Goal: Task Accomplishment & Management: Manage account settings

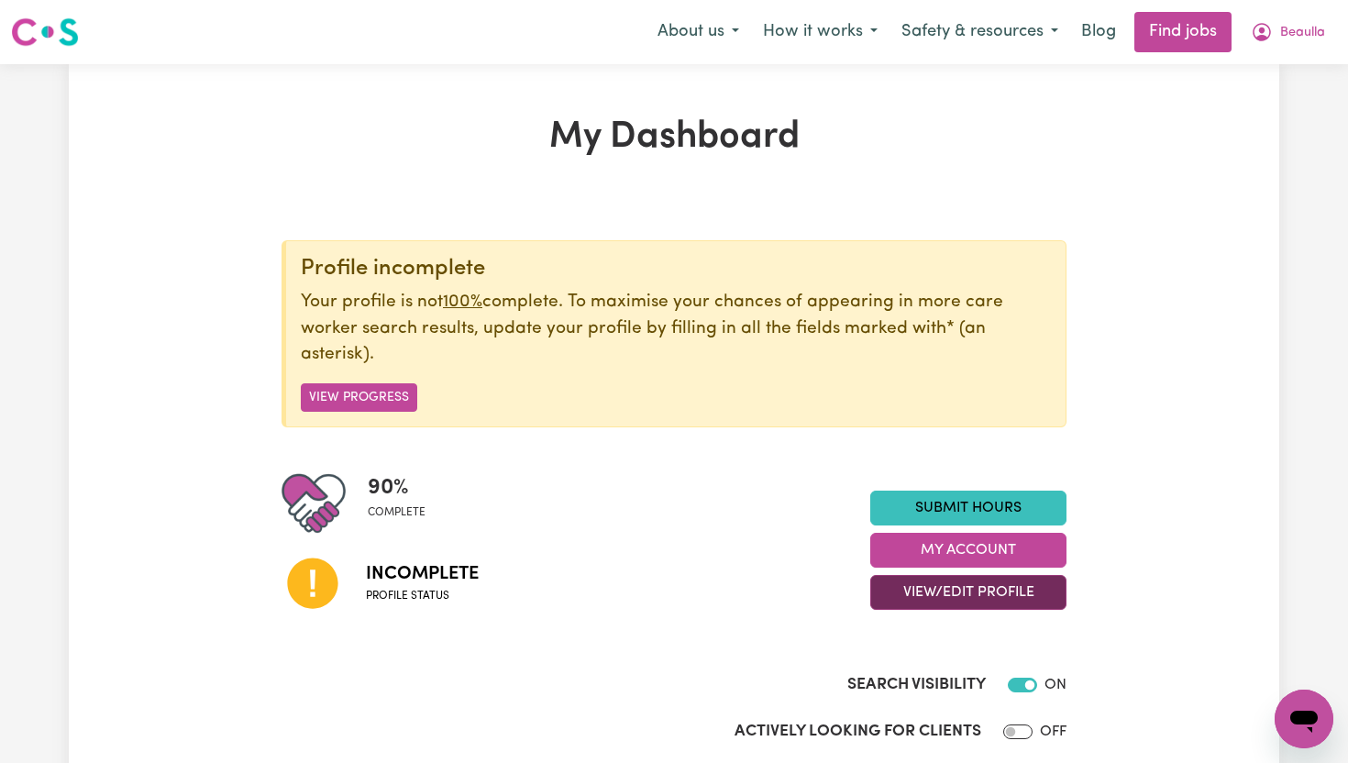
click at [944, 594] on button "View/Edit Profile" at bounding box center [968, 592] width 196 height 35
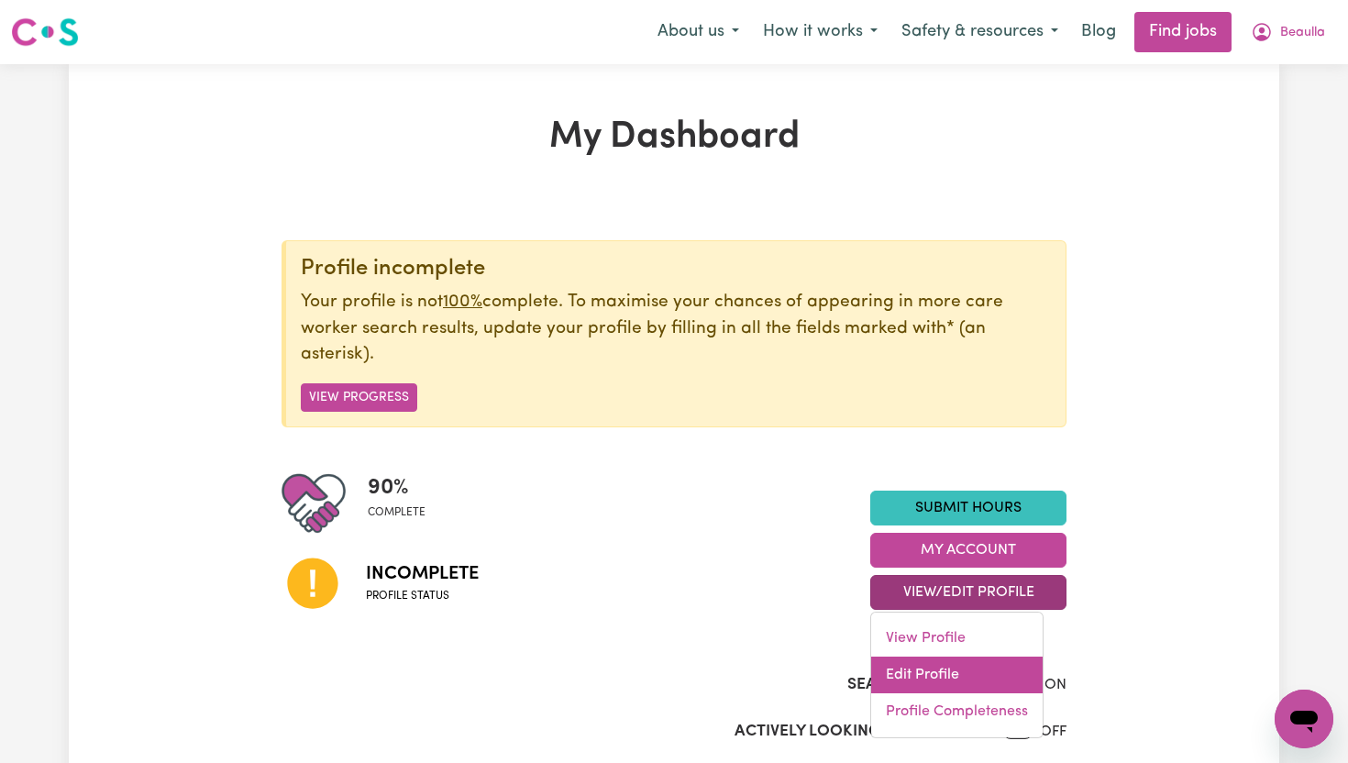
click at [929, 681] on link "Edit Profile" at bounding box center [956, 674] width 171 height 37
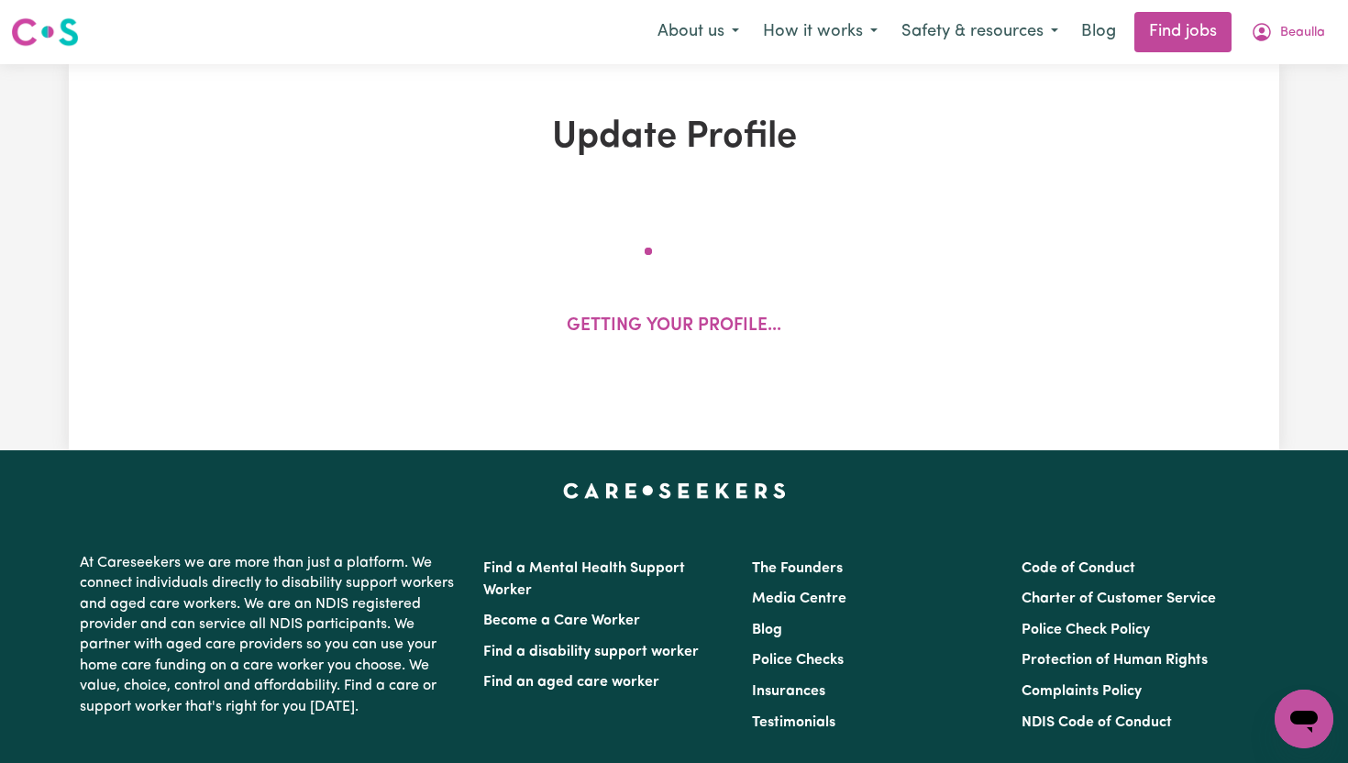
select select "[DEMOGRAPHIC_DATA]"
select select "[DEMOGRAPHIC_DATA] Citizen"
select select "Studying a healthcare related degree or qualification"
select select "55"
select select "80"
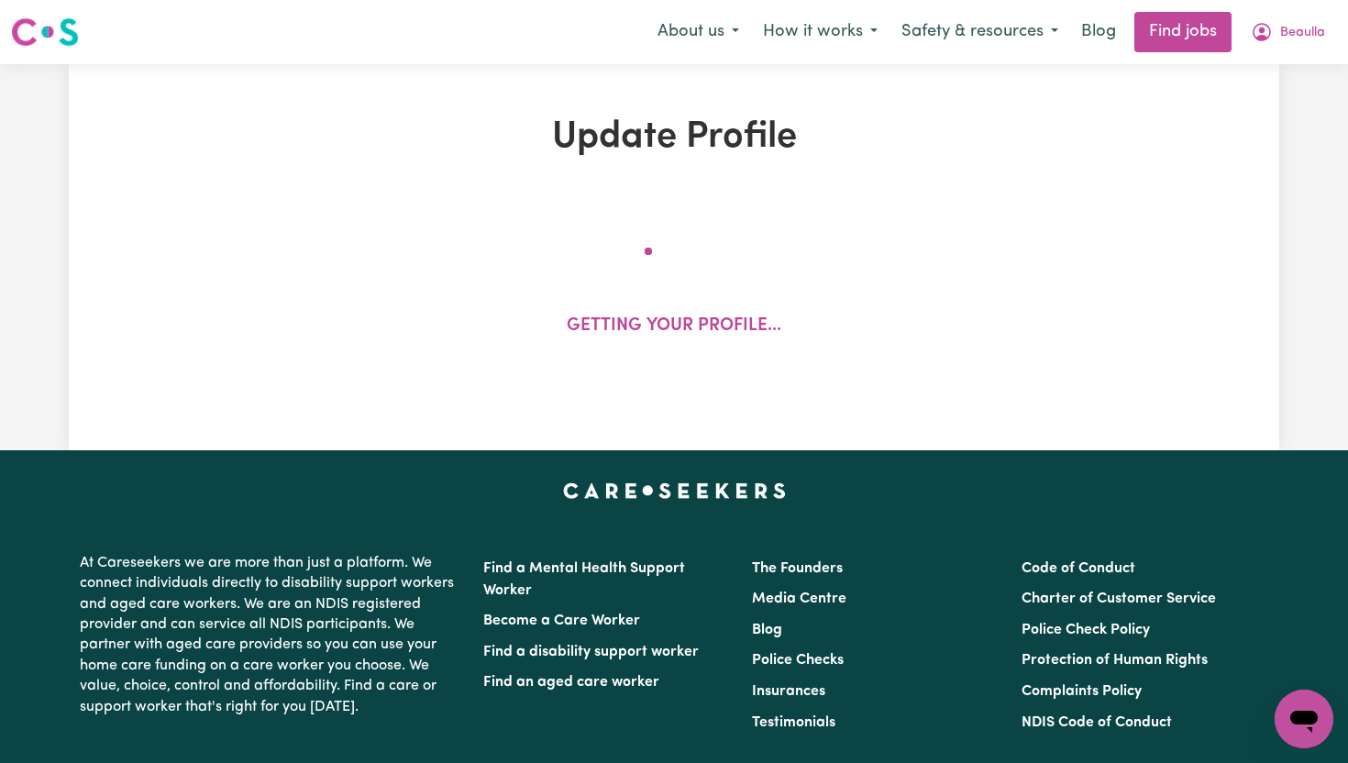
select select "110"
select select "120"
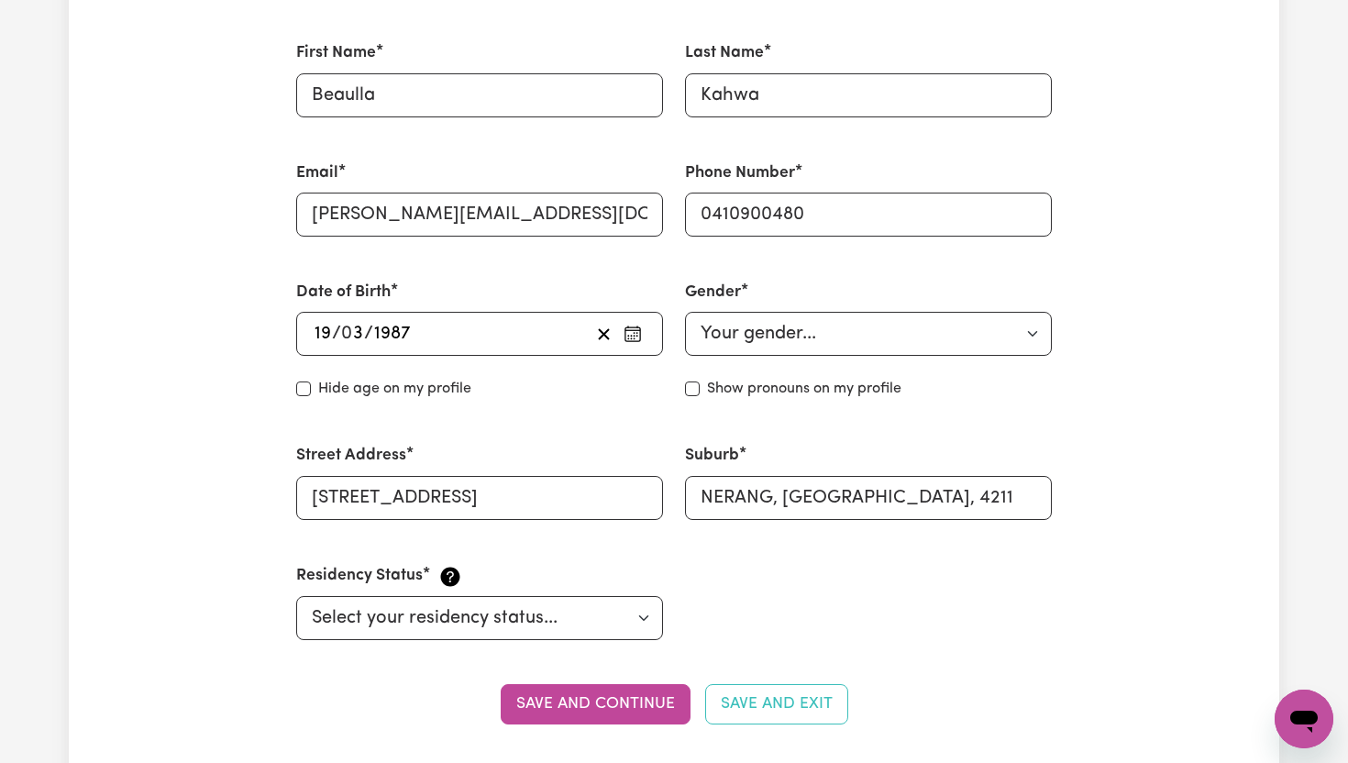
scroll to position [550, 0]
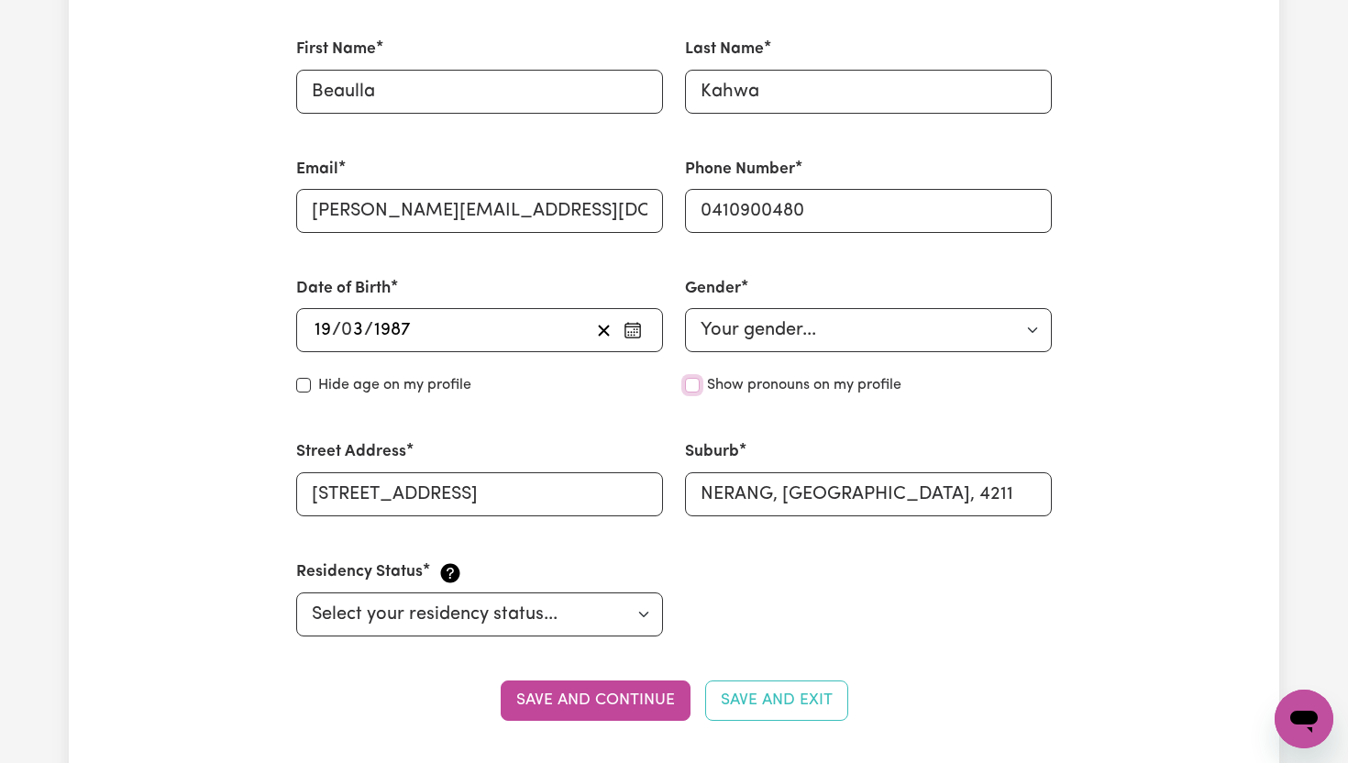
click at [695, 388] on input "Show pronouns on my profile" at bounding box center [692, 385] width 15 height 15
checkbox input "true"
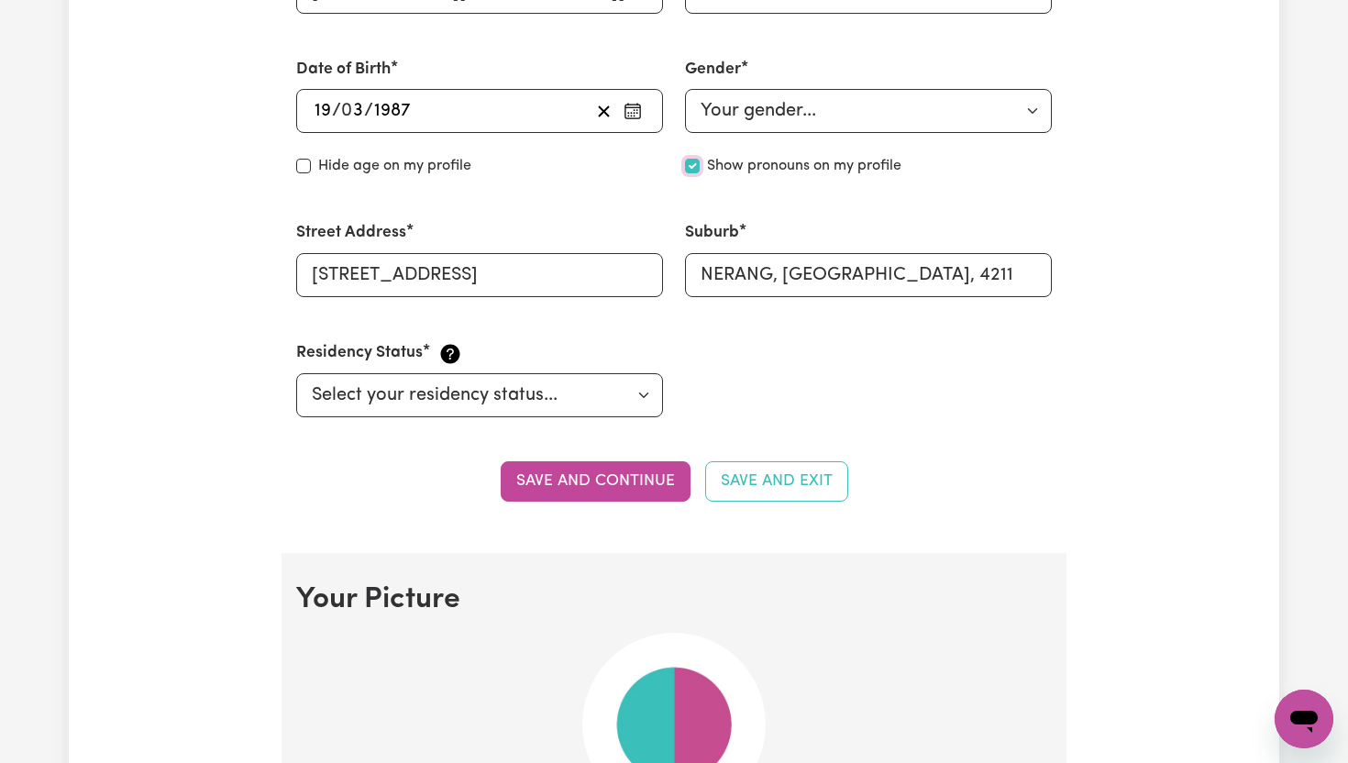
scroll to position [770, 0]
click at [659, 486] on button "Save and continue" at bounding box center [596, 480] width 190 height 40
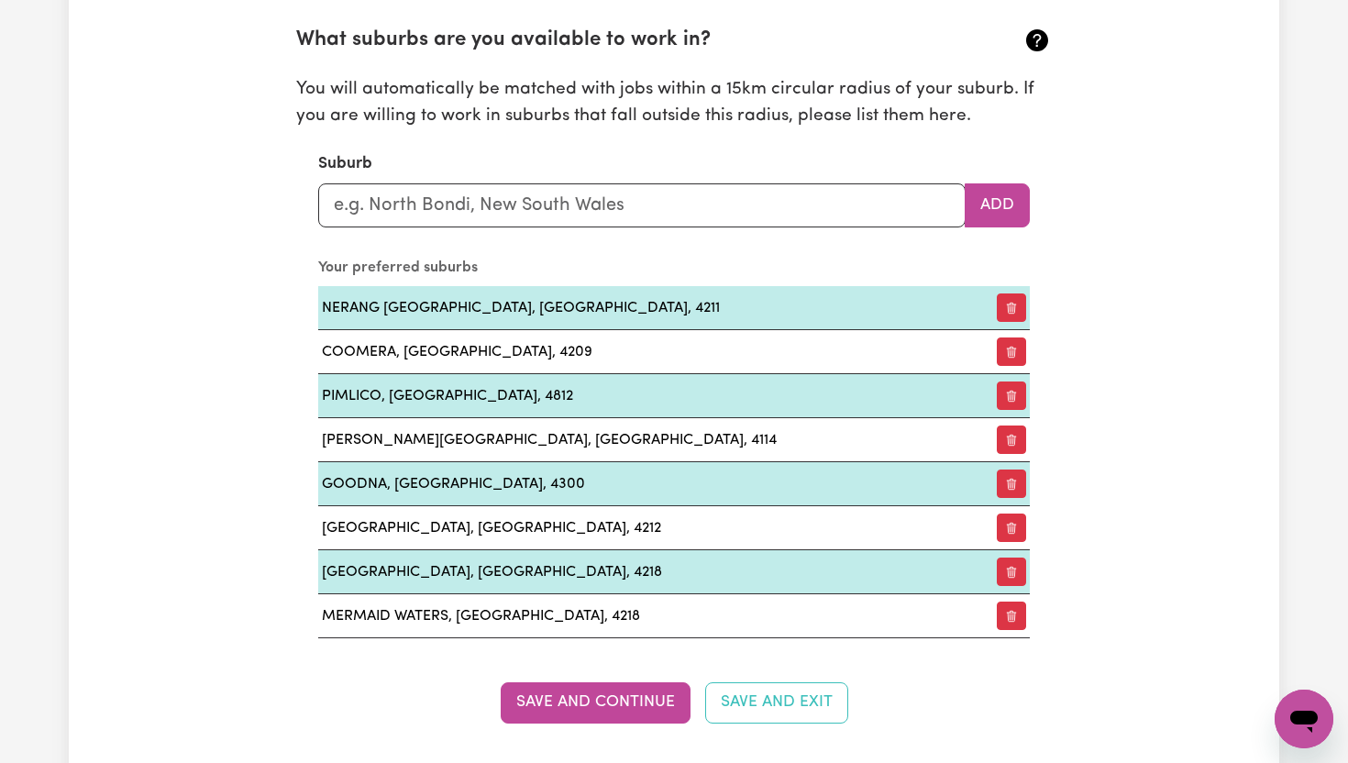
scroll to position [2055, 0]
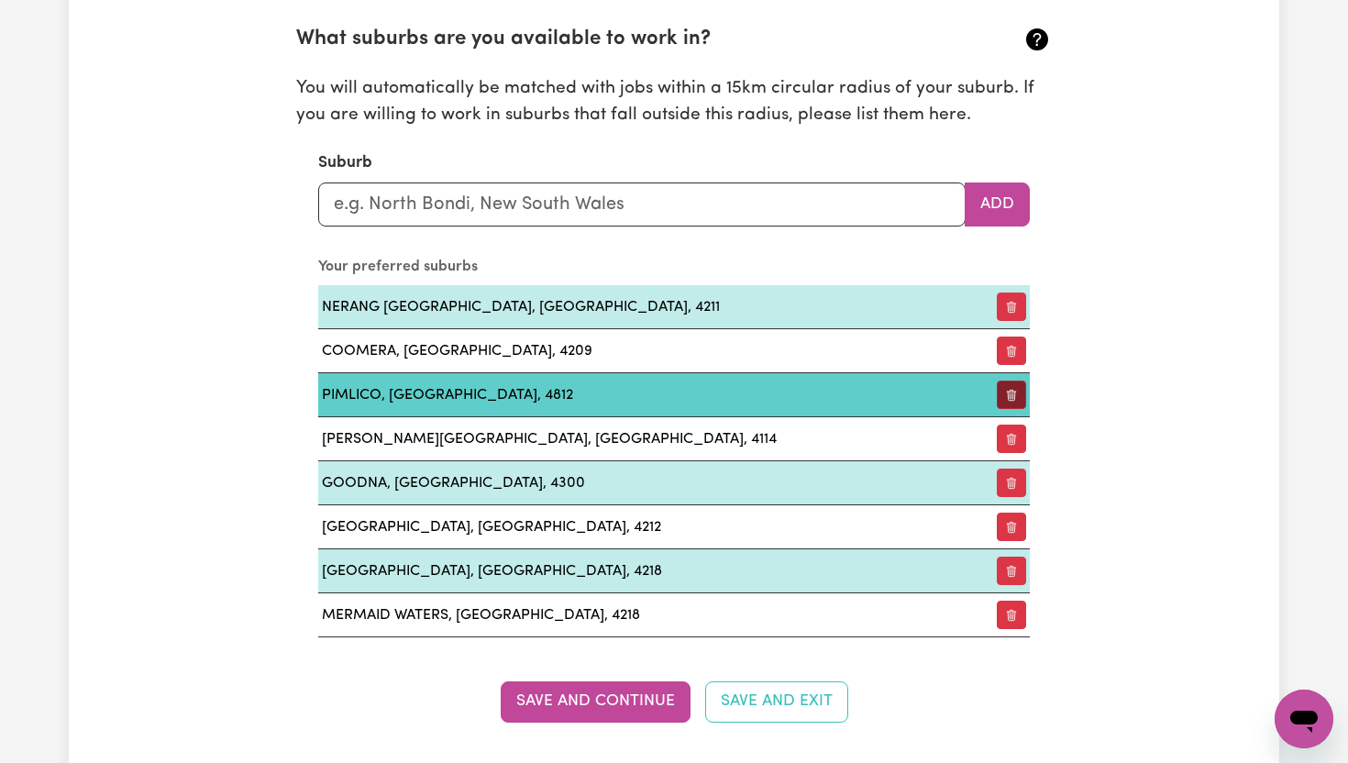
click at [1012, 402] on button "button" at bounding box center [1010, 394] width 29 height 28
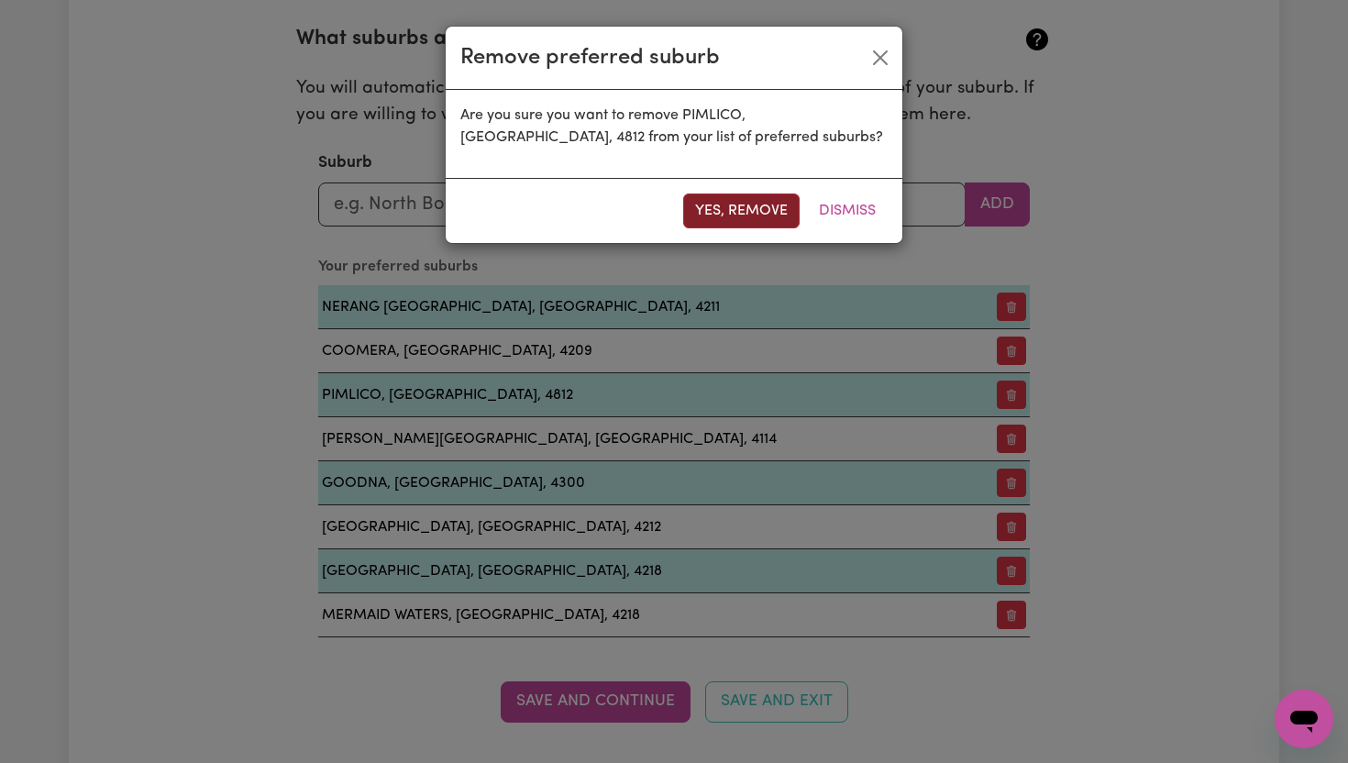
click at [739, 220] on button "Yes, remove" at bounding box center [741, 210] width 116 height 35
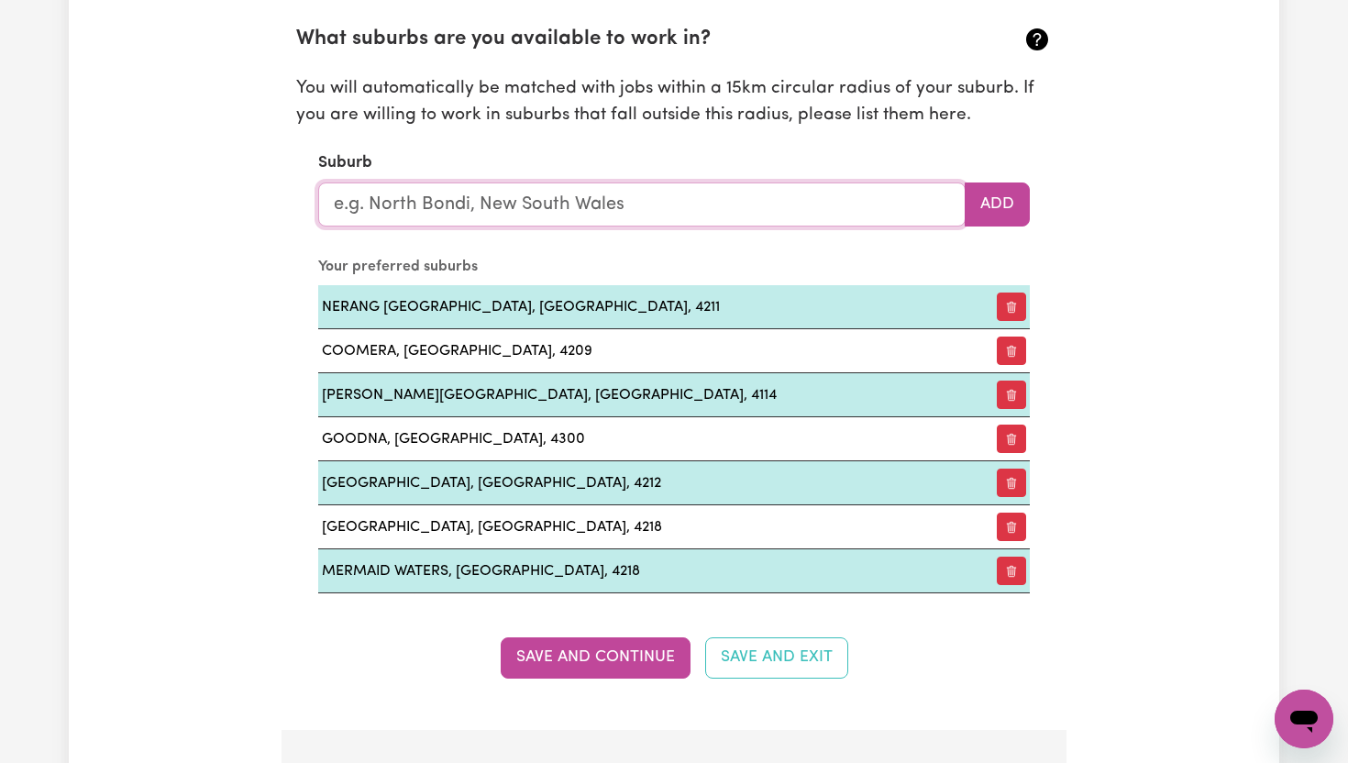
click at [542, 212] on input "text" at bounding box center [641, 204] width 647 height 44
type input "Sout"
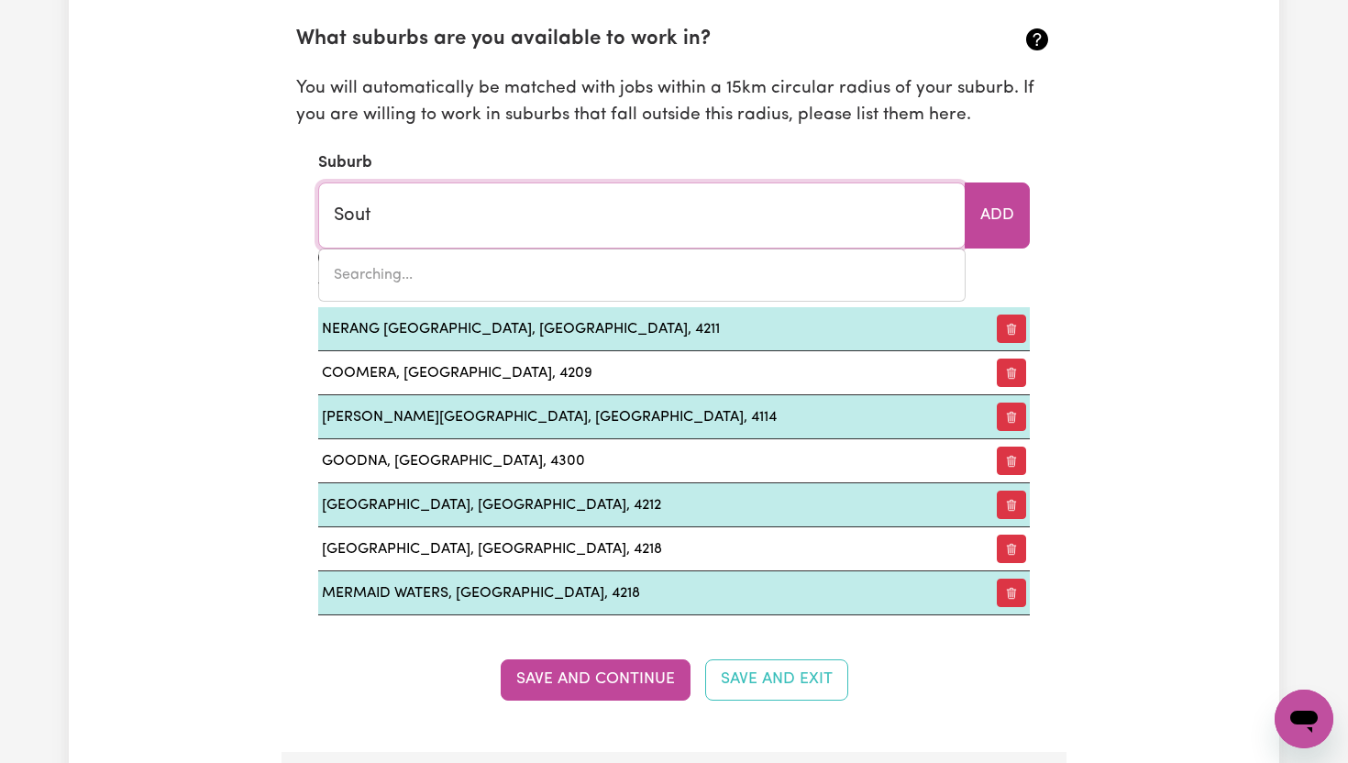
type input "SoutH ALBURY, [GEOGRAPHIC_DATA], 2640"
type input "South"
type input "[GEOGRAPHIC_DATA], [GEOGRAPHIC_DATA], 2640"
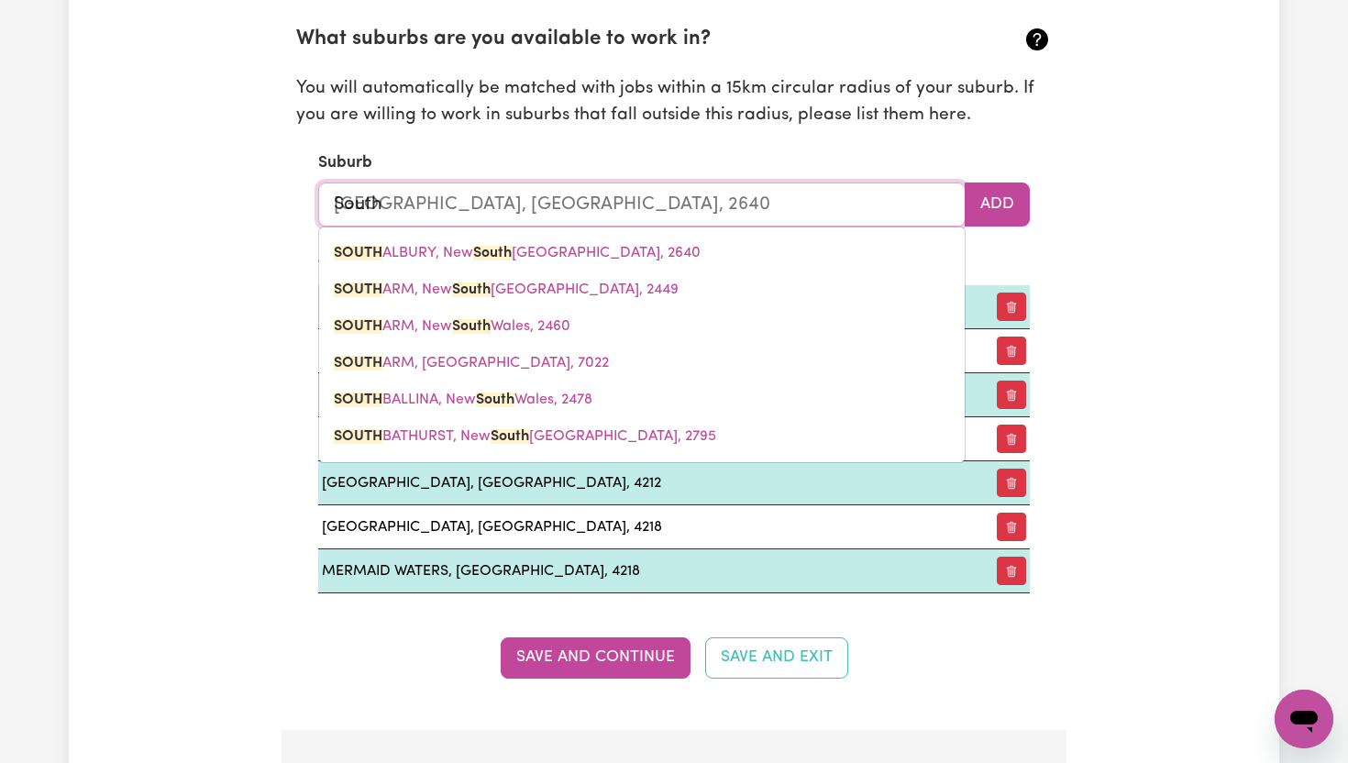
type input "South P"
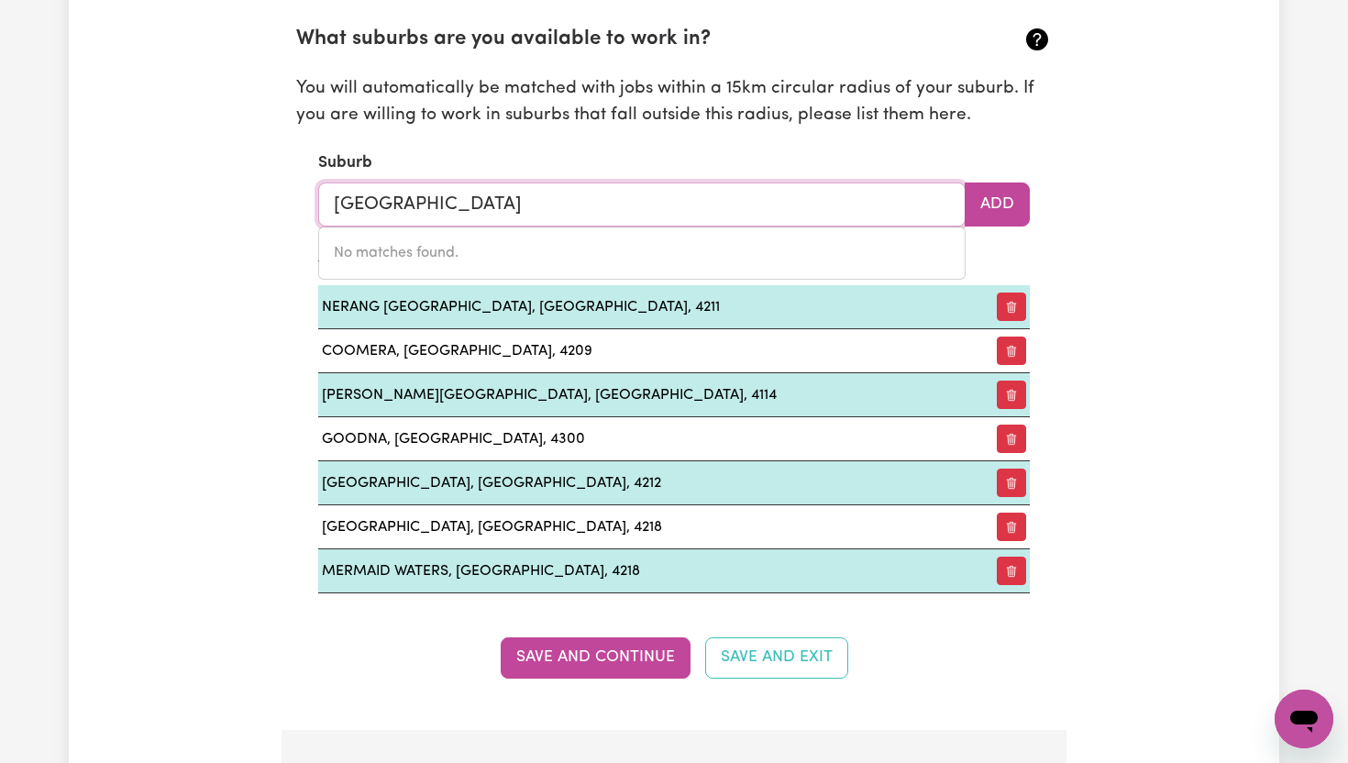
click at [582, 217] on input "[GEOGRAPHIC_DATA]" at bounding box center [641, 204] width 647 height 44
type input "South"
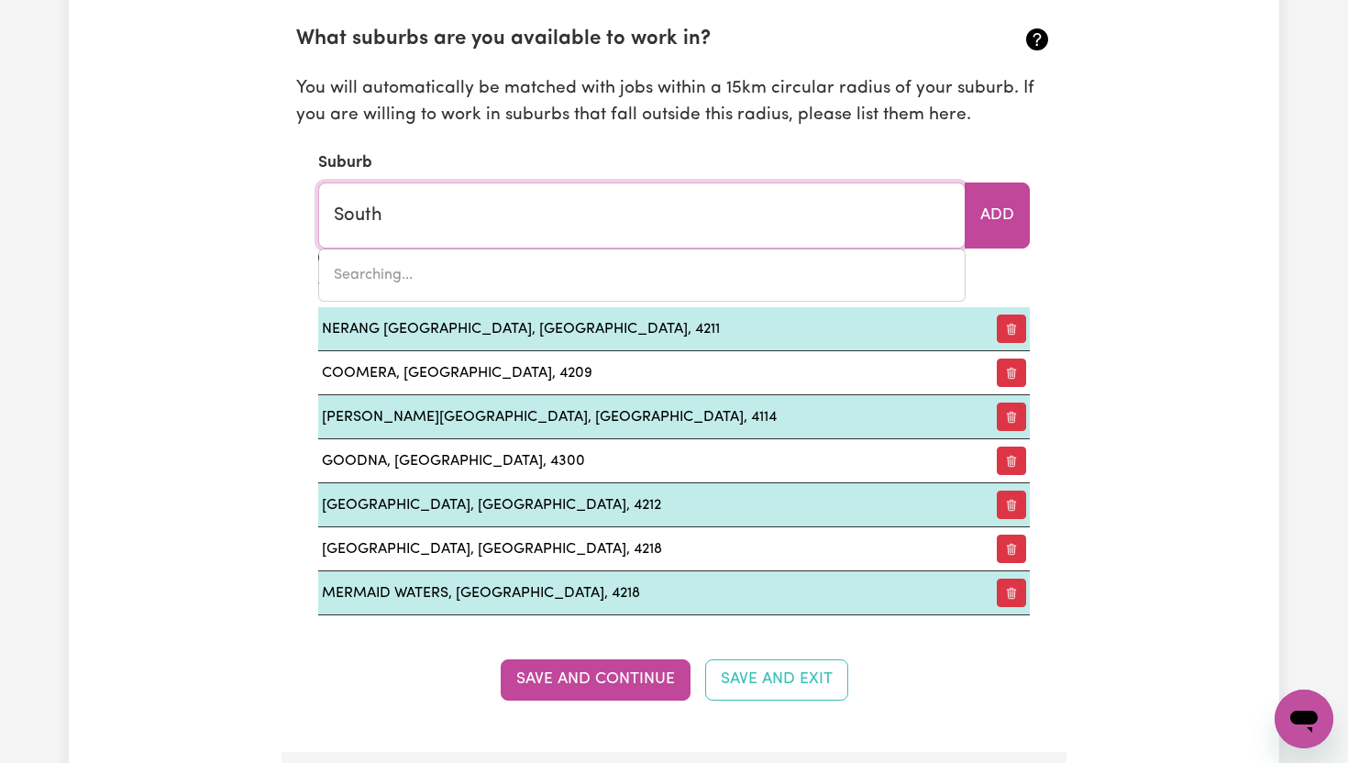
type input "[GEOGRAPHIC_DATA], [GEOGRAPHIC_DATA], 2640"
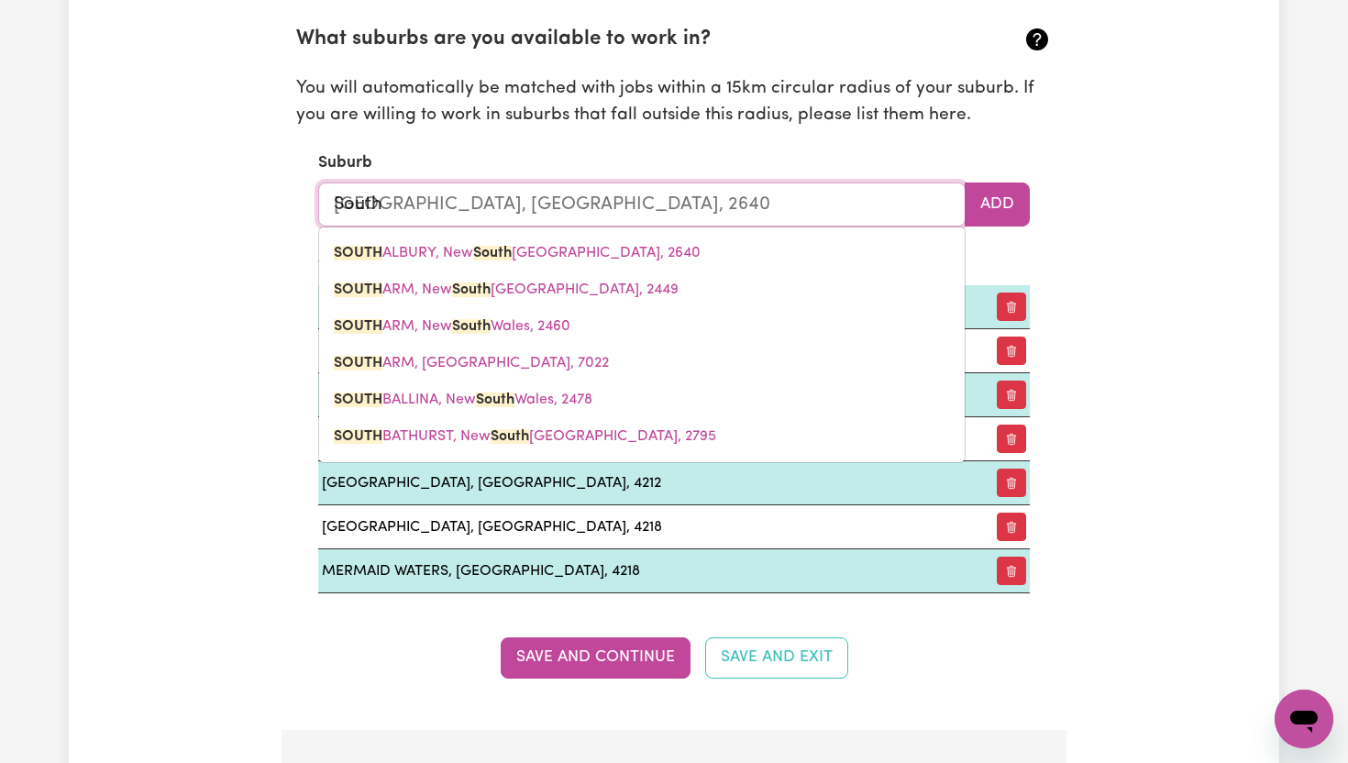
type input "[GEOGRAPHIC_DATA], [GEOGRAPHIC_DATA], 2640"
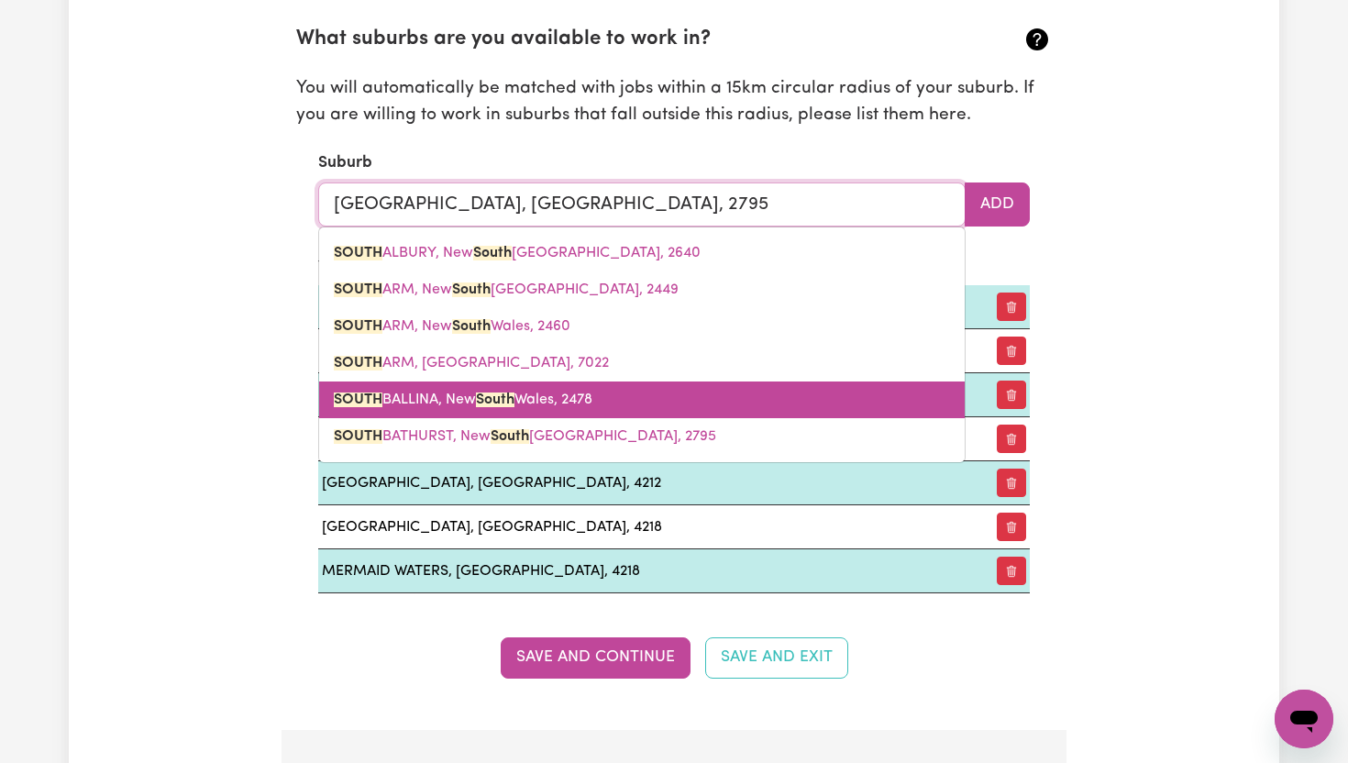
type input "South"
type input "[GEOGRAPHIC_DATA], [GEOGRAPHIC_DATA], 2640"
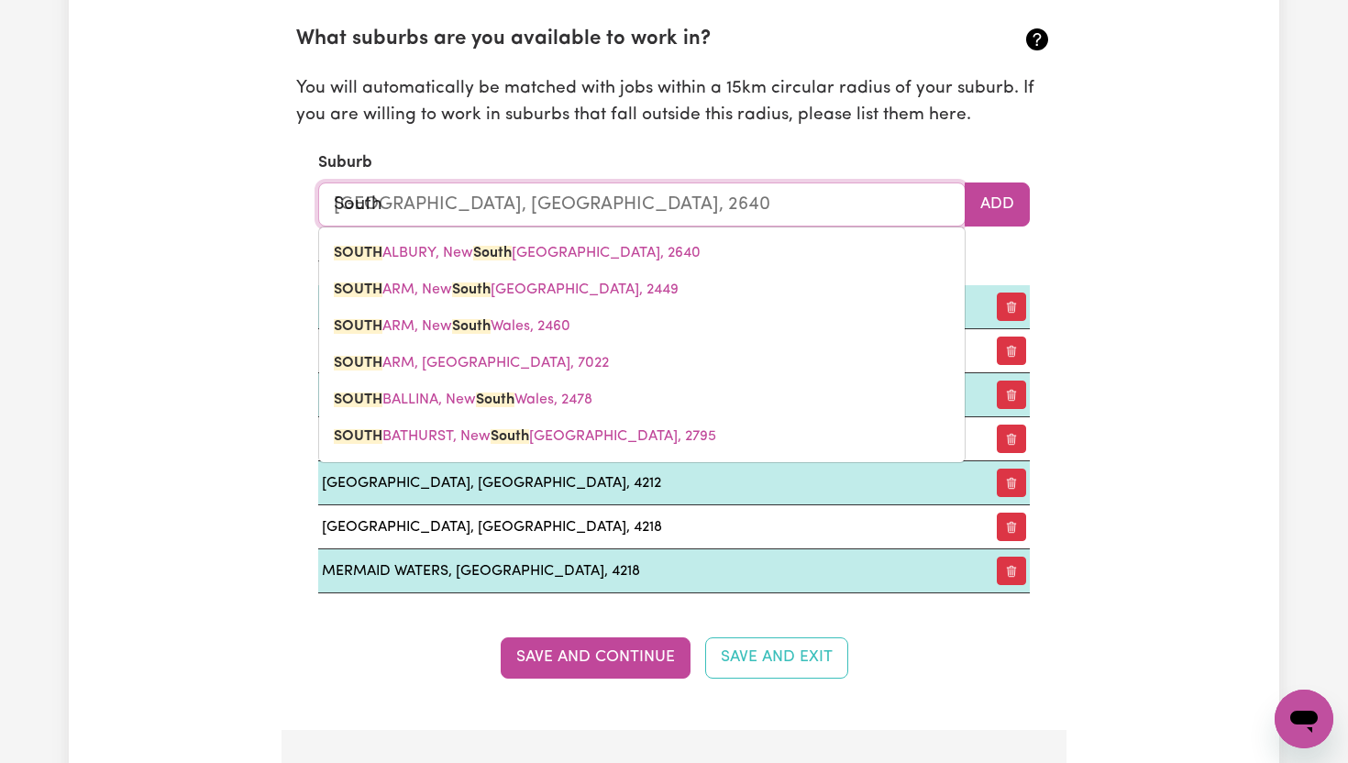
type input "[GEOGRAPHIC_DATA], [GEOGRAPHIC_DATA], 2640"
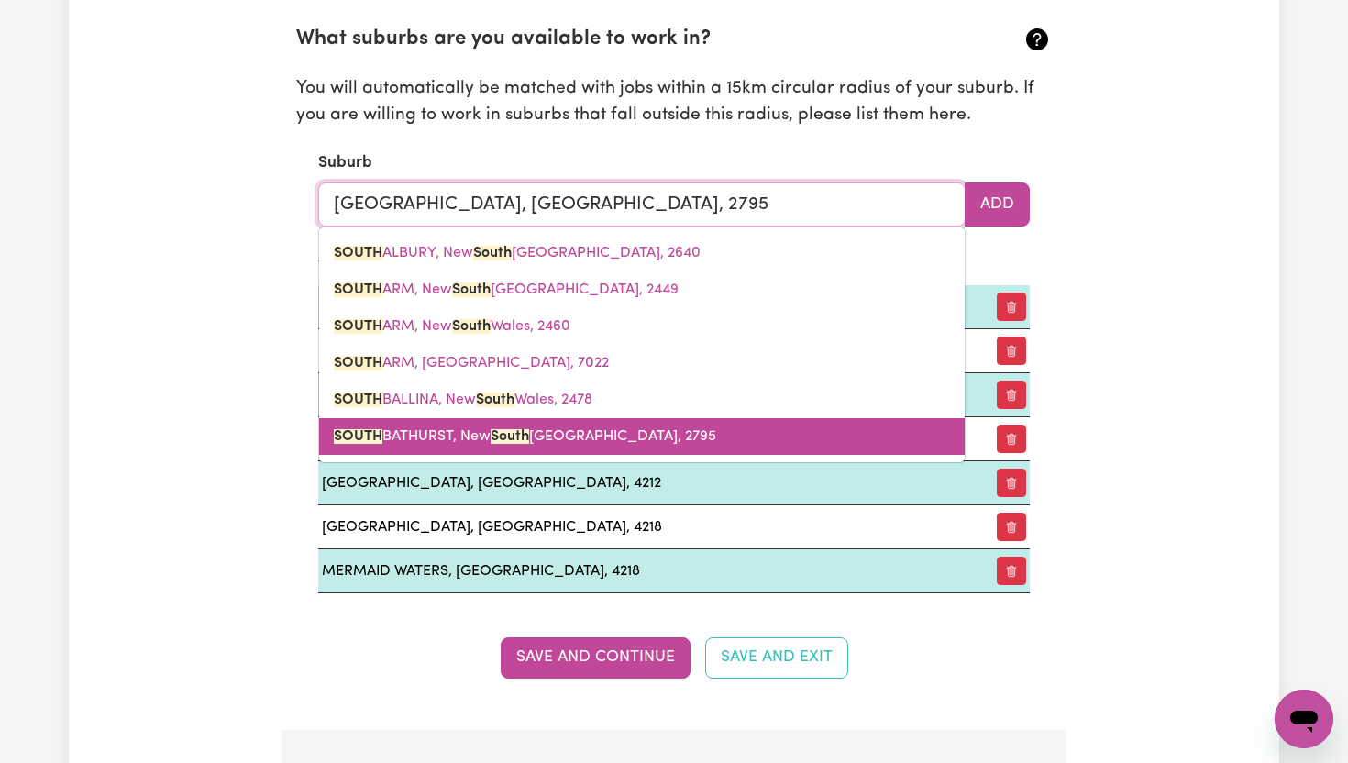
type input "South"
type input "[GEOGRAPHIC_DATA], [GEOGRAPHIC_DATA], 2640"
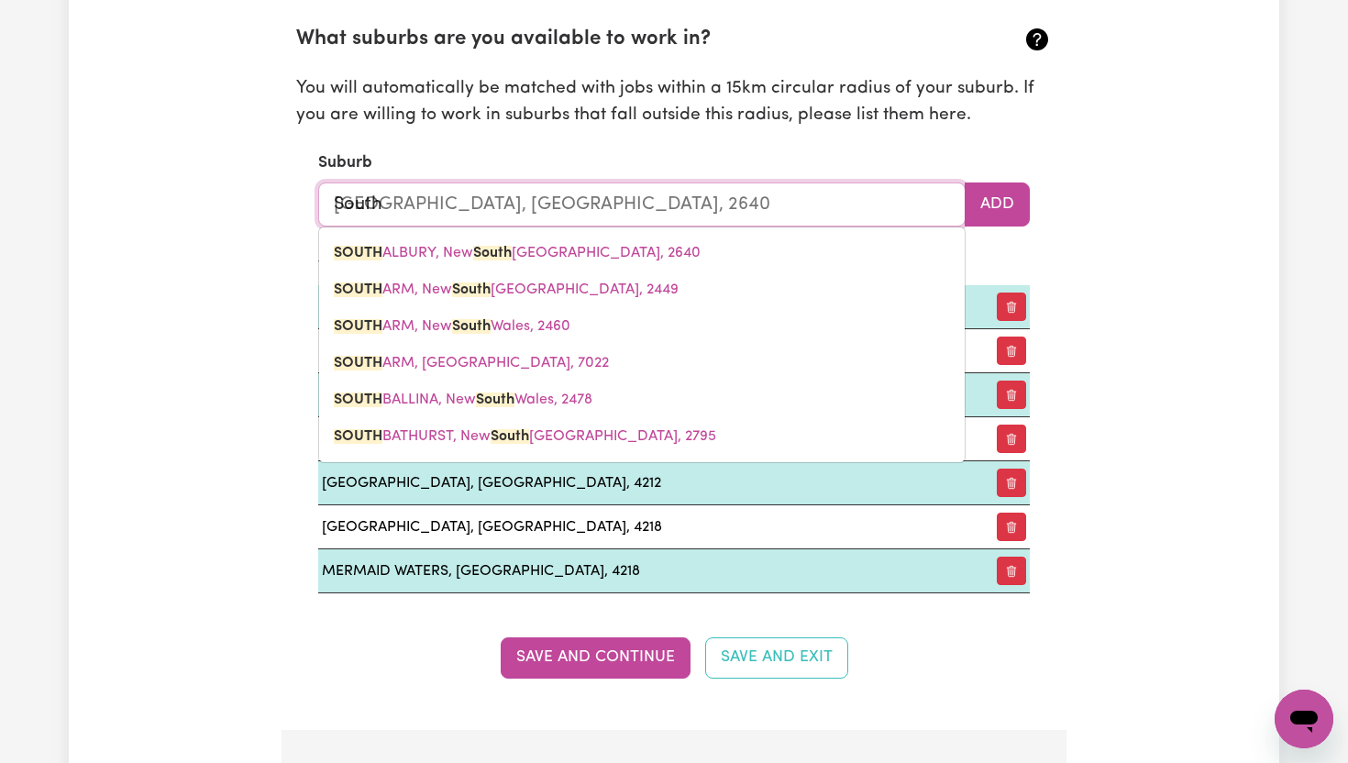
type input "[GEOGRAPHIC_DATA], [GEOGRAPHIC_DATA], 2640"
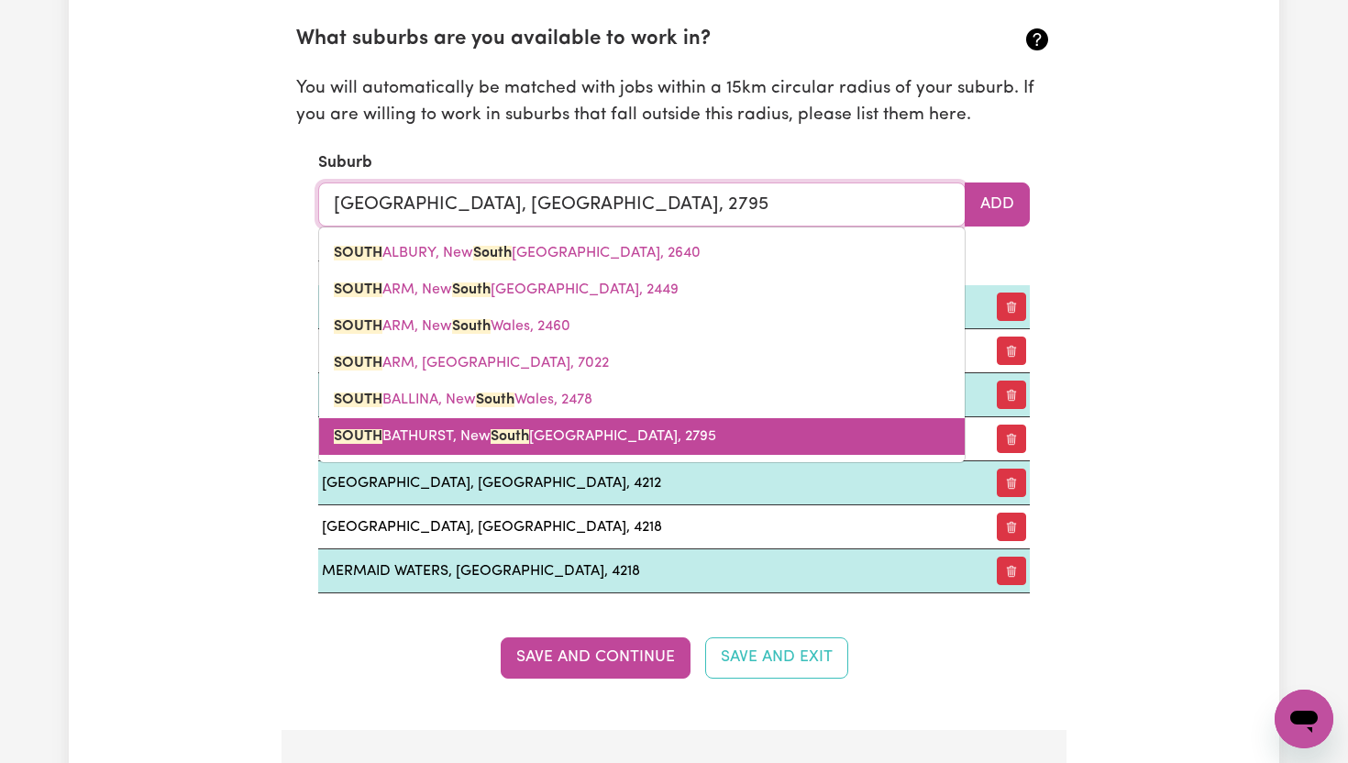
type input "South"
type input "[GEOGRAPHIC_DATA], [GEOGRAPHIC_DATA], 2640"
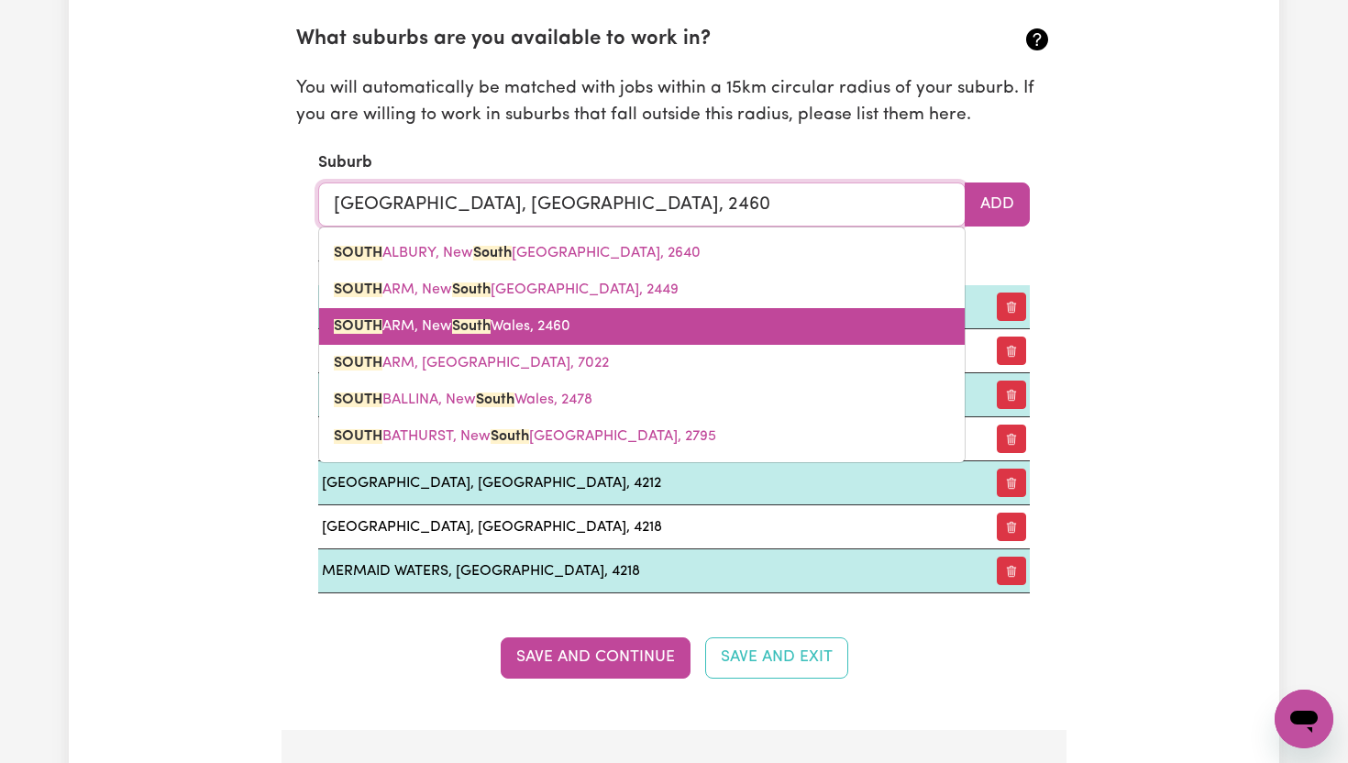
click at [819, 210] on input "[GEOGRAPHIC_DATA], [GEOGRAPHIC_DATA], 2460" at bounding box center [641, 204] width 647 height 44
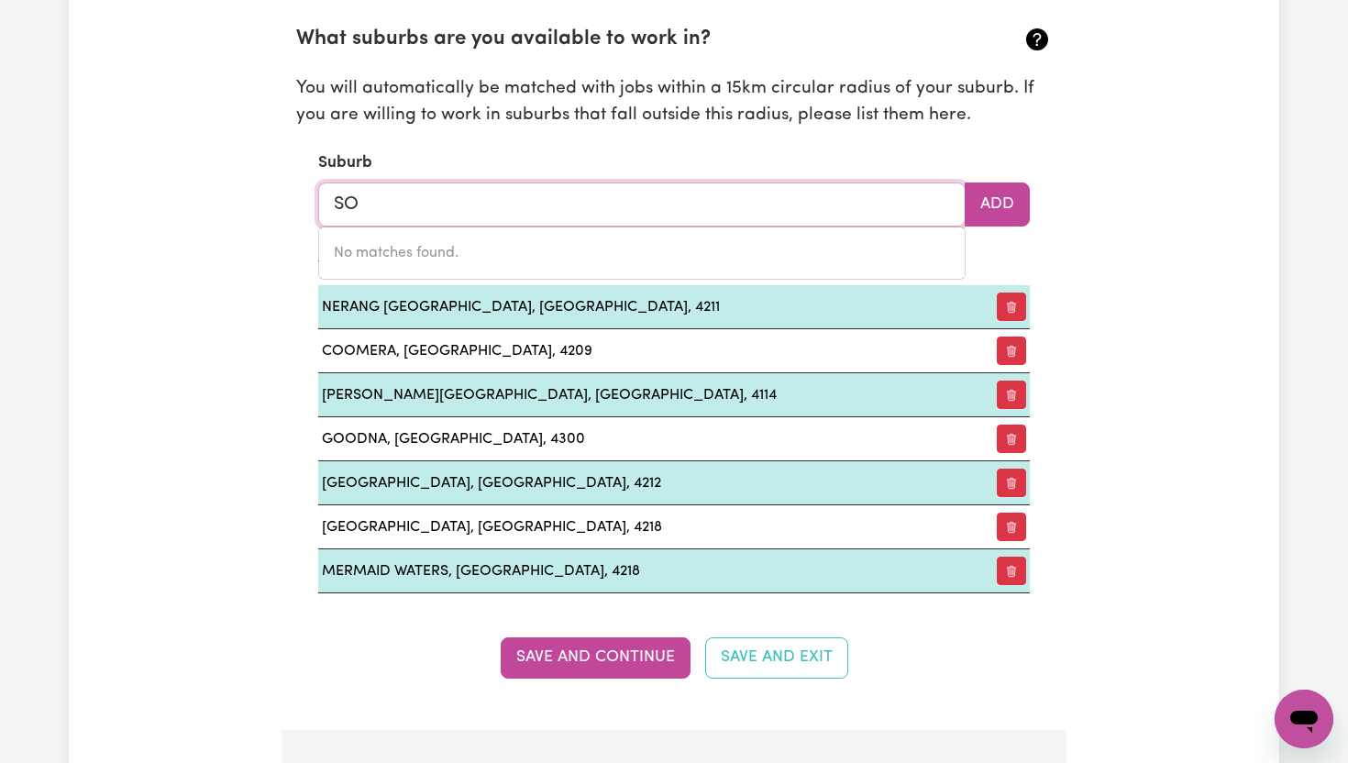
type input "S"
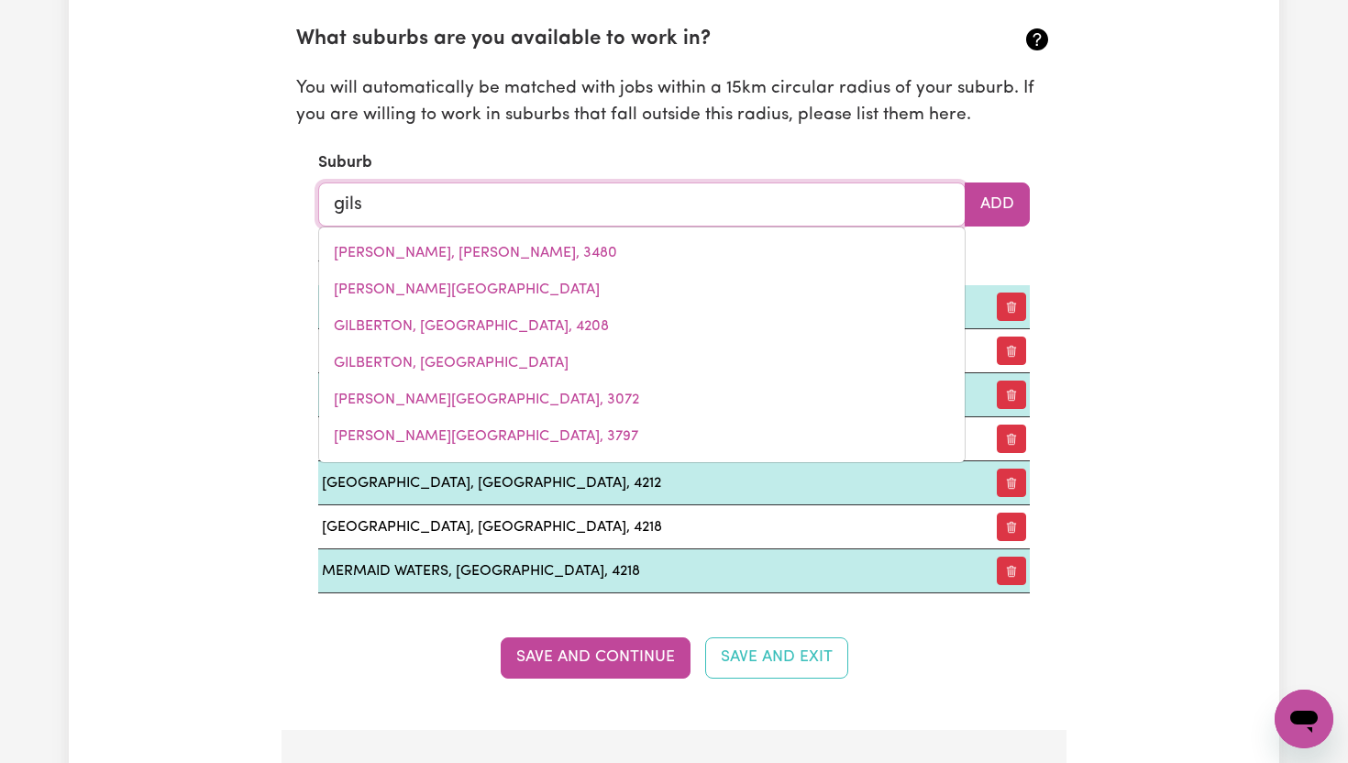
type input "gilst"
type input "gilstON, [GEOGRAPHIC_DATA], 4211"
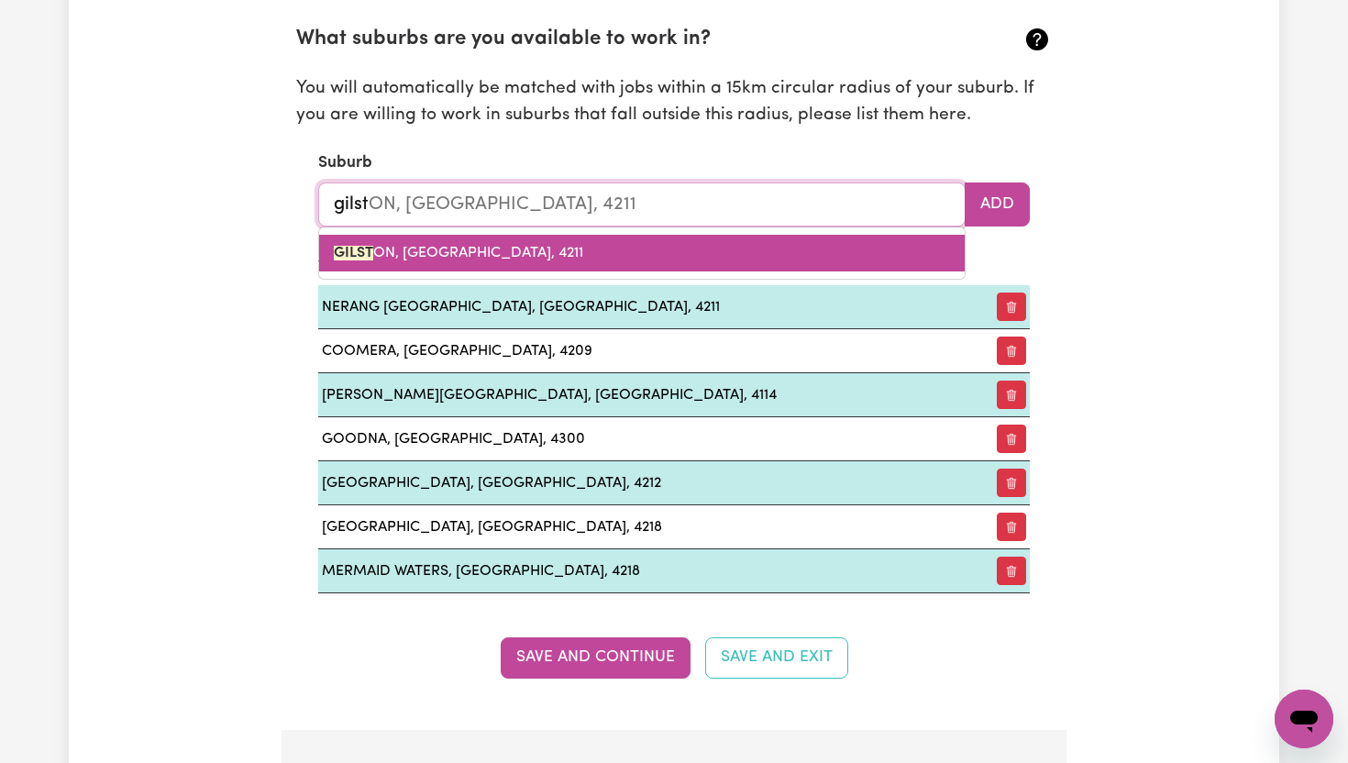
click at [677, 252] on link "GILST ON, [GEOGRAPHIC_DATA], 4211" at bounding box center [641, 253] width 645 height 37
type input "[GEOGRAPHIC_DATA], [GEOGRAPHIC_DATA], 4211"
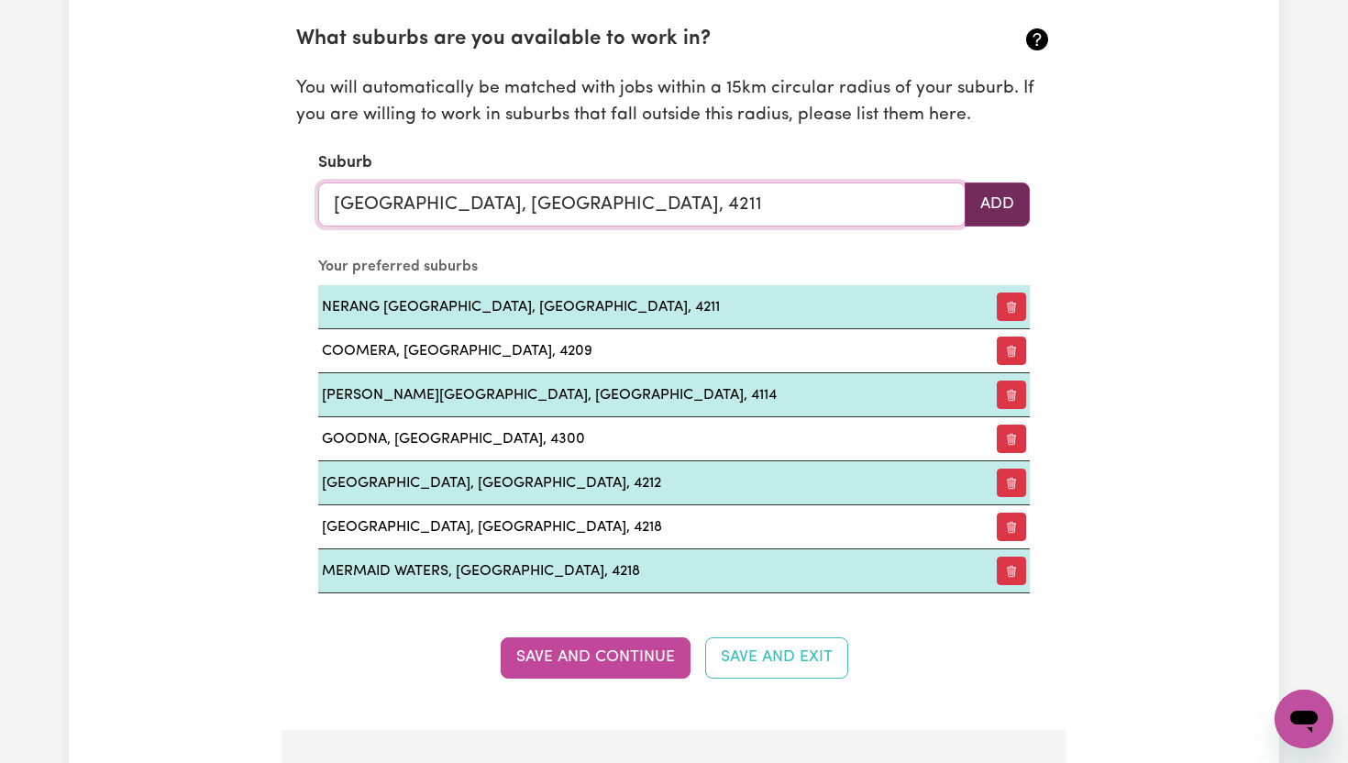
type input "[GEOGRAPHIC_DATA], [GEOGRAPHIC_DATA], 4211"
click at [999, 201] on button "Add" at bounding box center [996, 204] width 65 height 44
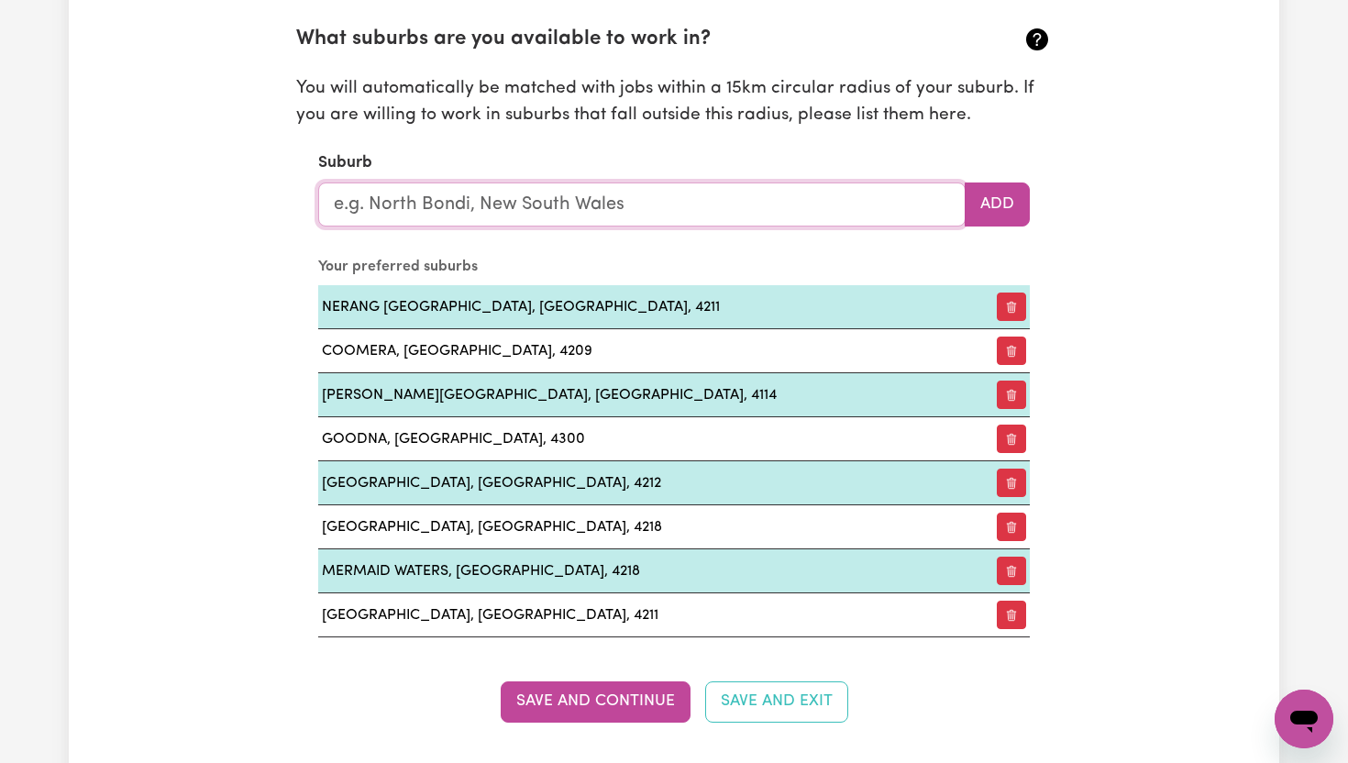
click at [648, 207] on input "text" at bounding box center [641, 204] width 647 height 44
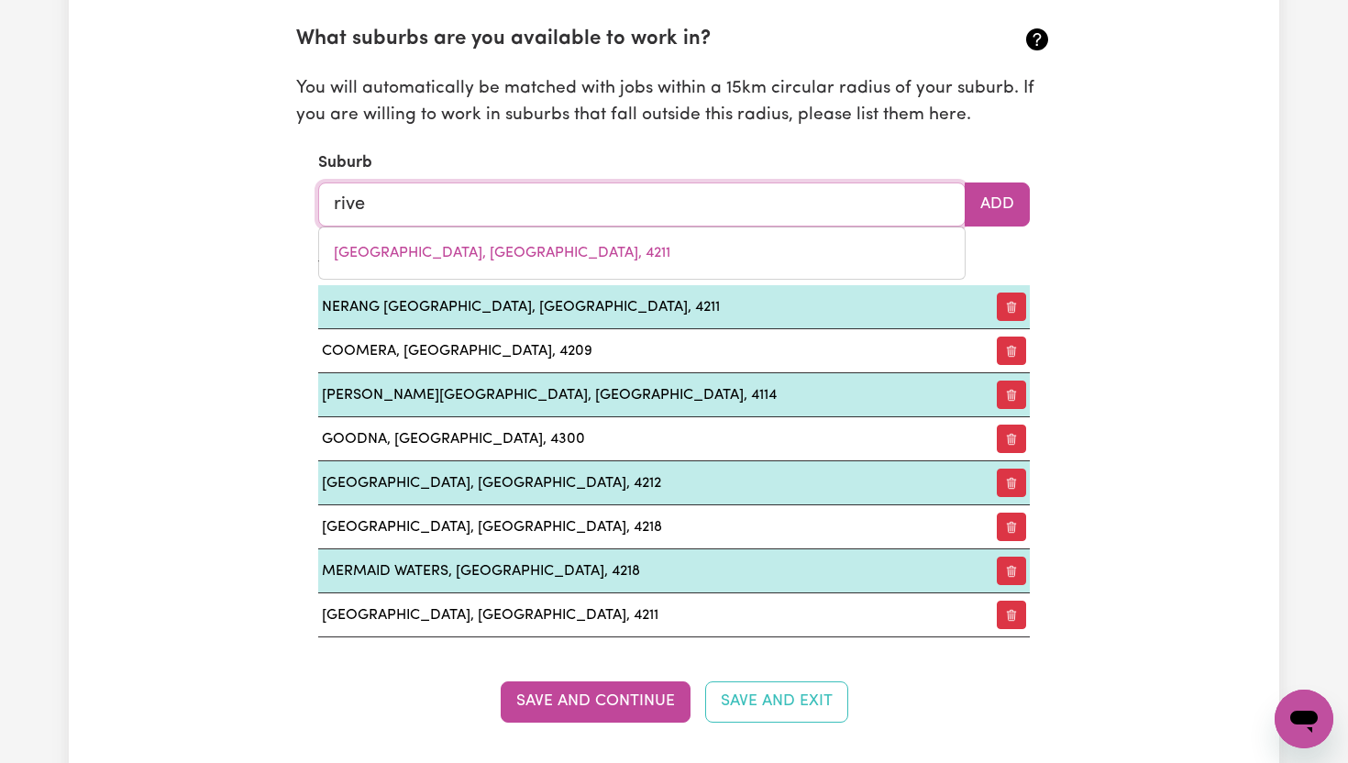
type input "river"
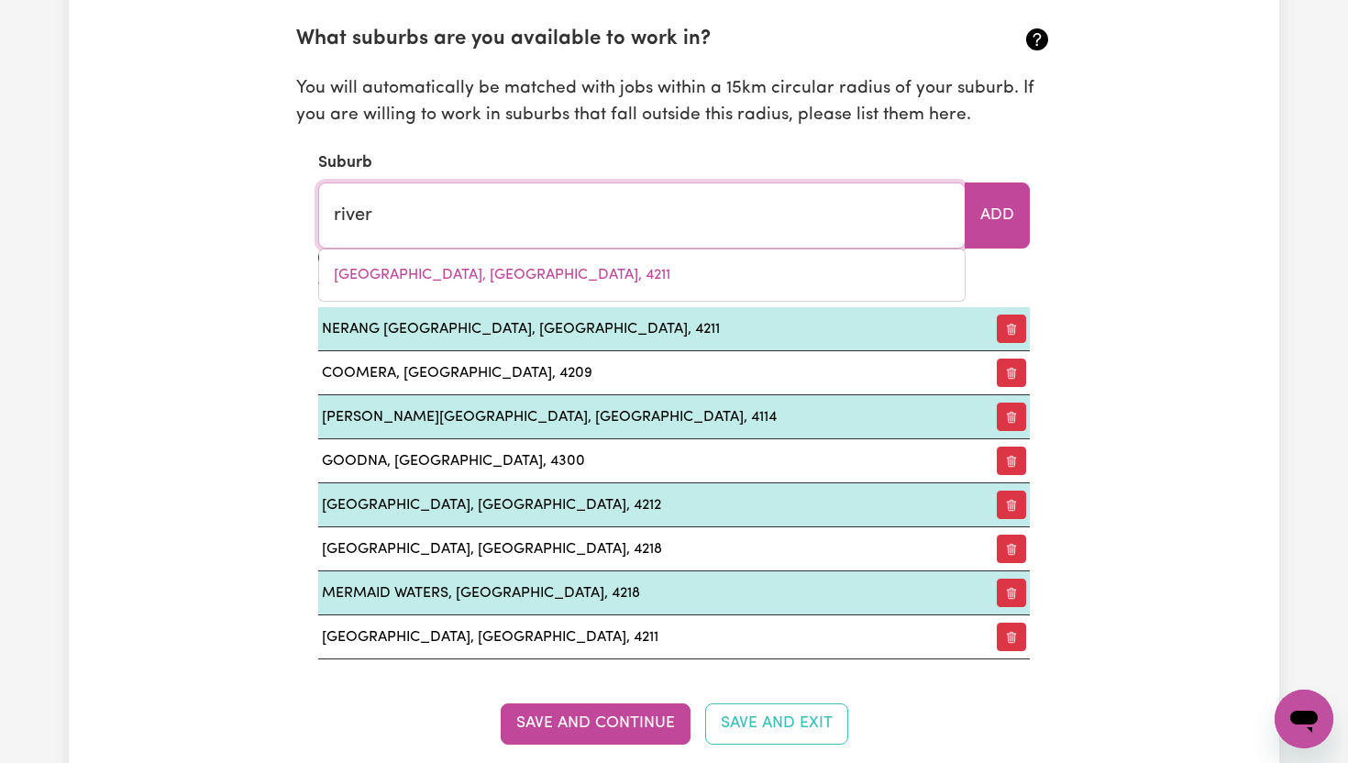
type input "river HEADS, [GEOGRAPHIC_DATA], 4655"
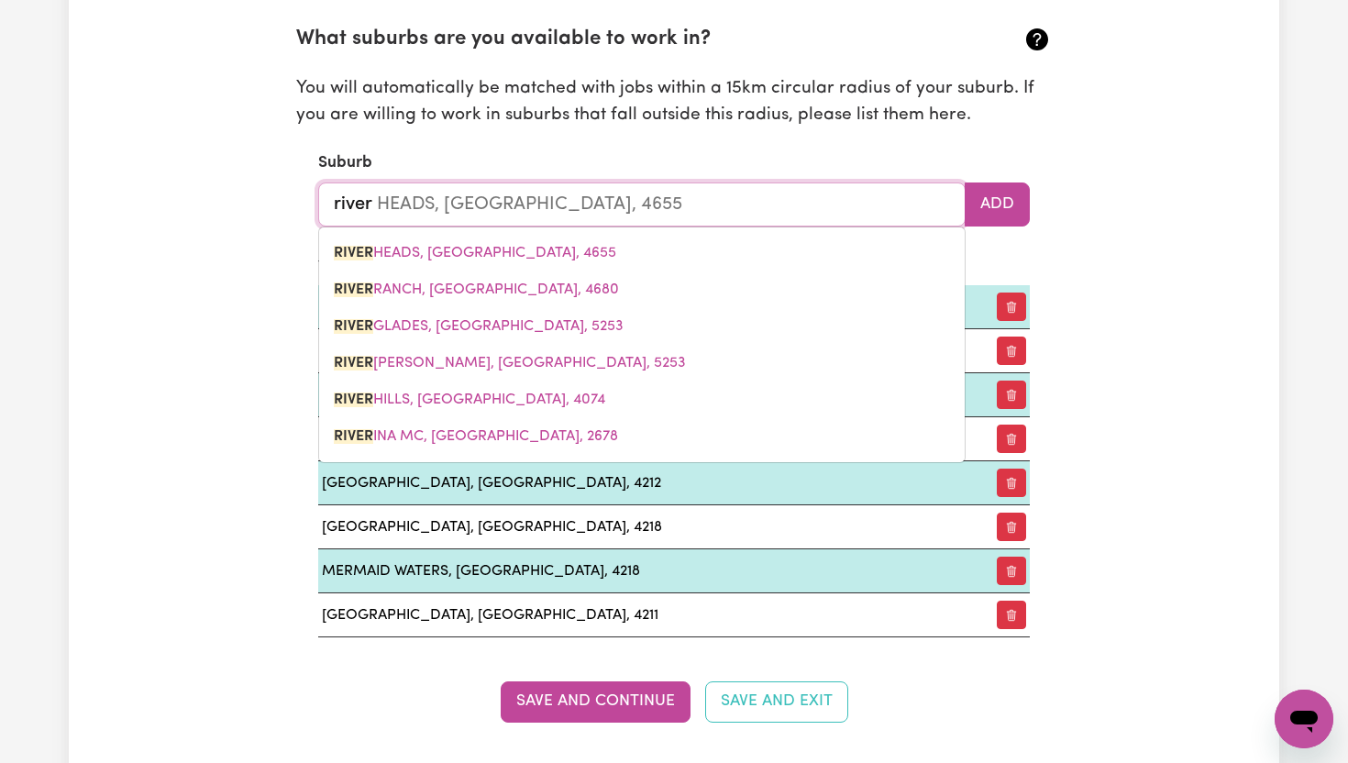
type input "rive"
type input "riveR HEADS, [GEOGRAPHIC_DATA], 4655"
type input "riv"
type input "rivER HEADS, [GEOGRAPHIC_DATA], 4655"
type input "ri"
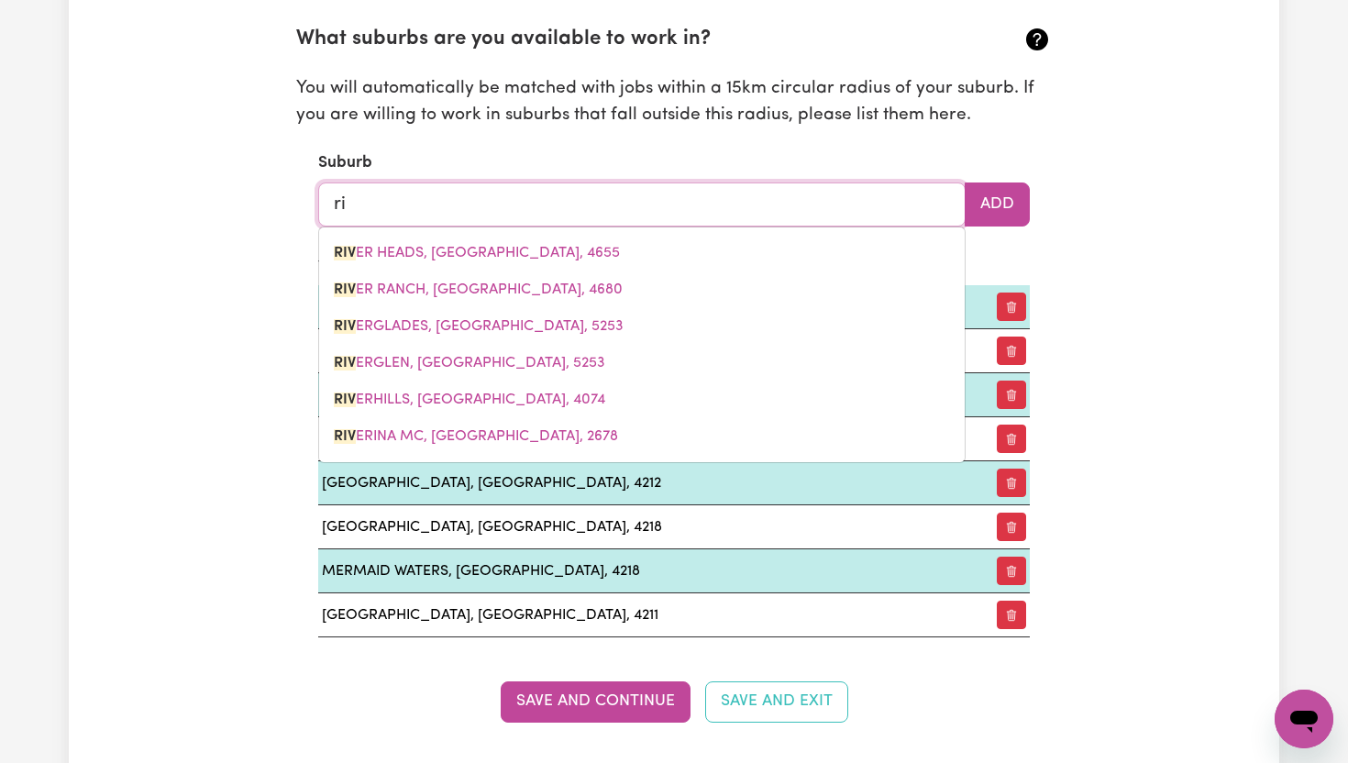
type input "r"
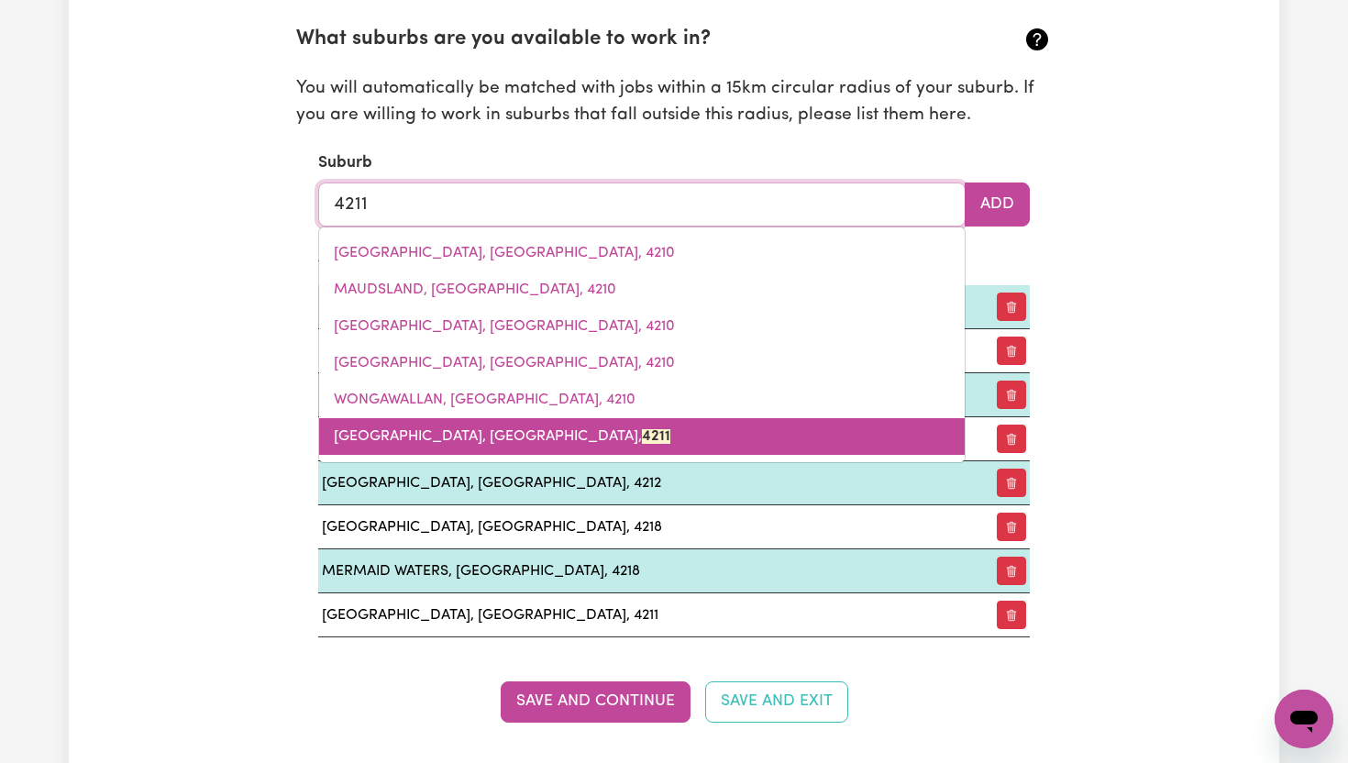
click at [545, 428] on link "[GEOGRAPHIC_DATA], [GEOGRAPHIC_DATA], 4211" at bounding box center [641, 436] width 645 height 37
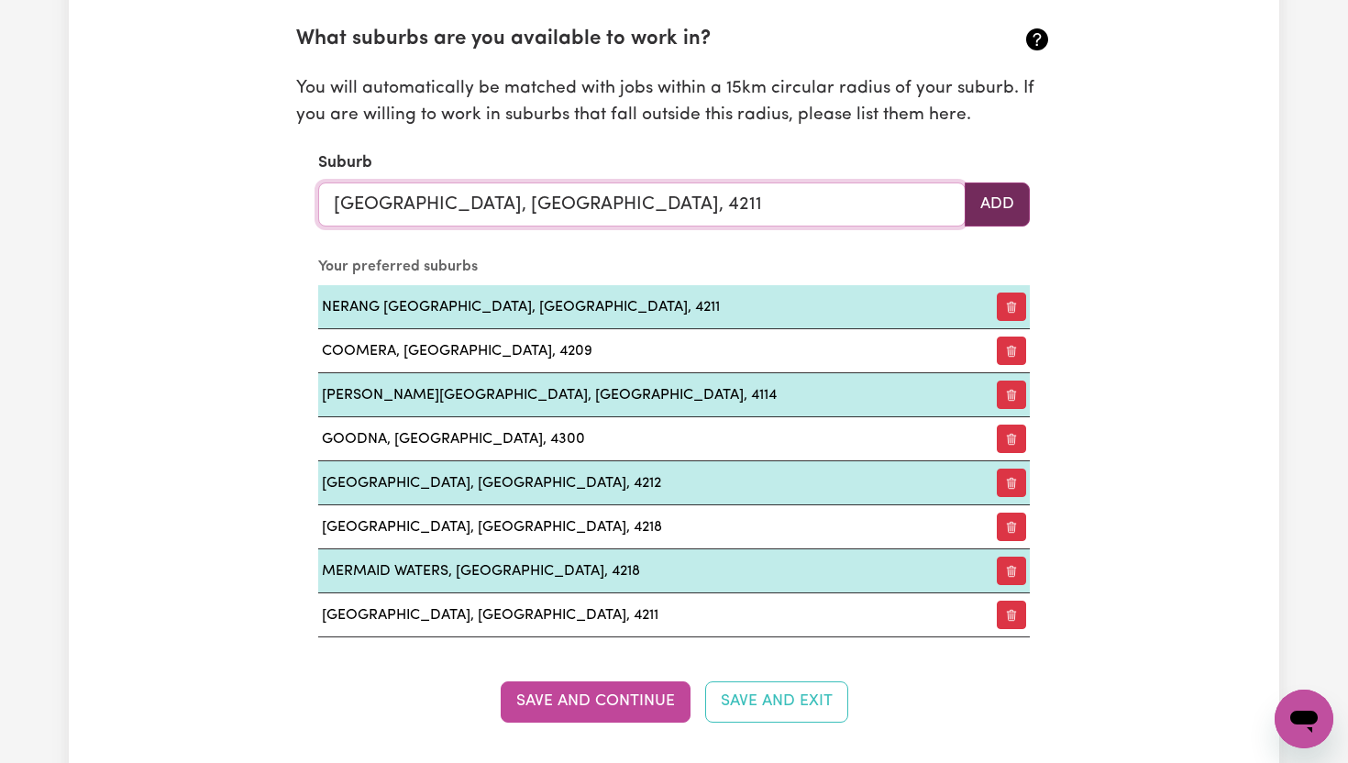
type input "[GEOGRAPHIC_DATA], [GEOGRAPHIC_DATA], 4211"
click at [1018, 204] on button "Add" at bounding box center [996, 204] width 65 height 44
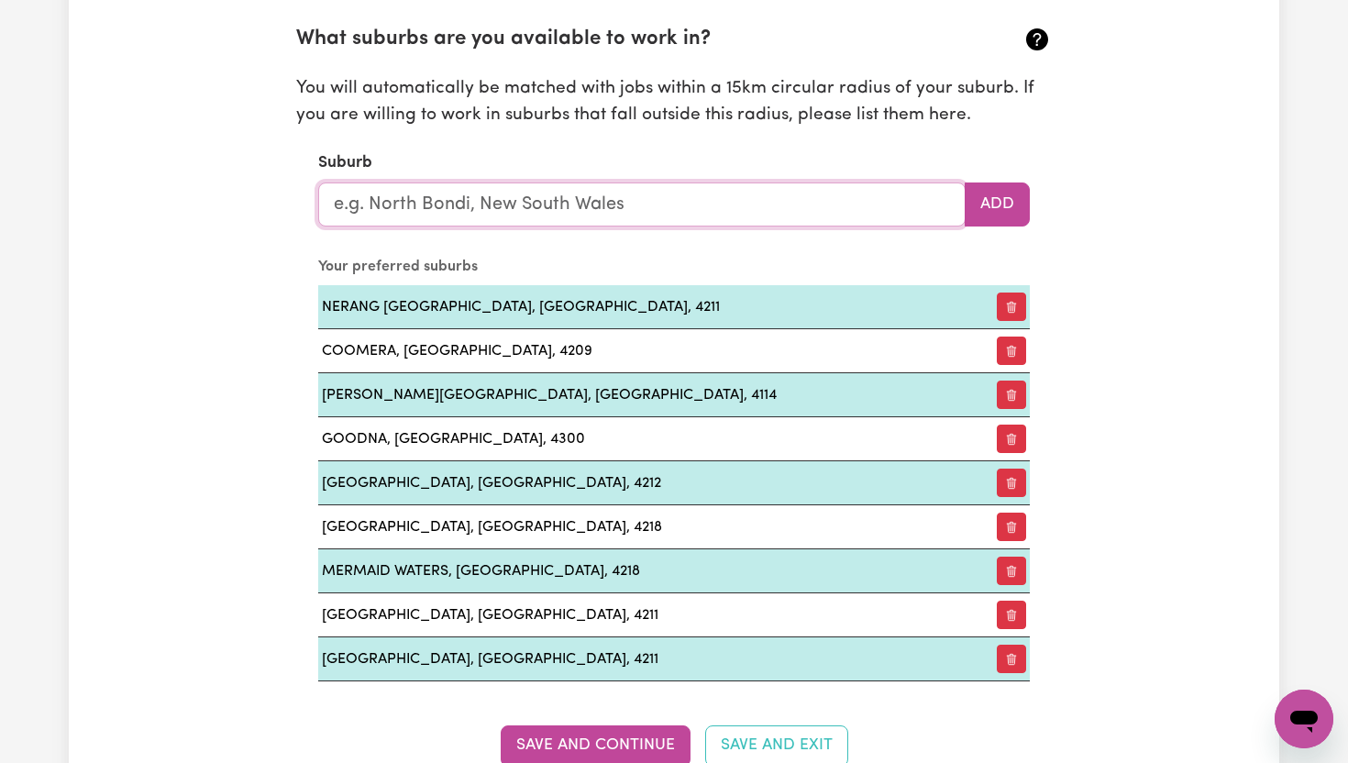
click at [717, 208] on input "text" at bounding box center [641, 204] width 647 height 44
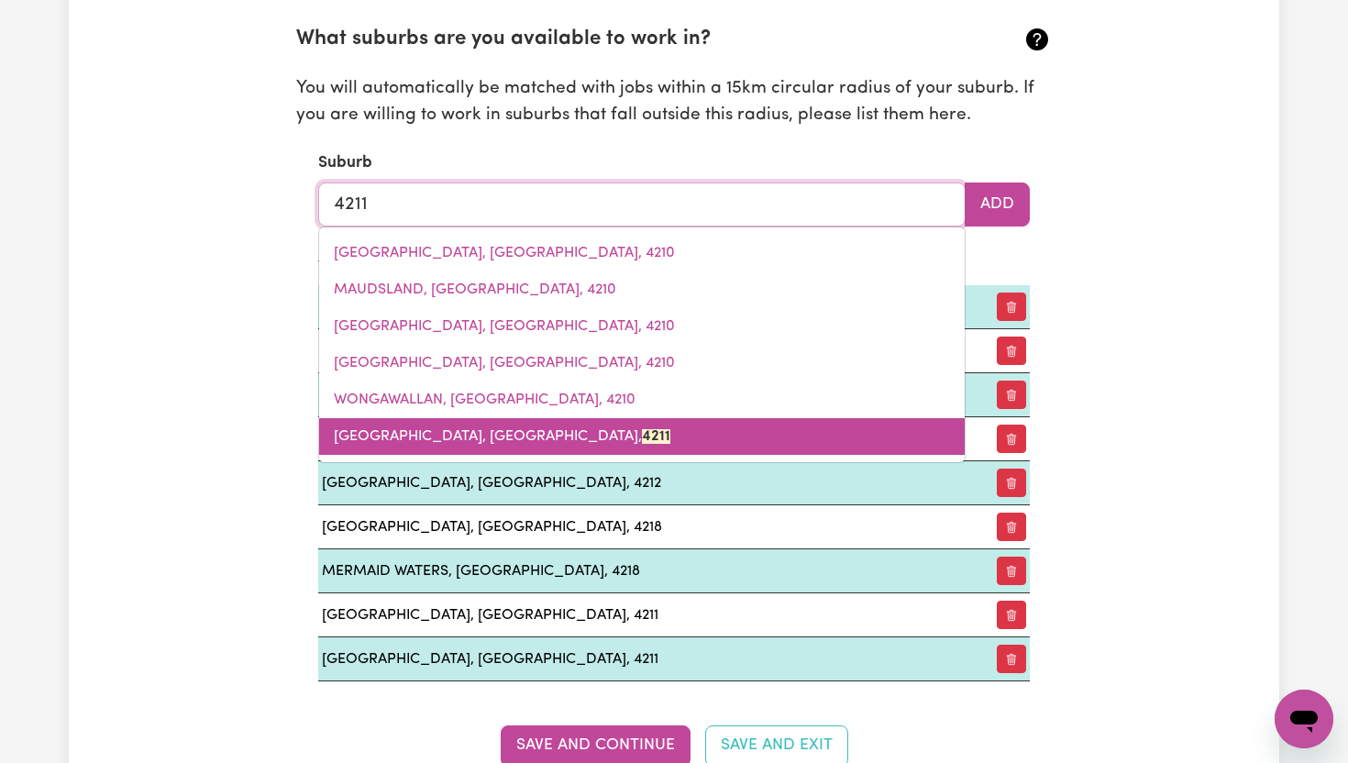
click at [548, 447] on link "[GEOGRAPHIC_DATA], [GEOGRAPHIC_DATA], 4211" at bounding box center [641, 436] width 645 height 37
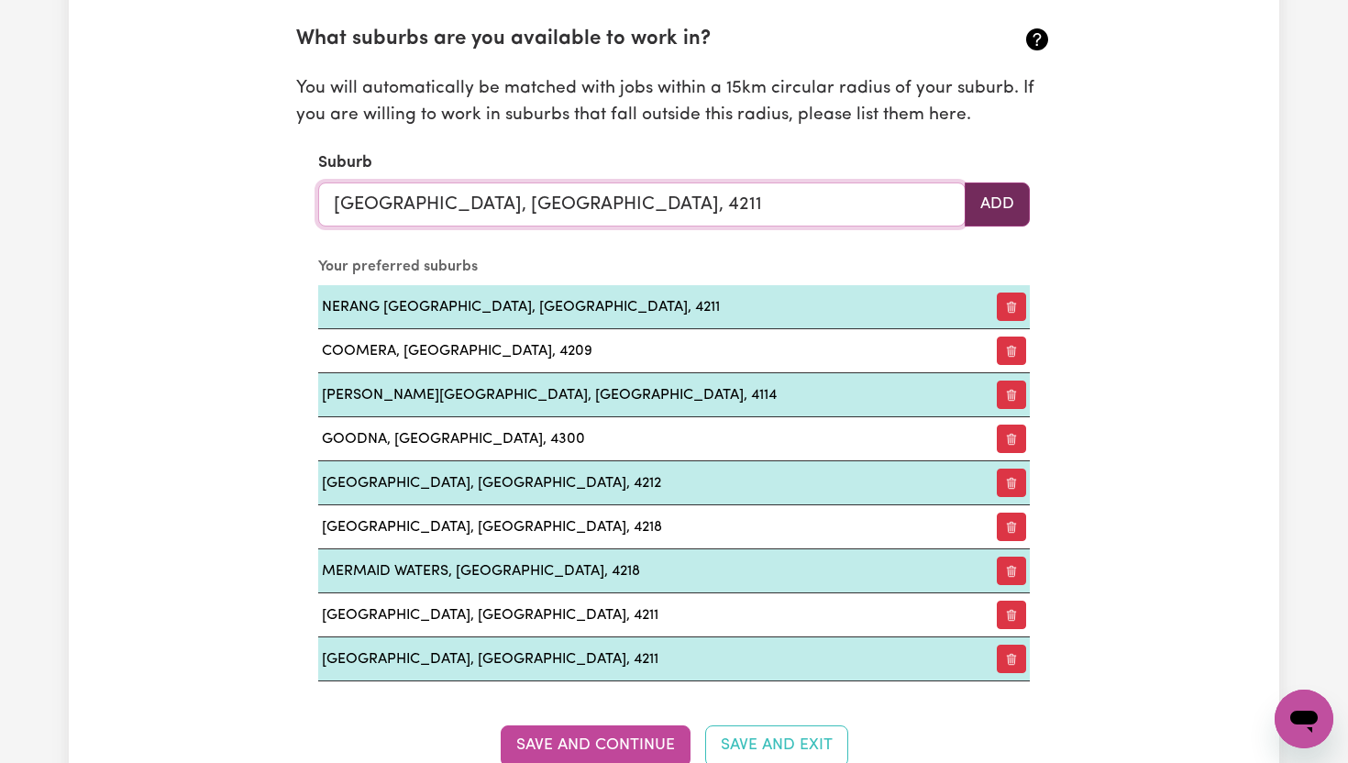
type input "[GEOGRAPHIC_DATA], [GEOGRAPHIC_DATA], 4211"
click at [1016, 198] on button "Add" at bounding box center [996, 204] width 65 height 44
click at [825, 203] on input "text" at bounding box center [641, 204] width 647 height 44
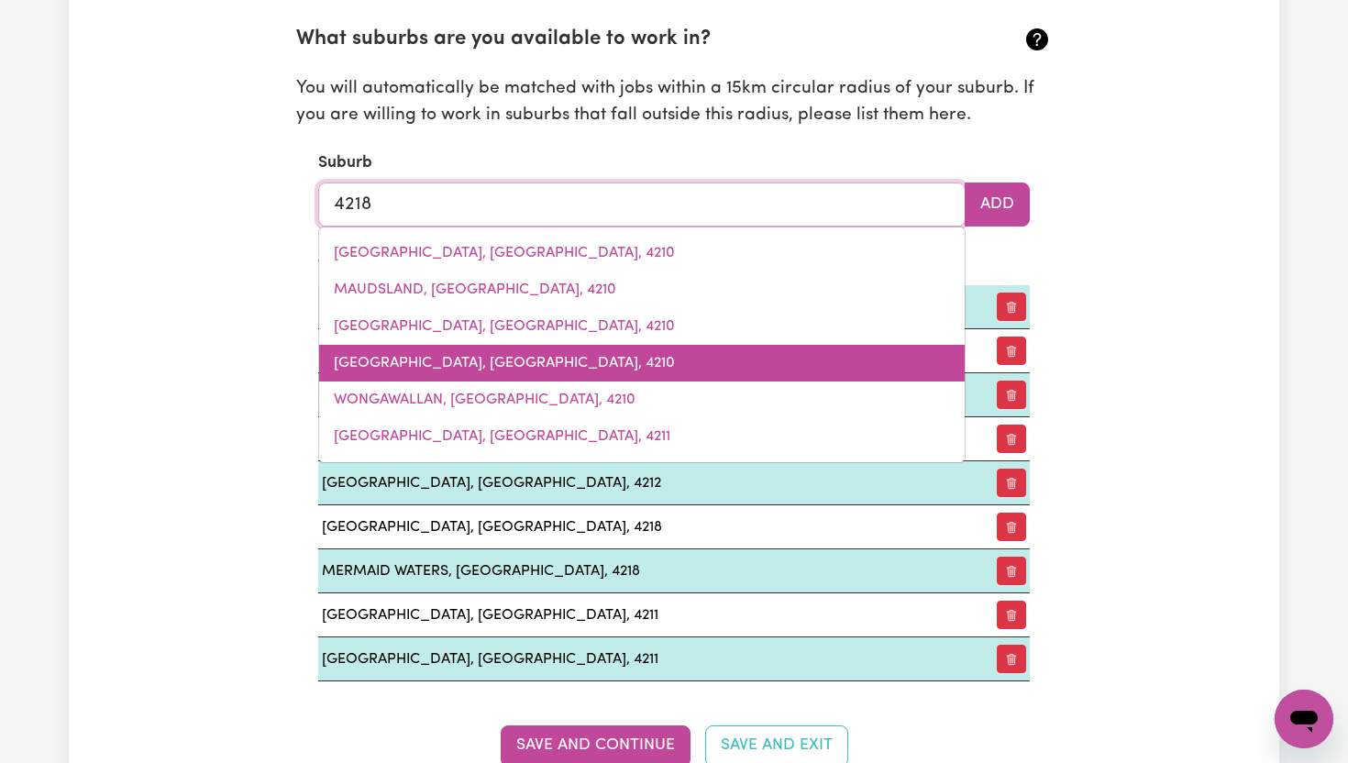
click at [577, 357] on link "[GEOGRAPHIC_DATA], [GEOGRAPHIC_DATA], 4210" at bounding box center [641, 363] width 645 height 37
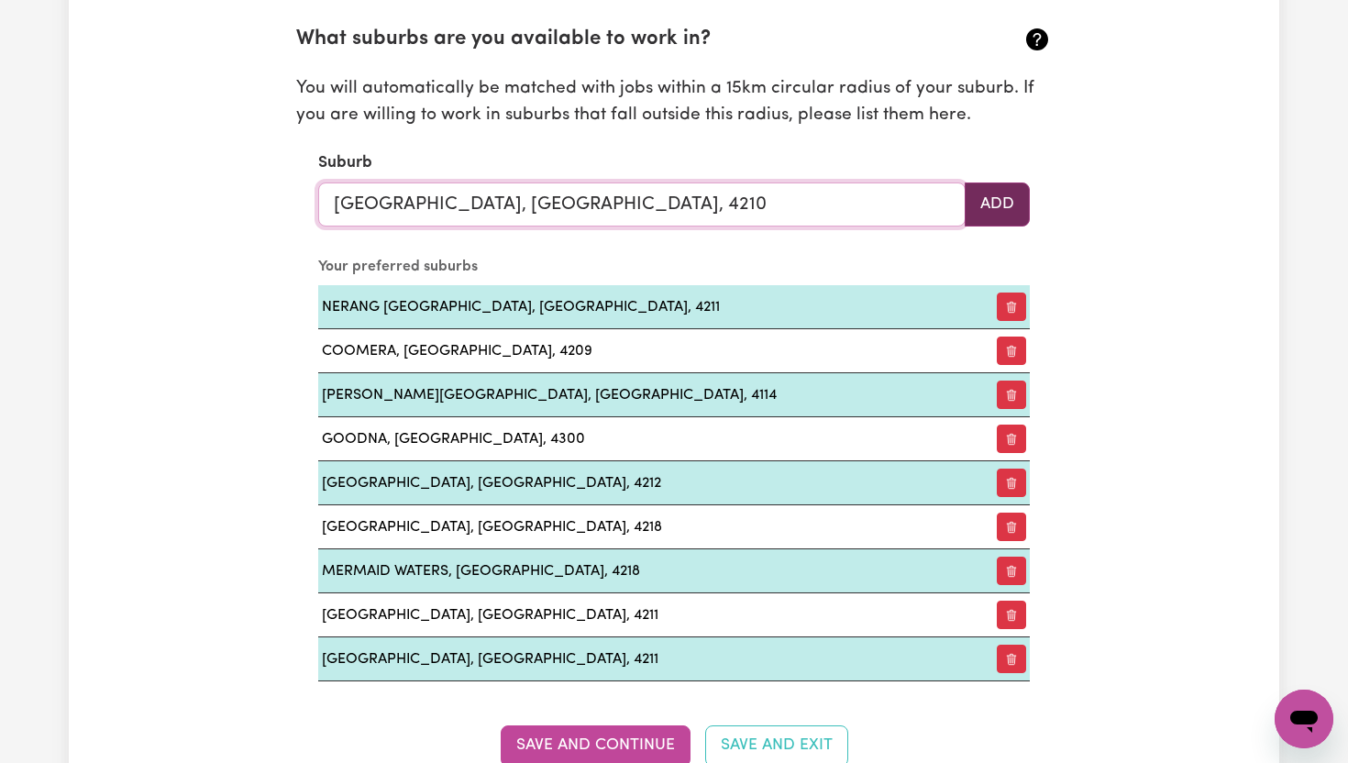
type input "[GEOGRAPHIC_DATA], [GEOGRAPHIC_DATA], 4210"
click at [1001, 198] on button "Add" at bounding box center [996, 204] width 65 height 44
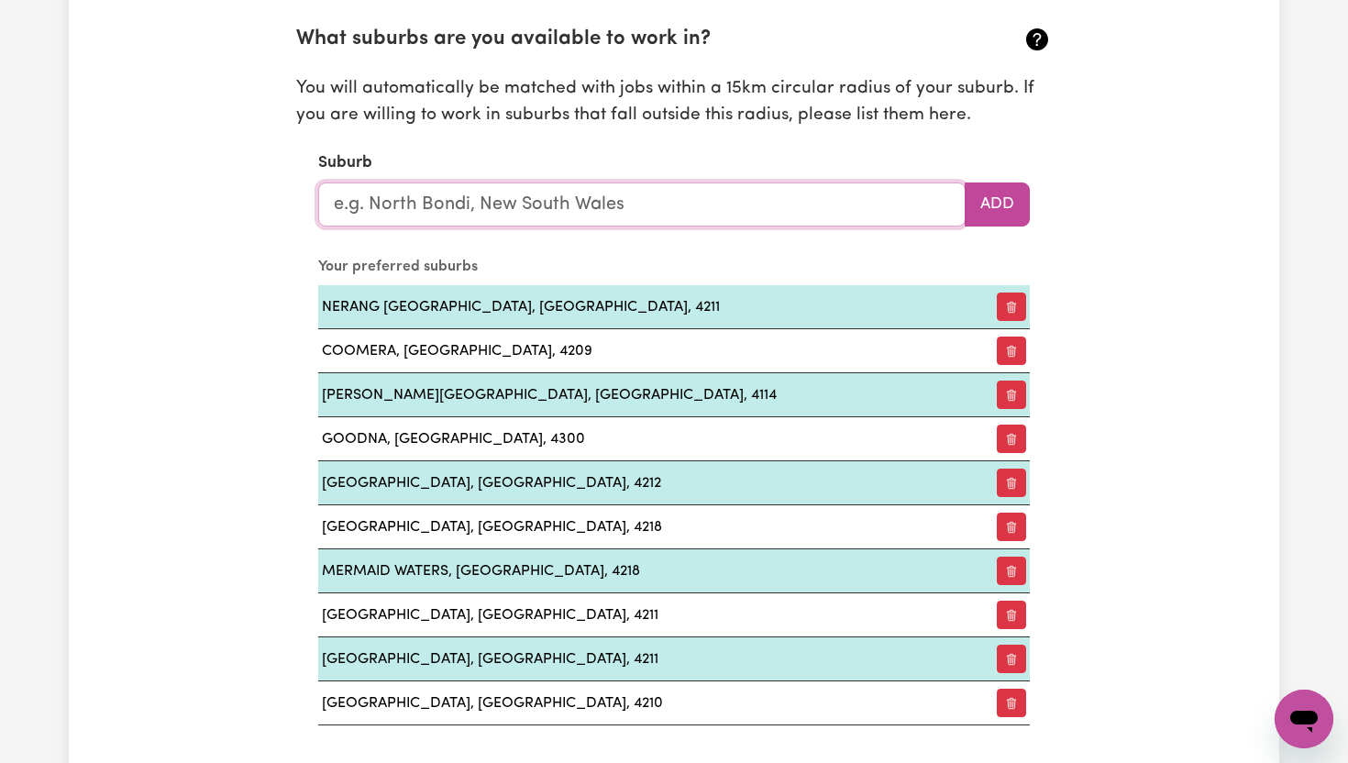
click at [781, 207] on input "text" at bounding box center [641, 204] width 647 height 44
type input "o"
click at [1093, 390] on div "Update Profile 1 2 3 4 5 Step 1 : Personal Details Let potential clients know w…" at bounding box center [674, 658] width 1210 height 5197
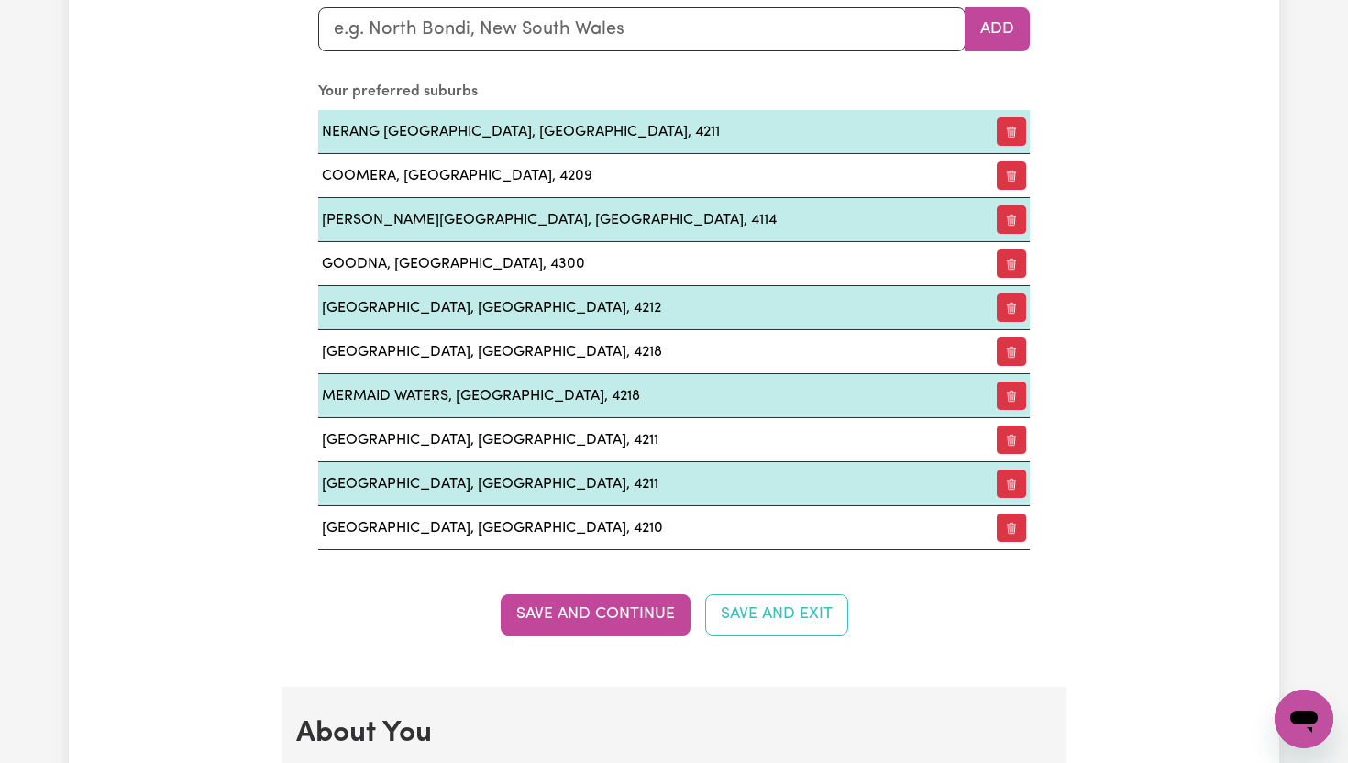
scroll to position [2239, 0]
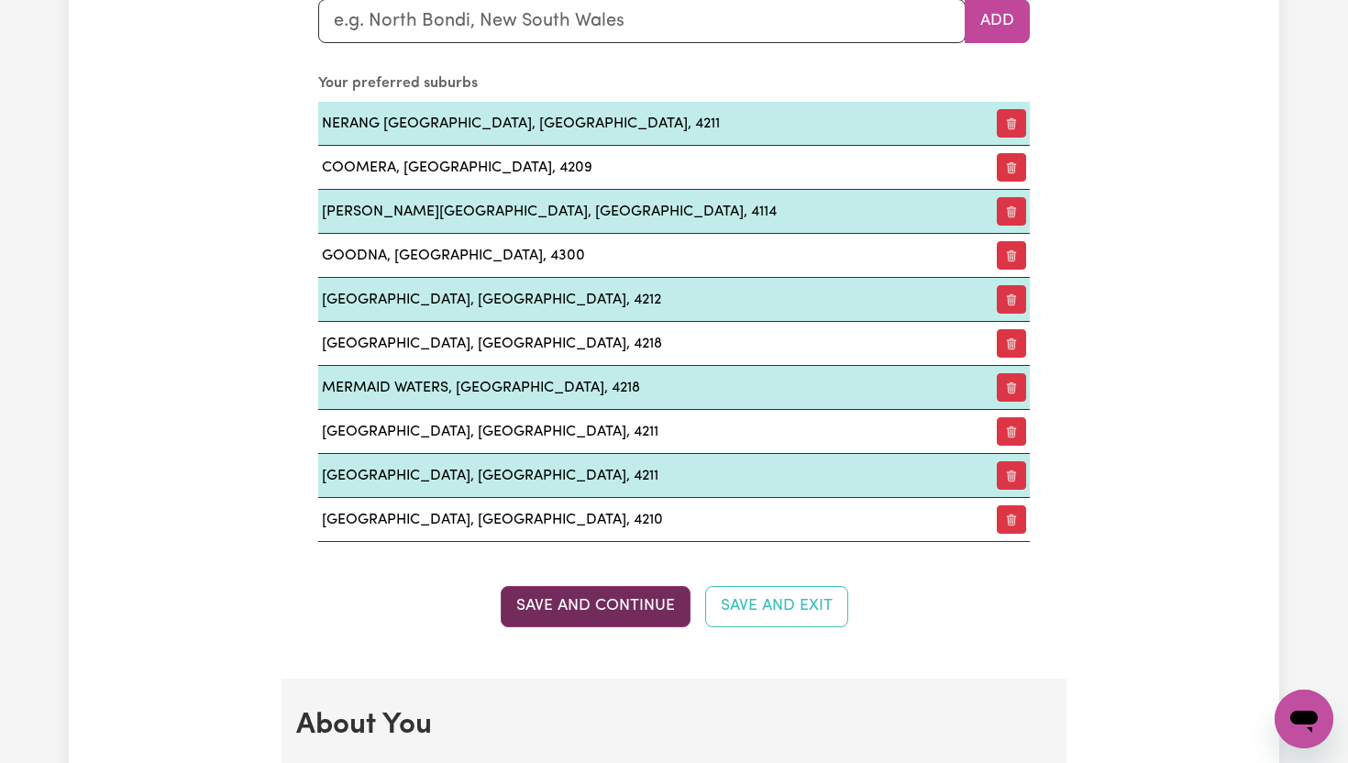
click at [659, 613] on button "Save and Continue" at bounding box center [596, 606] width 190 height 40
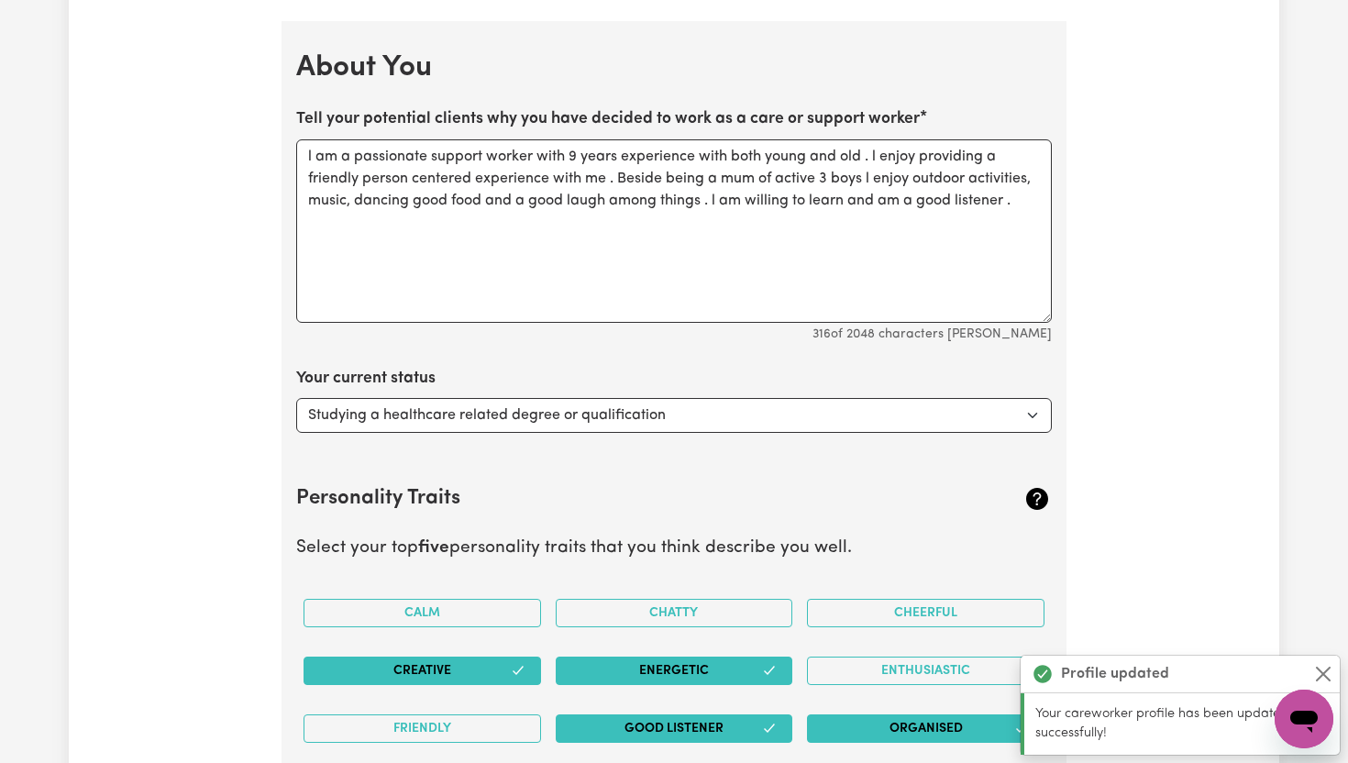
scroll to position [2917, 0]
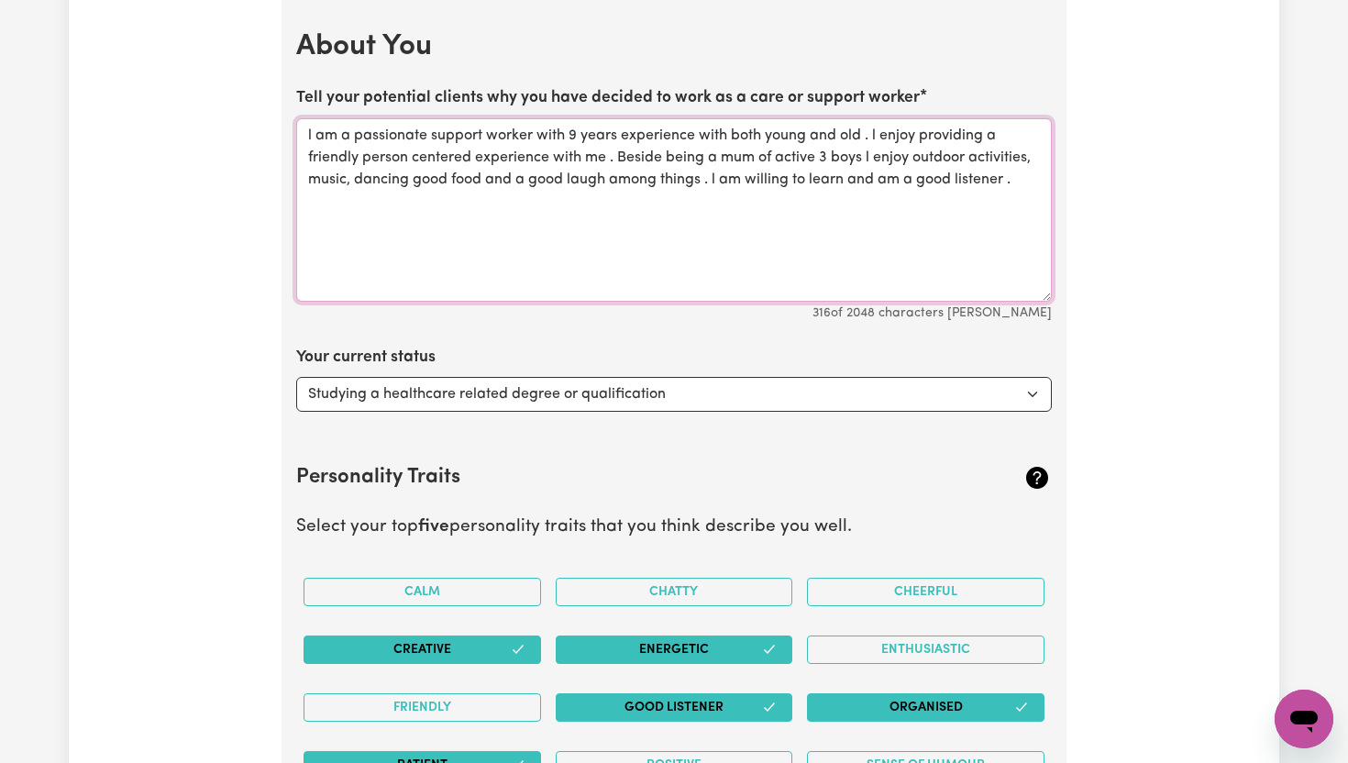
click at [1019, 178] on textarea "l am a passionate support worker with 9 years experience with both young and ol…" at bounding box center [673, 209] width 755 height 183
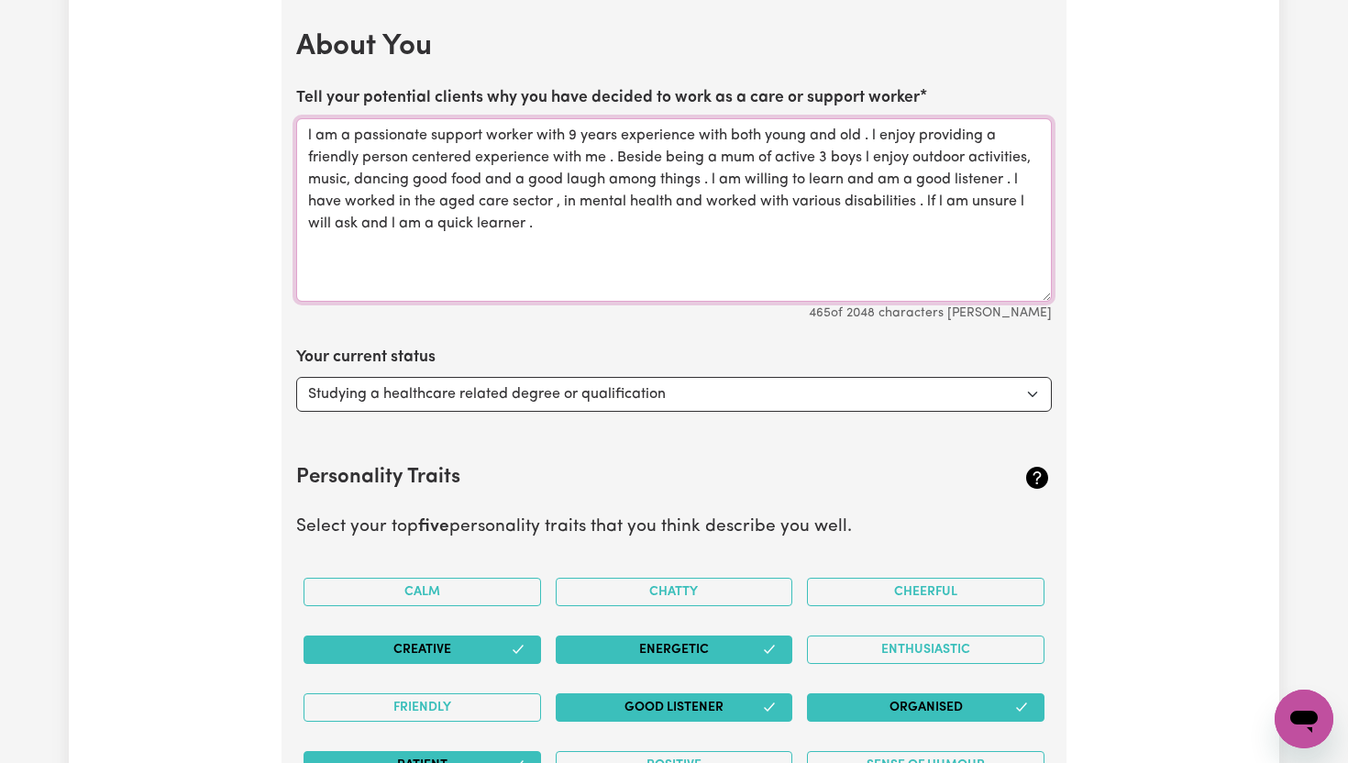
click at [461, 161] on textarea "l am a passionate support worker with 9 years experience with both young and ol…" at bounding box center [673, 209] width 755 height 183
click at [554, 225] on textarea "l am a passionate support worker with 9 years experience with both young and ol…" at bounding box center [673, 209] width 755 height 183
type textarea "l am a passionate support worker with 9 years experience with both young and ol…"
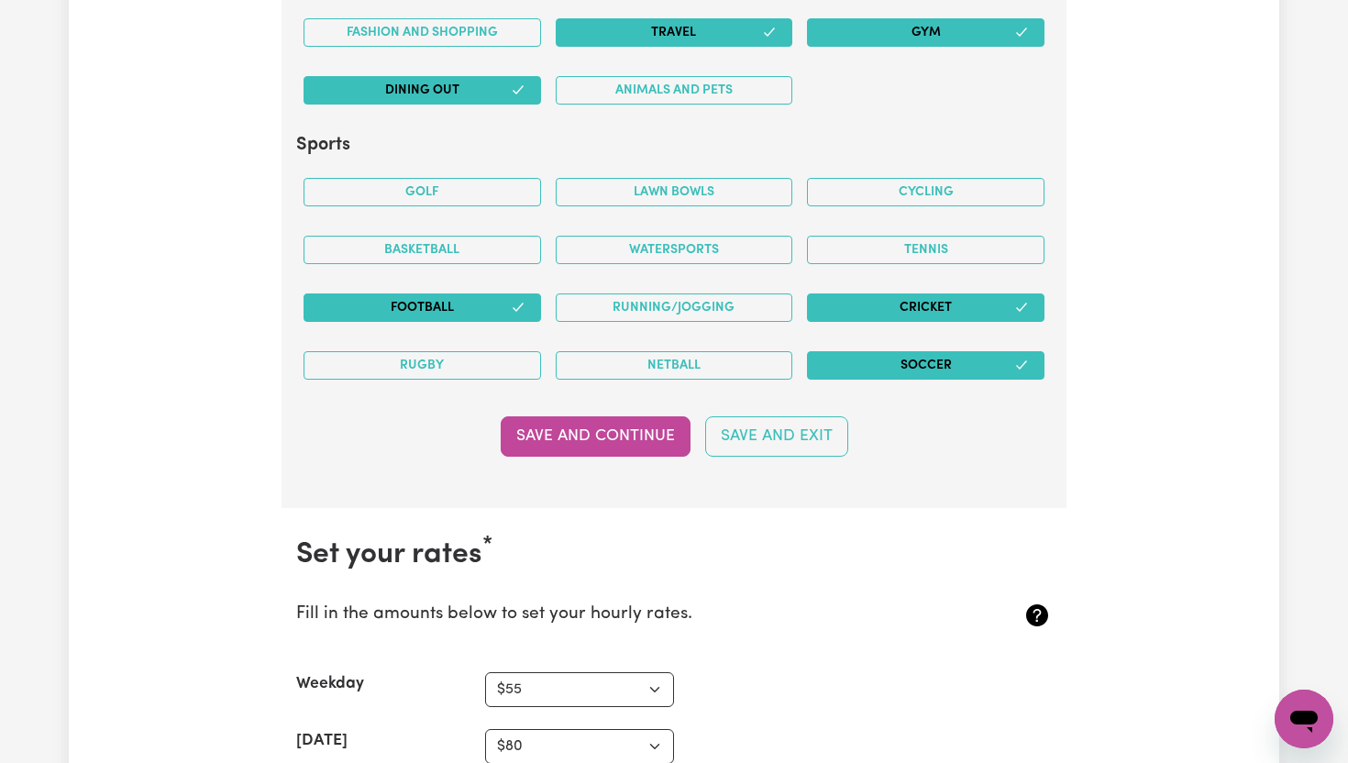
scroll to position [4164, 0]
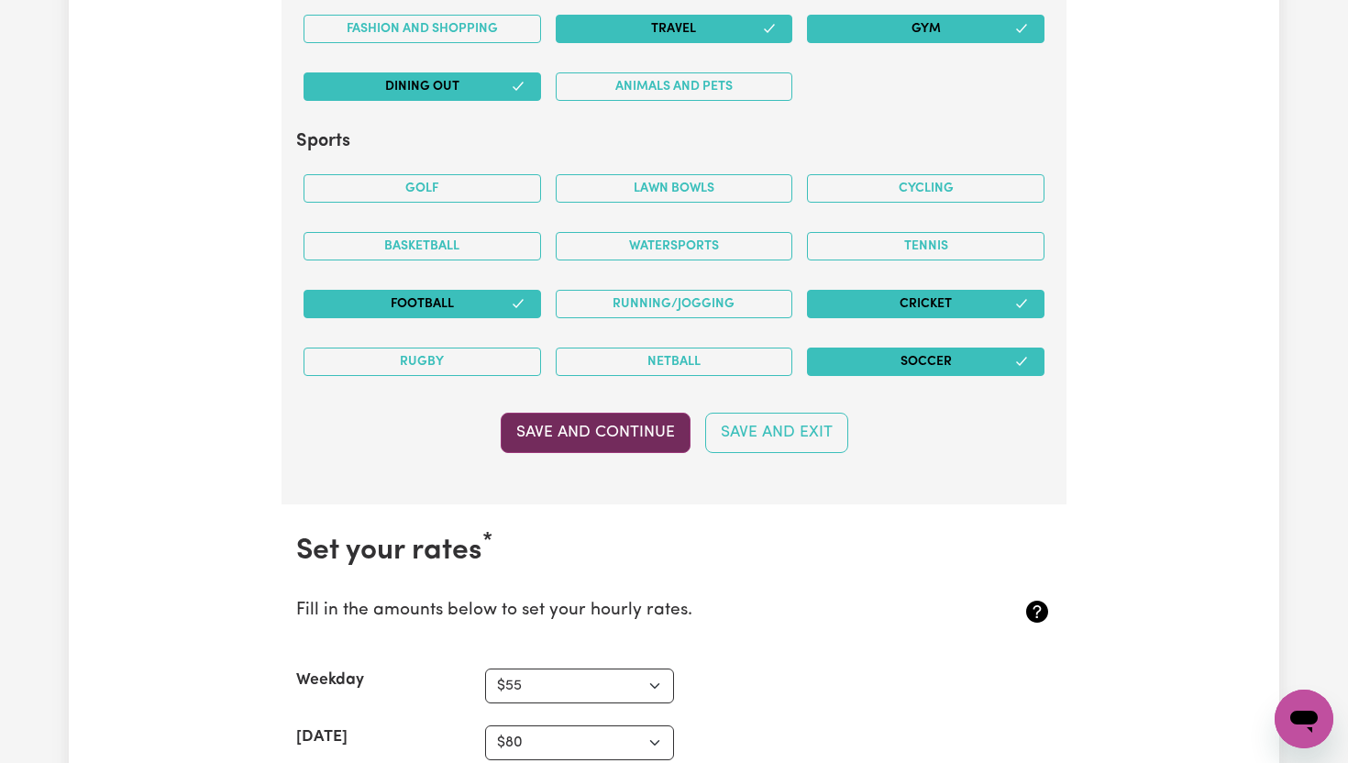
click at [636, 428] on button "Save and Continue" at bounding box center [596, 433] width 190 height 40
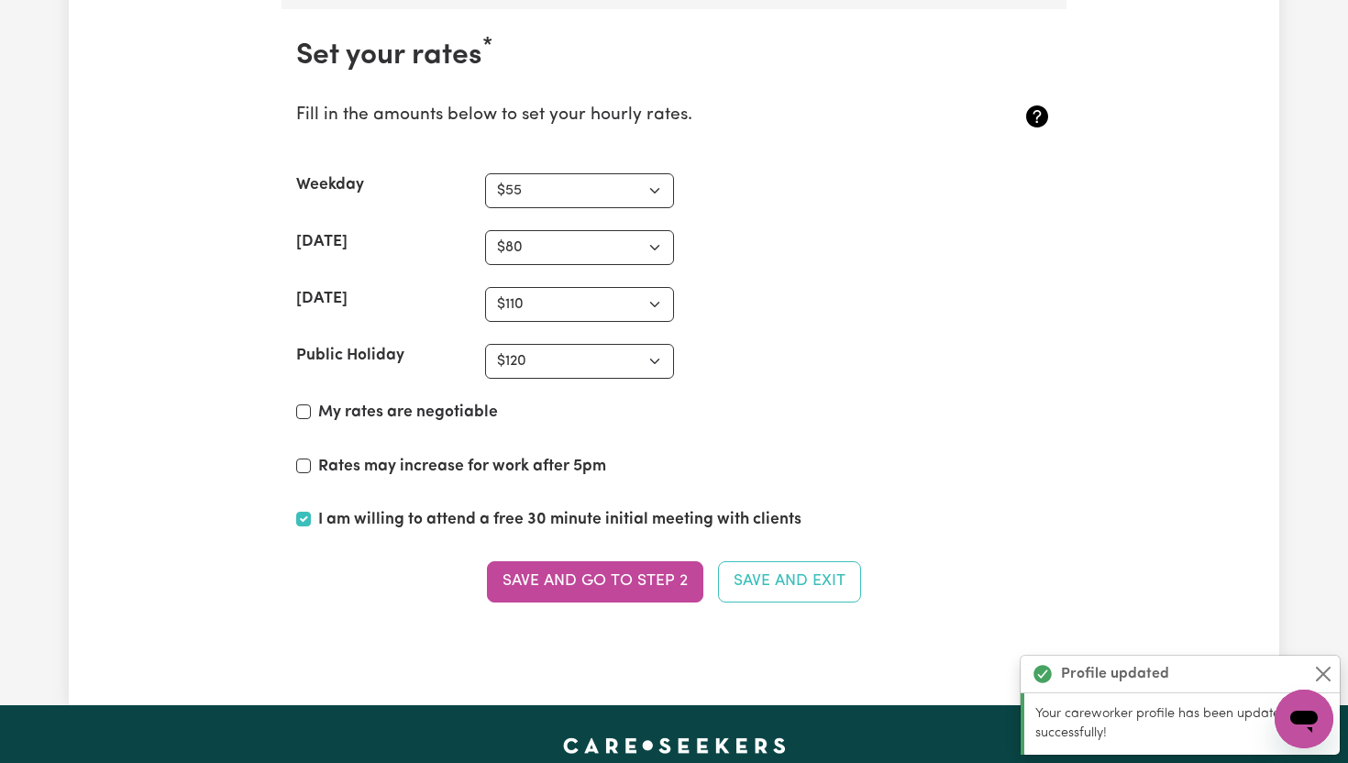
scroll to position [4668, 0]
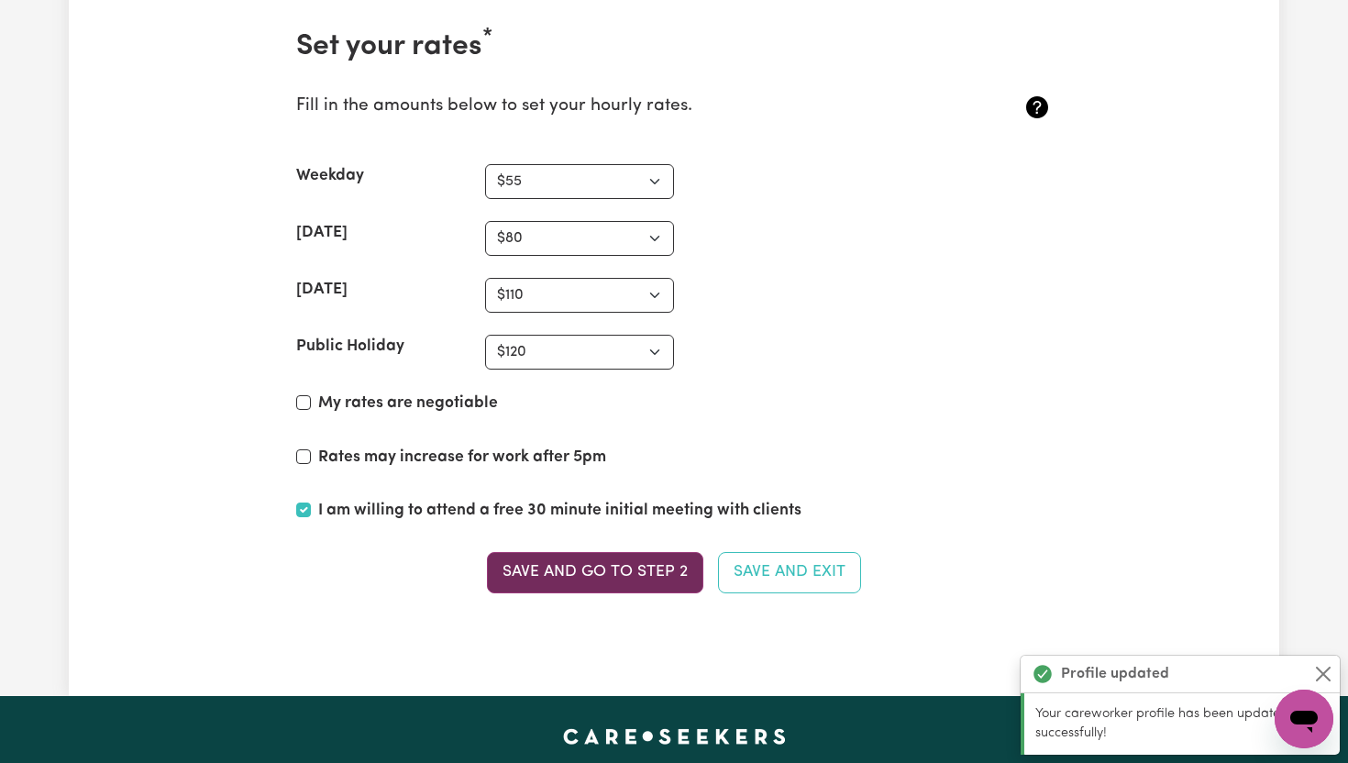
click at [609, 567] on button "Save and go to Step 2" at bounding box center [595, 572] width 216 height 40
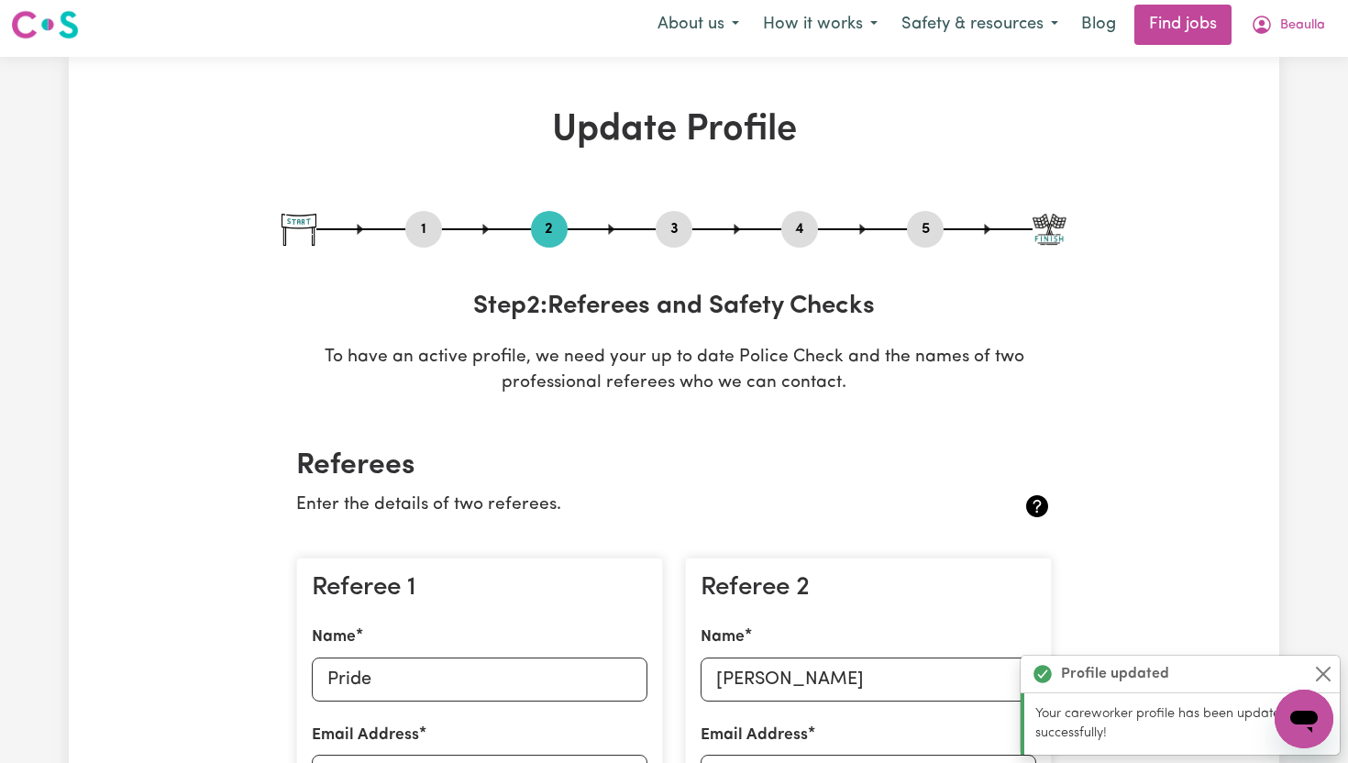
scroll to position [0, 0]
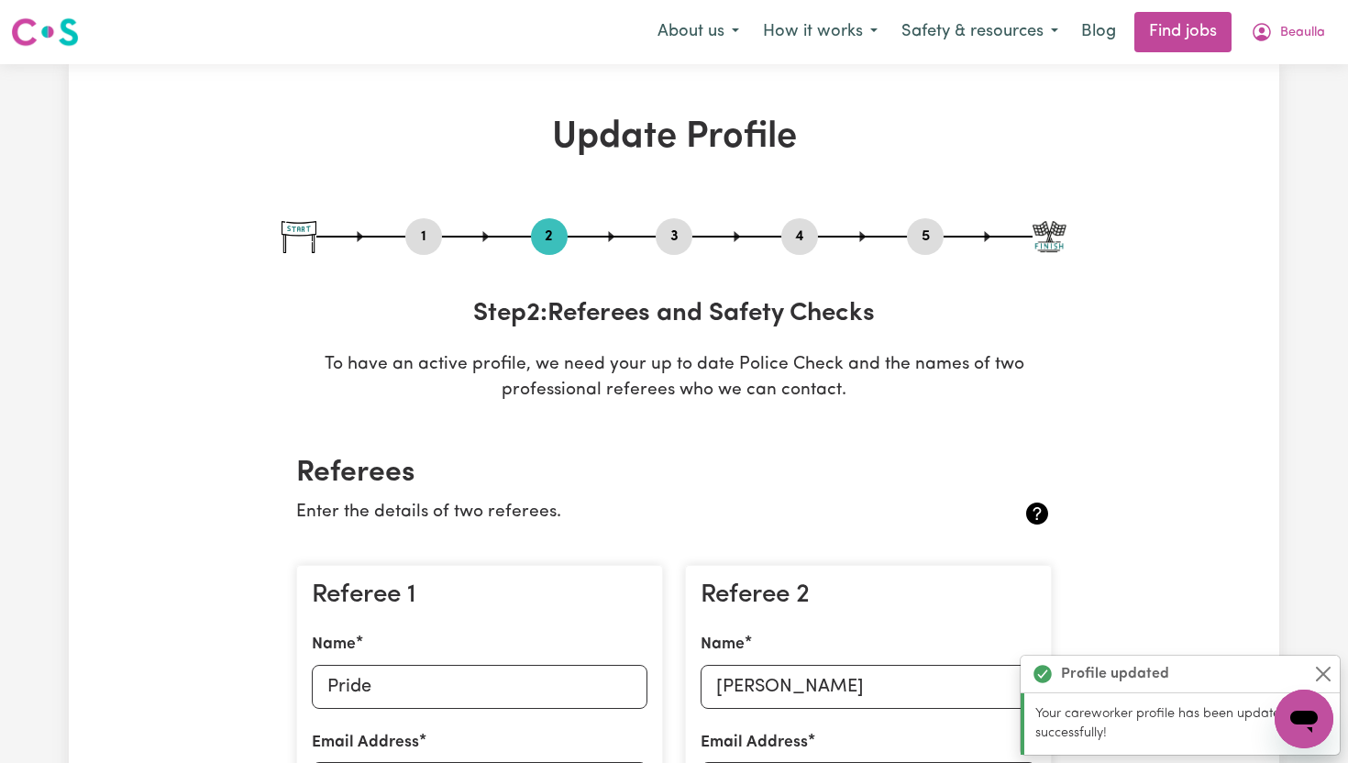
click at [863, 501] on p "Enter the details of two referees." at bounding box center [611, 513] width 630 height 27
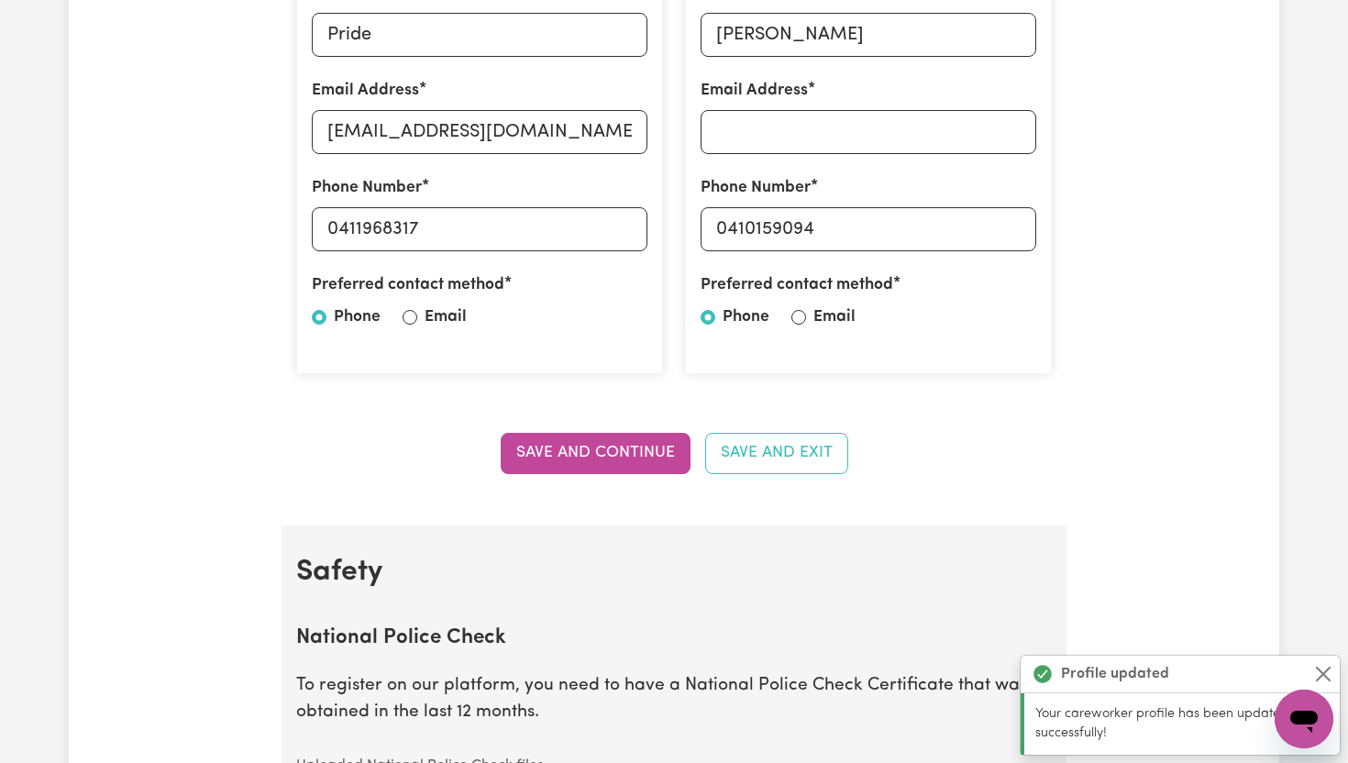
scroll to position [660, 0]
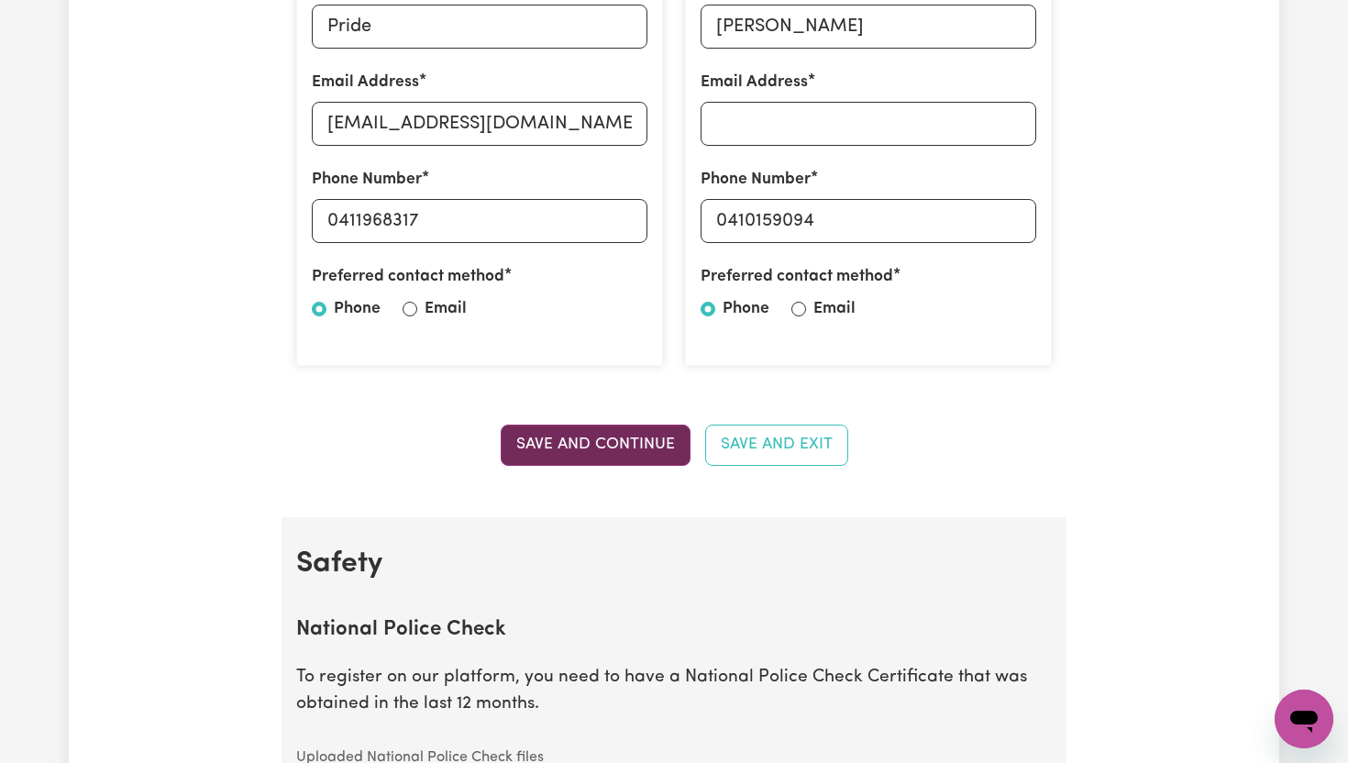
click at [653, 443] on button "Save and Continue" at bounding box center [596, 444] width 190 height 40
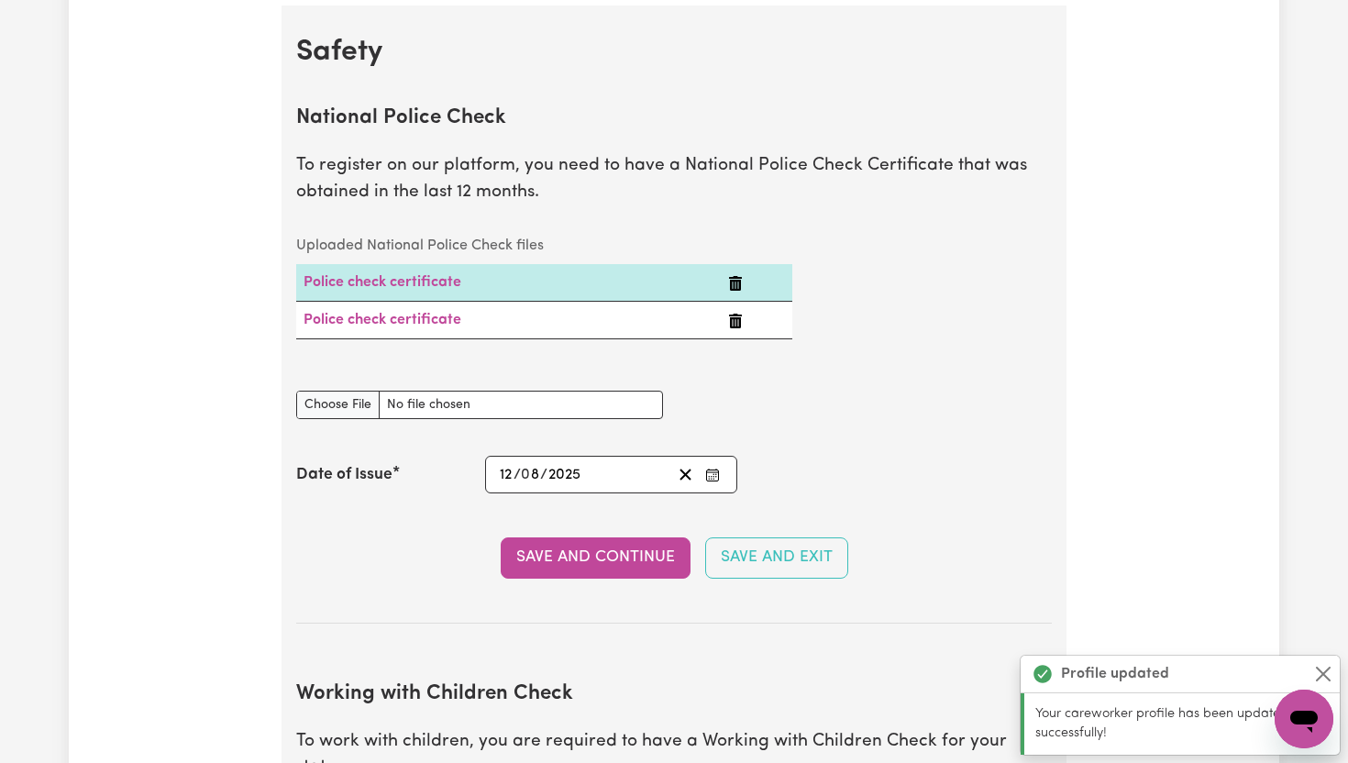
scroll to position [1177, 0]
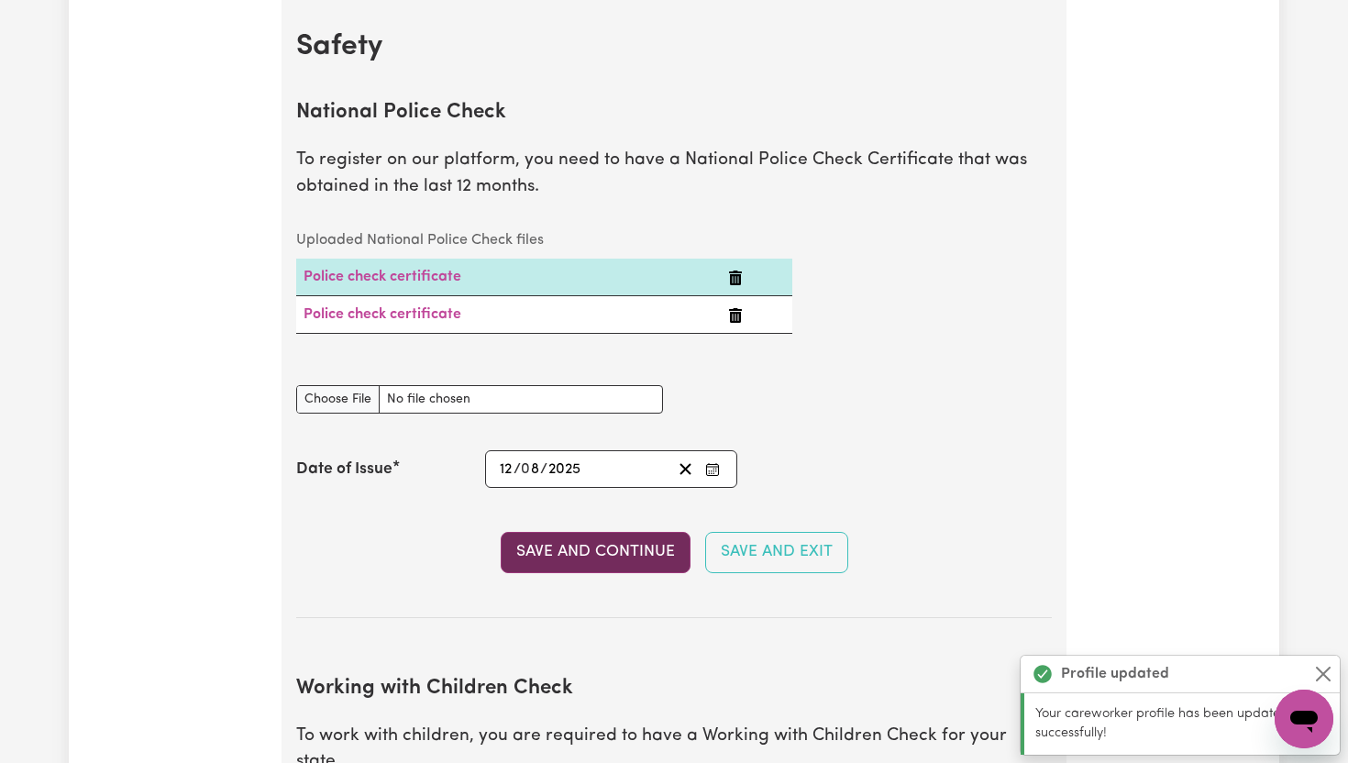
click at [642, 558] on button "Save and Continue" at bounding box center [596, 552] width 190 height 40
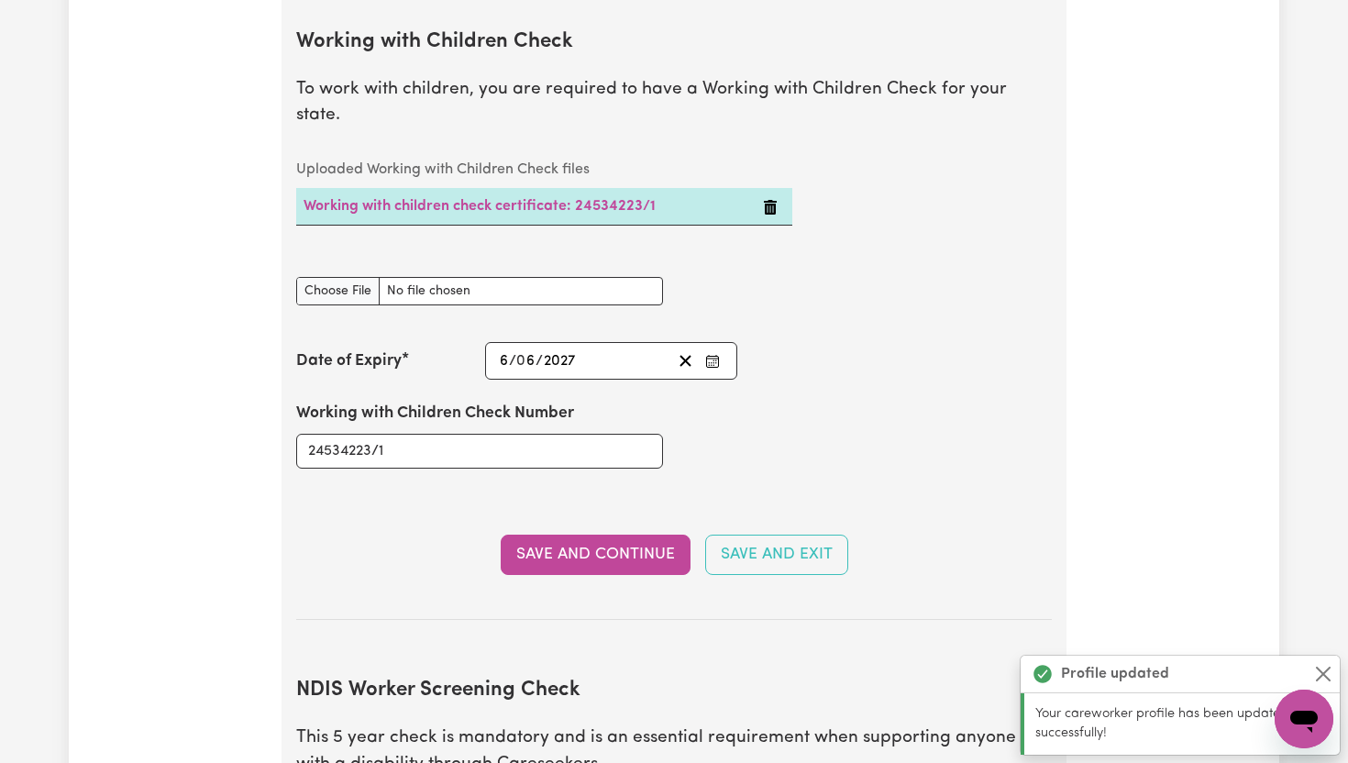
scroll to position [1824, 0]
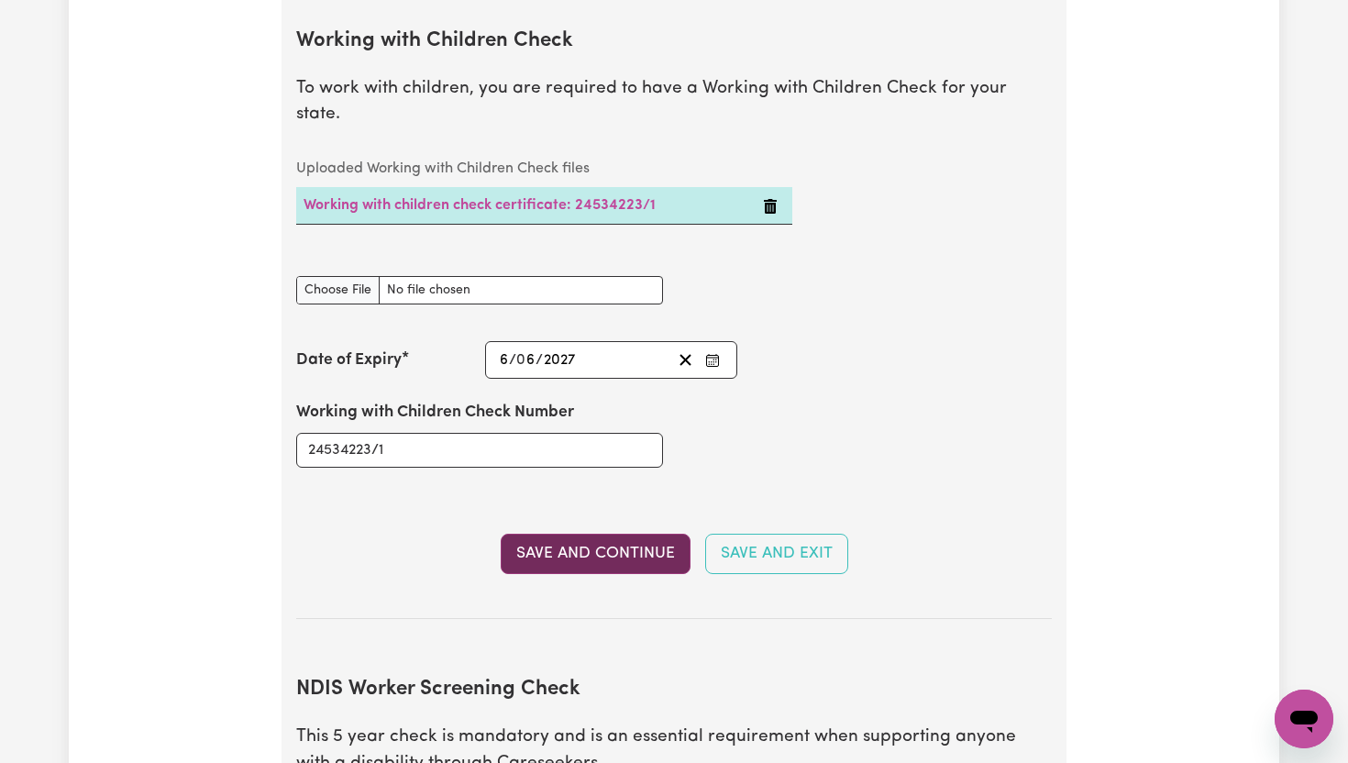
click at [641, 534] on button "Save and Continue" at bounding box center [596, 554] width 190 height 40
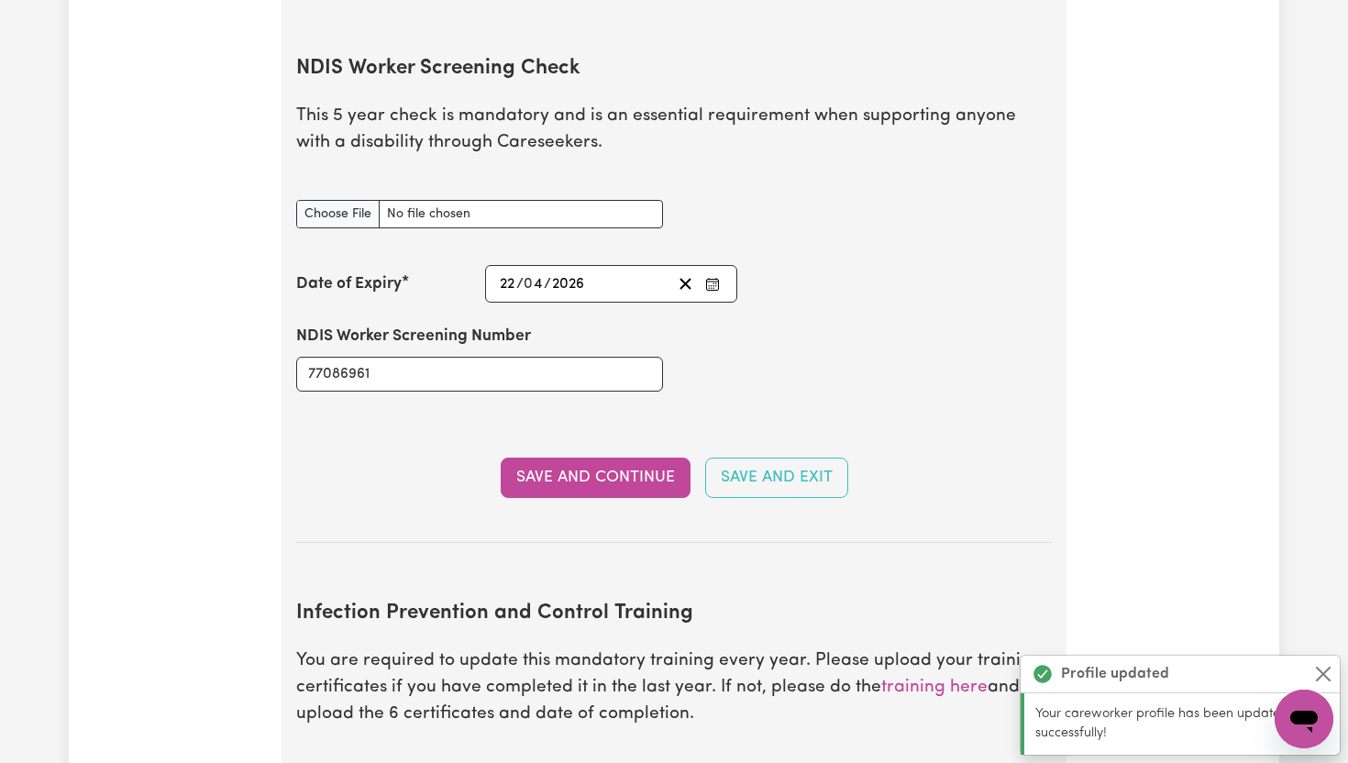
scroll to position [2446, 0]
click at [351, 199] on input "NDIS Worker Screening Check document" at bounding box center [479, 213] width 367 height 28
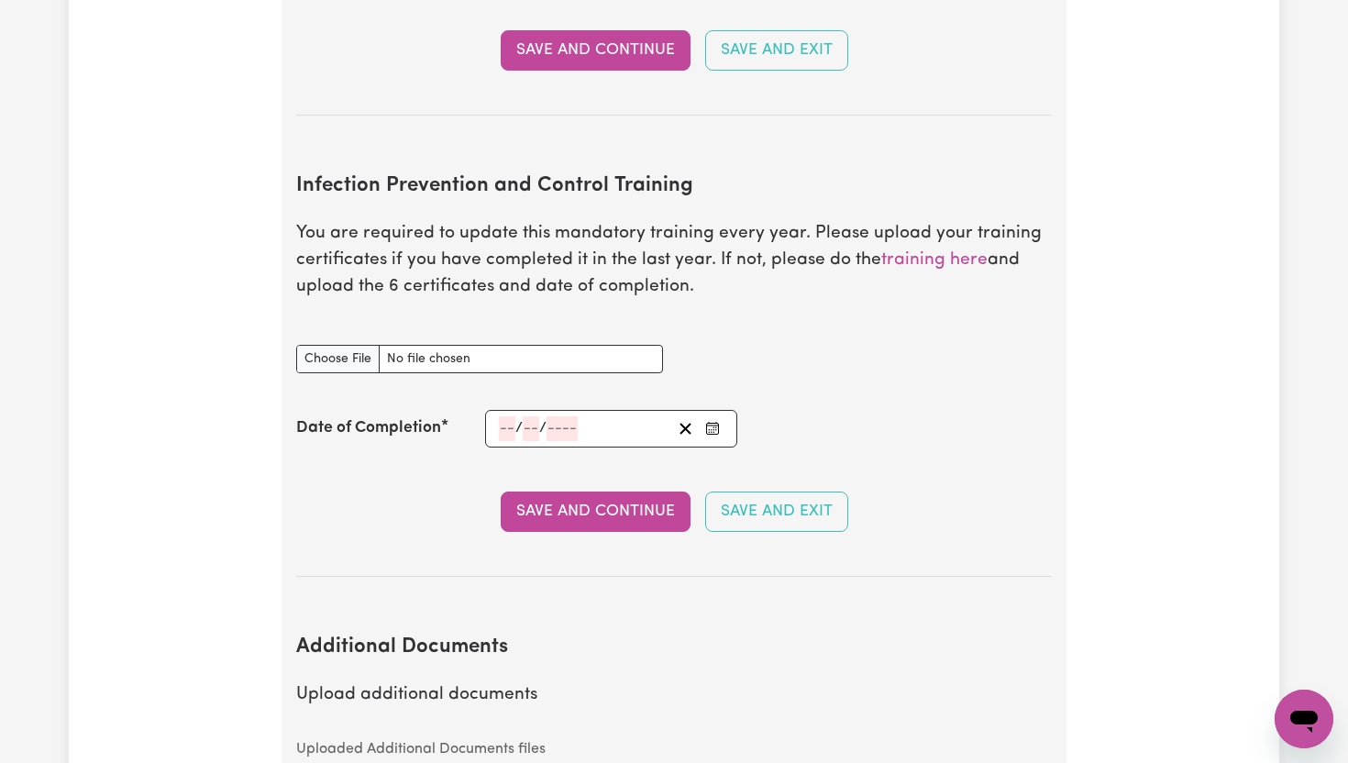
scroll to position [2849, 0]
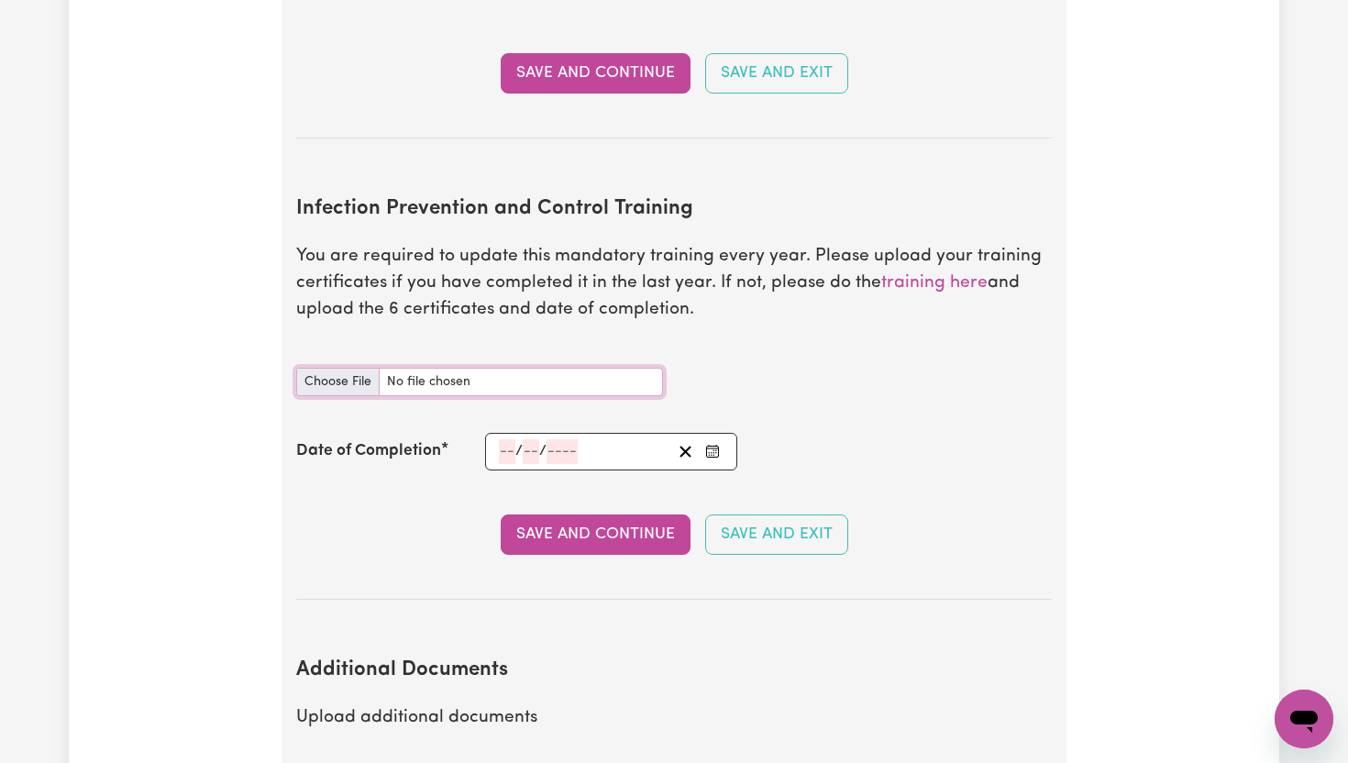
click at [349, 368] on input "Infection Prevention and Control Training document" at bounding box center [479, 382] width 367 height 28
type input "C:\fakepath\Infection Control-[PERSON_NAME] .pdf"
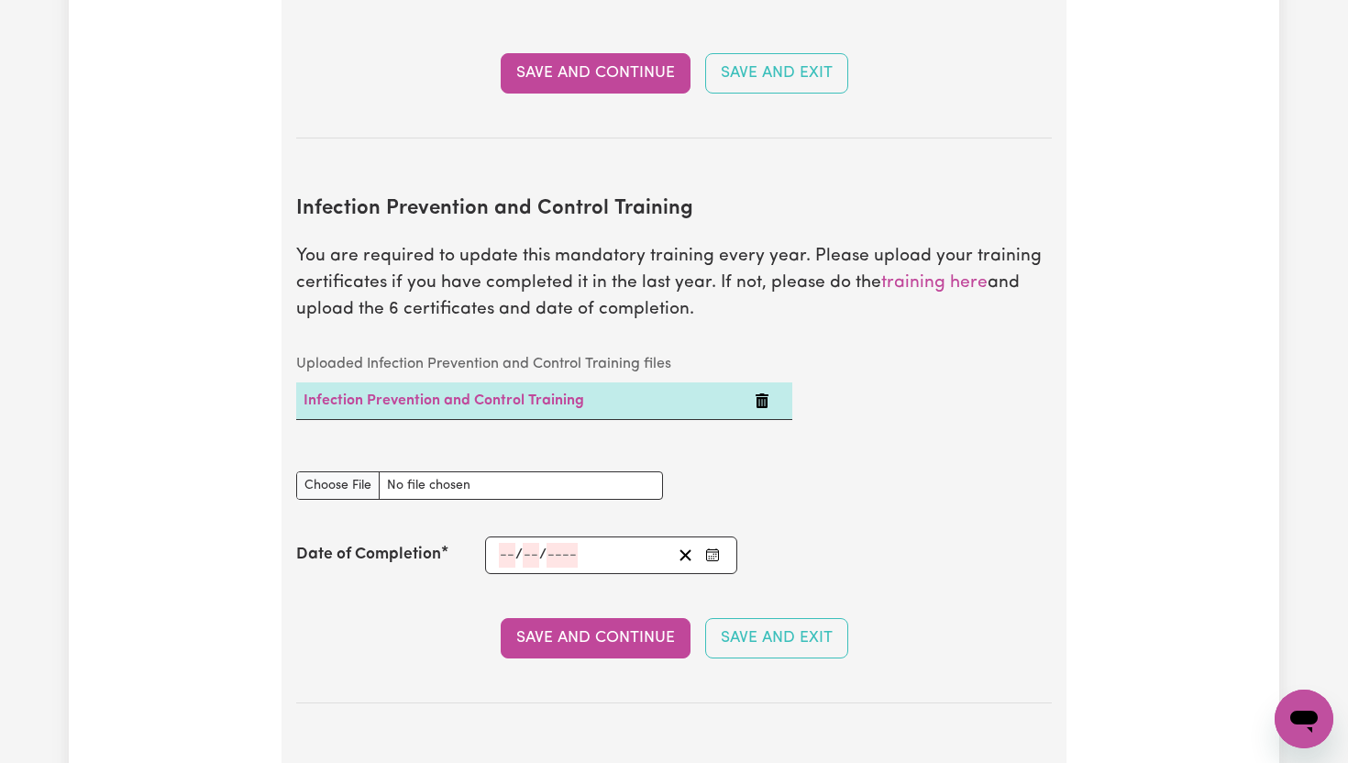
click at [501, 543] on input "number" at bounding box center [507, 555] width 17 height 25
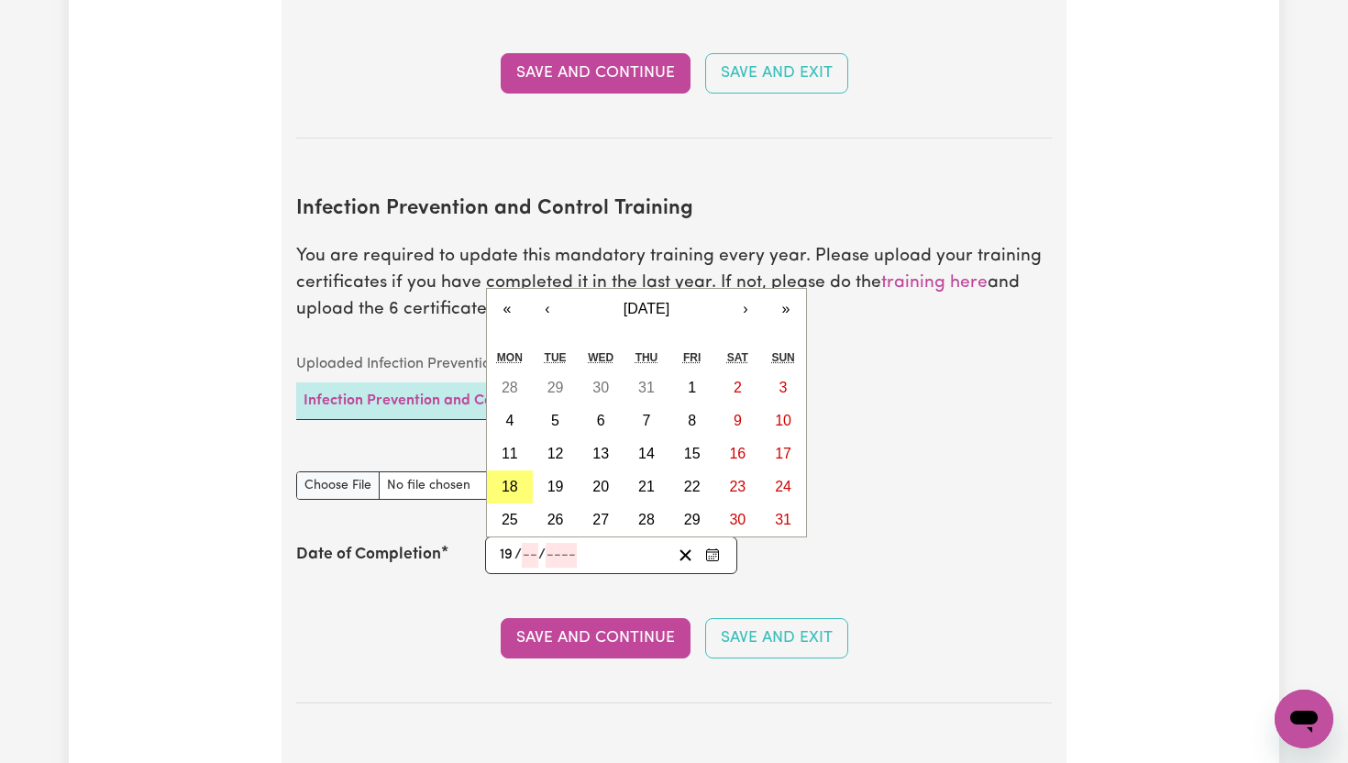
type input "19"
type input "06"
type input "0002-06-19"
type input "6"
type input "2"
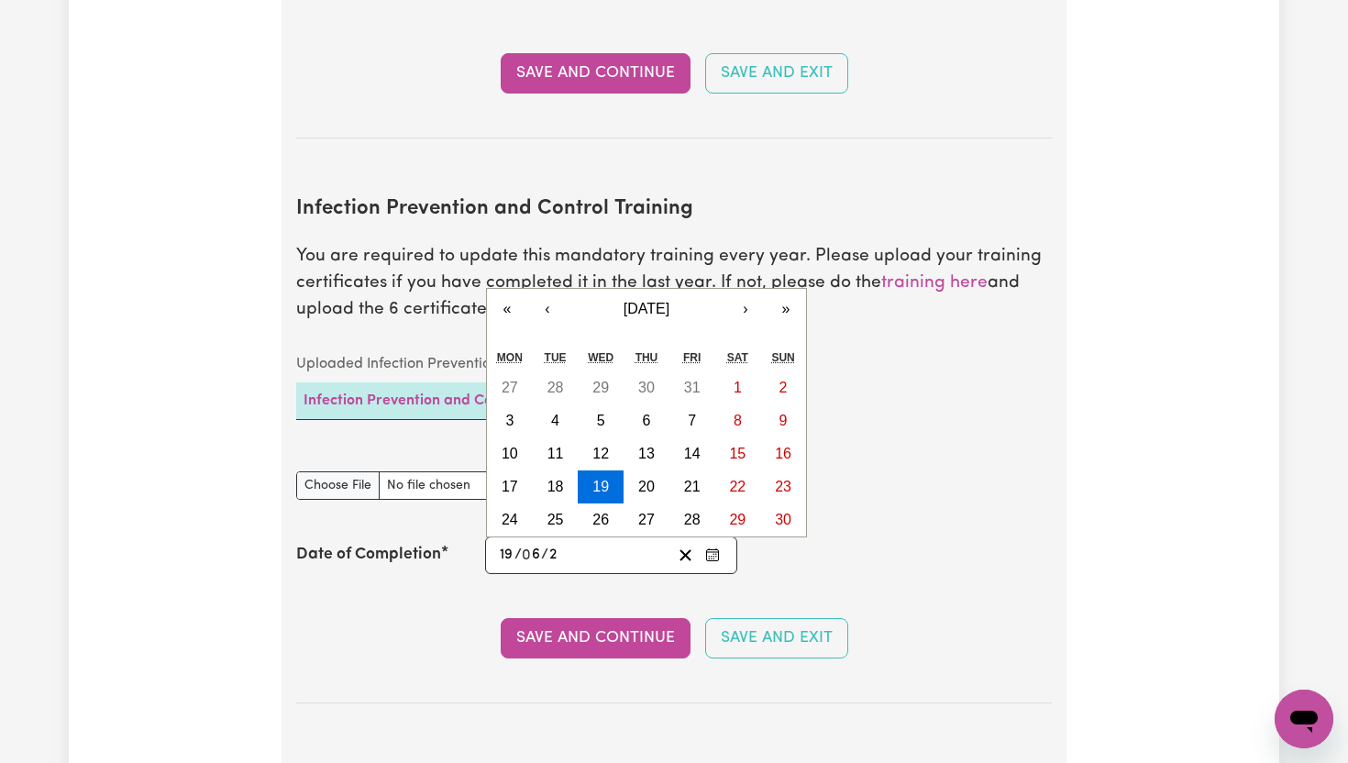
type input "0020-06-19"
type input "20"
type input "0202-06-19"
type input "202"
type input "[DATE]"
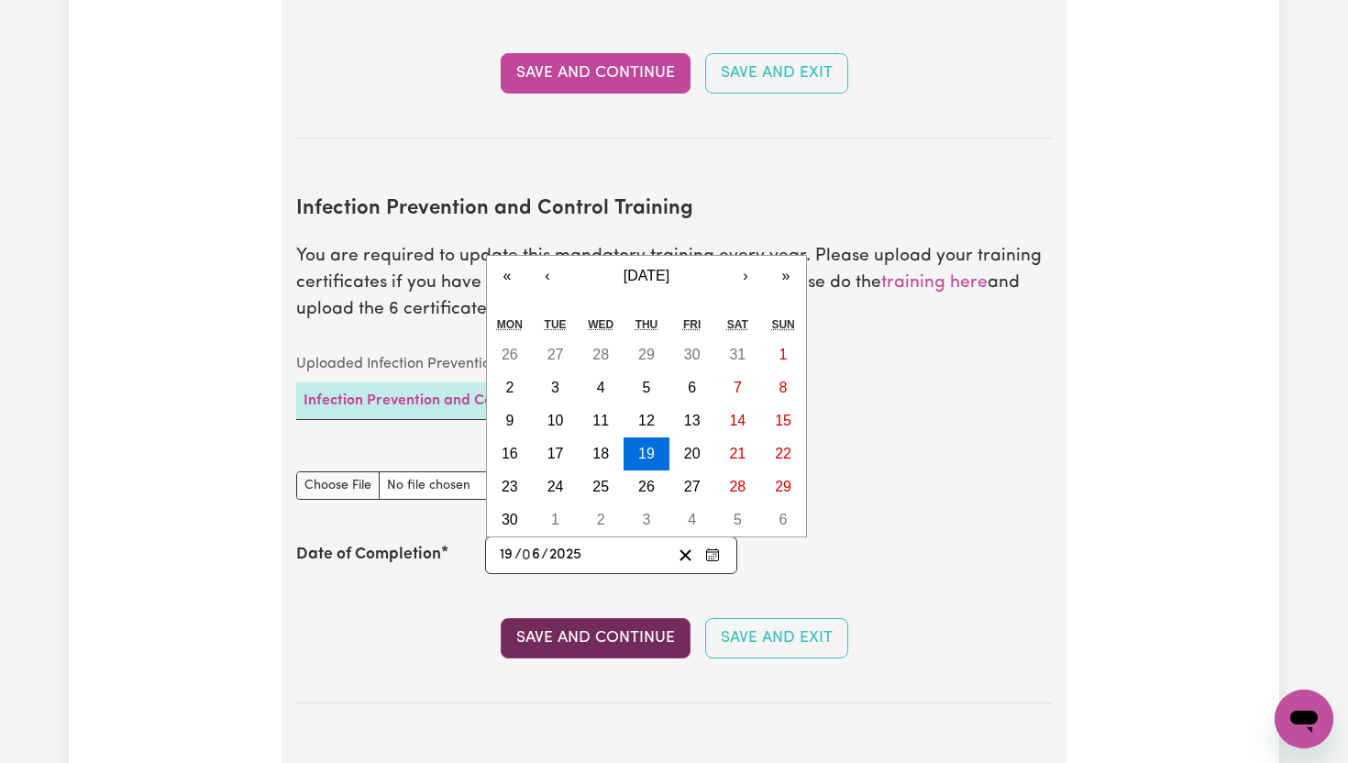
type input "2025"
click at [619, 618] on button "Save and Continue" at bounding box center [596, 638] width 190 height 40
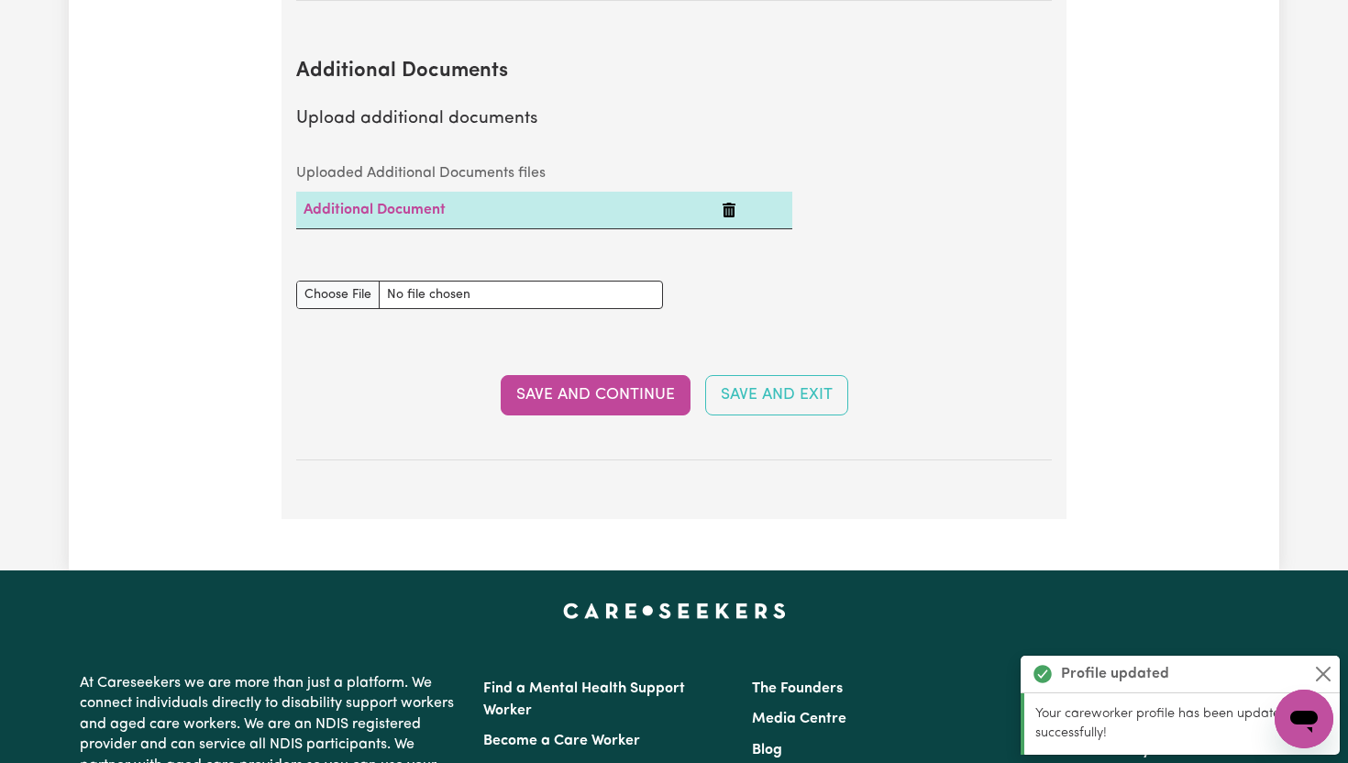
scroll to position [3555, 0]
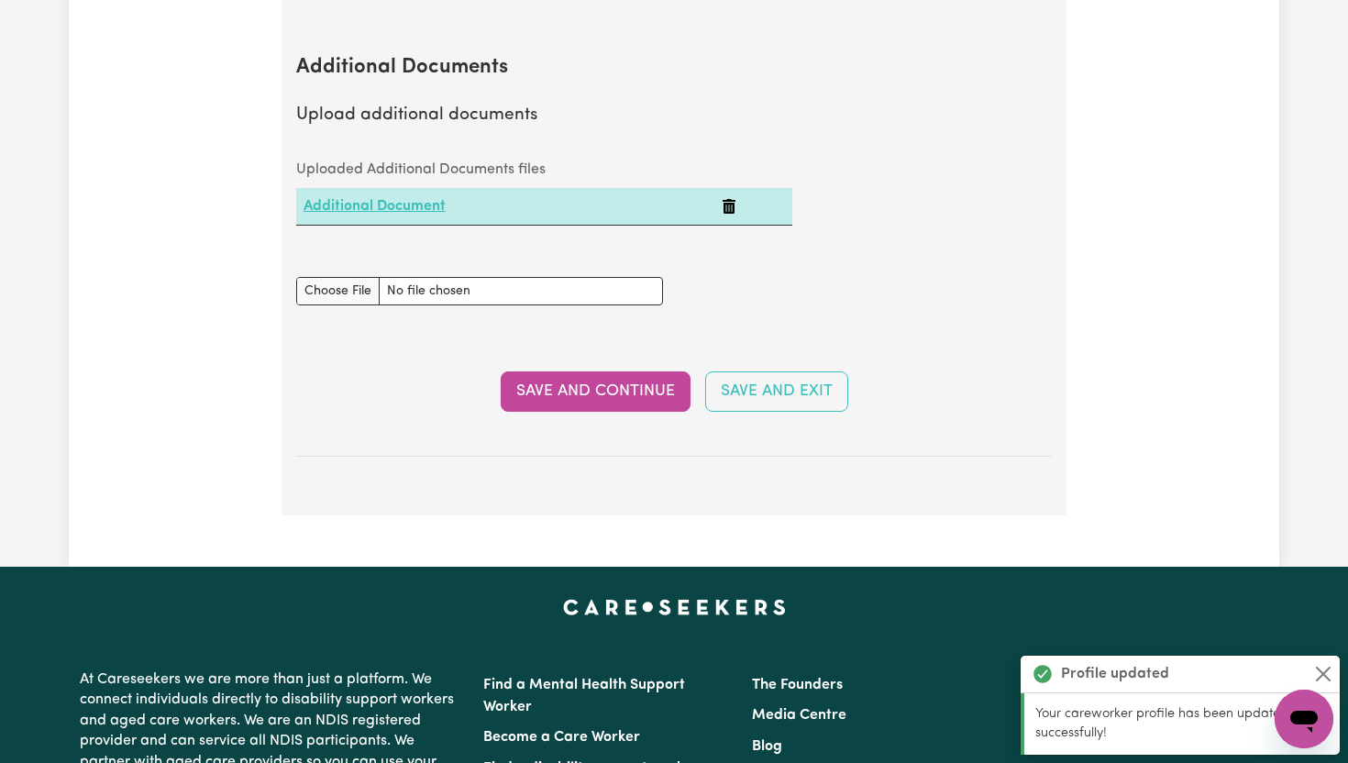
click at [429, 199] on link "Additional Document" at bounding box center [374, 206] width 142 height 15
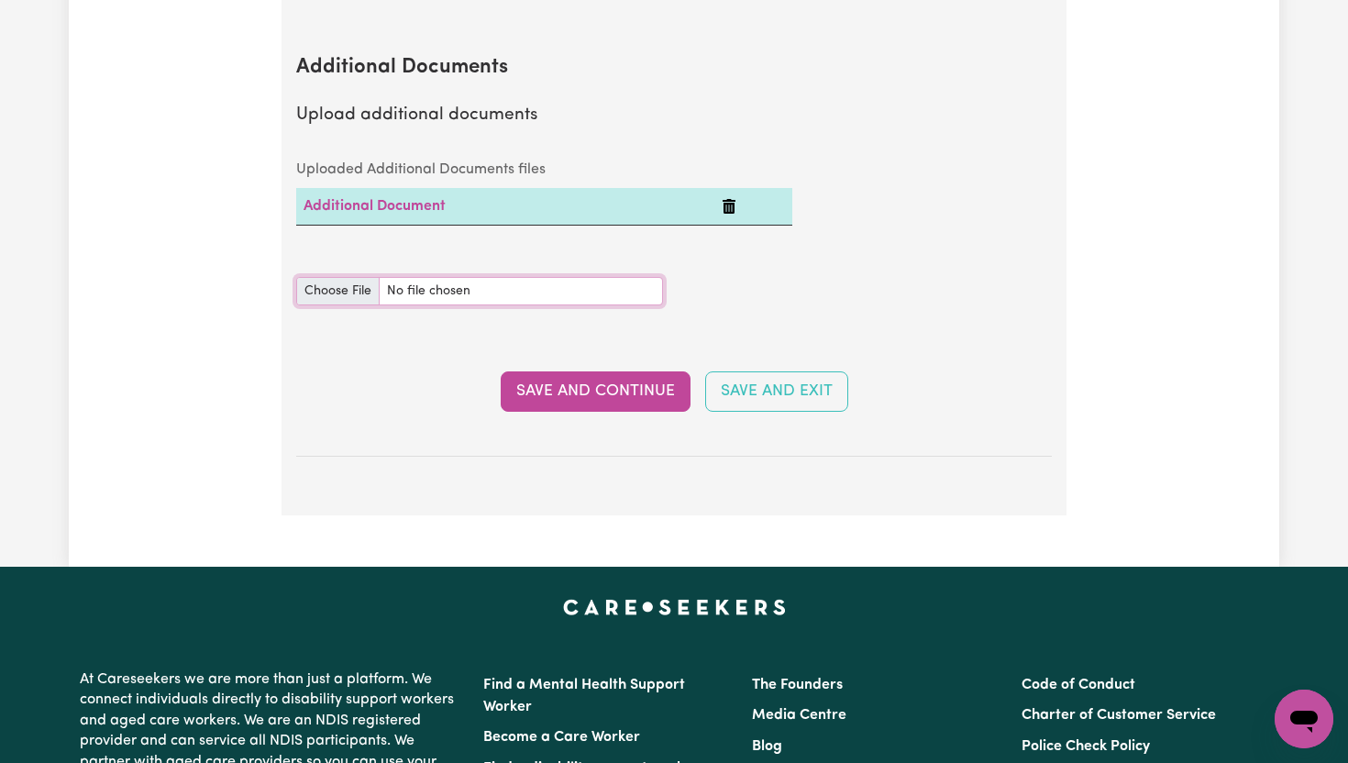
click at [350, 277] on input "Additional Documents document" at bounding box center [479, 291] width 367 height 28
type input "C:\fakepath\MANUAL HANDLING FOR DISABILITY SUPPORT WORKERS CERTIFICATE.pdf"
click at [627, 371] on button "Save and Continue" at bounding box center [596, 391] width 190 height 40
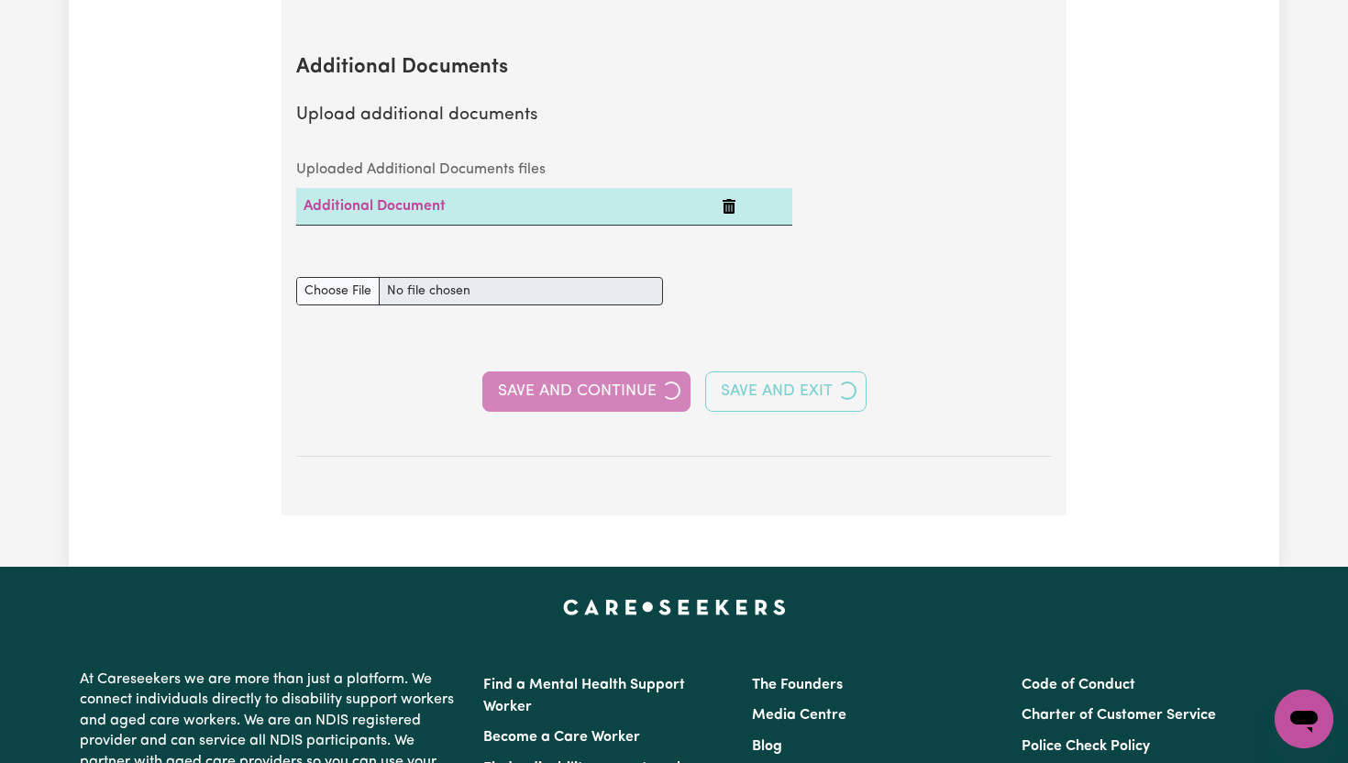
select select "Certificate III (Individual Support)"
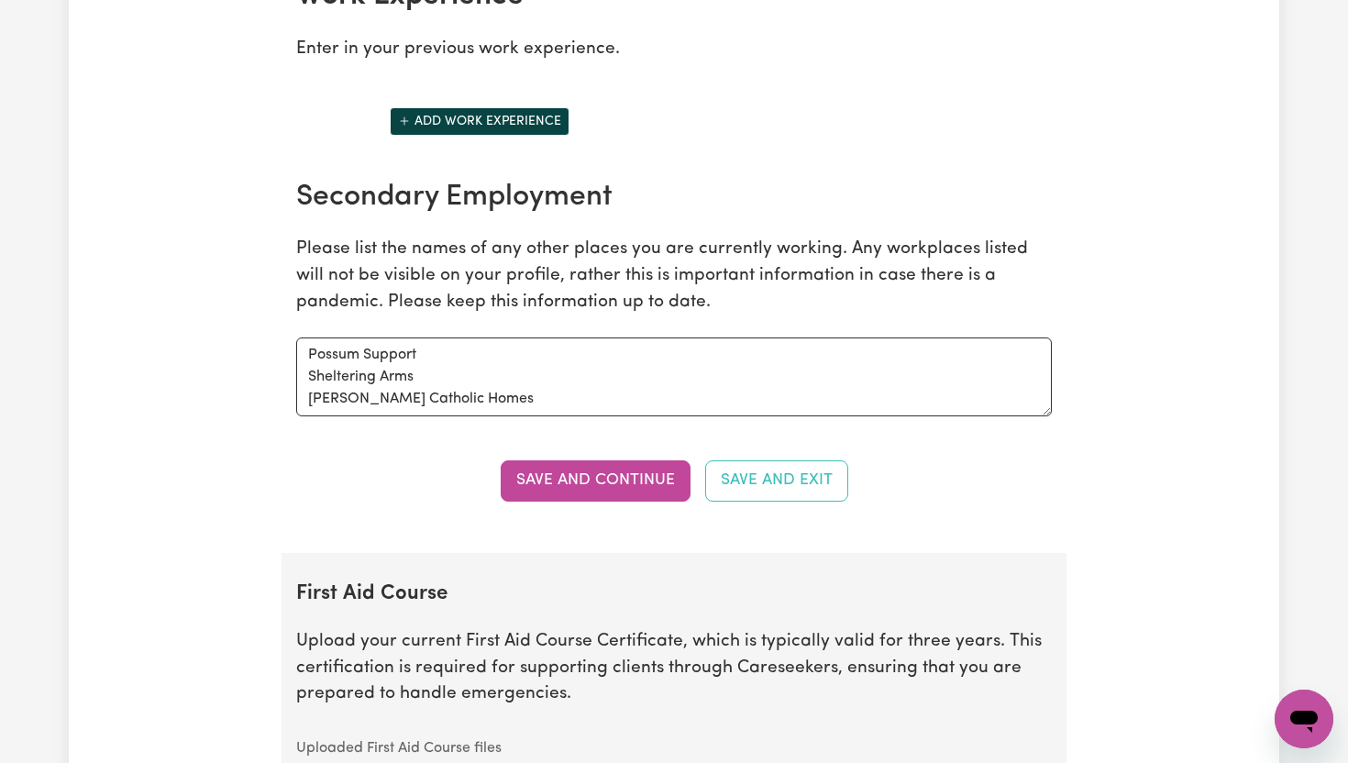
scroll to position [2603, 0]
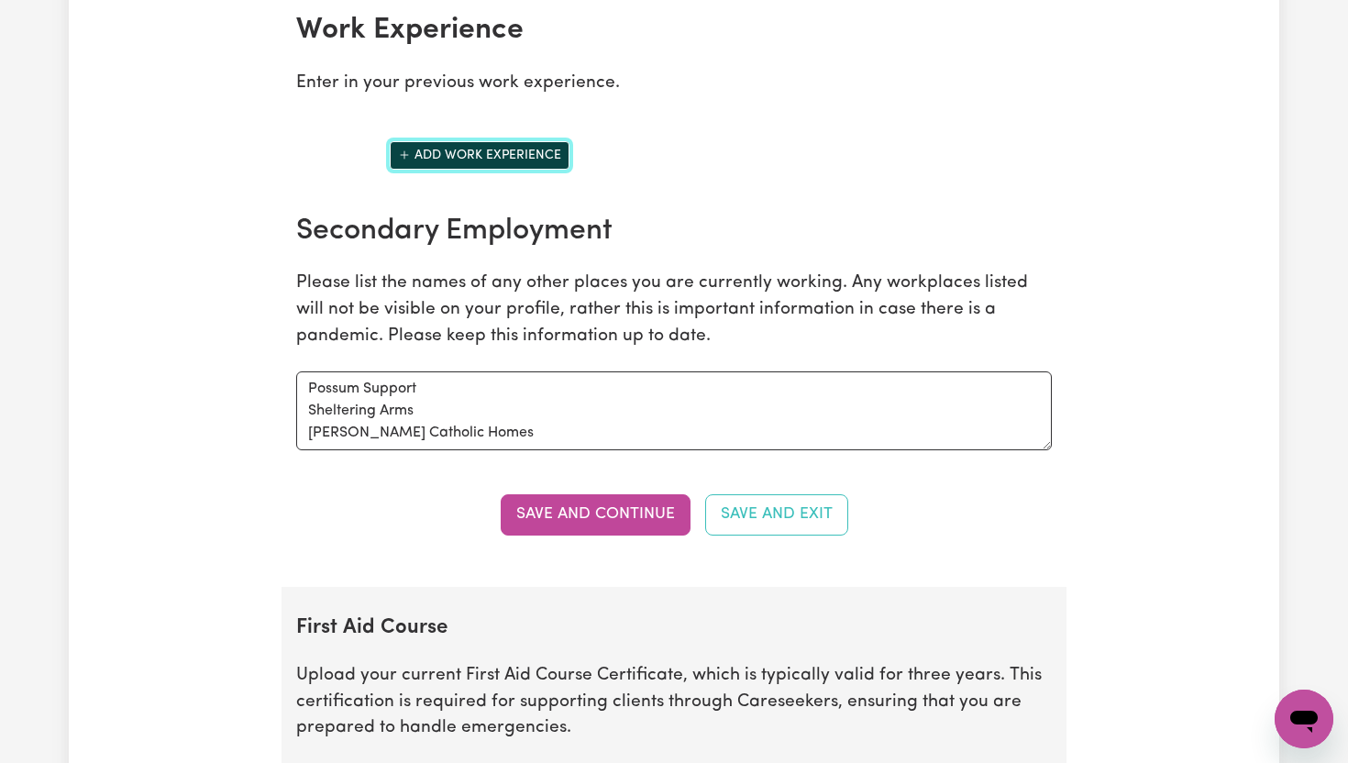
click at [505, 144] on button "Add work experience" at bounding box center [480, 155] width 180 height 28
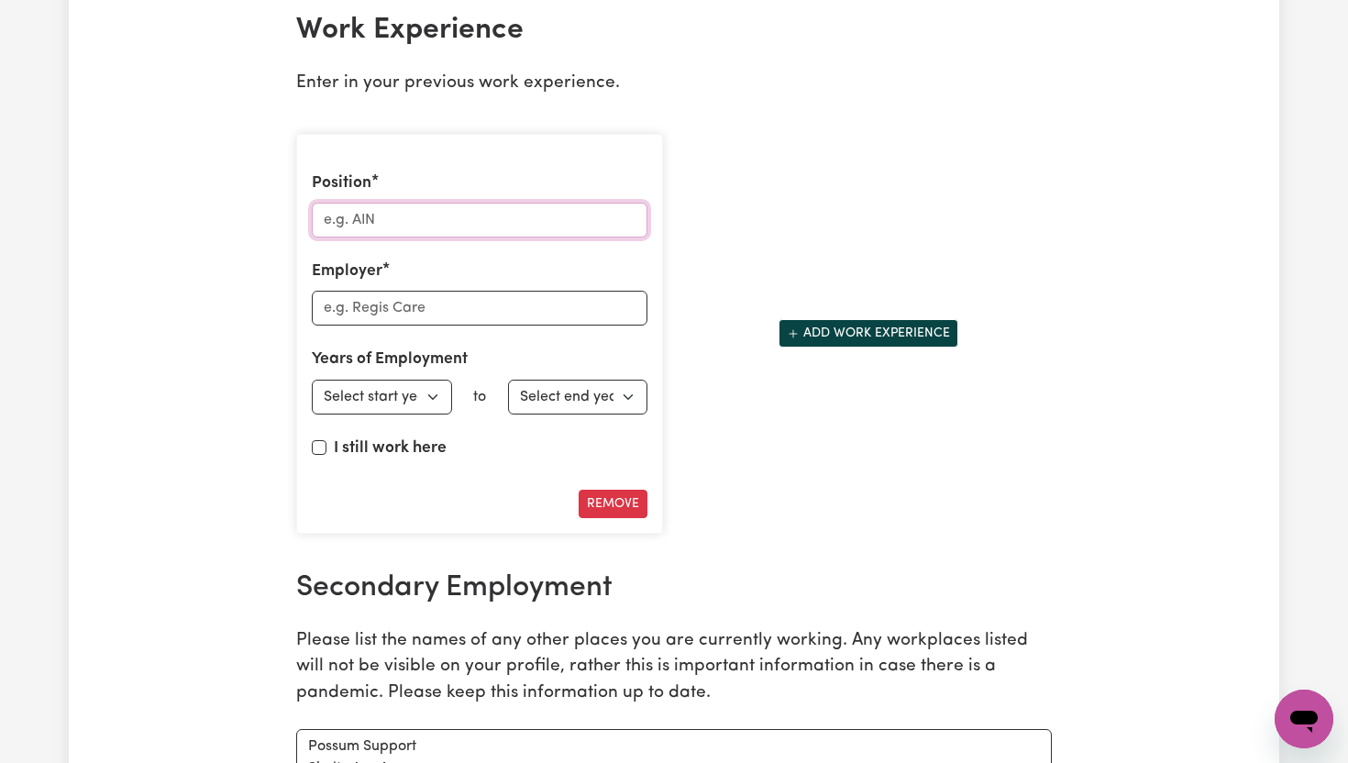
click at [401, 225] on input "Position" at bounding box center [480, 220] width 336 height 35
type input "team leader"
click at [377, 314] on input "Employer" at bounding box center [480, 308] width 336 height 35
type input "Sheltering arms"
click at [430, 402] on select "Select start year [DATE] 1952 1953 1954 1955 1956 1957 1958 1959 1960 1961 1962…" at bounding box center [382, 397] width 140 height 35
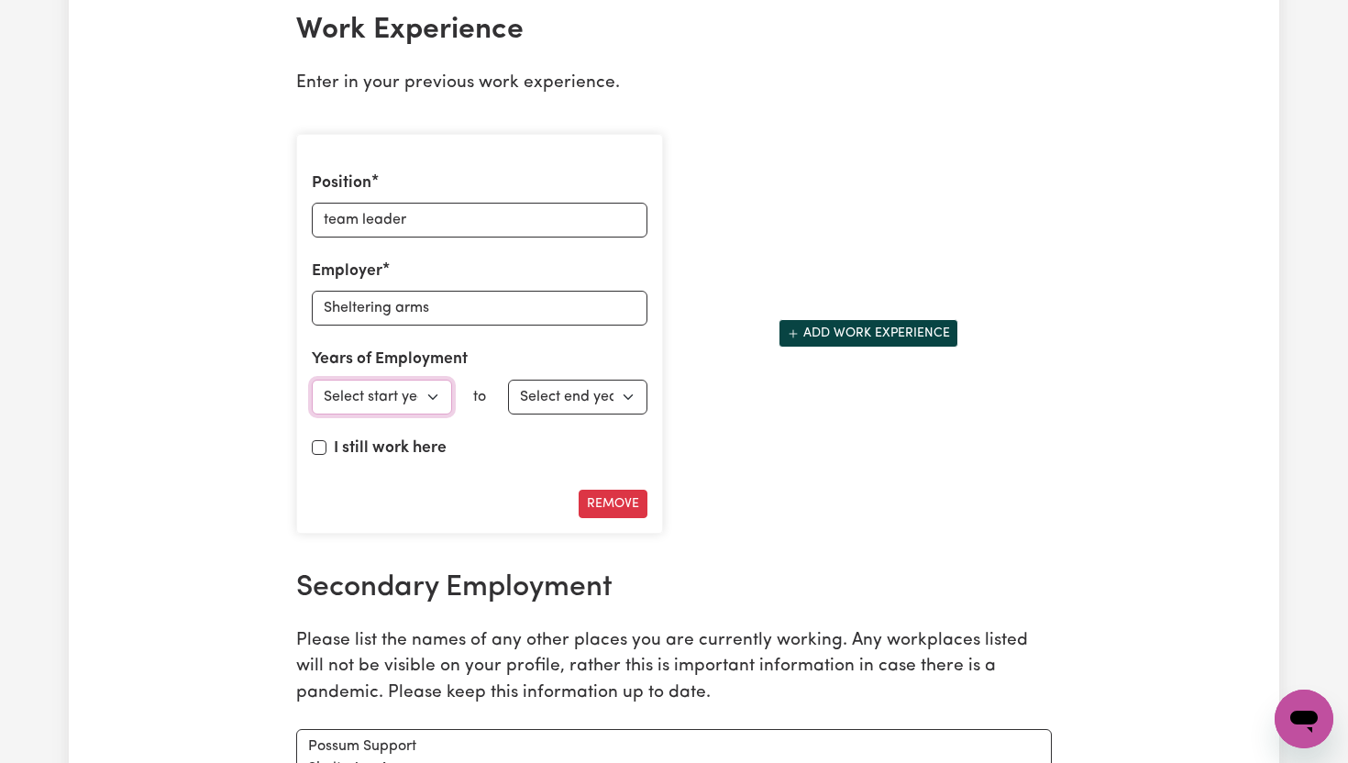
select select "2021"
click at [312, 380] on select "Select start year [DATE] 1952 1953 1954 1955 1956 1957 1958 1959 1960 1961 1962…" at bounding box center [382, 397] width 140 height 35
click at [585, 404] on select "Select end year [DATE] 1952 1953 1954 1955 1956 1957 1958 1959 1960 1961 1962 1…" at bounding box center [578, 397] width 140 height 35
select select "2025"
click at [508, 380] on select "Select end year [DATE] 1952 1953 1954 1955 1956 1957 1958 1959 1960 1961 1962 1…" at bounding box center [578, 397] width 140 height 35
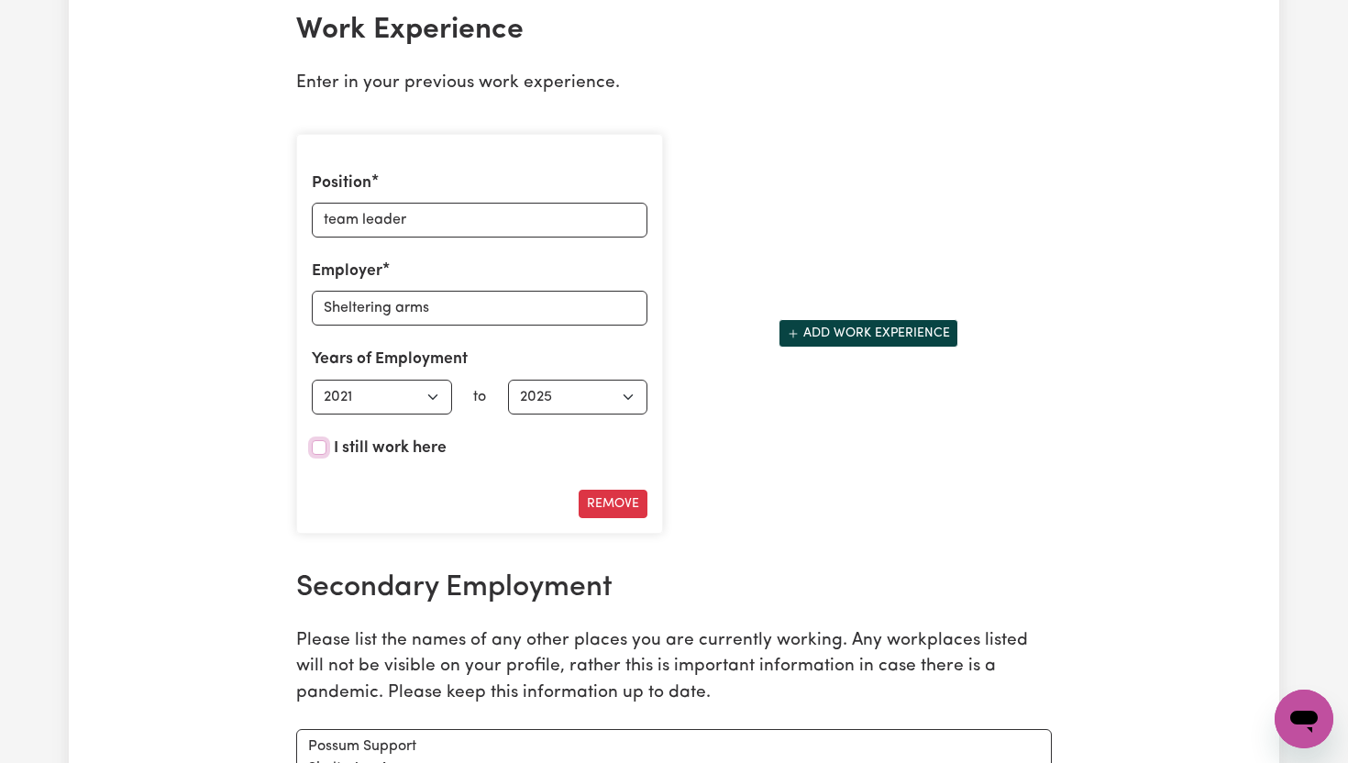
click at [314, 450] on input "I still work here" at bounding box center [319, 447] width 15 height 15
checkbox input "true"
click at [858, 417] on div "Position team leader Employer Sheltering arms Years of Employment Employed from…" at bounding box center [673, 334] width 777 height 430
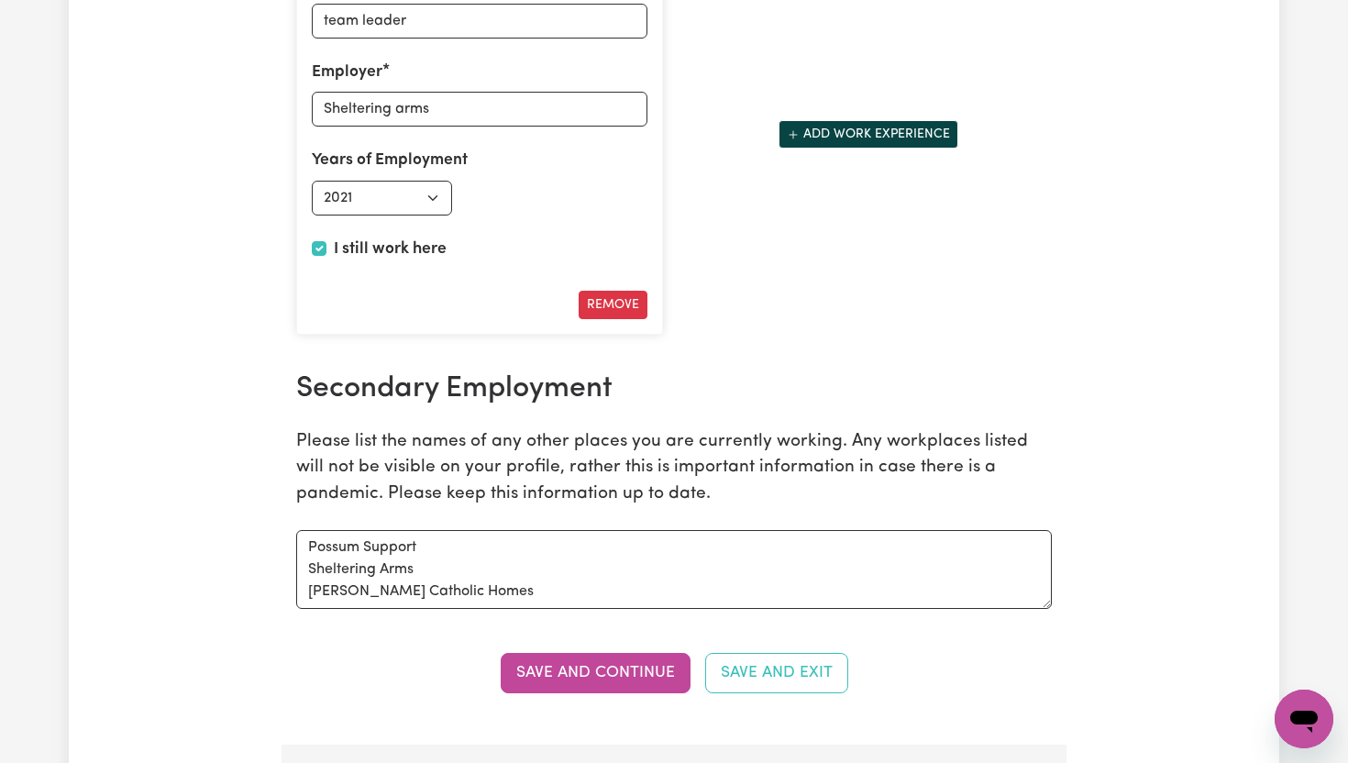
scroll to position [2860, 0]
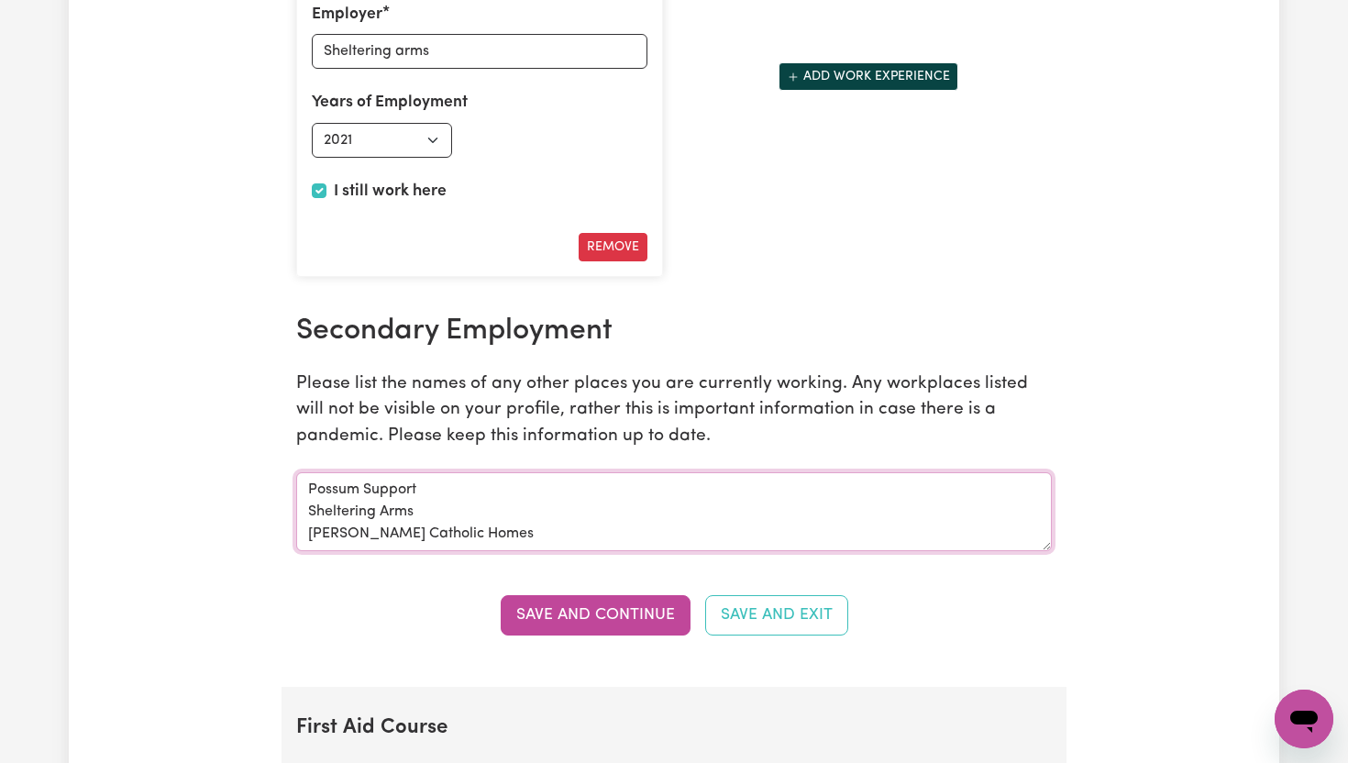
click at [506, 536] on textarea "Possum Support Sheltering Arms [PERSON_NAME] Catholic Homes" at bounding box center [673, 511] width 755 height 79
type textarea "Possum Support Sheltering Arms"
click at [589, 609] on button "Save and Continue" at bounding box center [596, 615] width 190 height 40
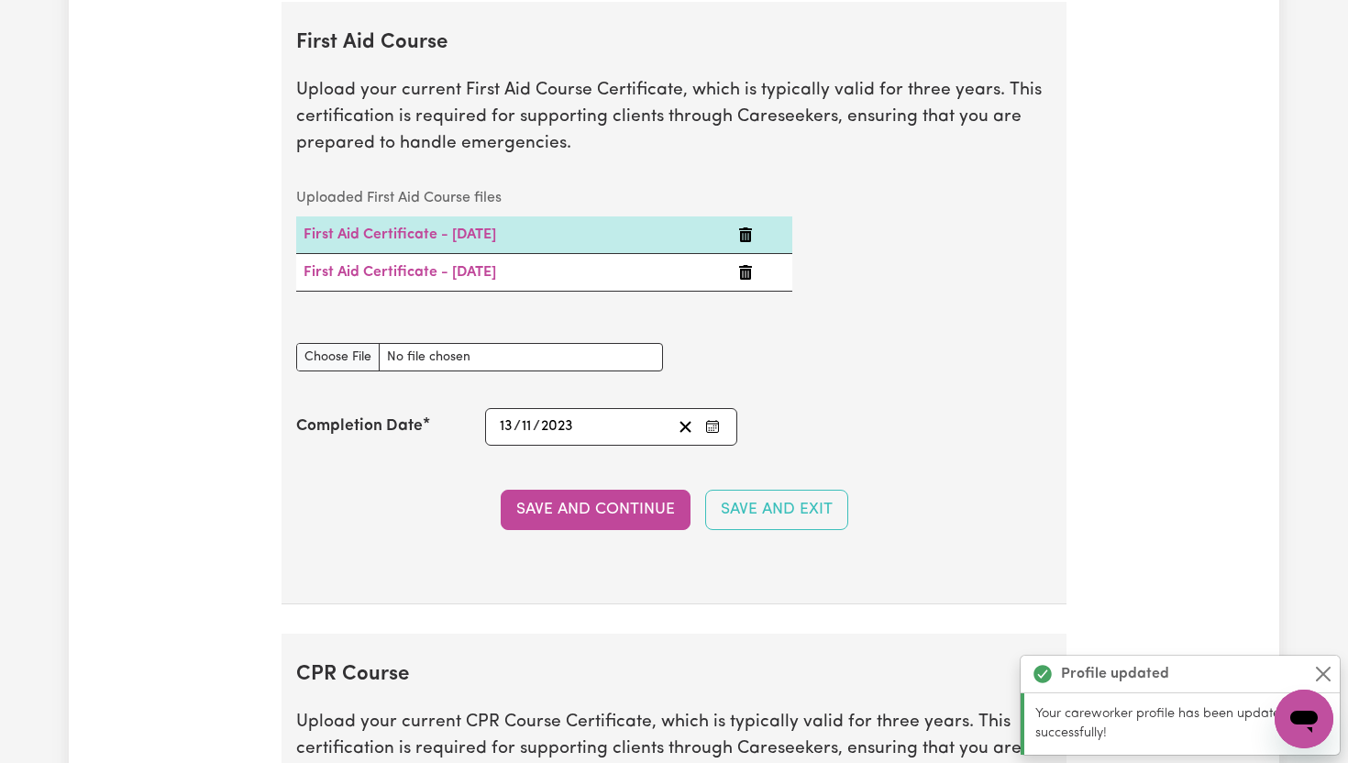
scroll to position [3548, 0]
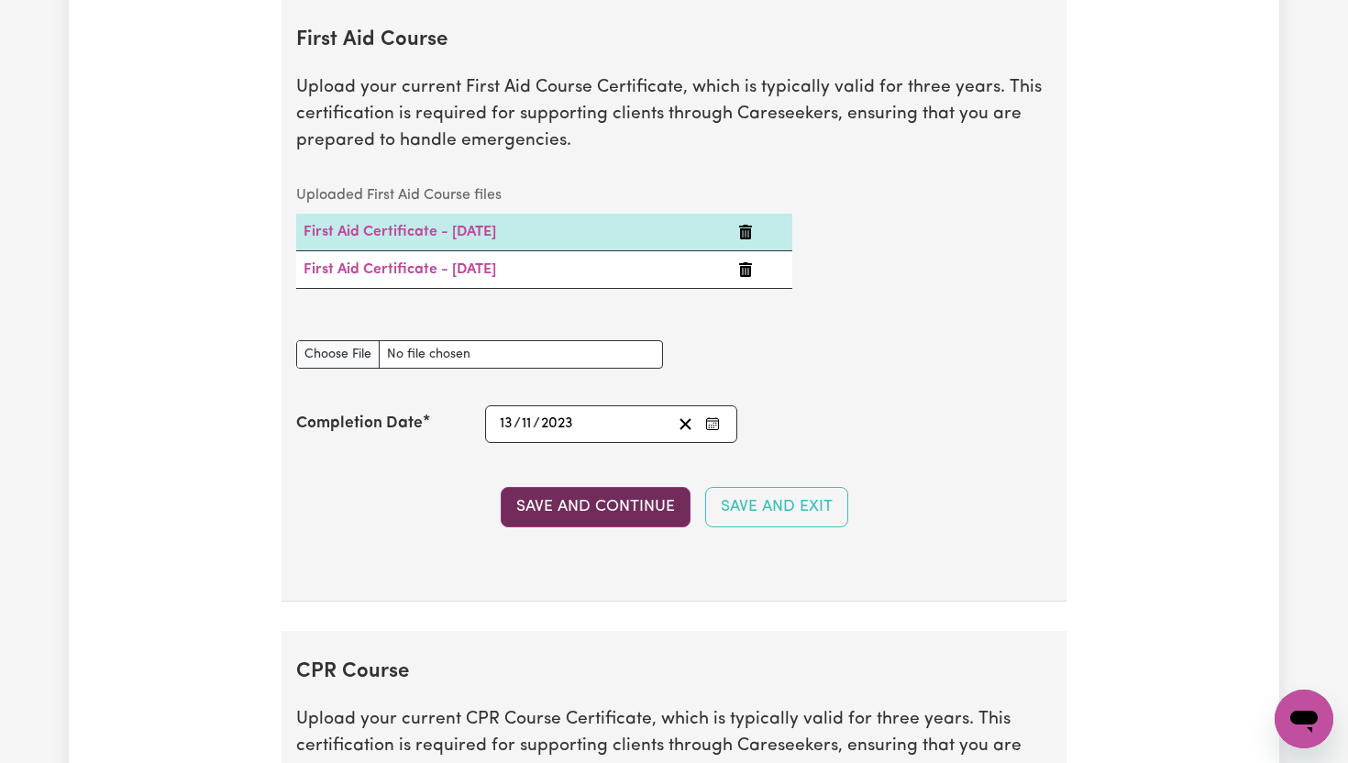
click at [595, 509] on button "Save and Continue" at bounding box center [596, 507] width 190 height 40
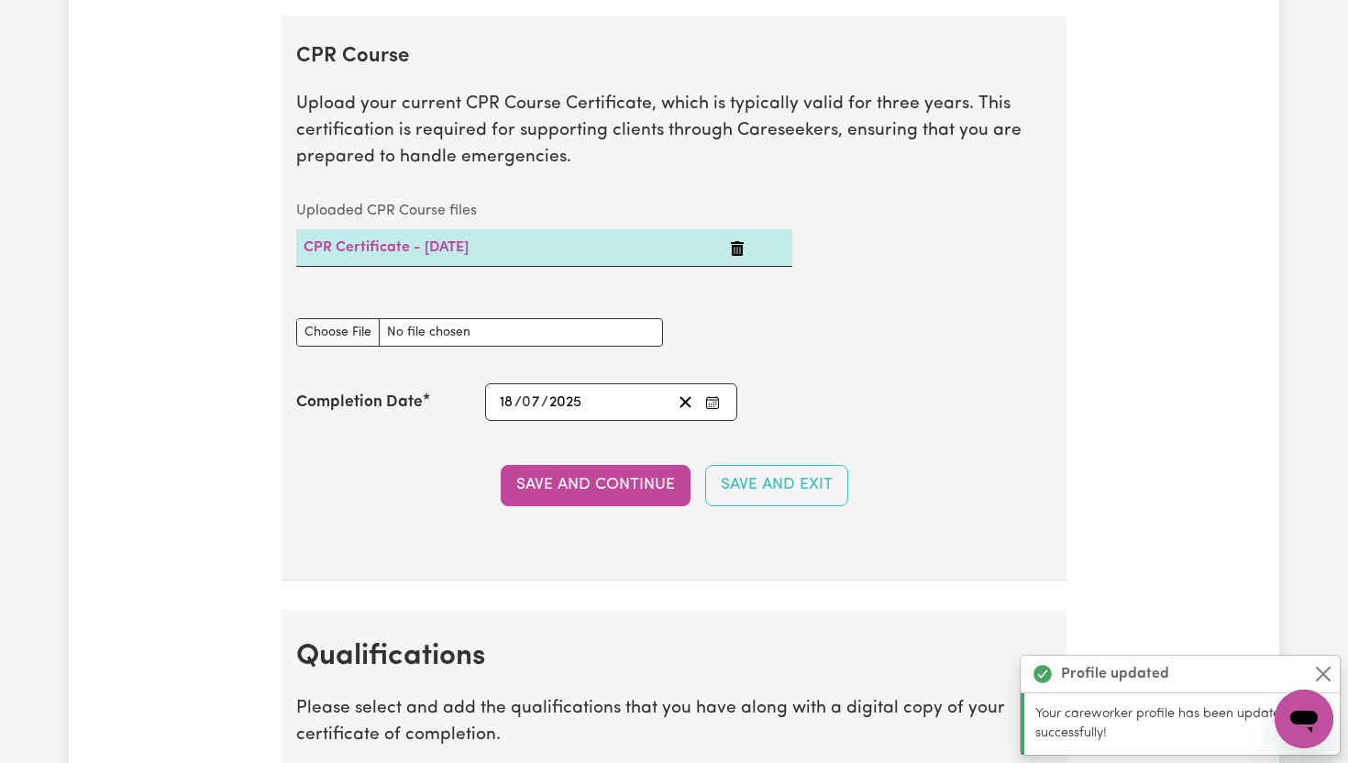
scroll to position [4178, 0]
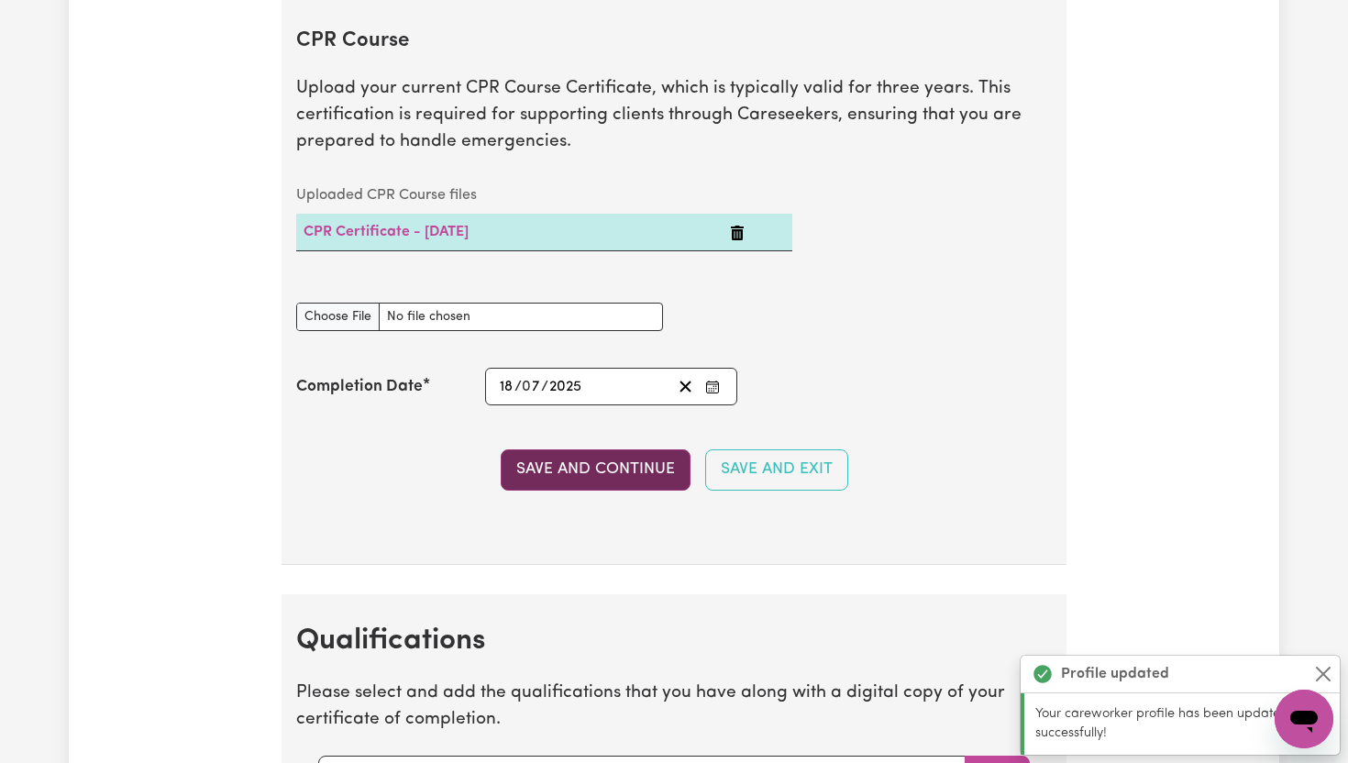
click at [602, 478] on button "Save and Continue" at bounding box center [596, 469] width 190 height 40
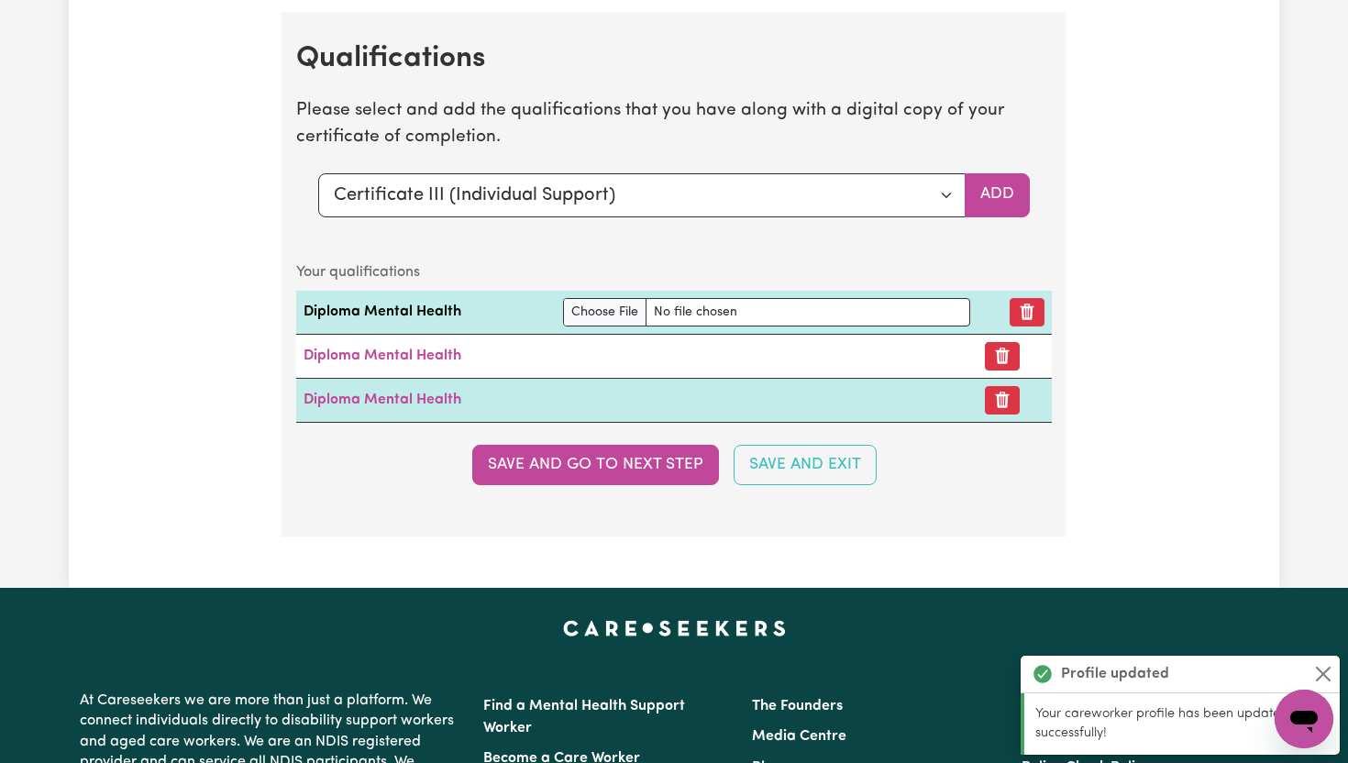
scroll to position [4772, 0]
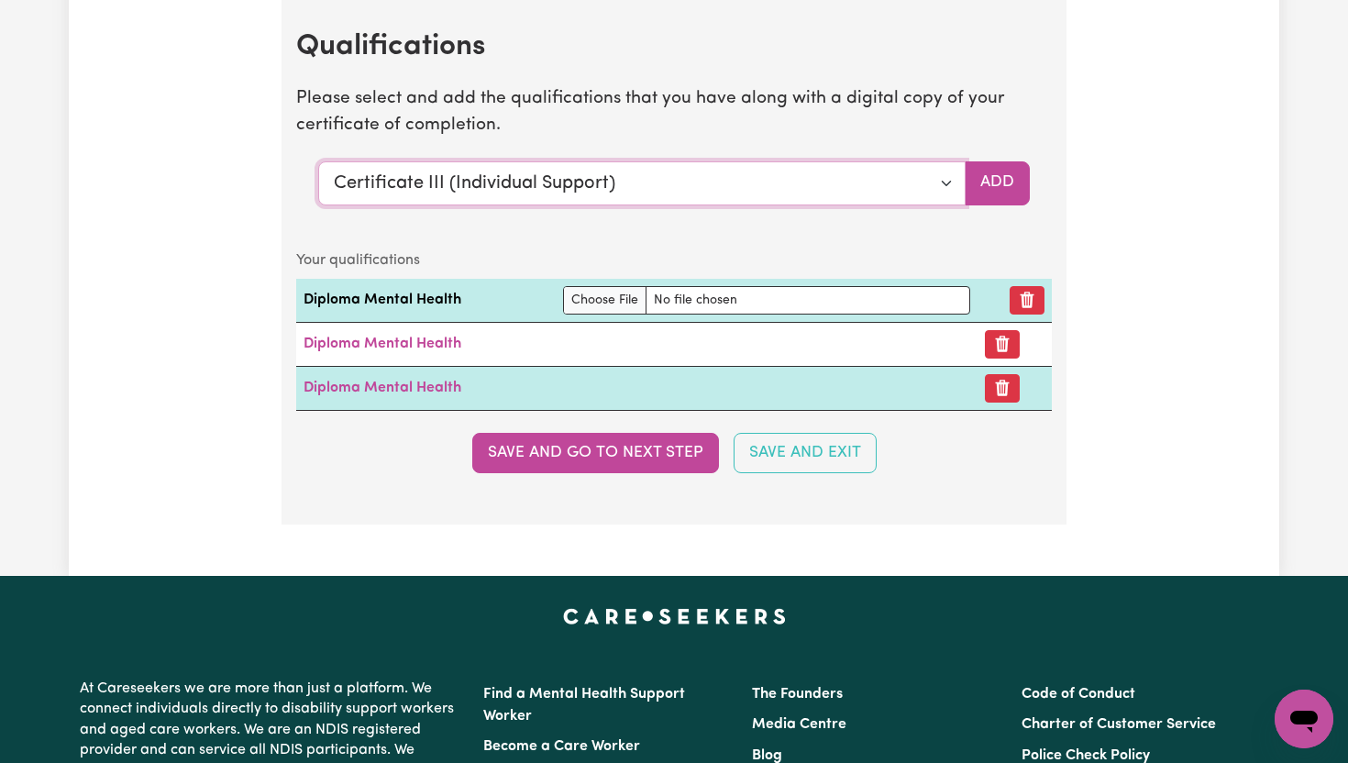
click at [948, 185] on select "Select a qualification to add... Certificate III (Individual Support) Certifica…" at bounding box center [641, 183] width 647 height 44
select select "Manual Handling"
click at [318, 161] on select "Select a qualification to add... Certificate III (Individual Support) Certifica…" at bounding box center [641, 183] width 647 height 44
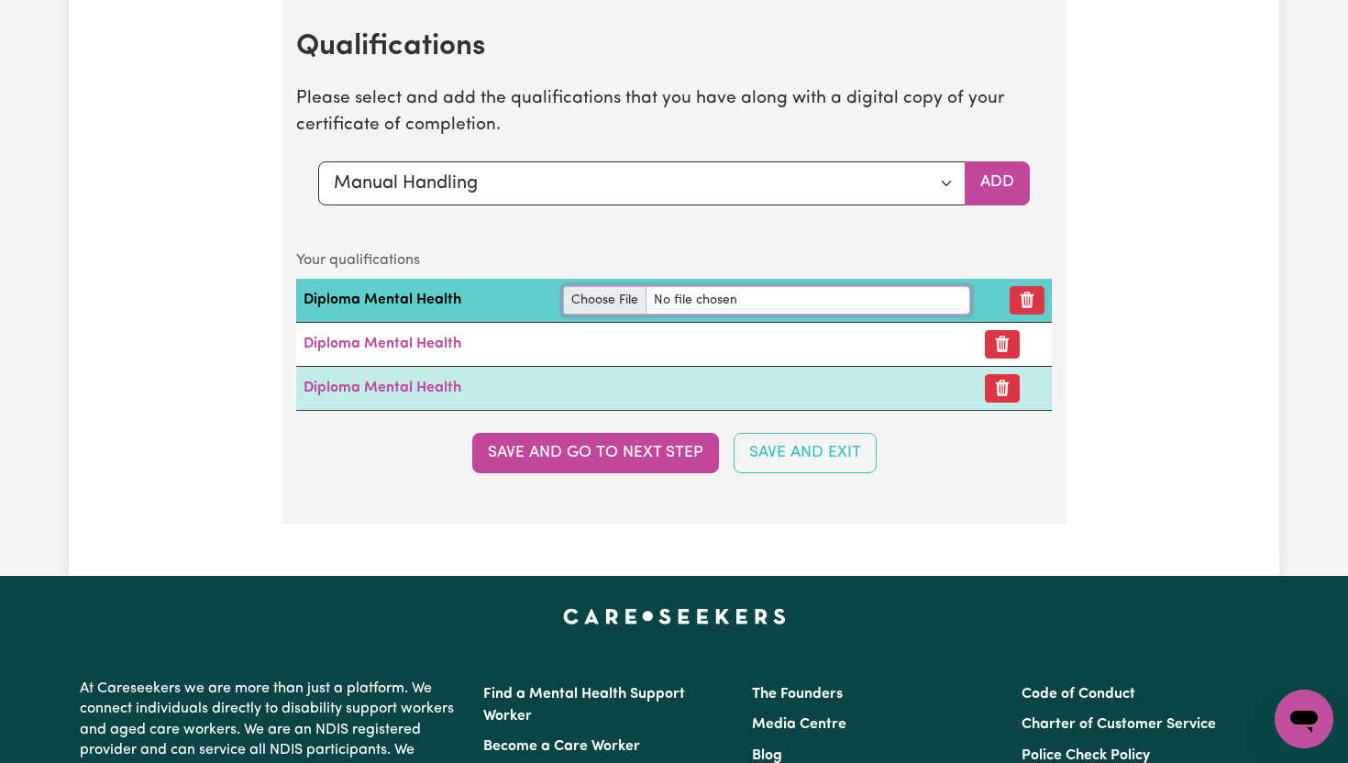
click at [614, 302] on input "file" at bounding box center [766, 300] width 407 height 28
type input "C:\fakepath\MANUAL HANDLING FOR DISABILITY SUPPORT WORKERS CERTIFICATE.pdf"
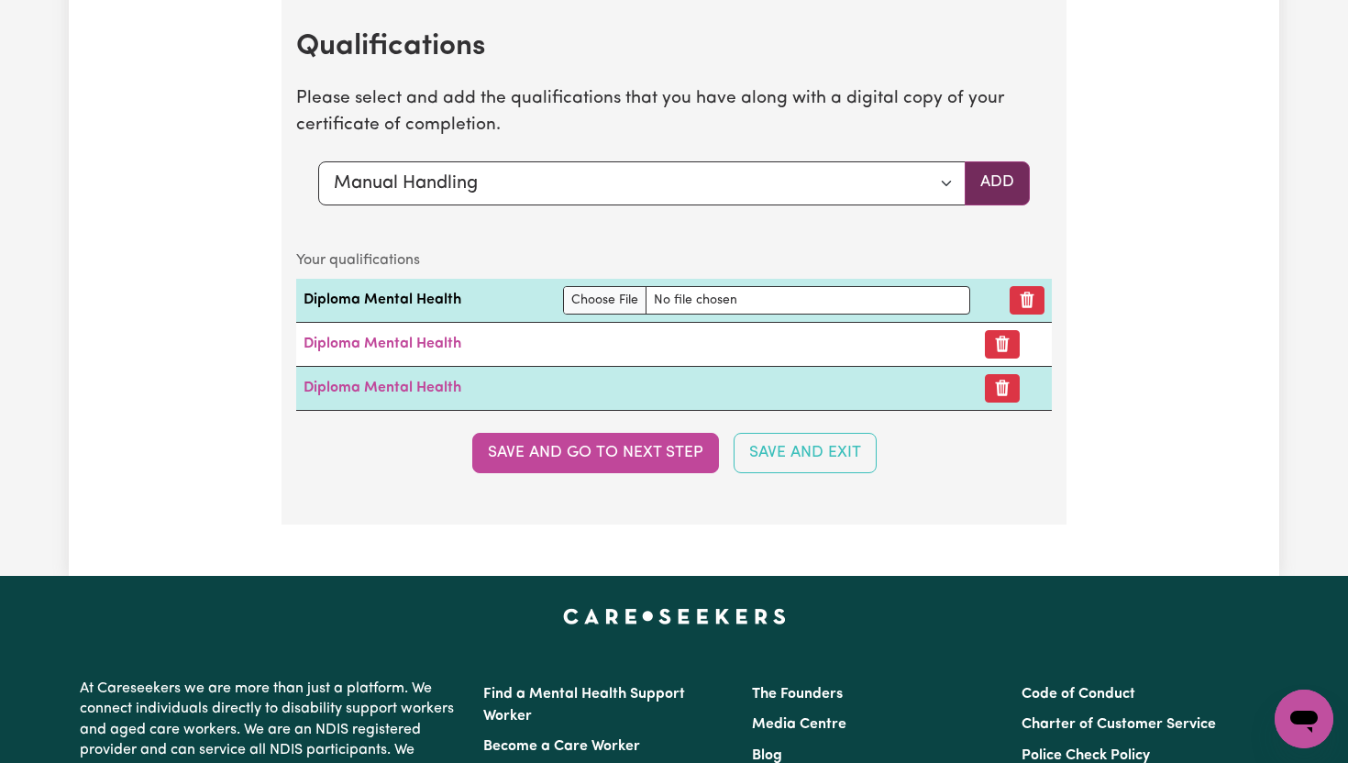
click at [1006, 176] on button "Add" at bounding box center [996, 183] width 65 height 44
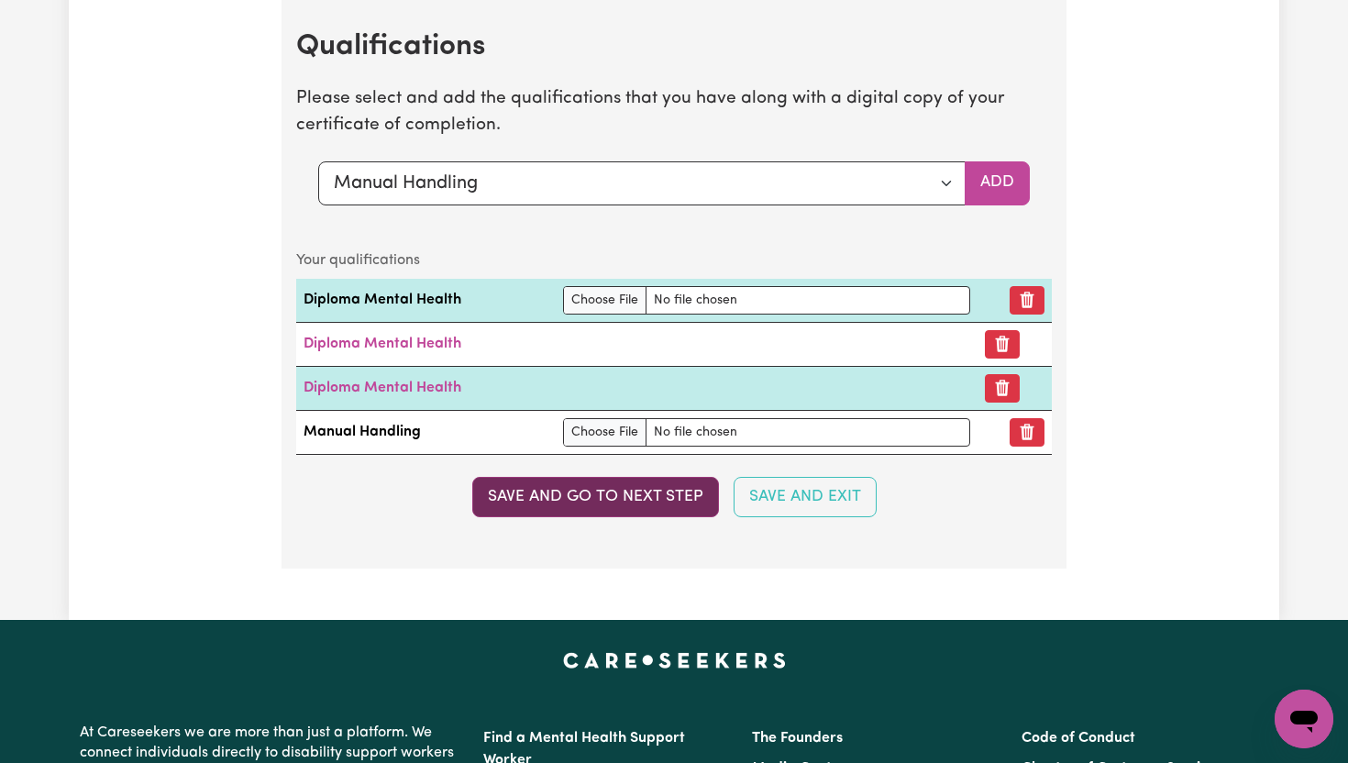
click at [681, 489] on button "Save and go to next step" at bounding box center [595, 497] width 247 height 40
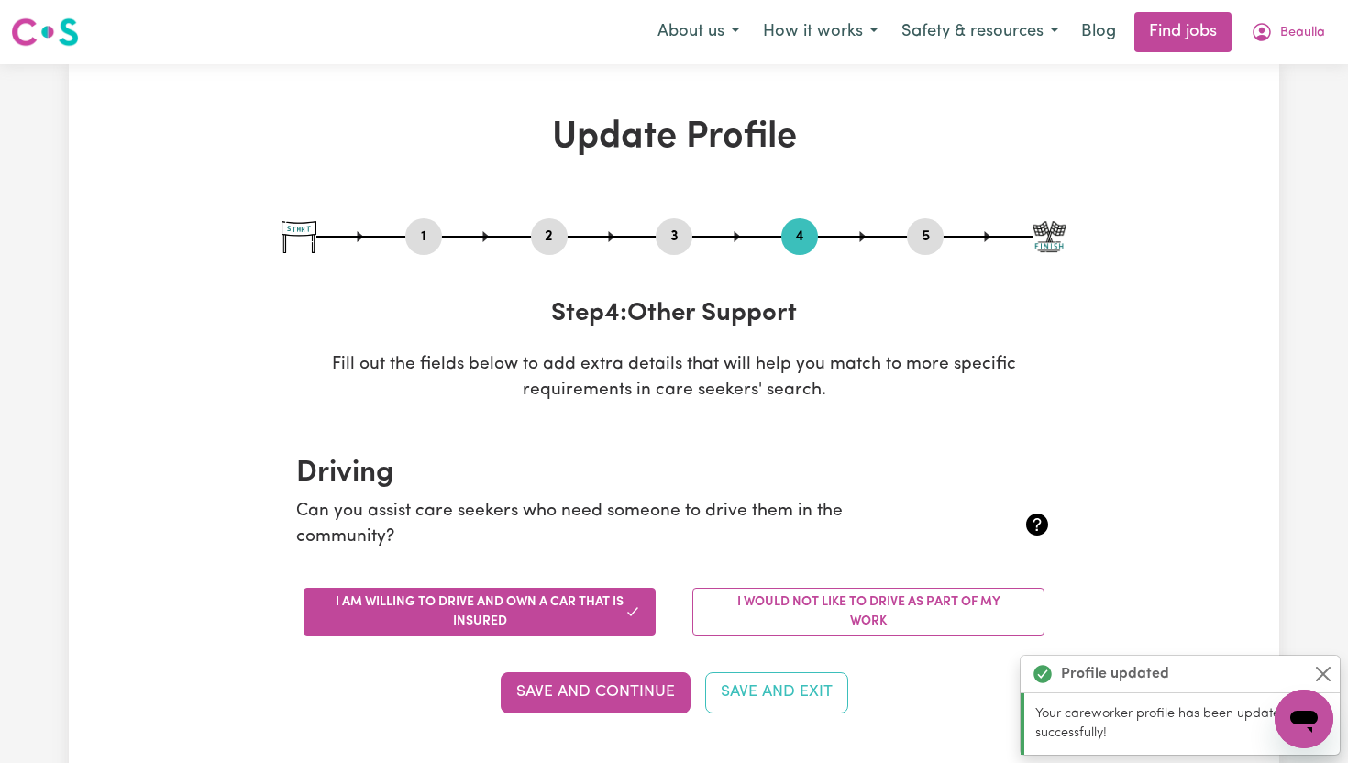
scroll to position [0, 0]
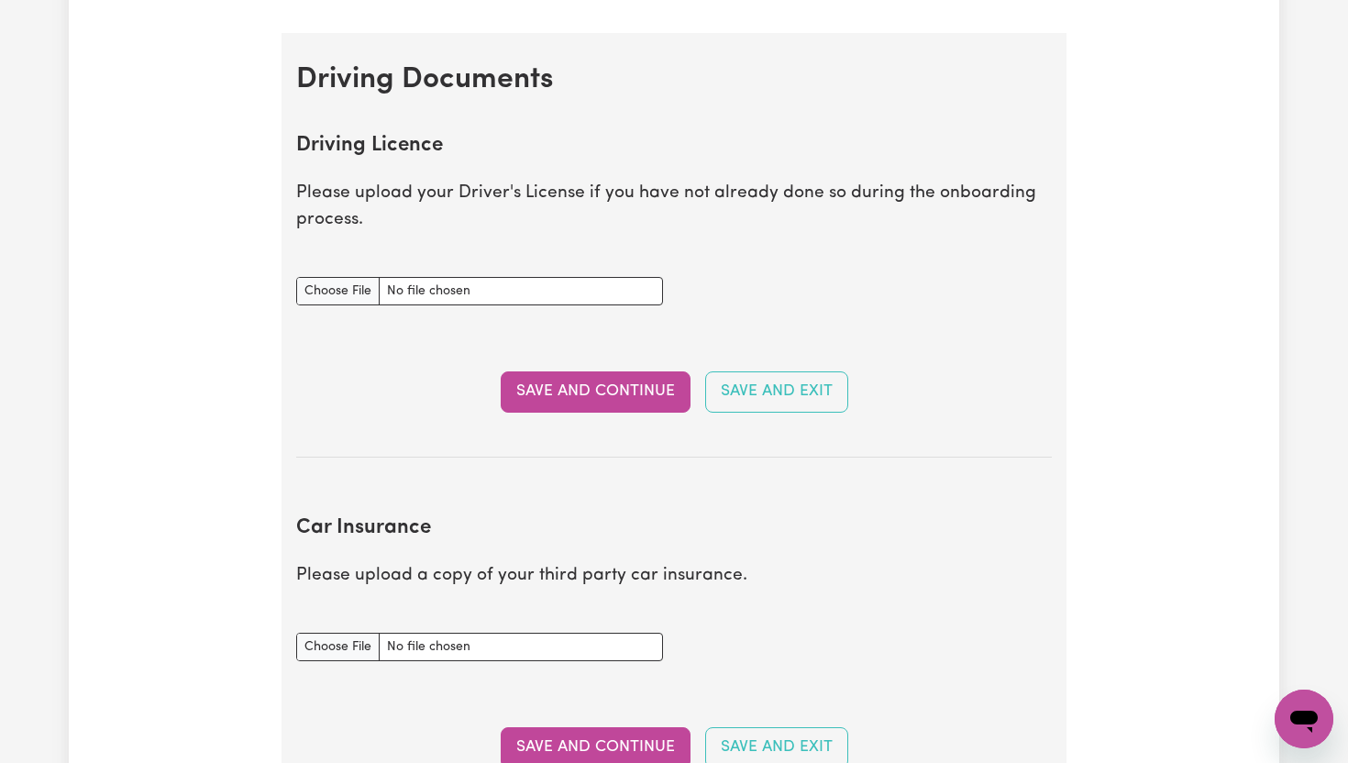
scroll to position [733, 0]
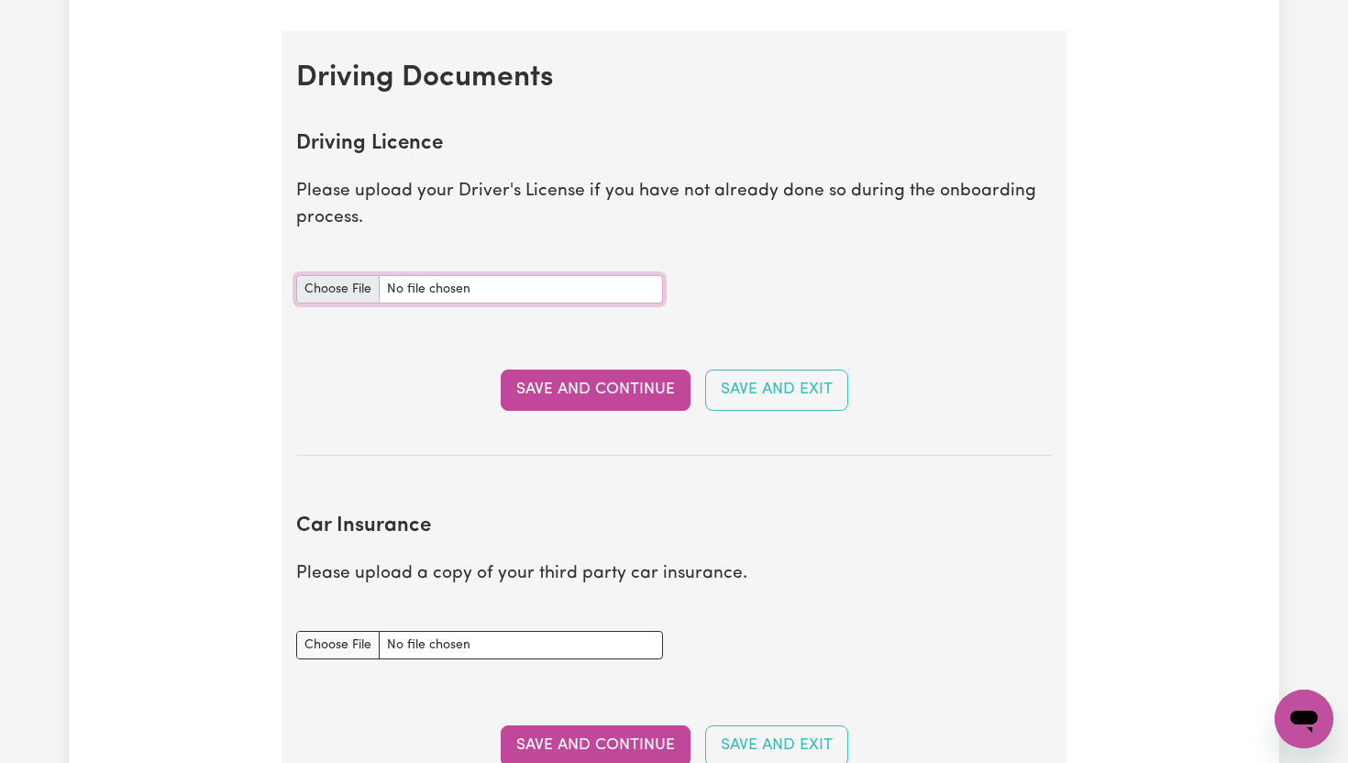
click at [364, 289] on input "Driving Licence document" at bounding box center [479, 289] width 367 height 28
click at [362, 287] on input "Driving Licence document" at bounding box center [479, 289] width 367 height 28
type input "C:\fakepath\DRVERS LICENCE.pdf"
click at [659, 397] on button "Save and Continue" at bounding box center [596, 389] width 190 height 40
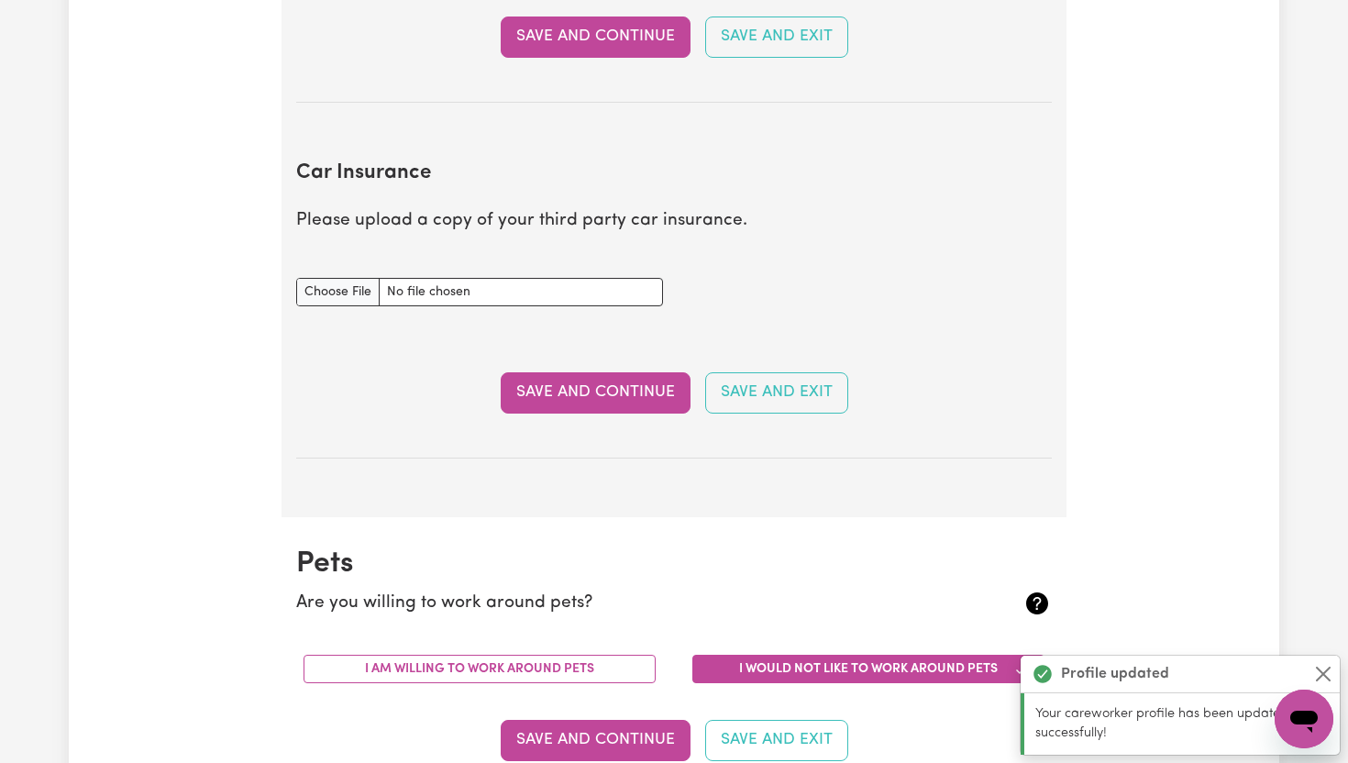
scroll to position [1218, 0]
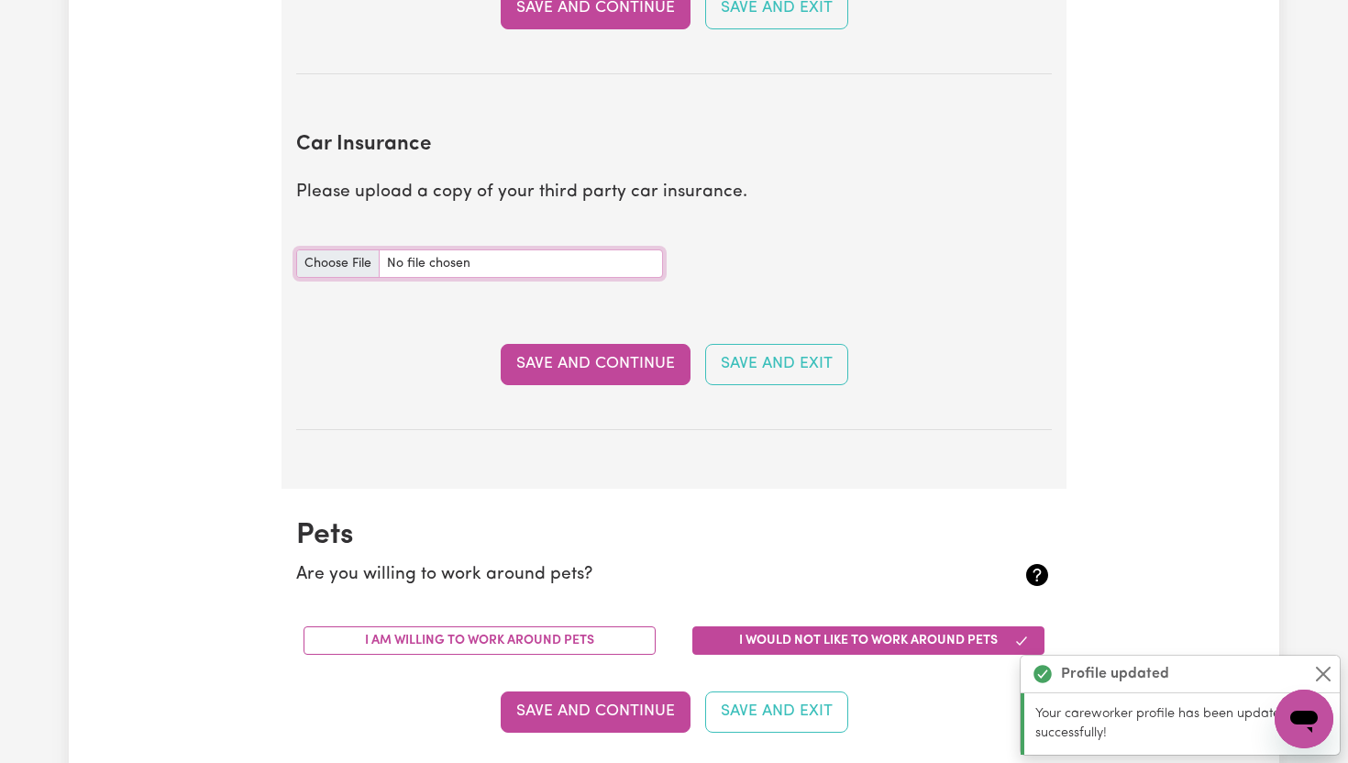
click at [356, 263] on input "Car Insurance document" at bounding box center [479, 263] width 367 height 28
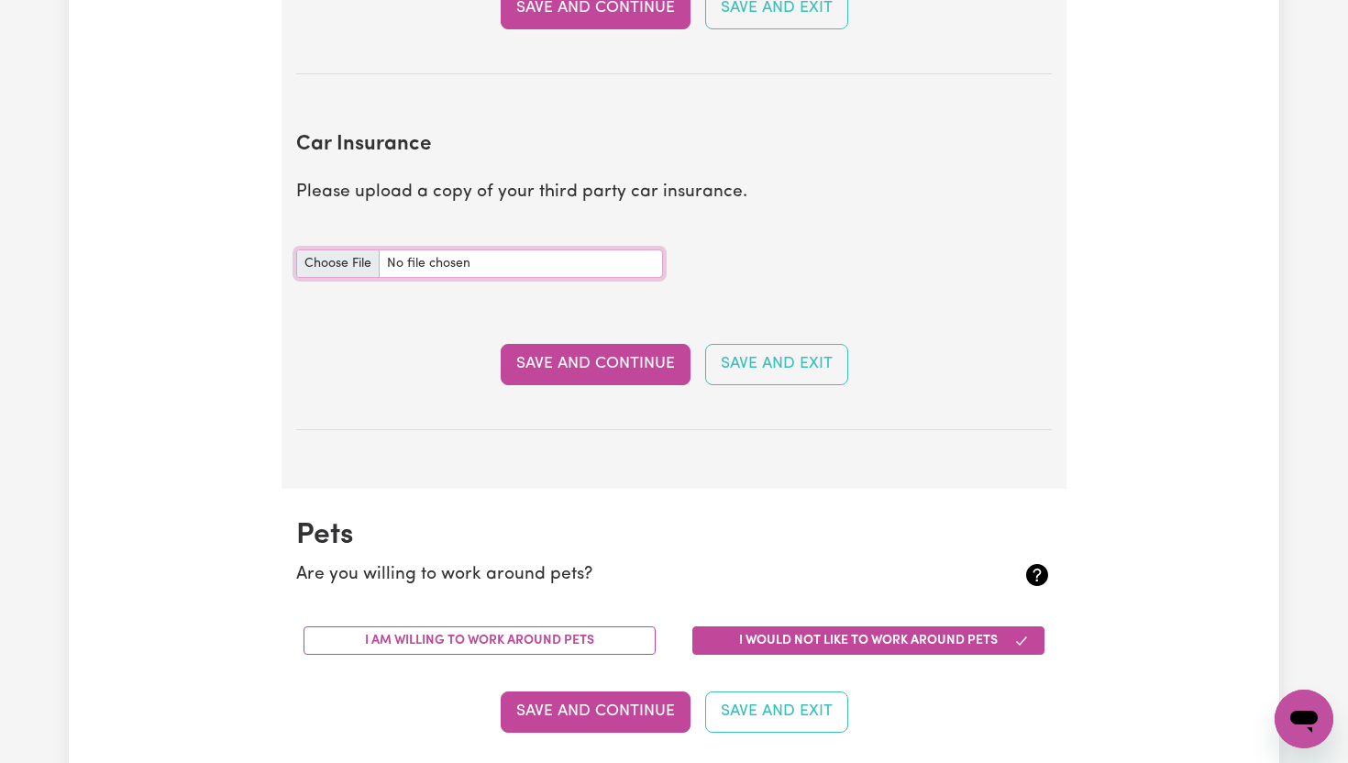
click at [359, 260] on input "Car Insurance document" at bounding box center [479, 263] width 367 height 28
click at [349, 260] on input "Car Insurance document" at bounding box center [479, 263] width 367 height 28
click at [358, 268] on input "Car Insurance document" at bounding box center [479, 263] width 367 height 28
click at [353, 257] on input "Car Insurance document" at bounding box center [479, 263] width 367 height 28
click at [369, 258] on input "Car Insurance document" at bounding box center [479, 263] width 367 height 28
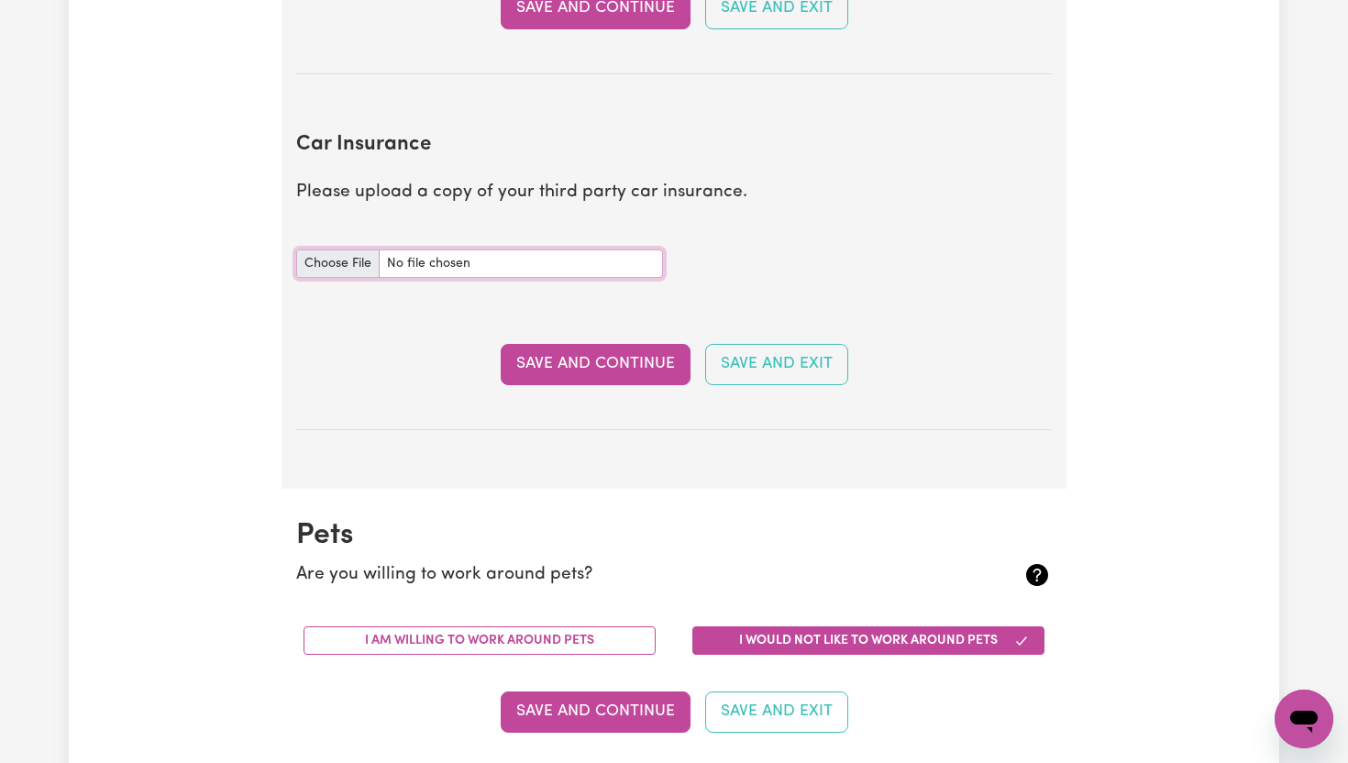
type input "C:\fakepath\14702834_CERTIFICATE_OF_INSPECTION_FIRST[1].pdf"
click at [611, 365] on button "Save and Continue" at bounding box center [596, 364] width 190 height 40
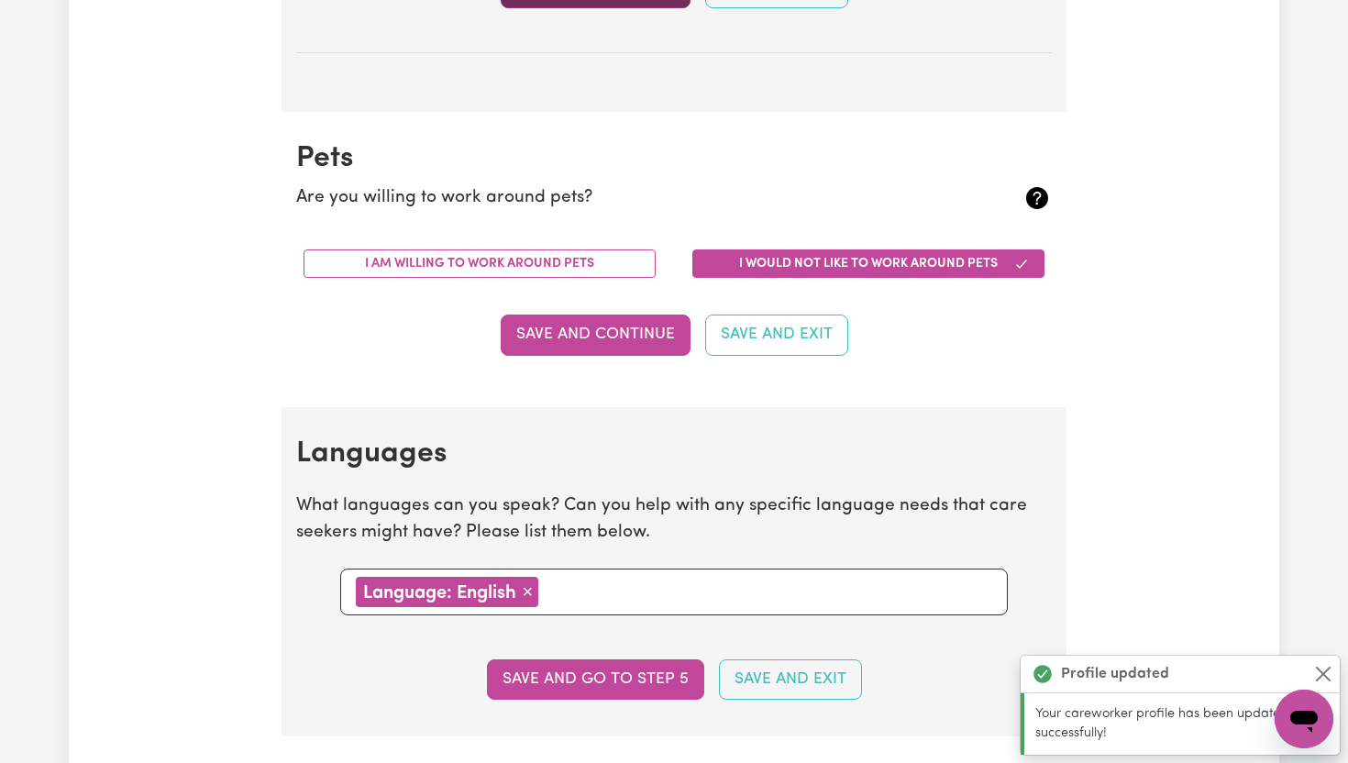
scroll to position [1707, 0]
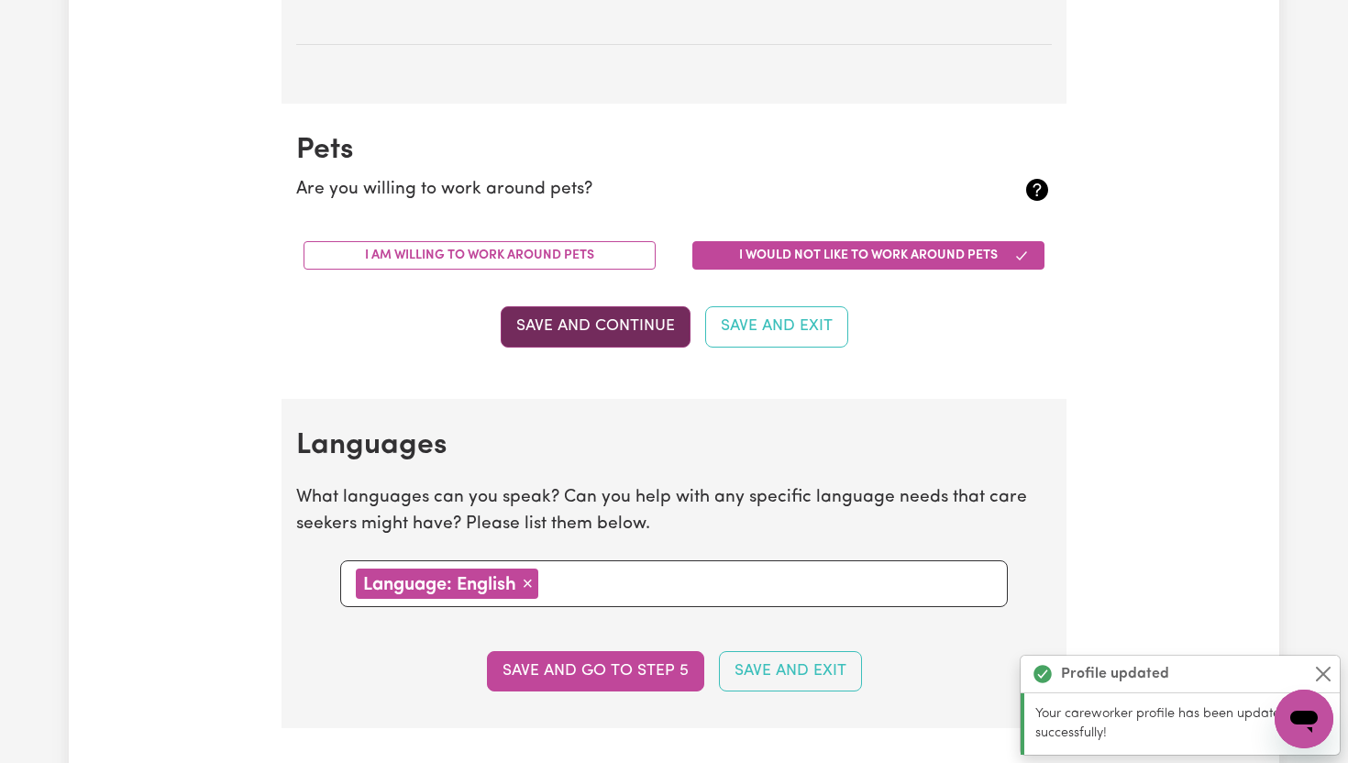
click at [630, 325] on button "Save and Continue" at bounding box center [596, 326] width 190 height 40
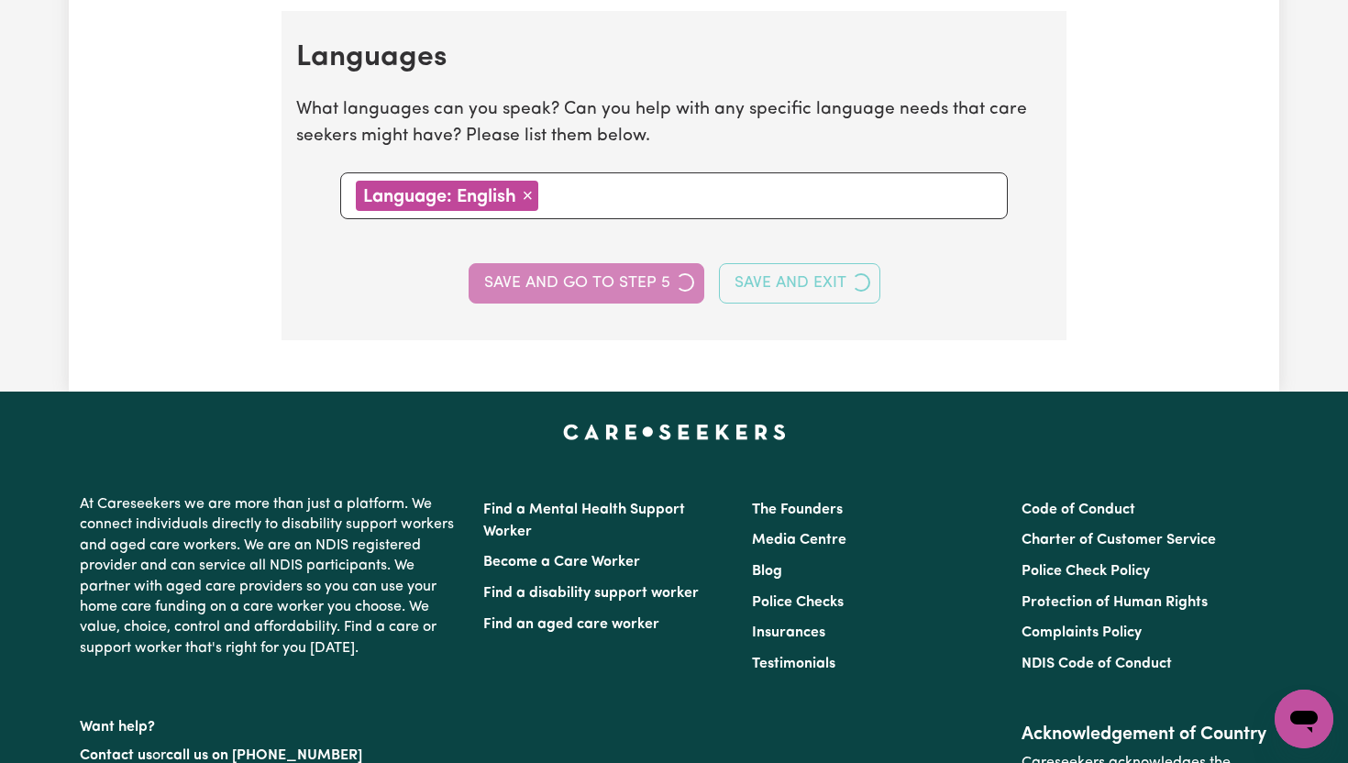
scroll to position [2106, 0]
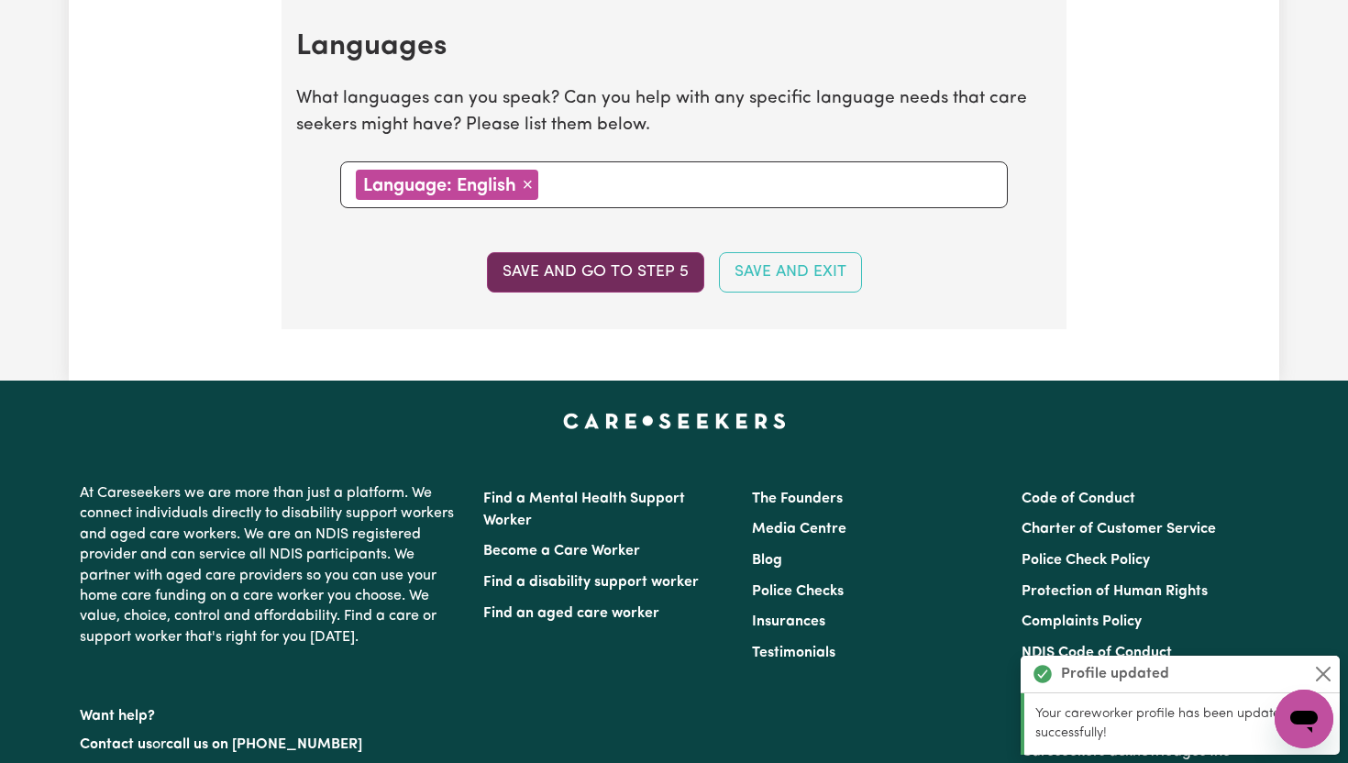
click at [631, 273] on button "Save and go to step 5" at bounding box center [595, 272] width 217 height 40
select select "I am providing services by being employed by an organisation"
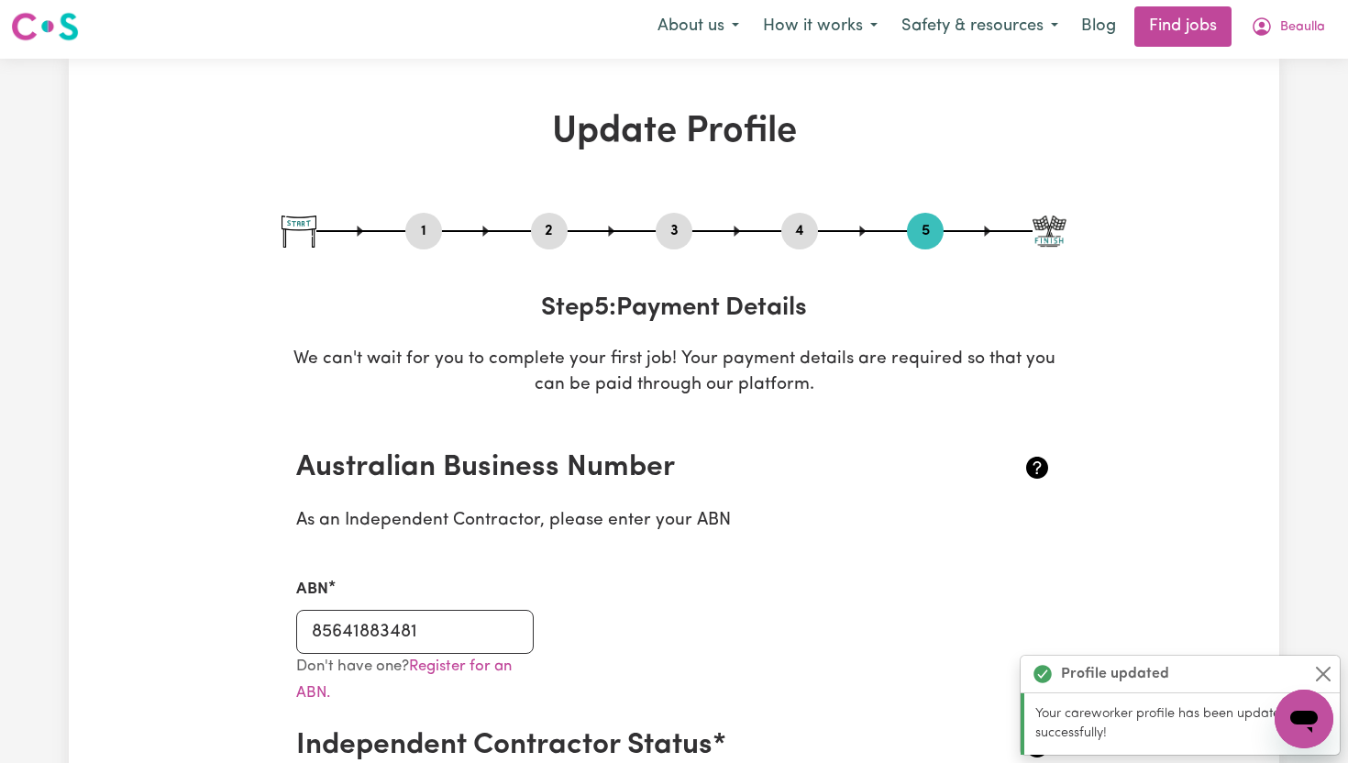
scroll to position [0, 0]
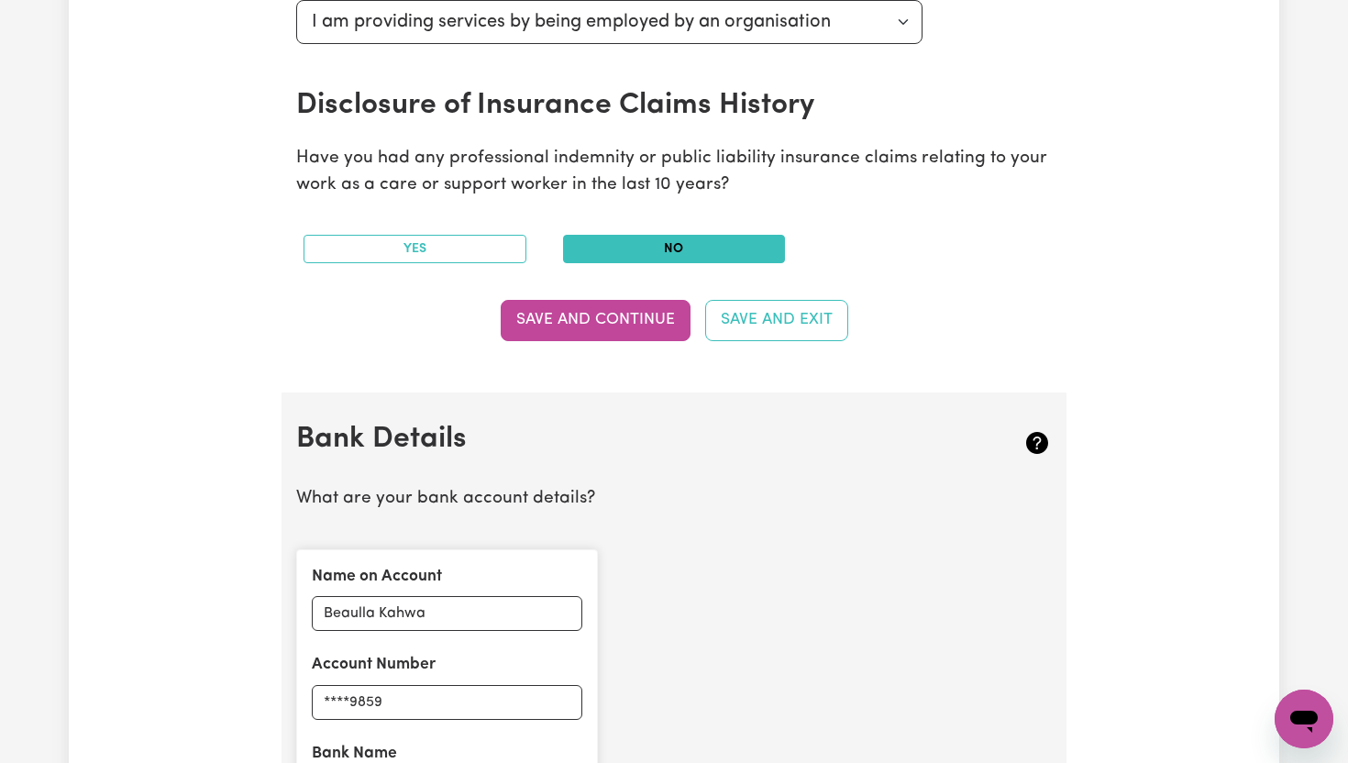
scroll to position [880, 0]
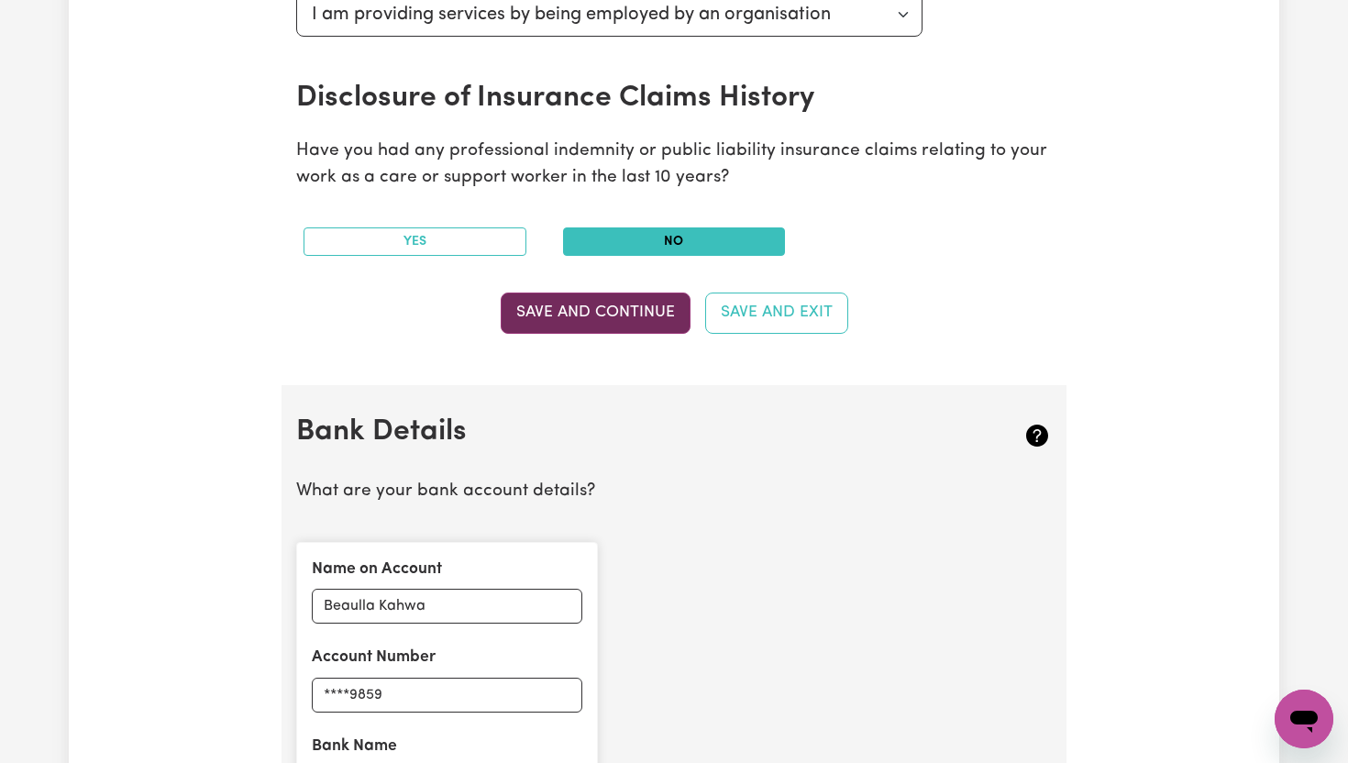
click at [663, 321] on button "Save and Continue" at bounding box center [596, 312] width 190 height 40
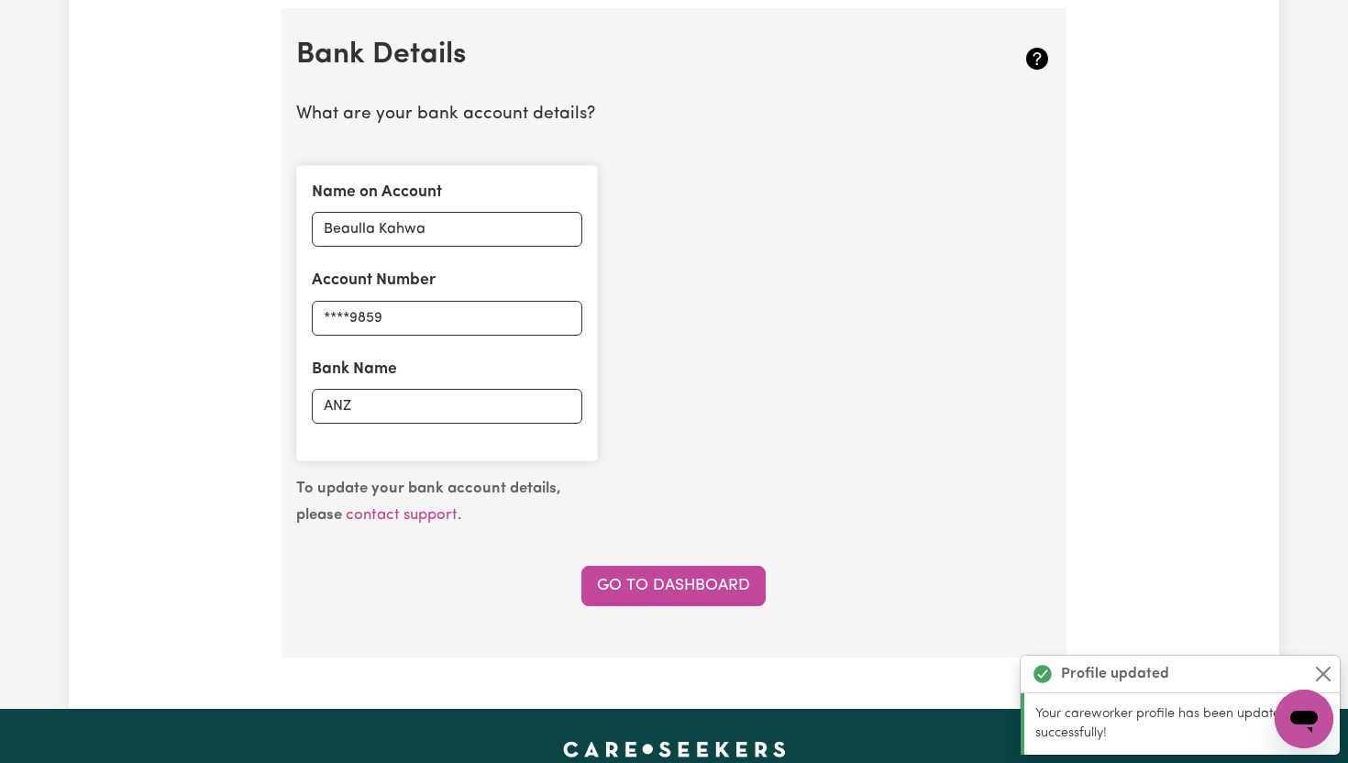
scroll to position [1265, 0]
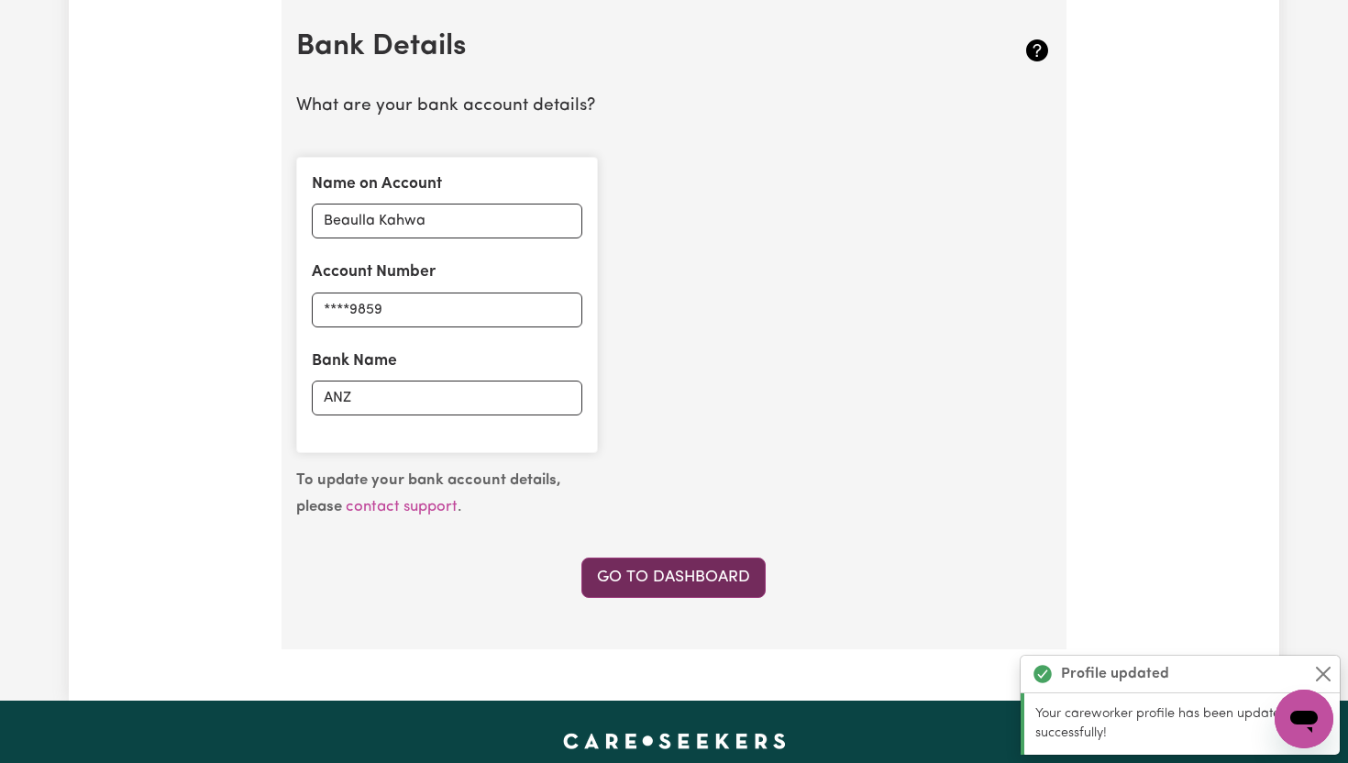
click at [675, 581] on link "Go to Dashboard" at bounding box center [673, 577] width 184 height 40
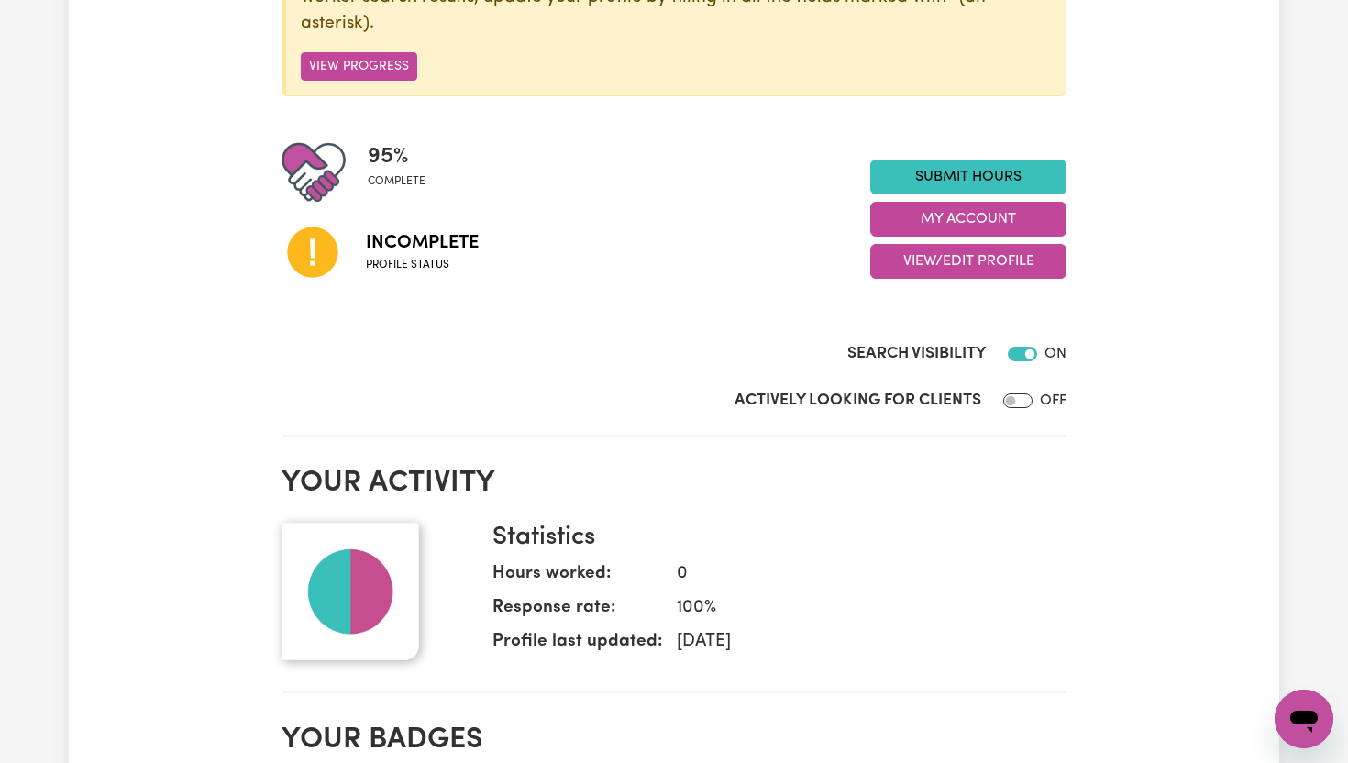
scroll to position [367, 0]
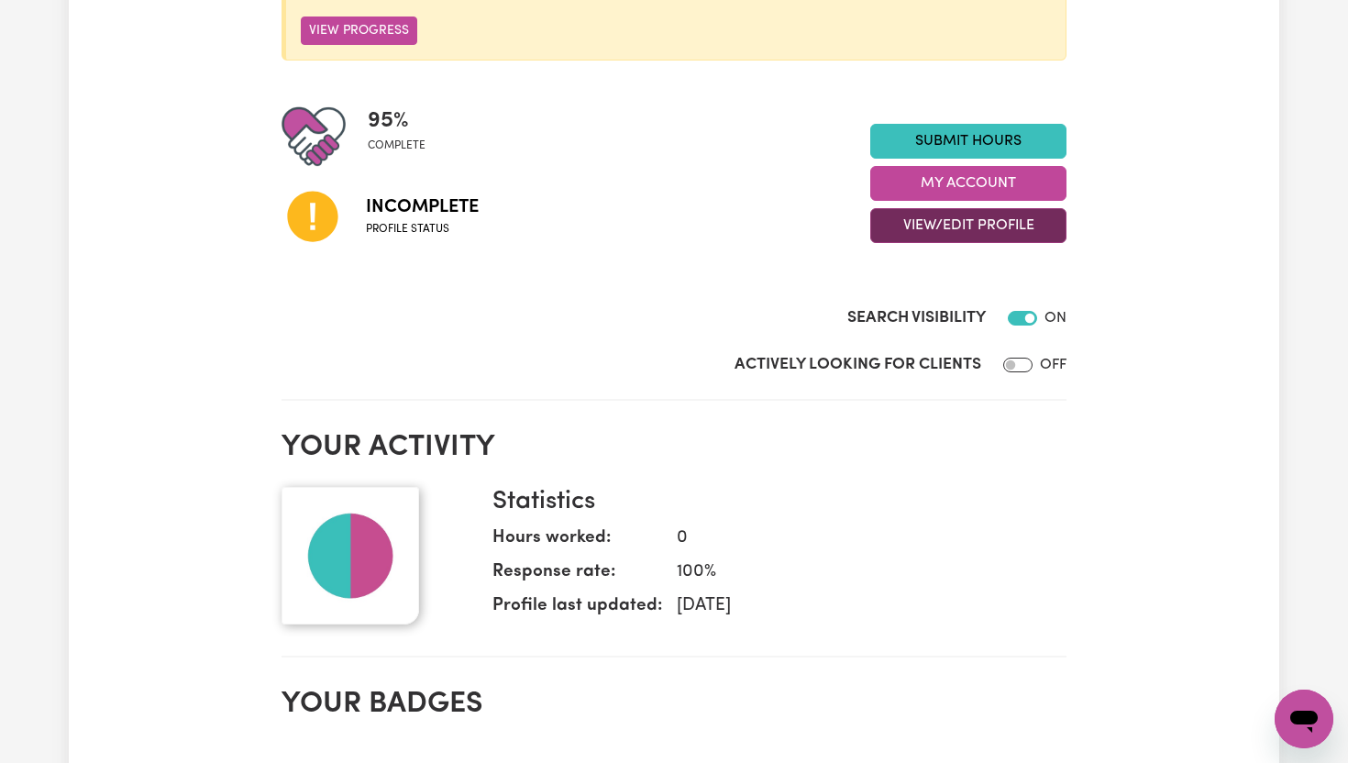
click at [994, 227] on button "View/Edit Profile" at bounding box center [968, 225] width 196 height 35
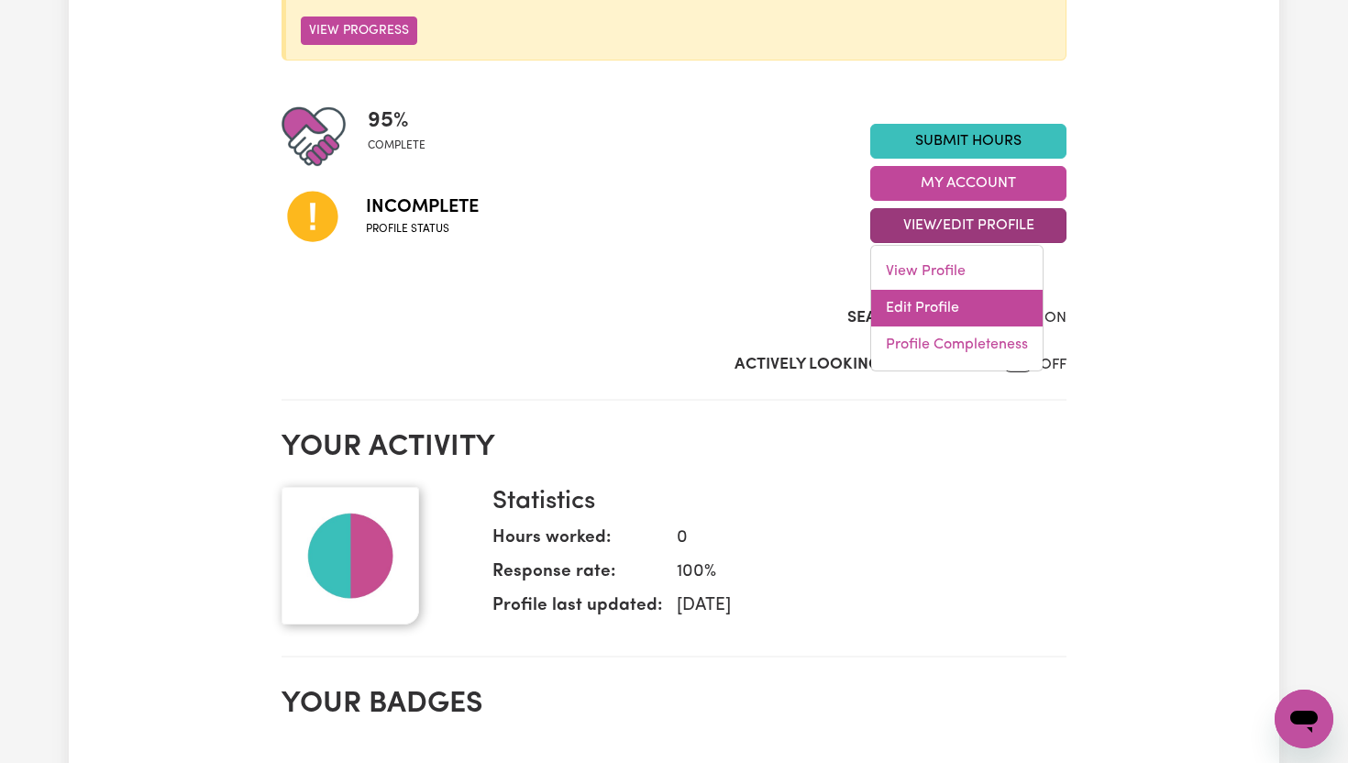
click at [955, 305] on link "Edit Profile" at bounding box center [956, 308] width 171 height 37
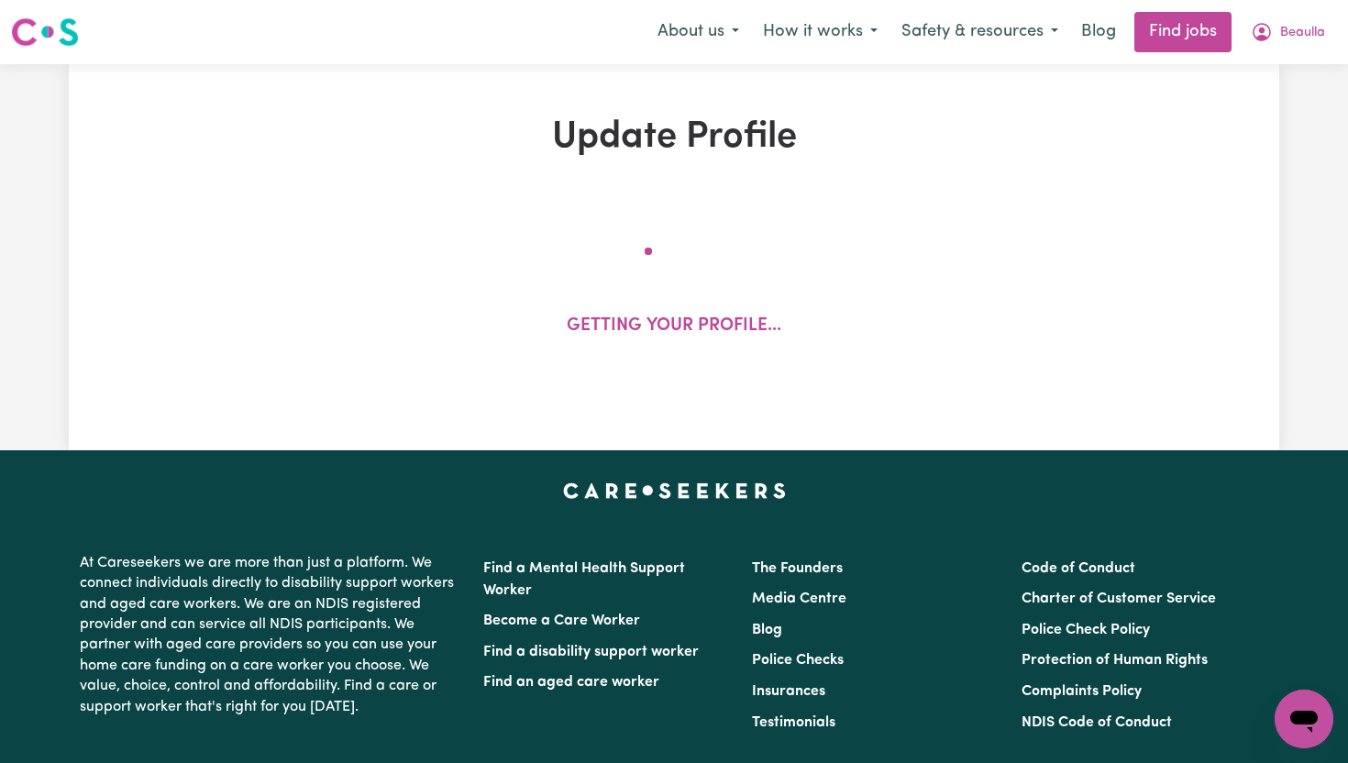
select select "[DEMOGRAPHIC_DATA]"
select select "[DEMOGRAPHIC_DATA] Citizen"
select select "Studying a healthcare related degree or qualification"
select select "55"
select select "80"
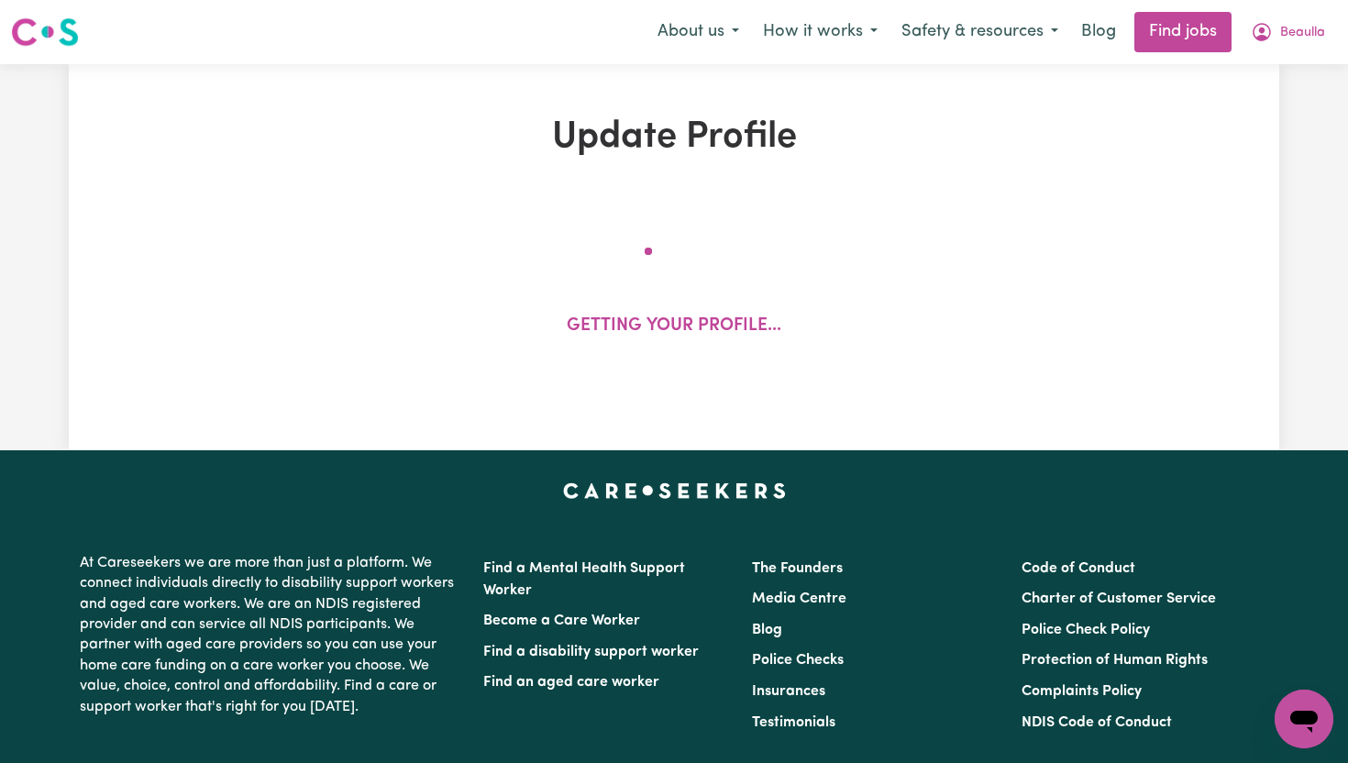
select select "110"
select select "120"
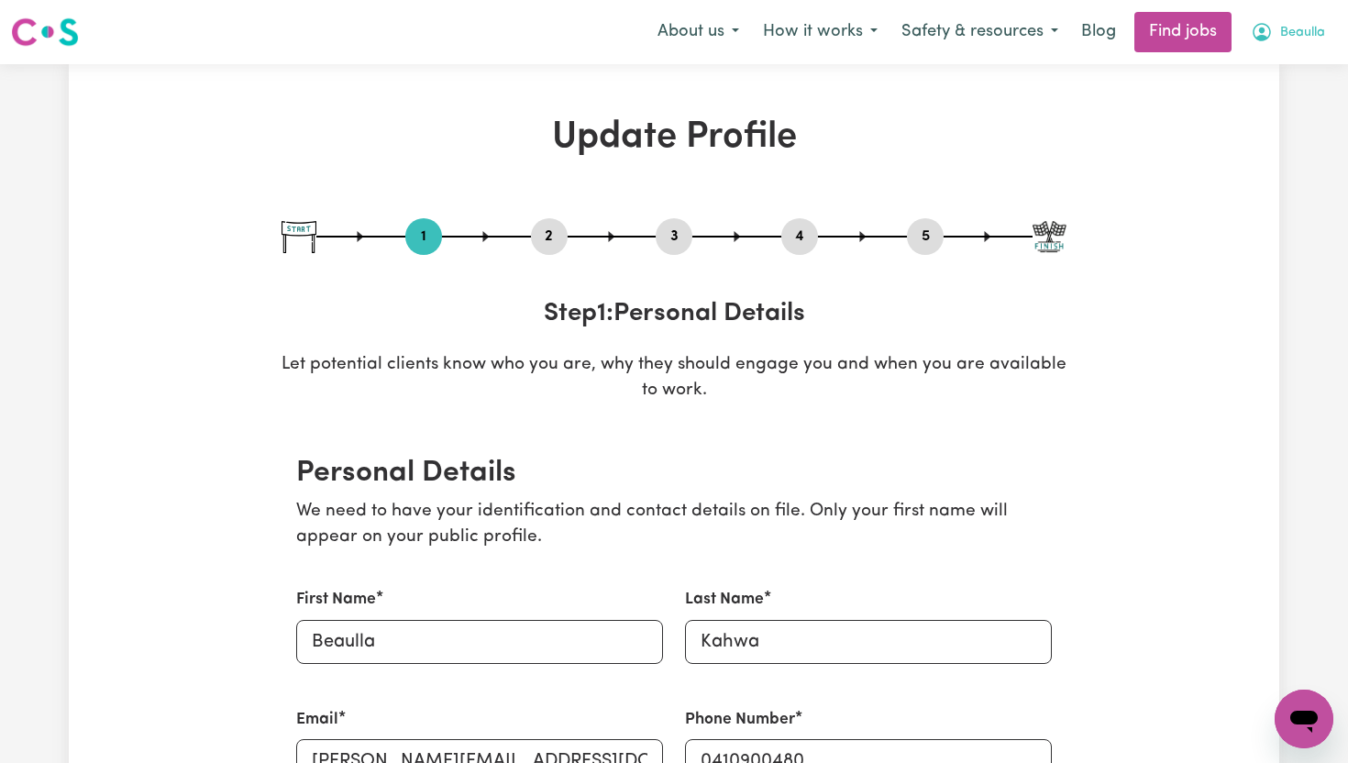
click at [1293, 33] on span "Beaulla" at bounding box center [1302, 33] width 45 height 20
click at [1234, 72] on link "My Account" at bounding box center [1263, 71] width 145 height 35
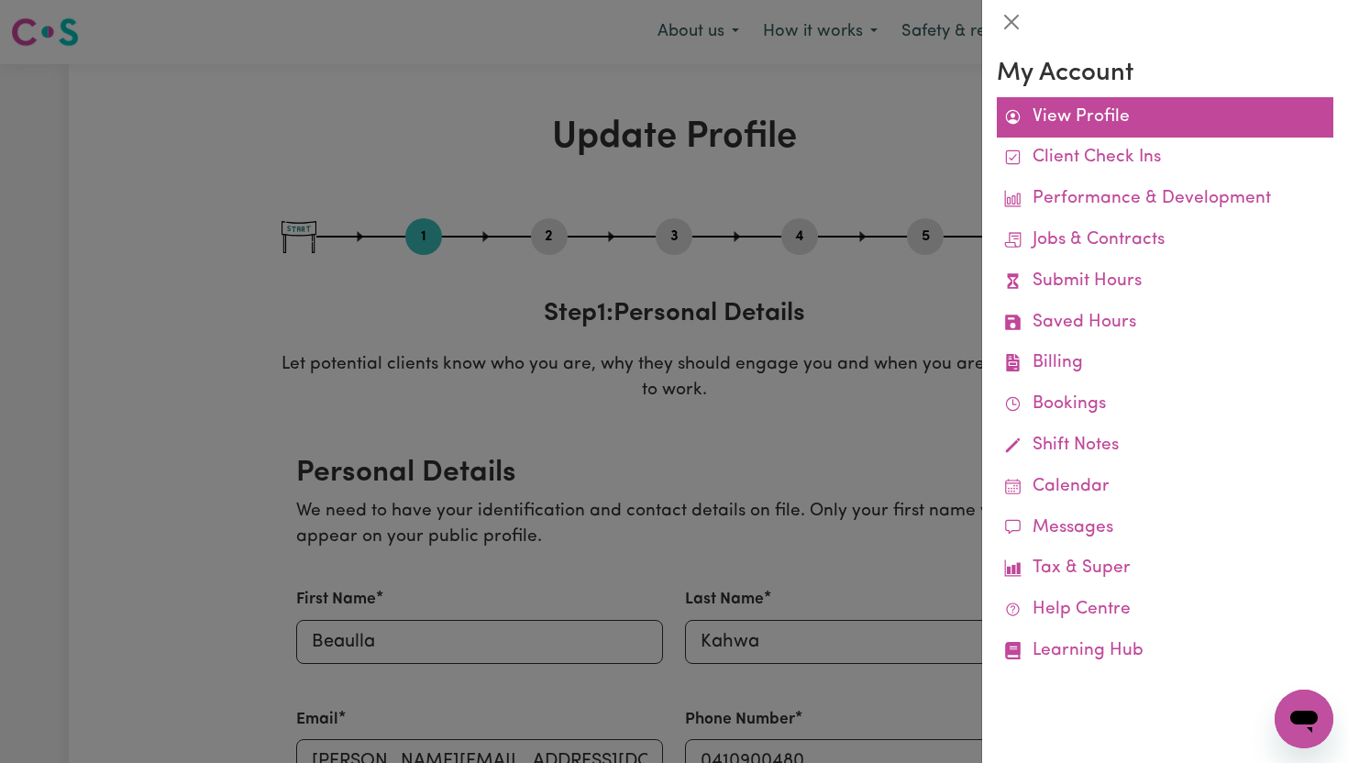
click at [1121, 114] on link "View Profile" at bounding box center [1164, 117] width 336 height 41
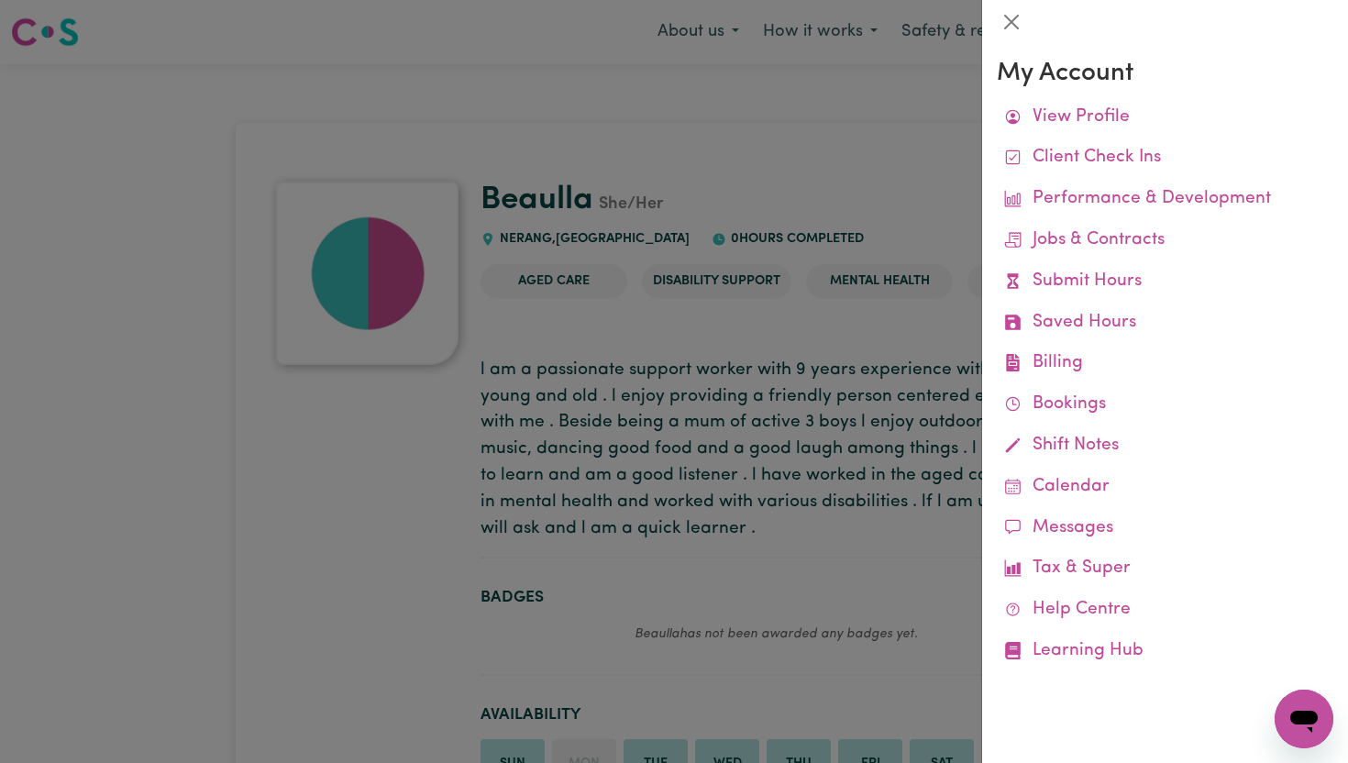
click at [1121, 114] on link "View Profile" at bounding box center [1164, 117] width 336 height 41
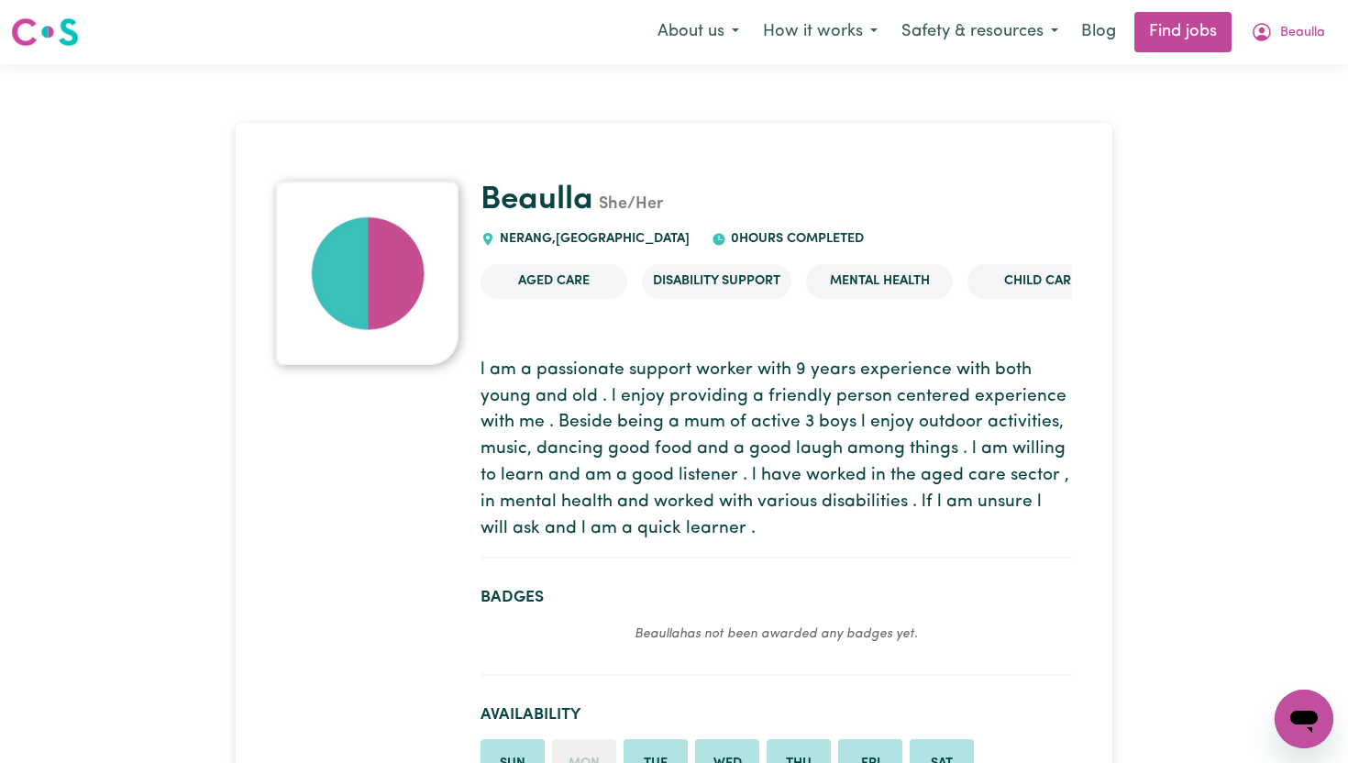
click at [1308, 32] on span "Beaulla" at bounding box center [1302, 33] width 45 height 20
click at [1280, 108] on link "My Dashboard" at bounding box center [1263, 105] width 145 height 35
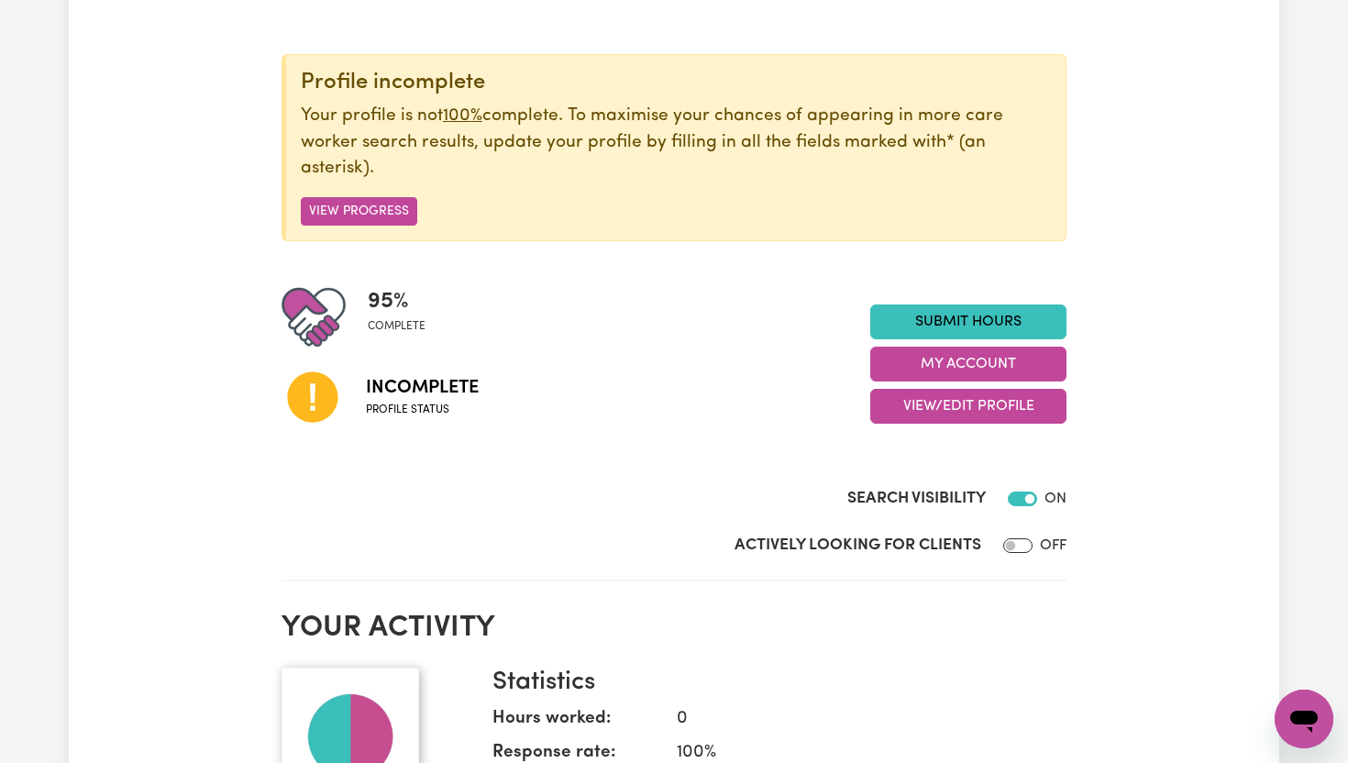
scroll to position [183, 0]
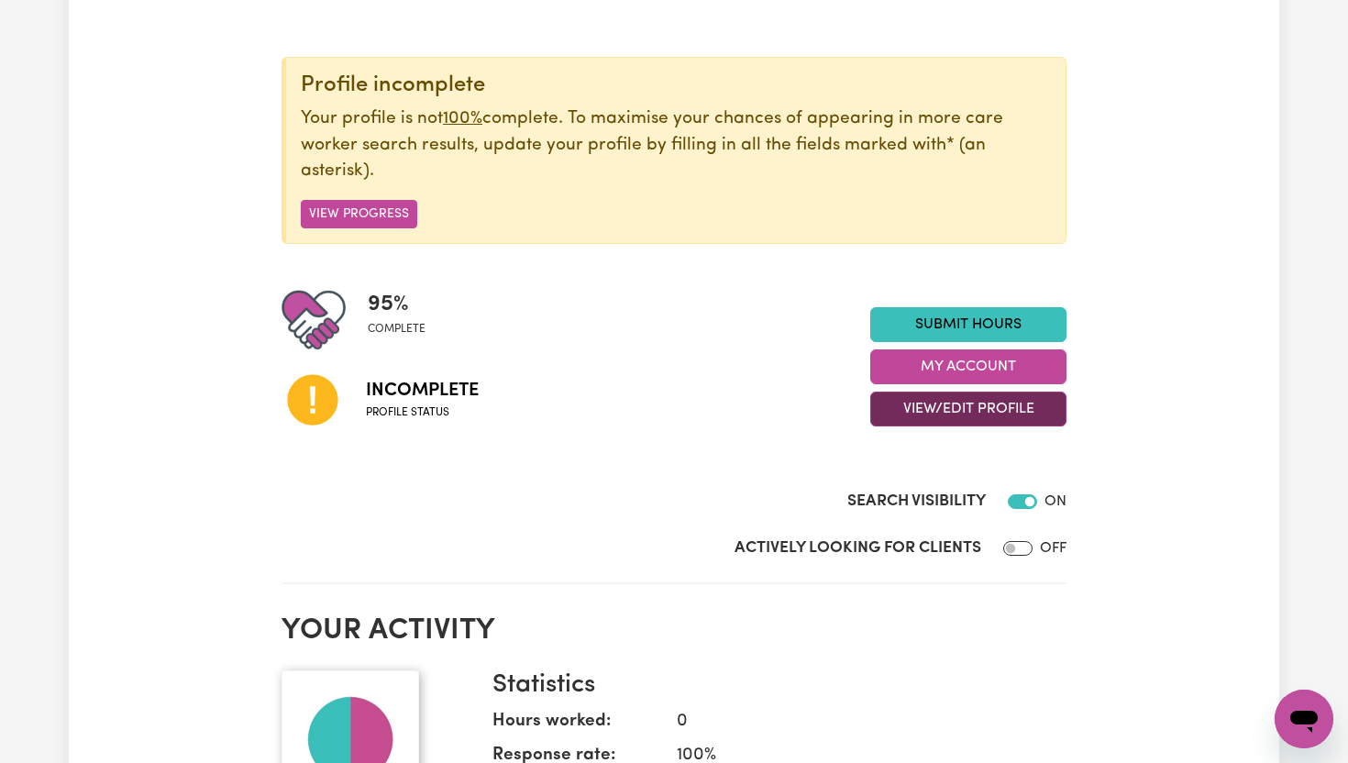
click at [1022, 415] on button "View/Edit Profile" at bounding box center [968, 408] width 196 height 35
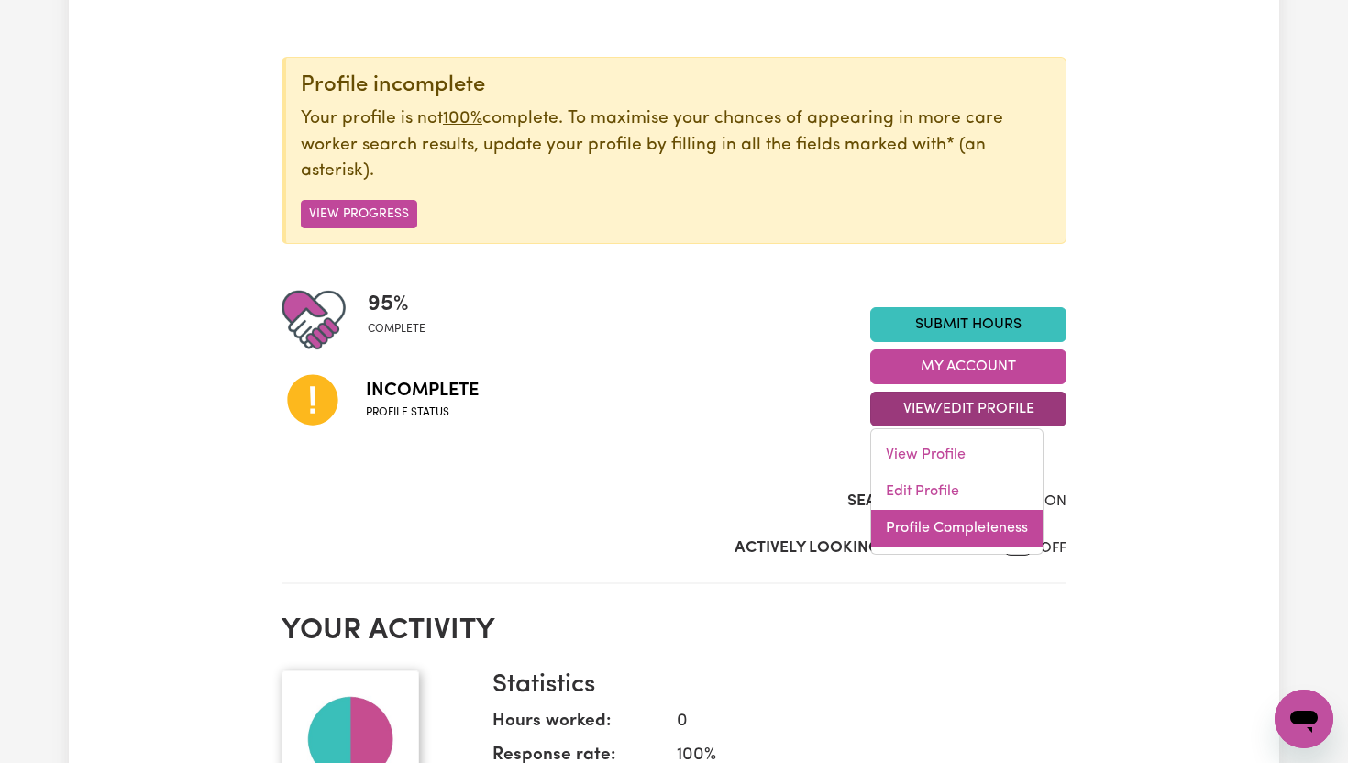
click at [972, 526] on link "Profile Completeness" at bounding box center [956, 528] width 171 height 37
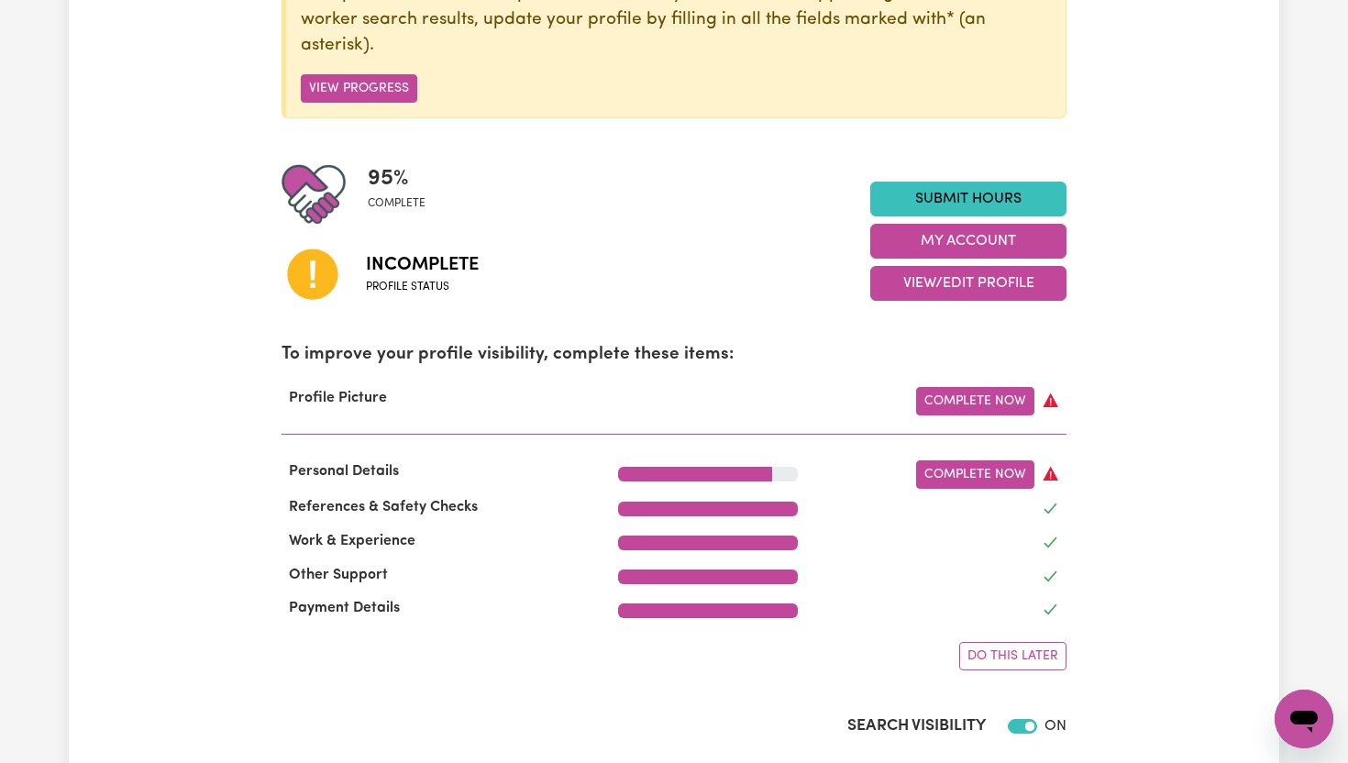
scroll to position [367, 0]
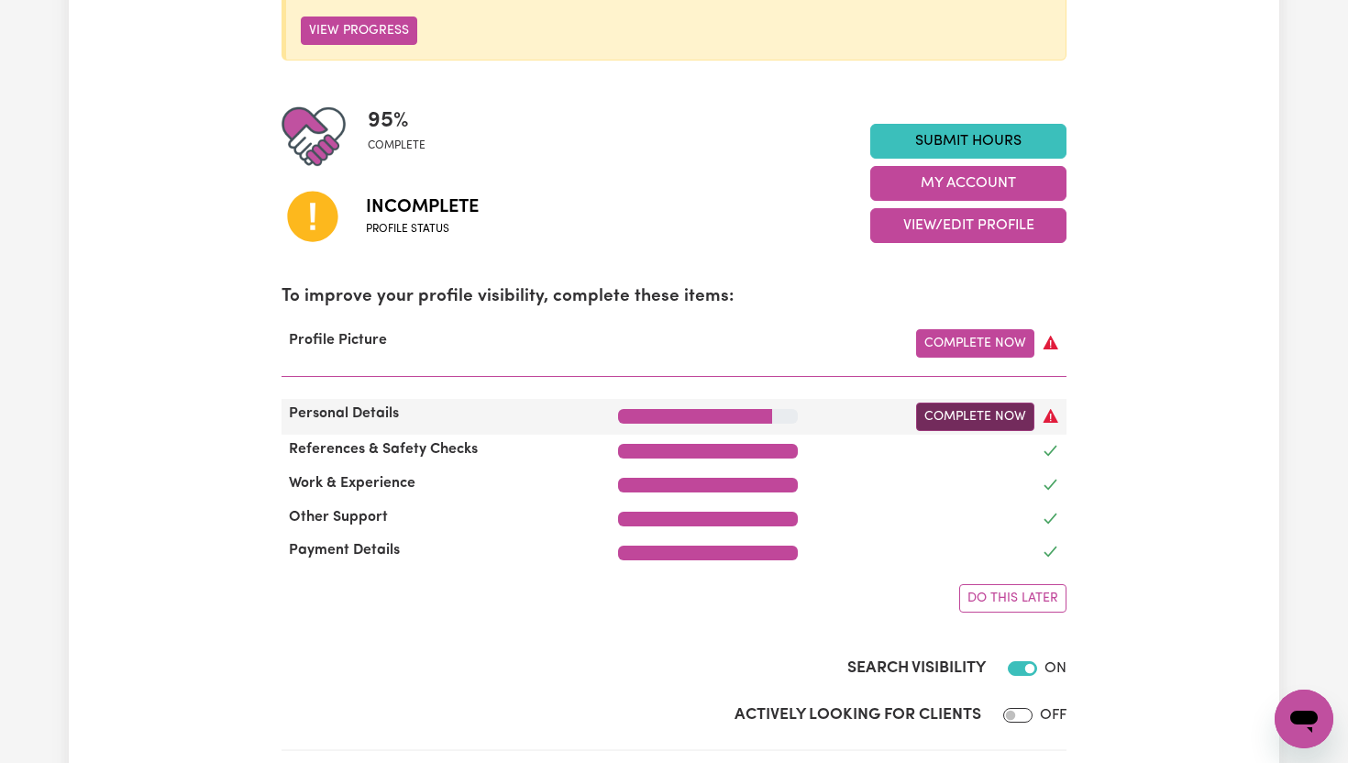
click at [1007, 413] on link "Complete Now" at bounding box center [975, 416] width 118 height 28
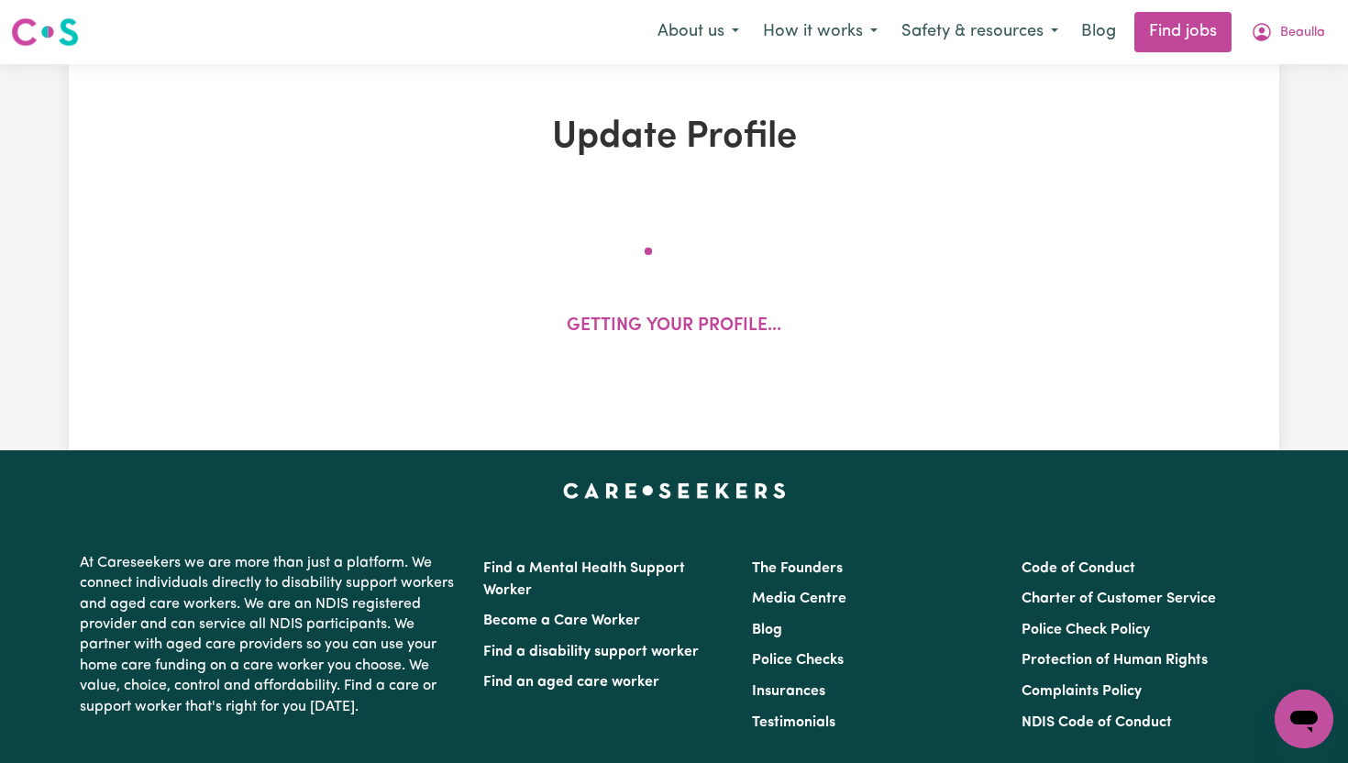
select select "[DEMOGRAPHIC_DATA]"
select select "[DEMOGRAPHIC_DATA] Citizen"
select select "Studying a healthcare related degree or qualification"
select select "55"
select select "80"
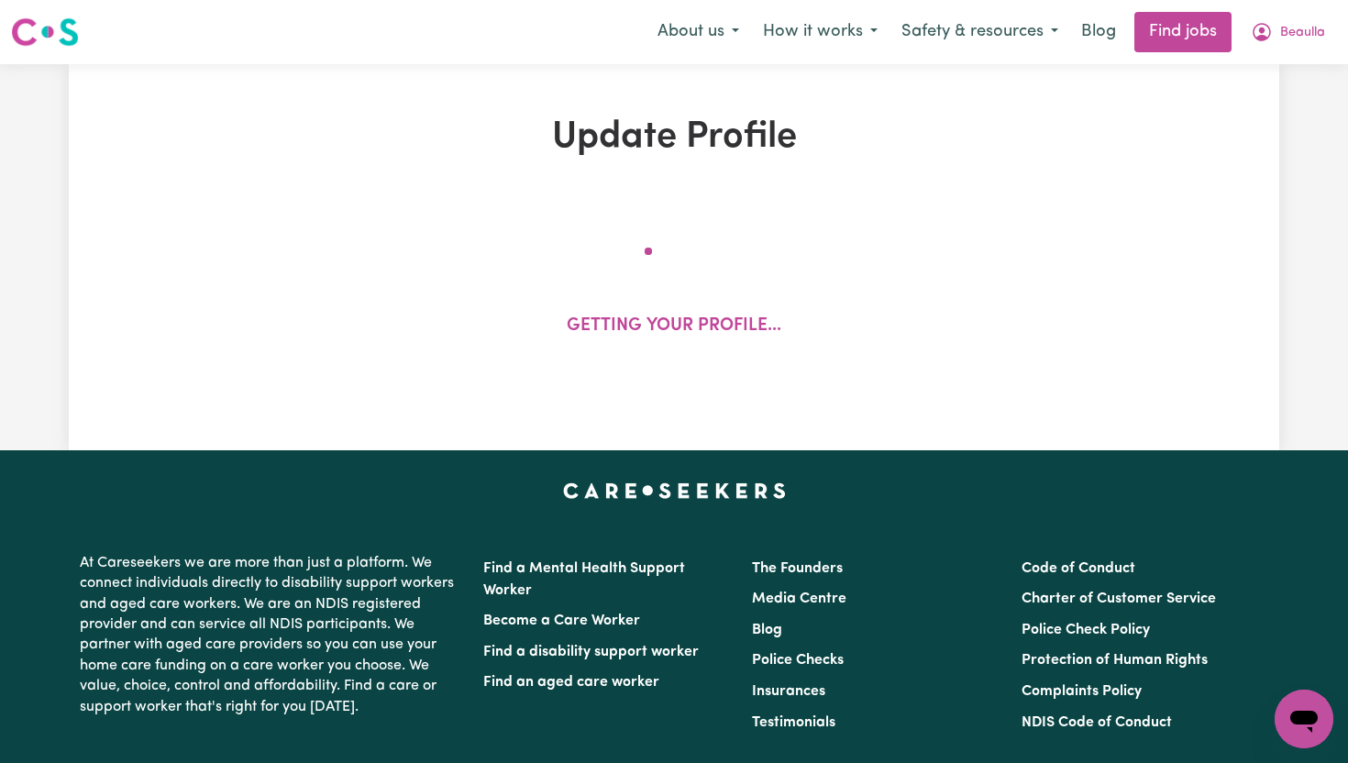
select select "110"
select select "120"
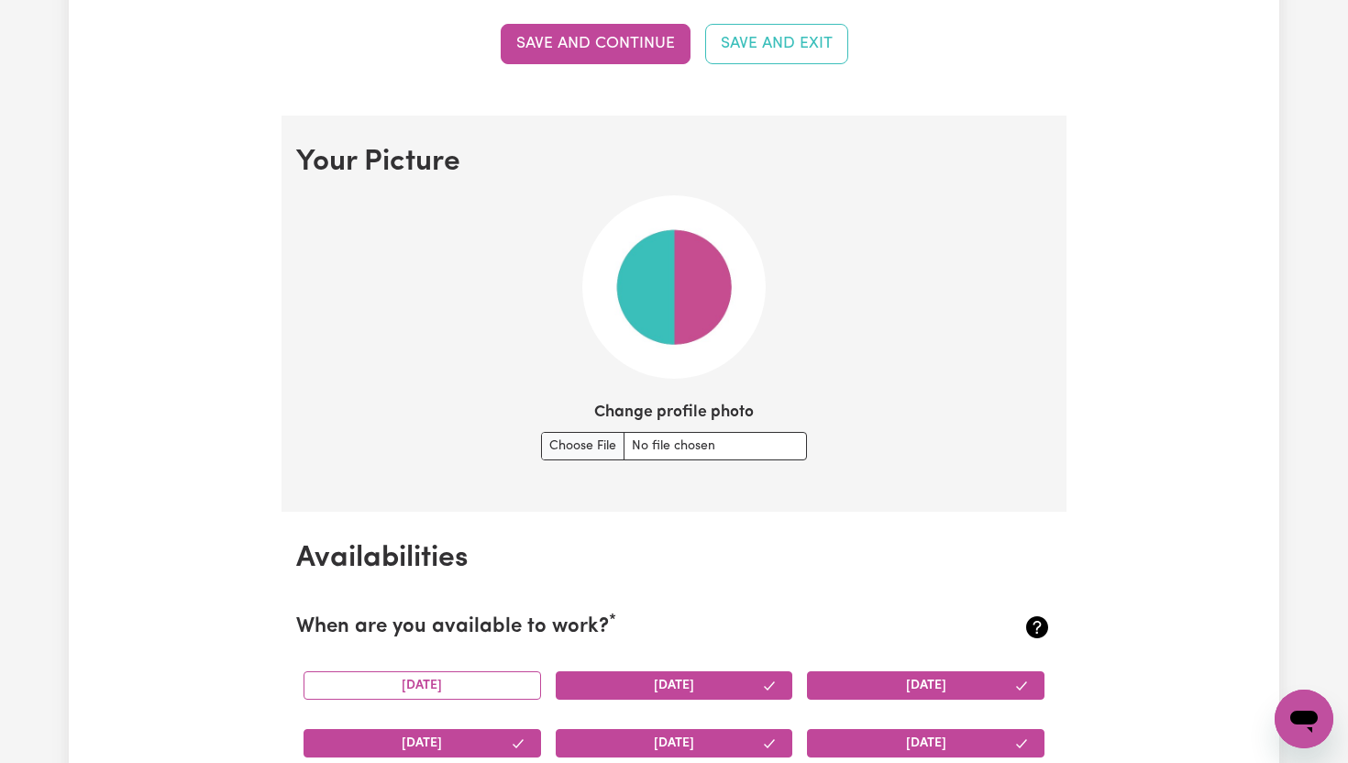
scroll to position [1210, 0]
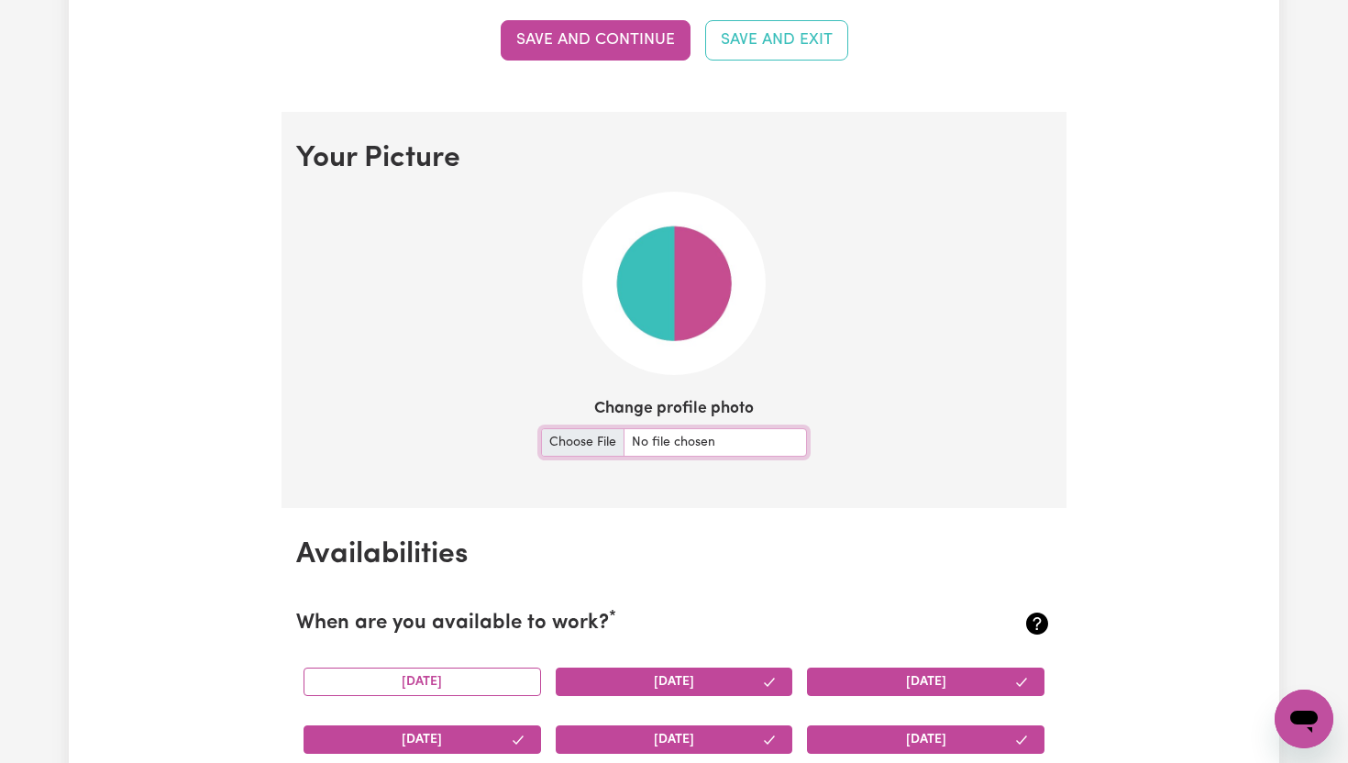
click at [603, 448] on input "Change profile photo" at bounding box center [674, 442] width 266 height 28
click at [600, 438] on input "Change profile photo" at bounding box center [674, 442] width 266 height 28
type input "C:\fakepath\IMG_6981.jpg"
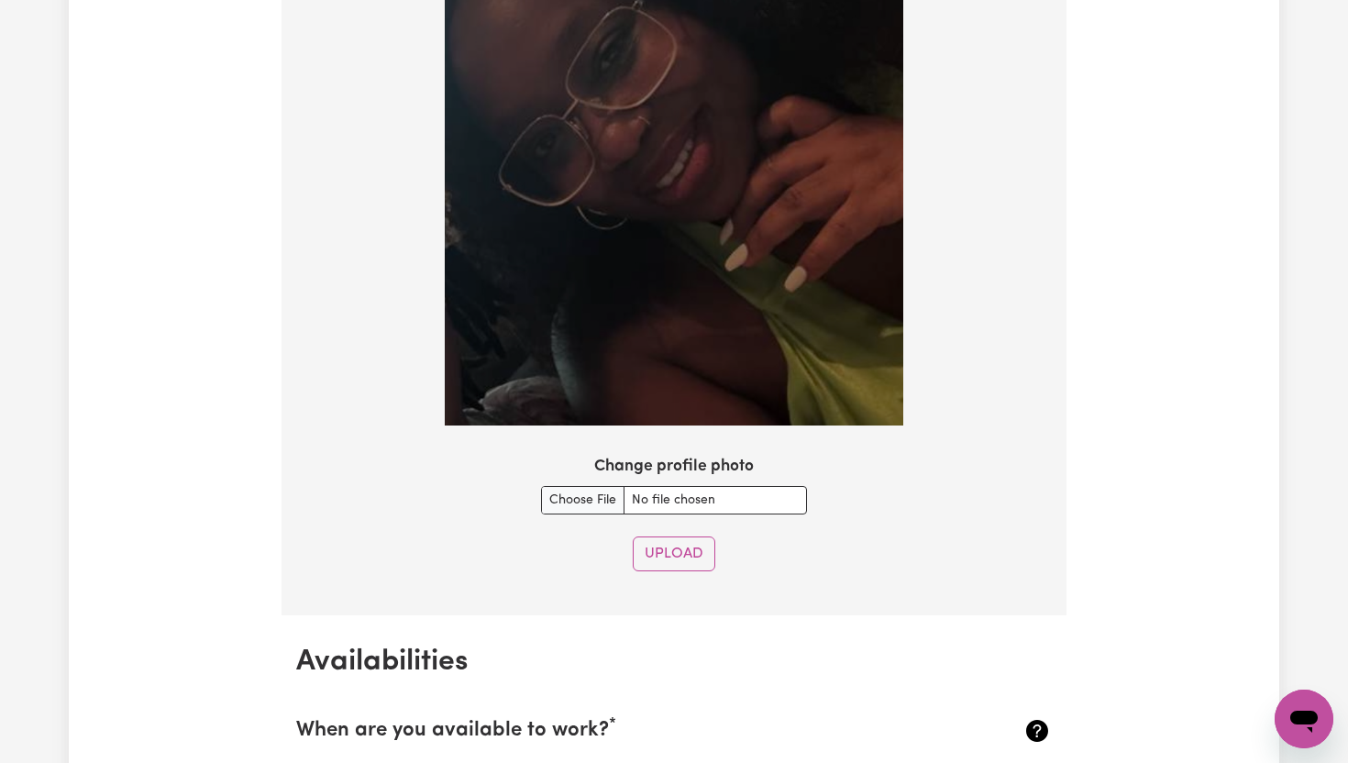
scroll to position [1797, 0]
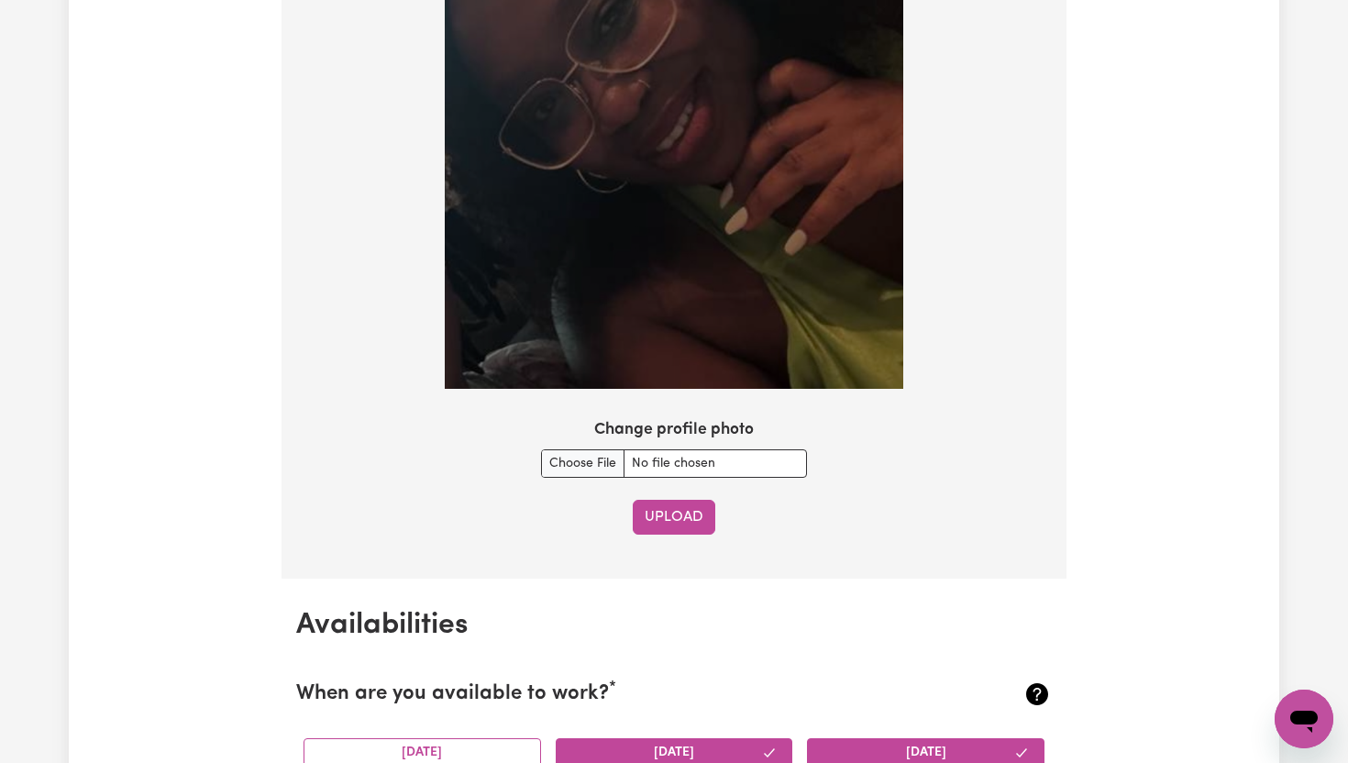
click at [682, 511] on button "Upload" at bounding box center [674, 517] width 83 height 35
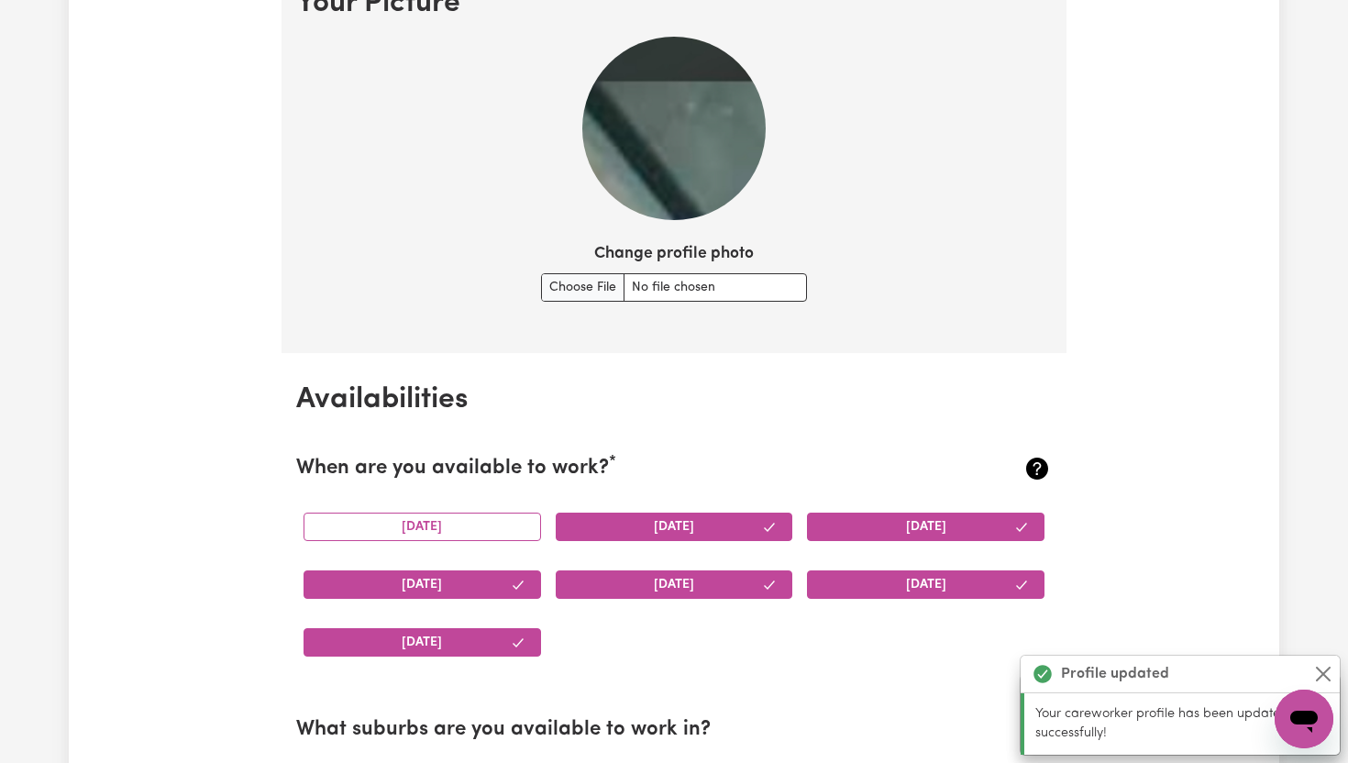
scroll to position [1278, 0]
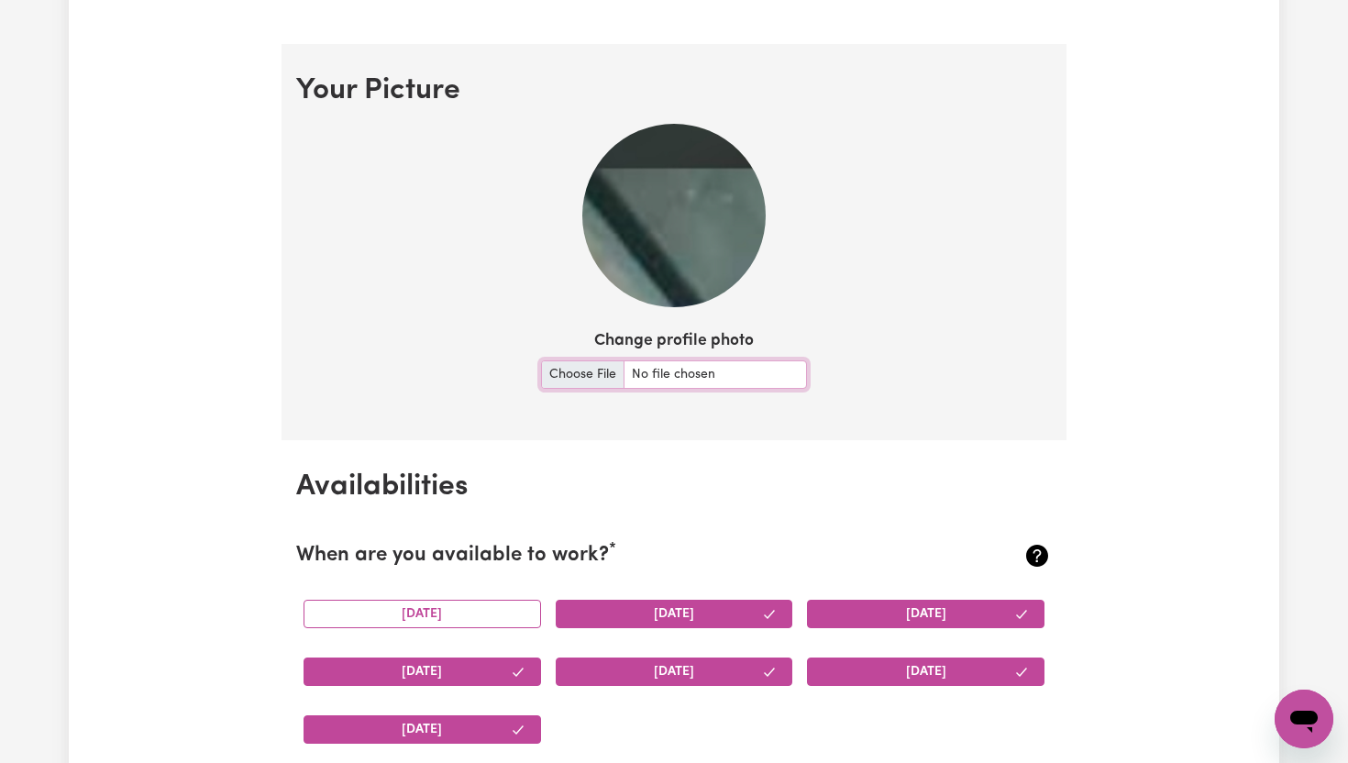
click at [593, 373] on input "Change profile photo" at bounding box center [674, 374] width 266 height 28
type input "C:\fakepath\IMG_6981.jpg"
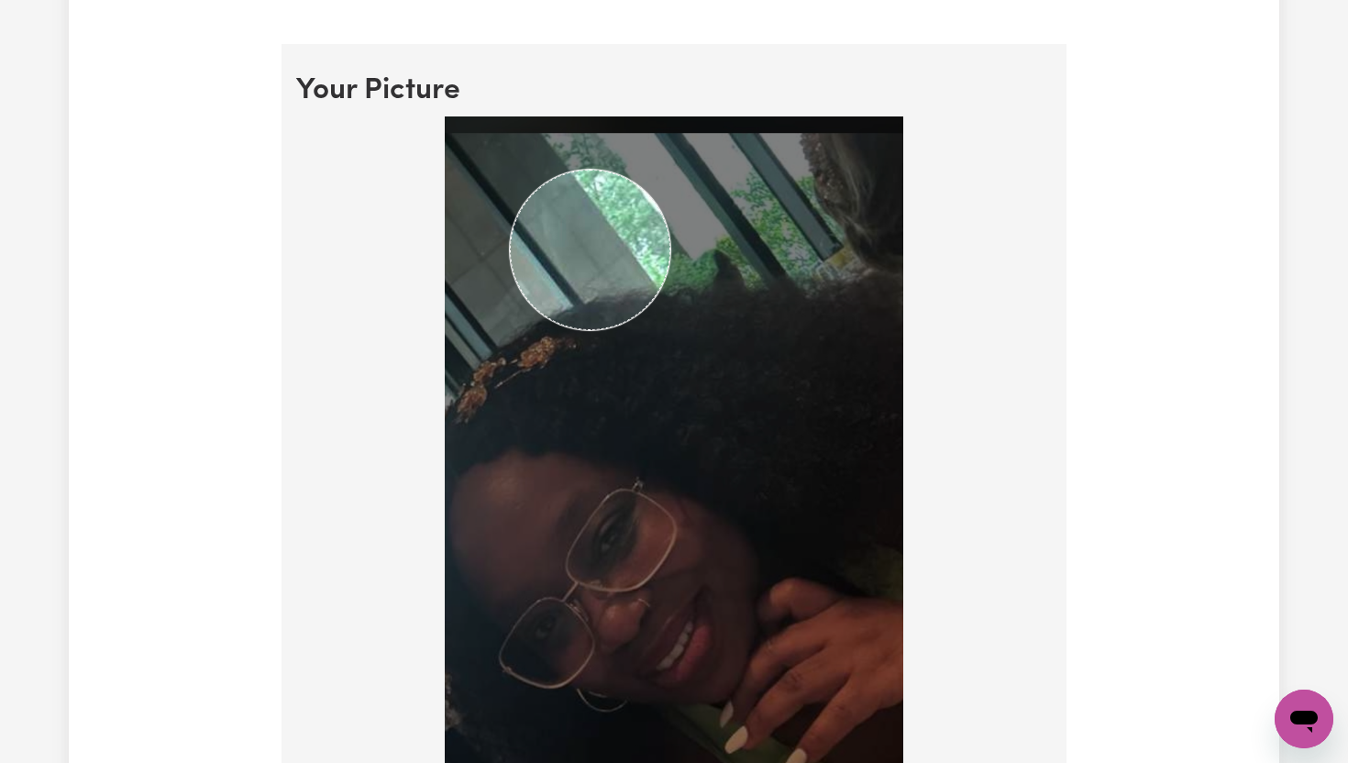
click at [672, 590] on img at bounding box center [674, 511] width 458 height 791
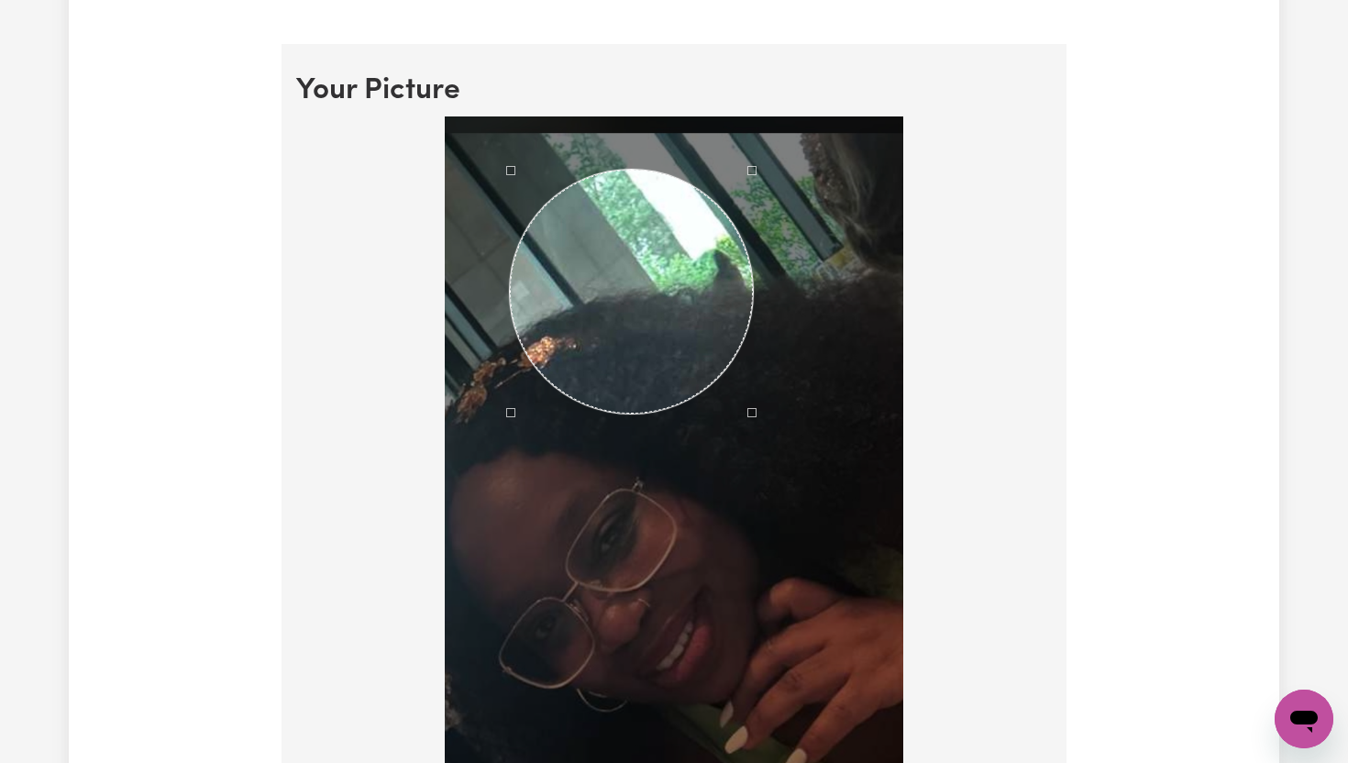
click at [754, 695] on div at bounding box center [674, 511] width 458 height 791
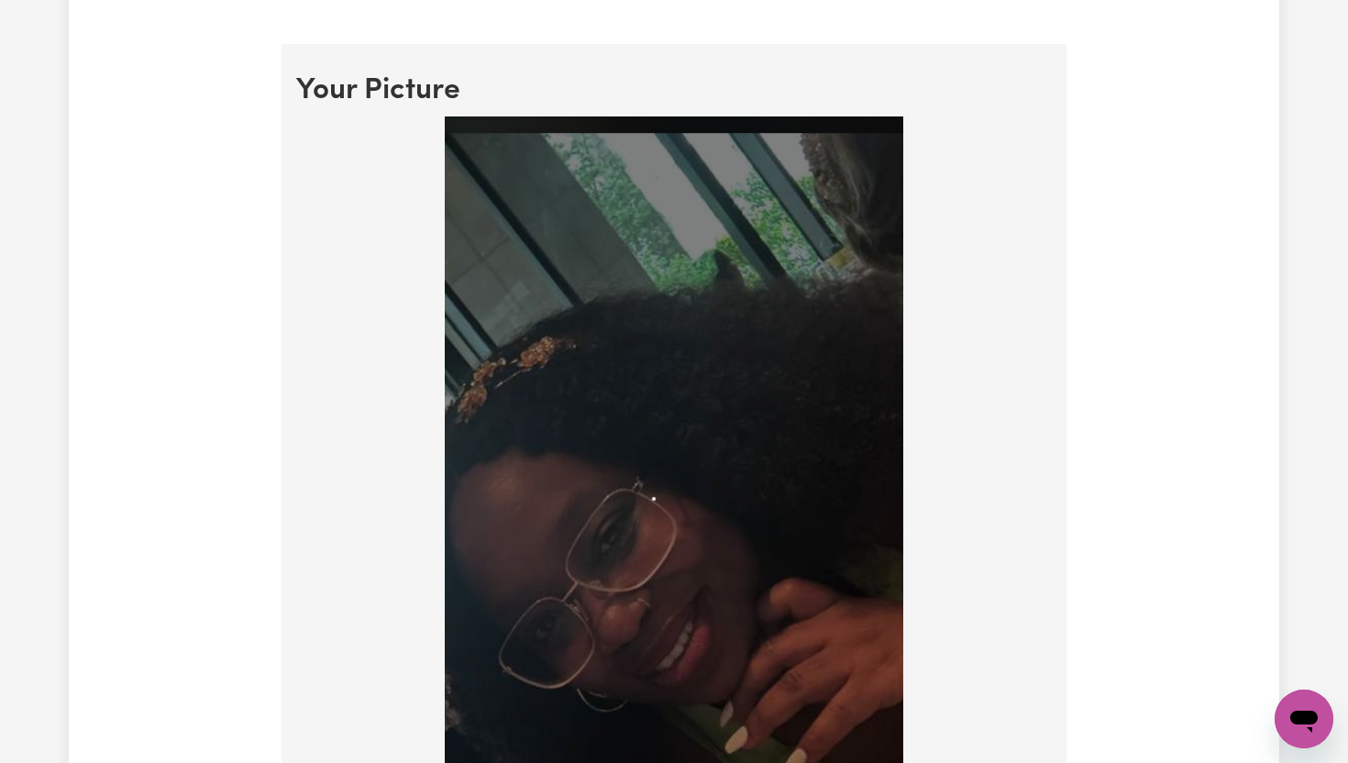
click at [653, 468] on img at bounding box center [674, 511] width 458 height 791
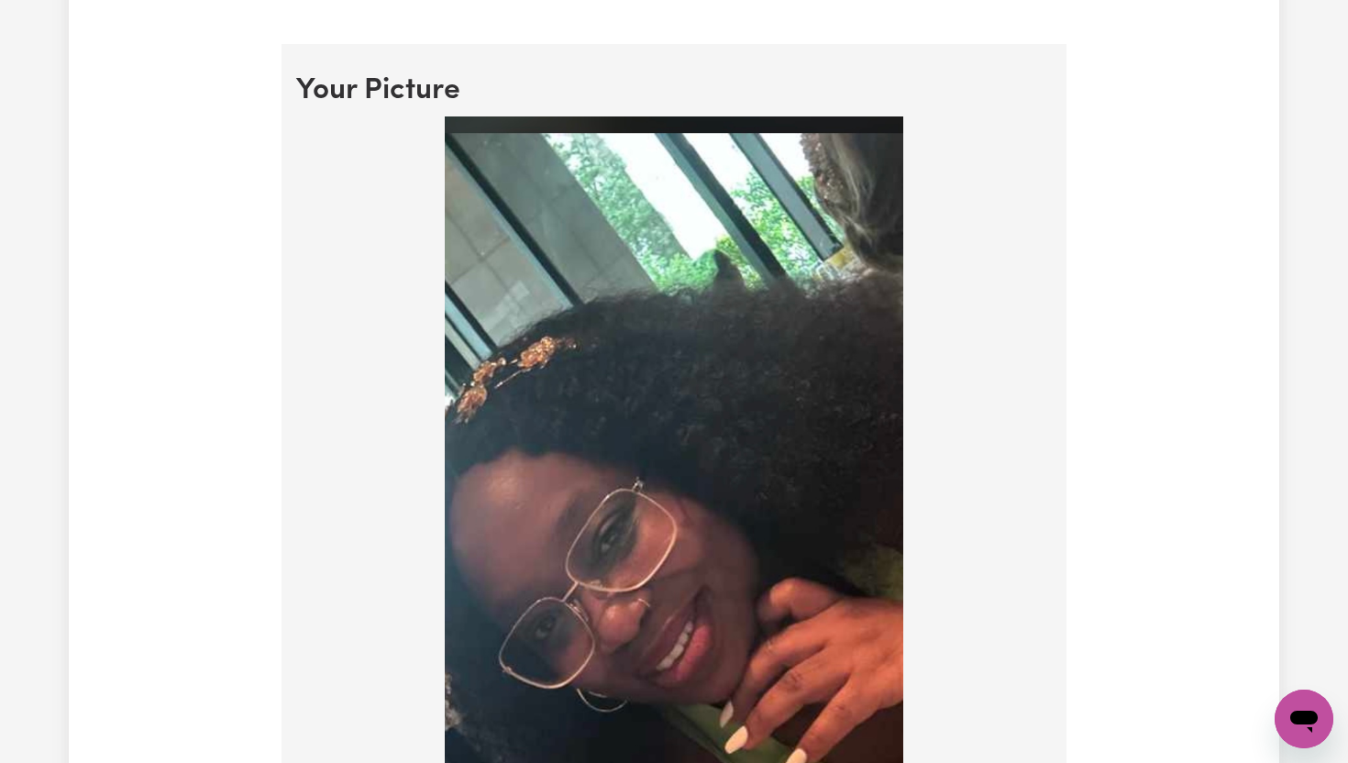
click at [644, 511] on img at bounding box center [674, 511] width 458 height 791
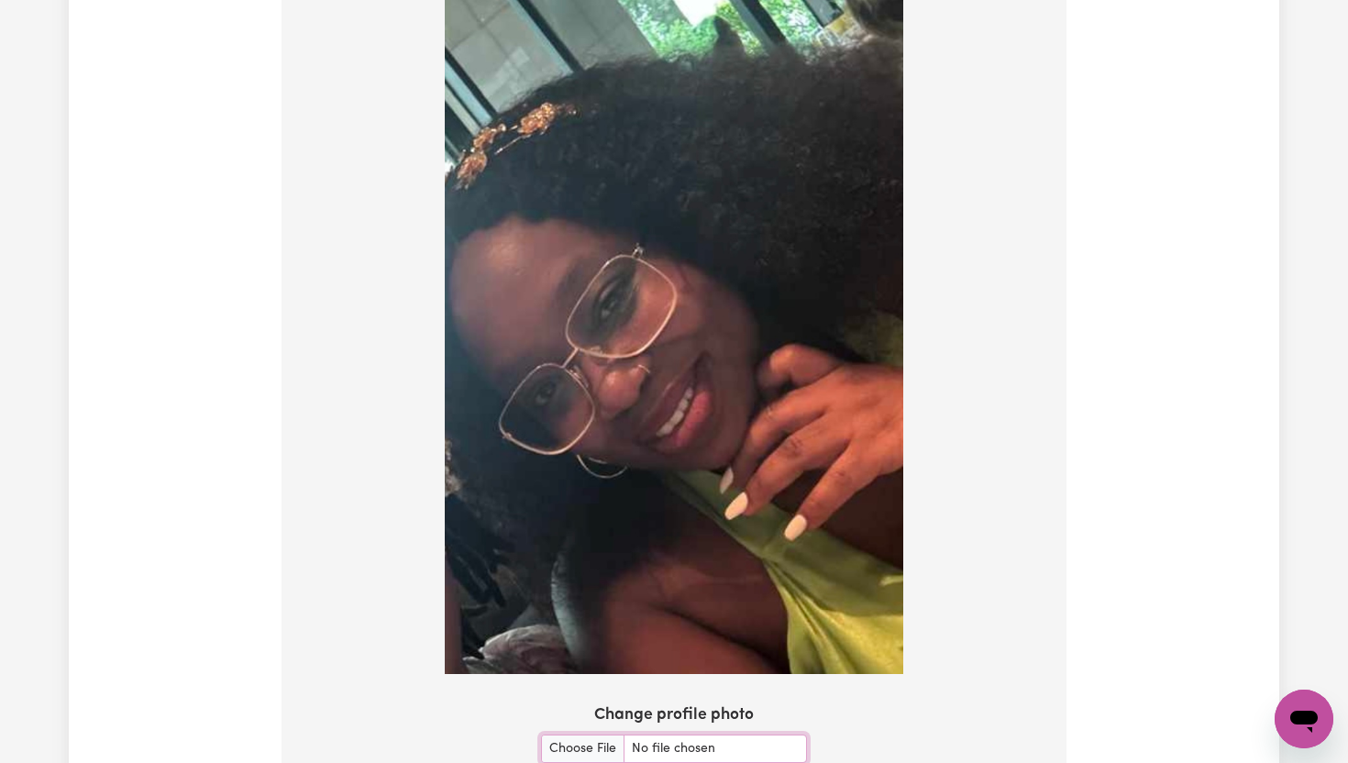
scroll to position [1535, 0]
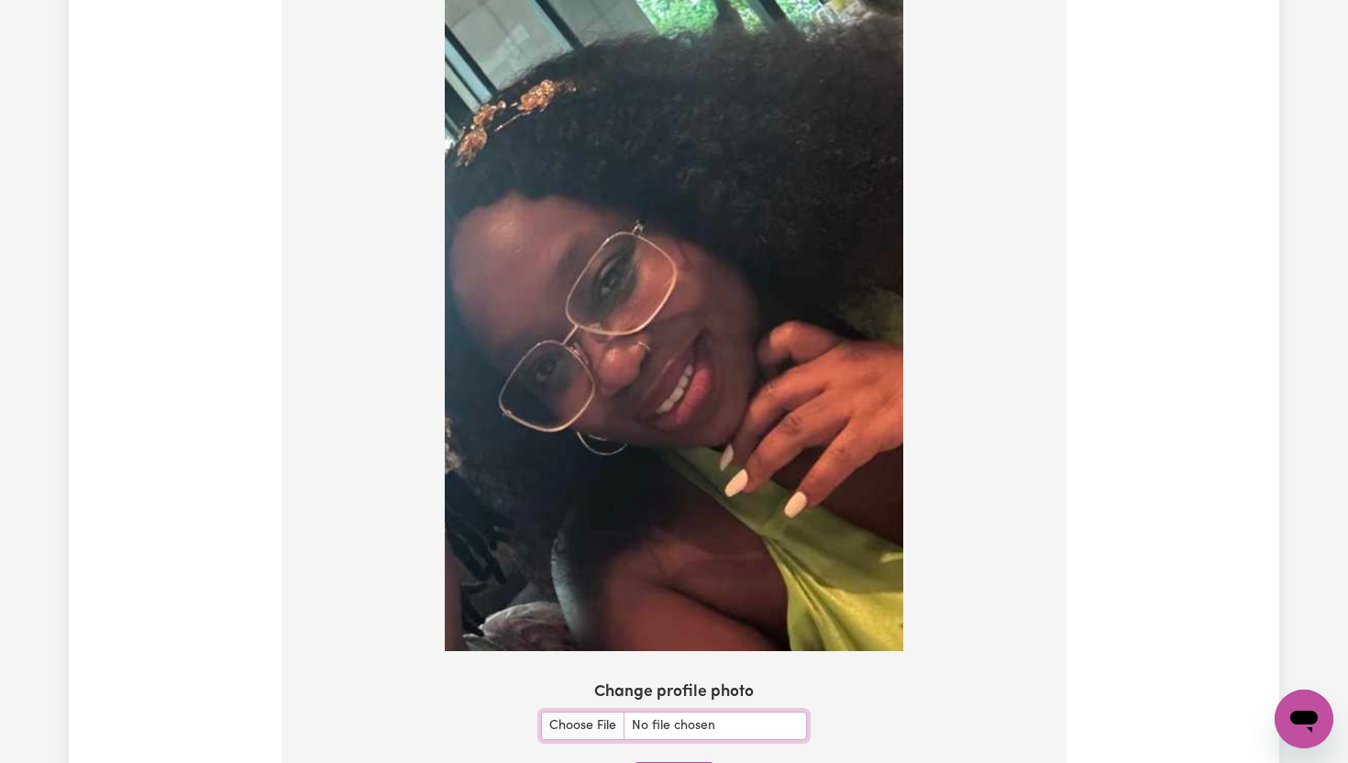
click at [638, 447] on img at bounding box center [674, 255] width 458 height 791
click at [623, 263] on img at bounding box center [674, 255] width 458 height 791
click at [952, 384] on div at bounding box center [673, 259] width 755 height 798
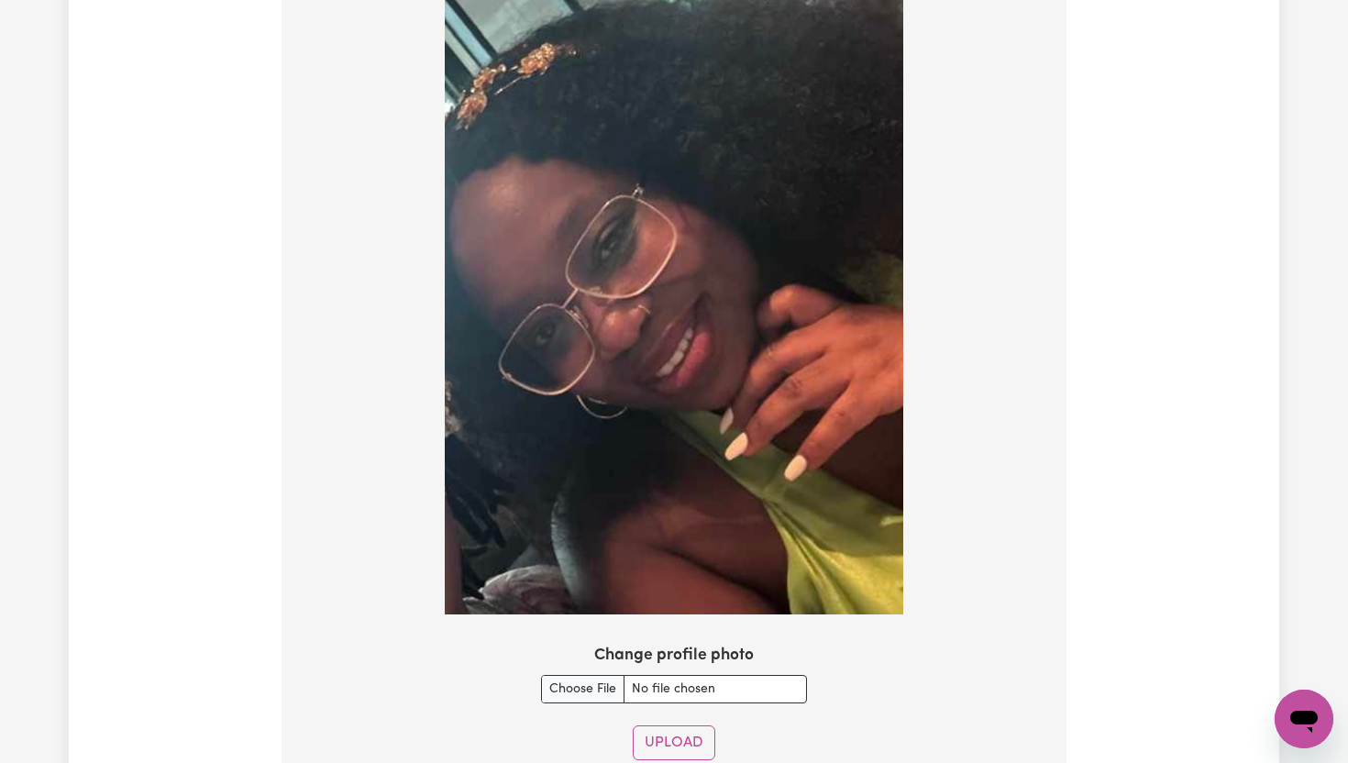
scroll to position [1608, 0]
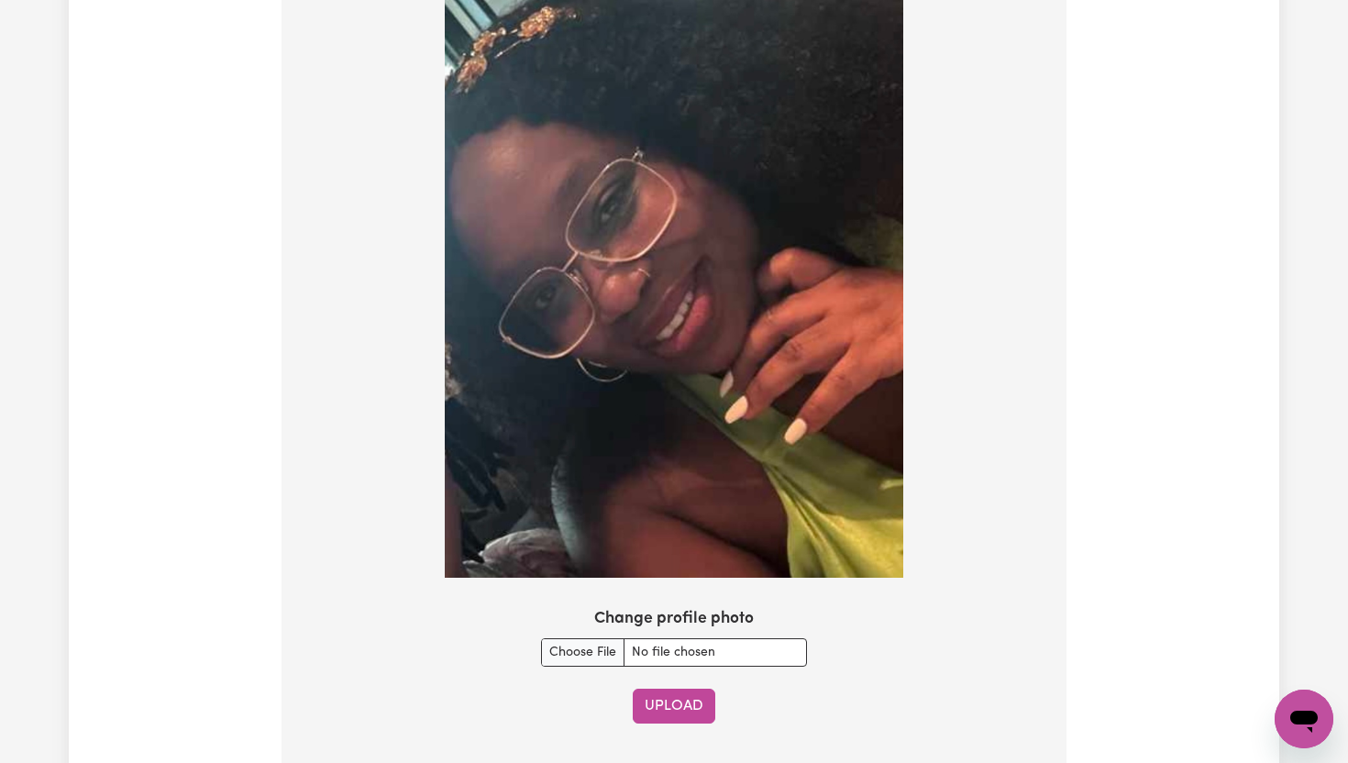
click at [691, 708] on button "Upload" at bounding box center [674, 705] width 83 height 35
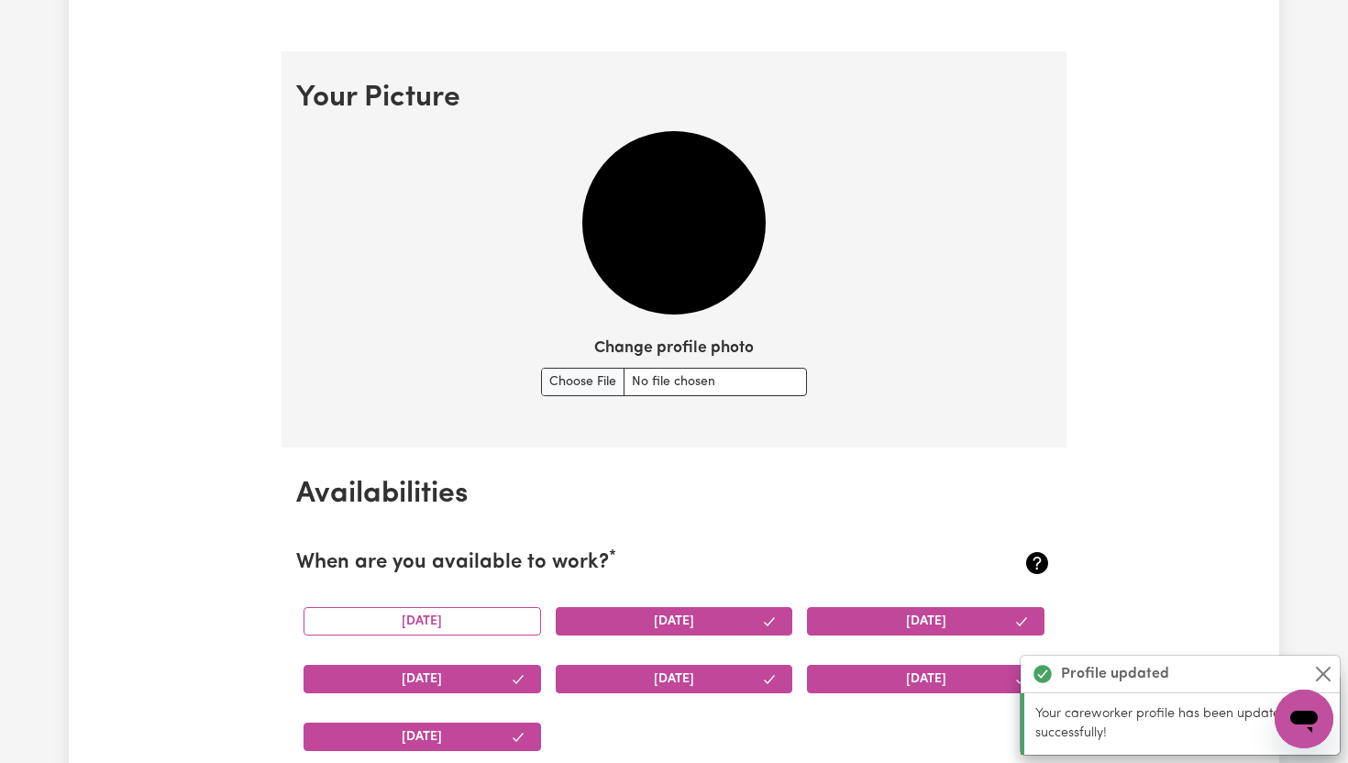
scroll to position [1241, 0]
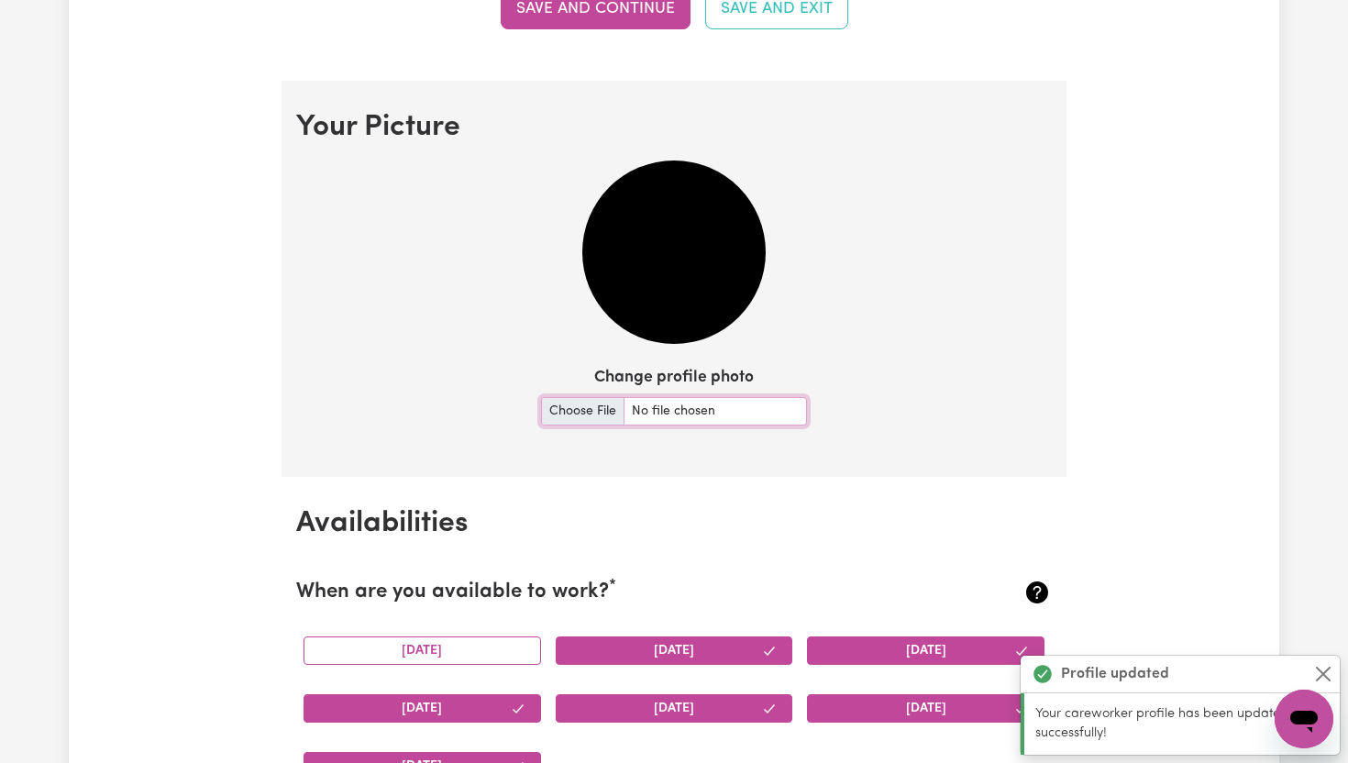
click at [591, 409] on input "Change profile photo" at bounding box center [674, 411] width 266 height 28
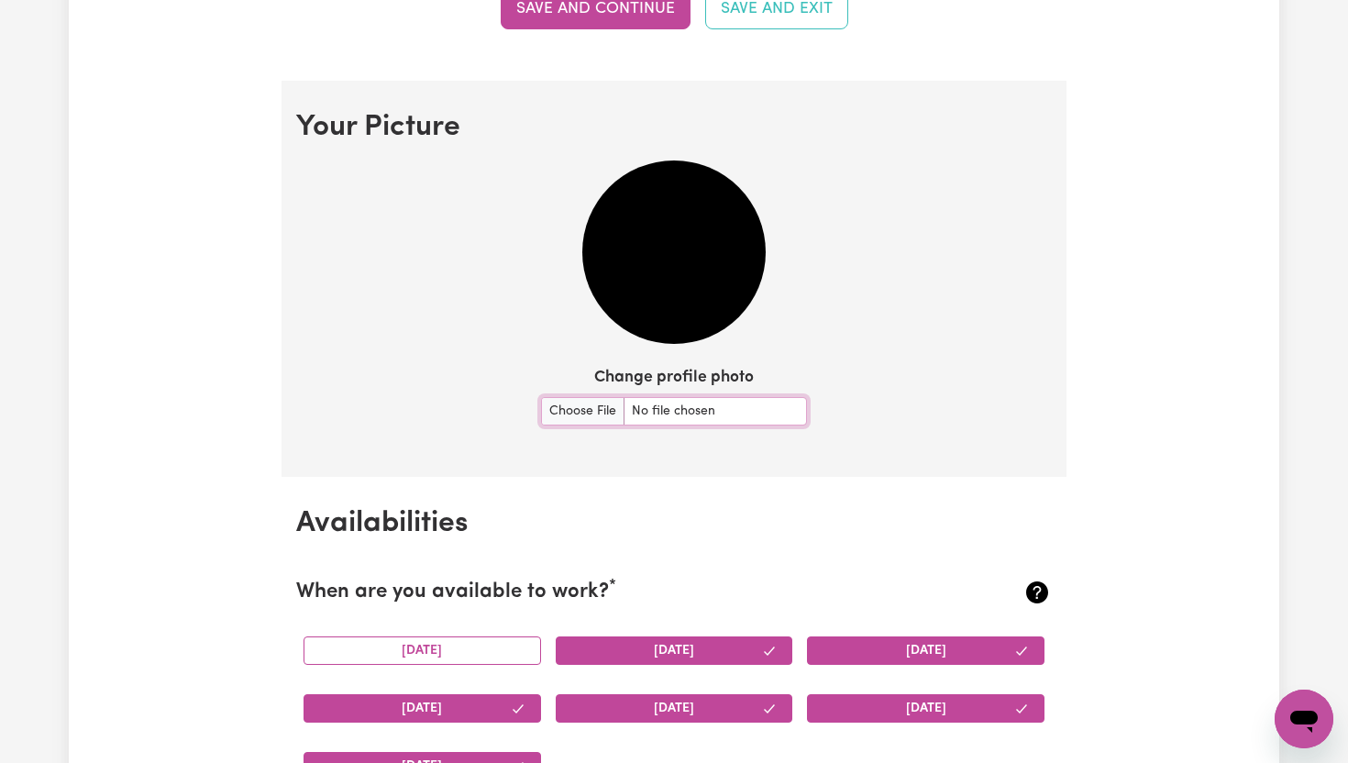
type input "C:\fakepath\IMG_6981.jpg"
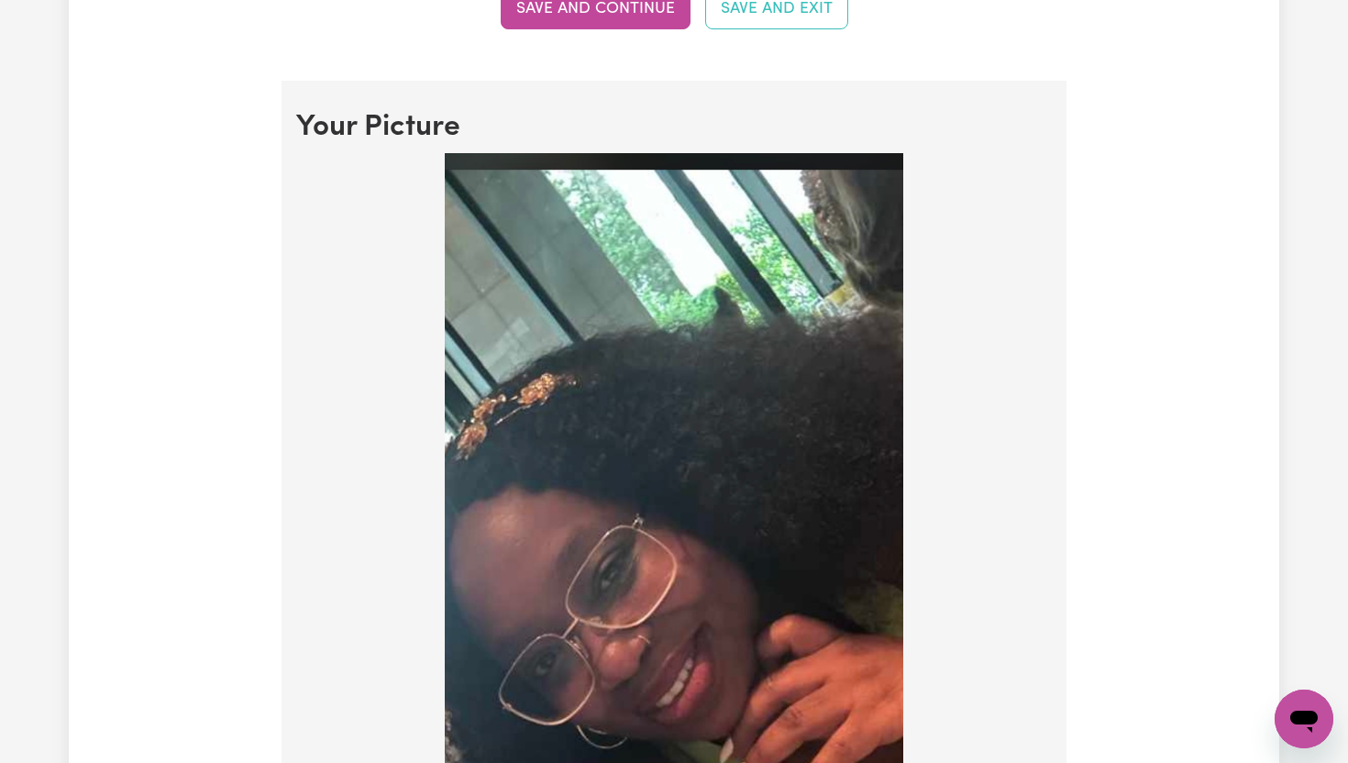
click at [894, 206] on img at bounding box center [674, 548] width 458 height 791
click at [832, 314] on img at bounding box center [674, 548] width 458 height 791
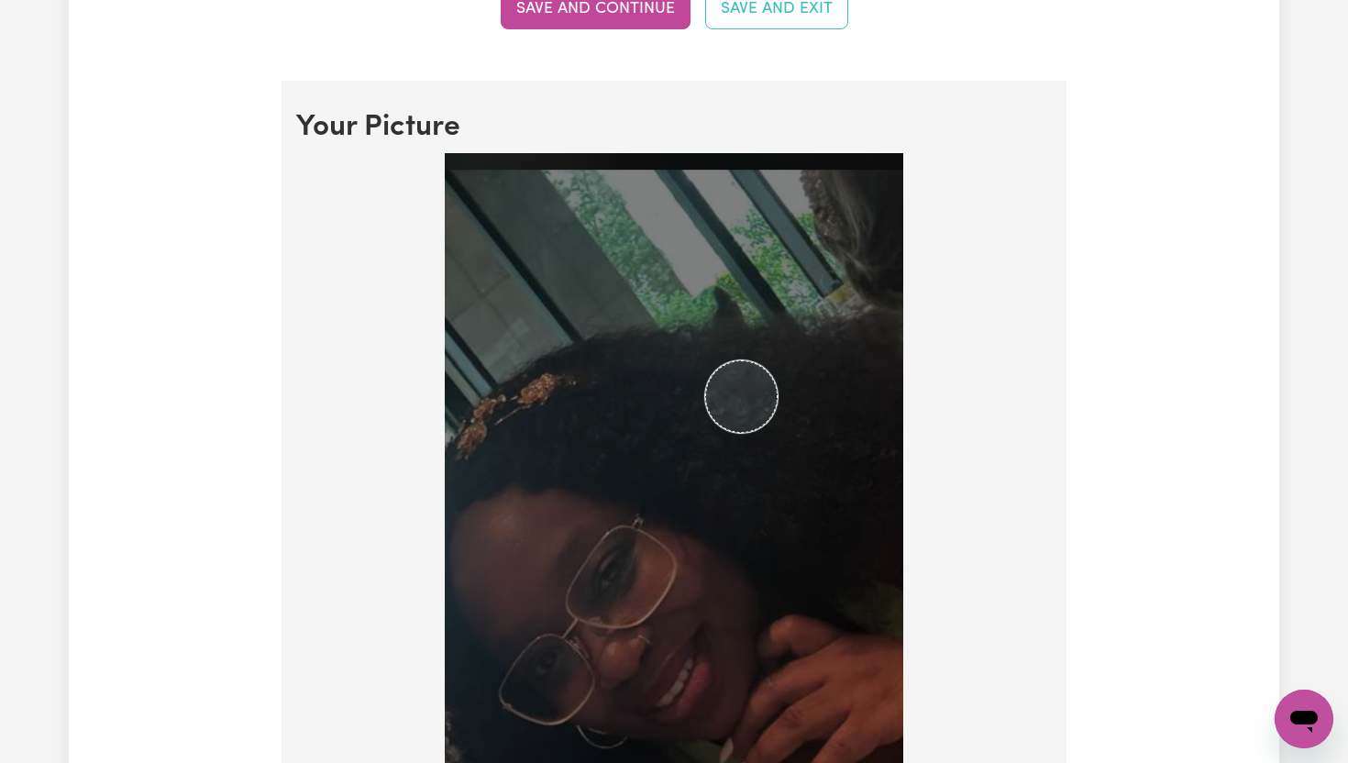
click at [704, 555] on img at bounding box center [674, 548] width 458 height 791
click at [793, 435] on img at bounding box center [674, 548] width 458 height 791
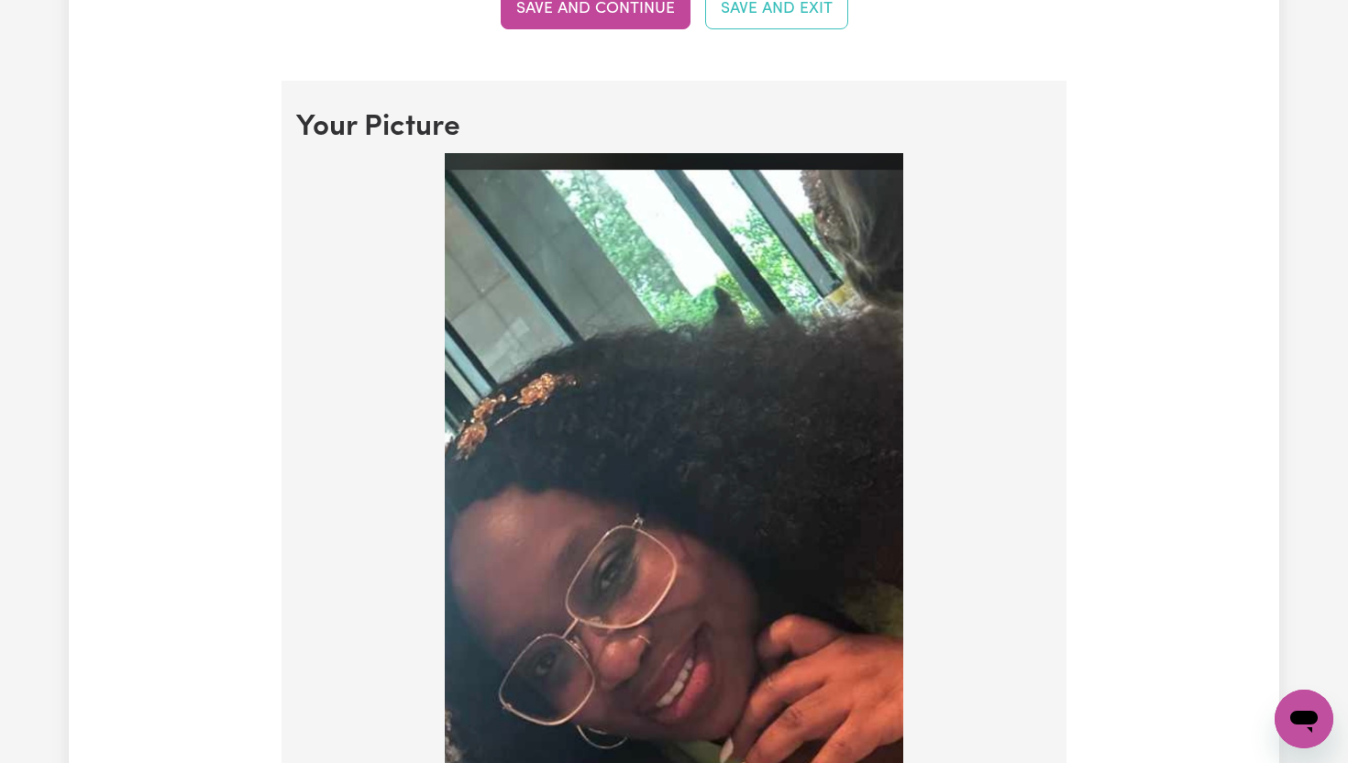
click at [625, 646] on img at bounding box center [674, 548] width 458 height 791
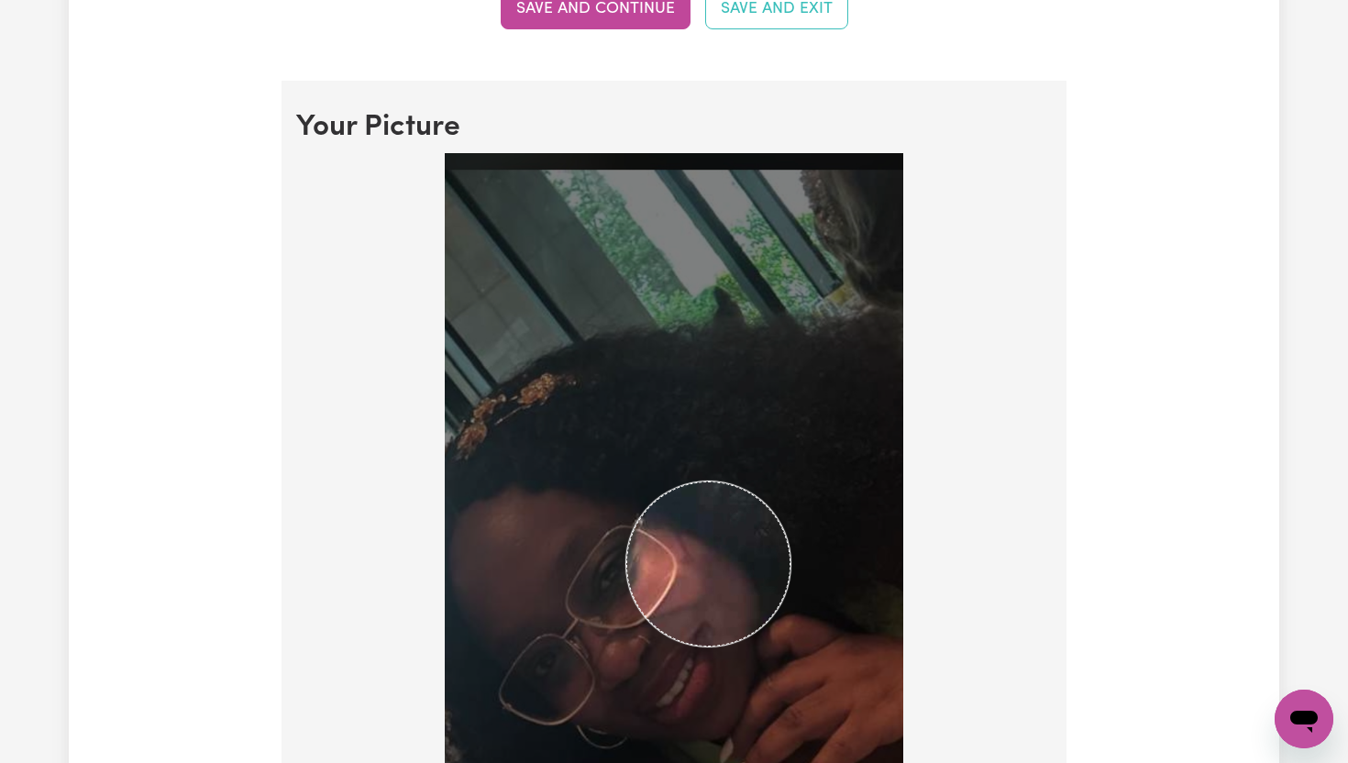
click at [797, 638] on img at bounding box center [674, 548] width 458 height 791
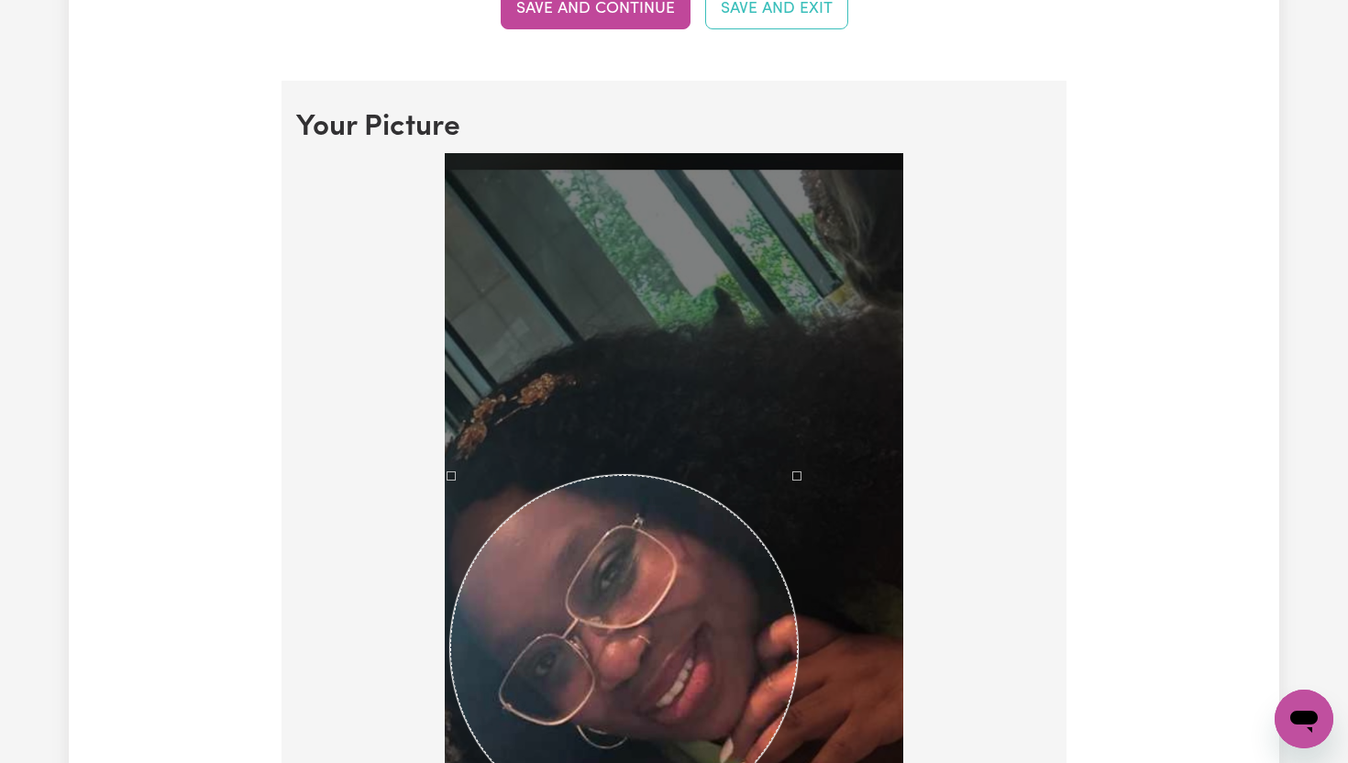
click at [454, 711] on div at bounding box center [674, 548] width 458 height 791
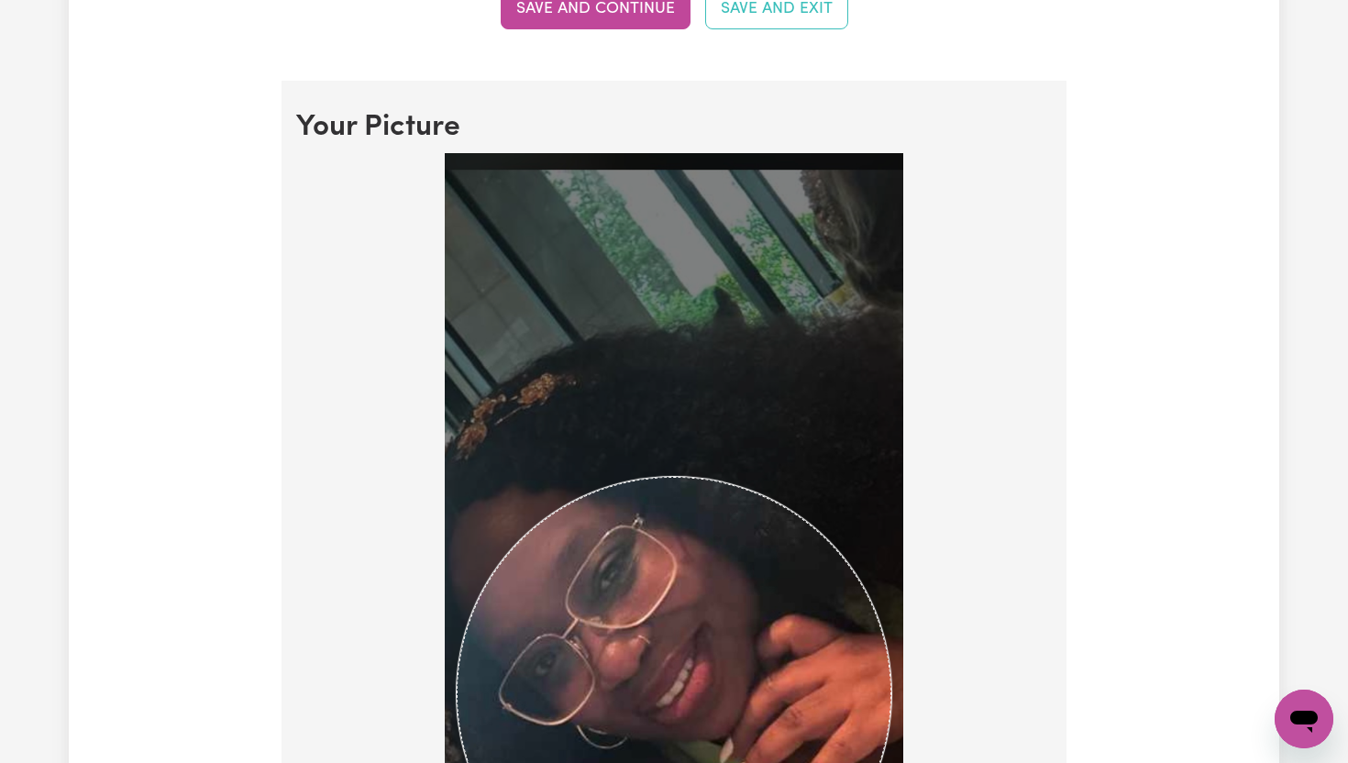
click at [891, 630] on img at bounding box center [674, 548] width 458 height 791
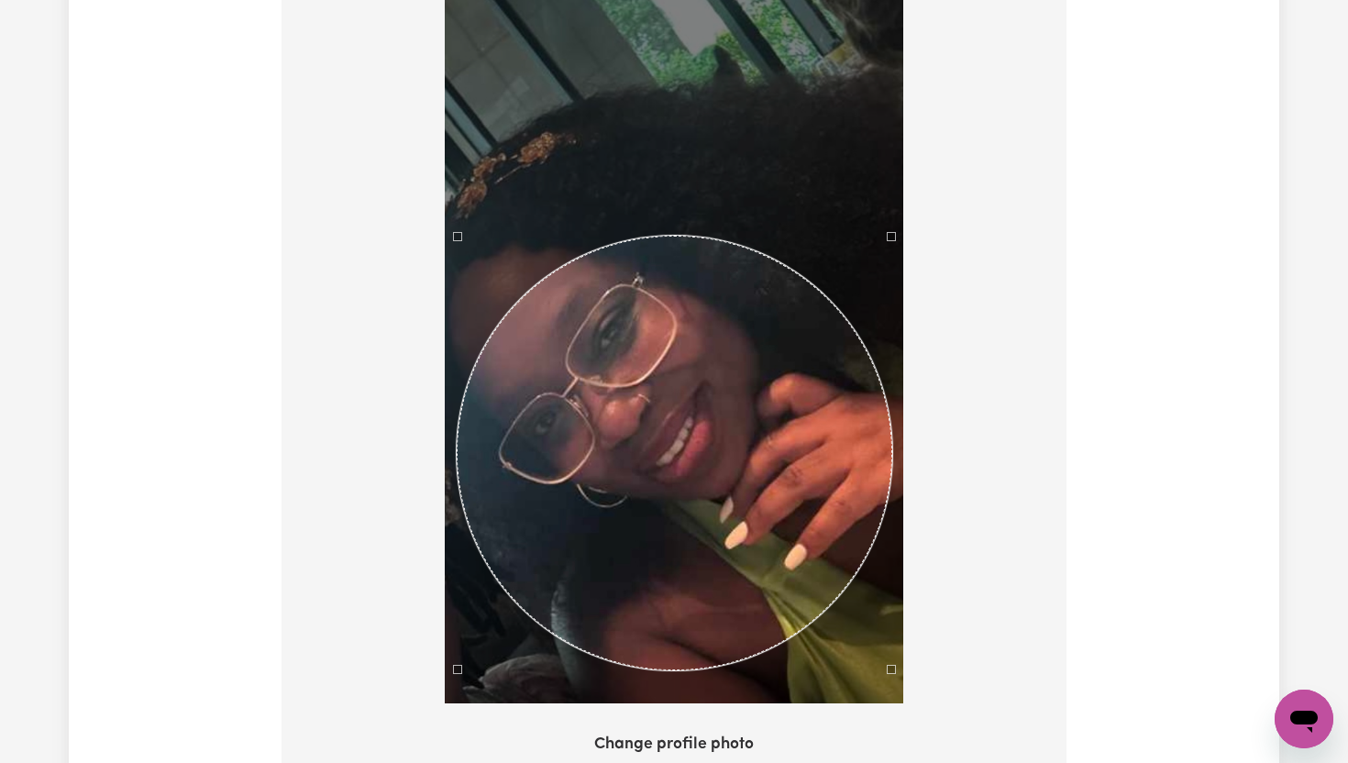
scroll to position [1498, 0]
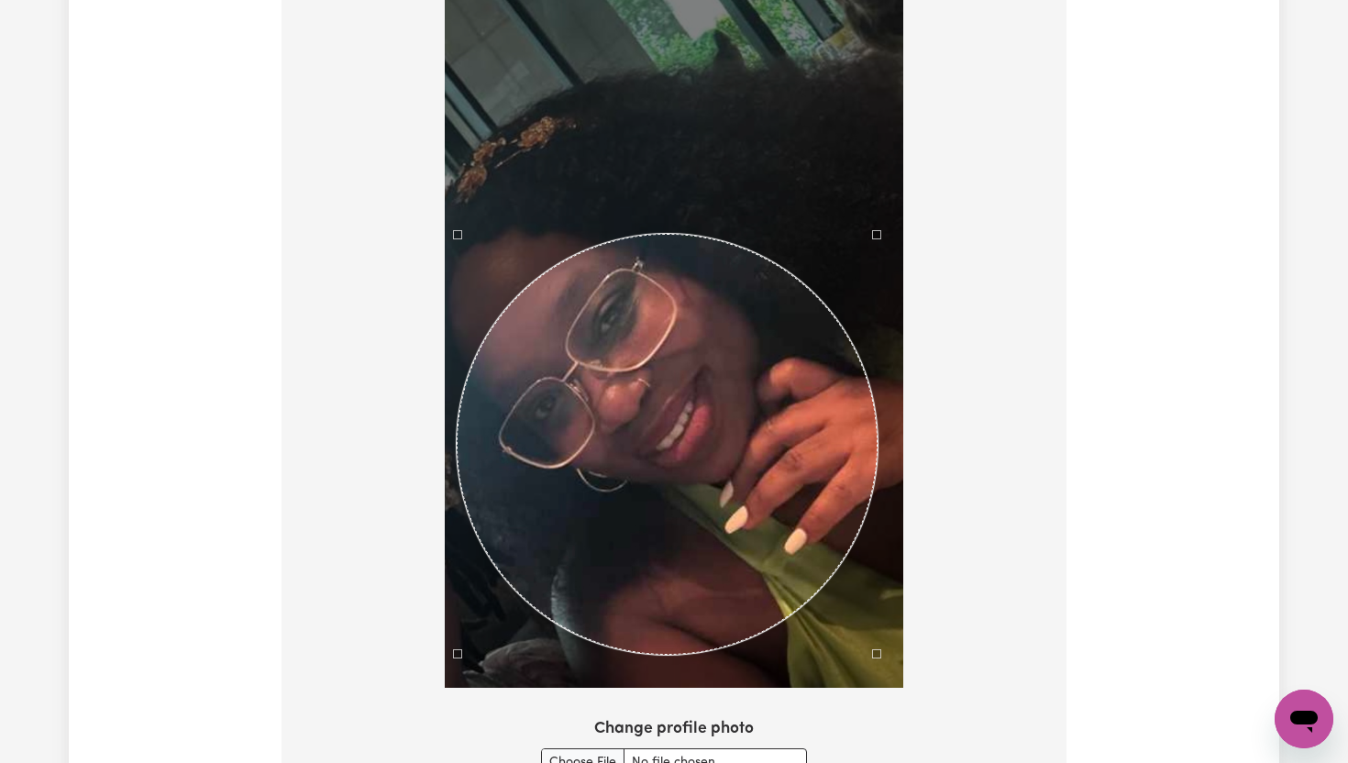
click at [875, 182] on div at bounding box center [674, 291] width 458 height 791
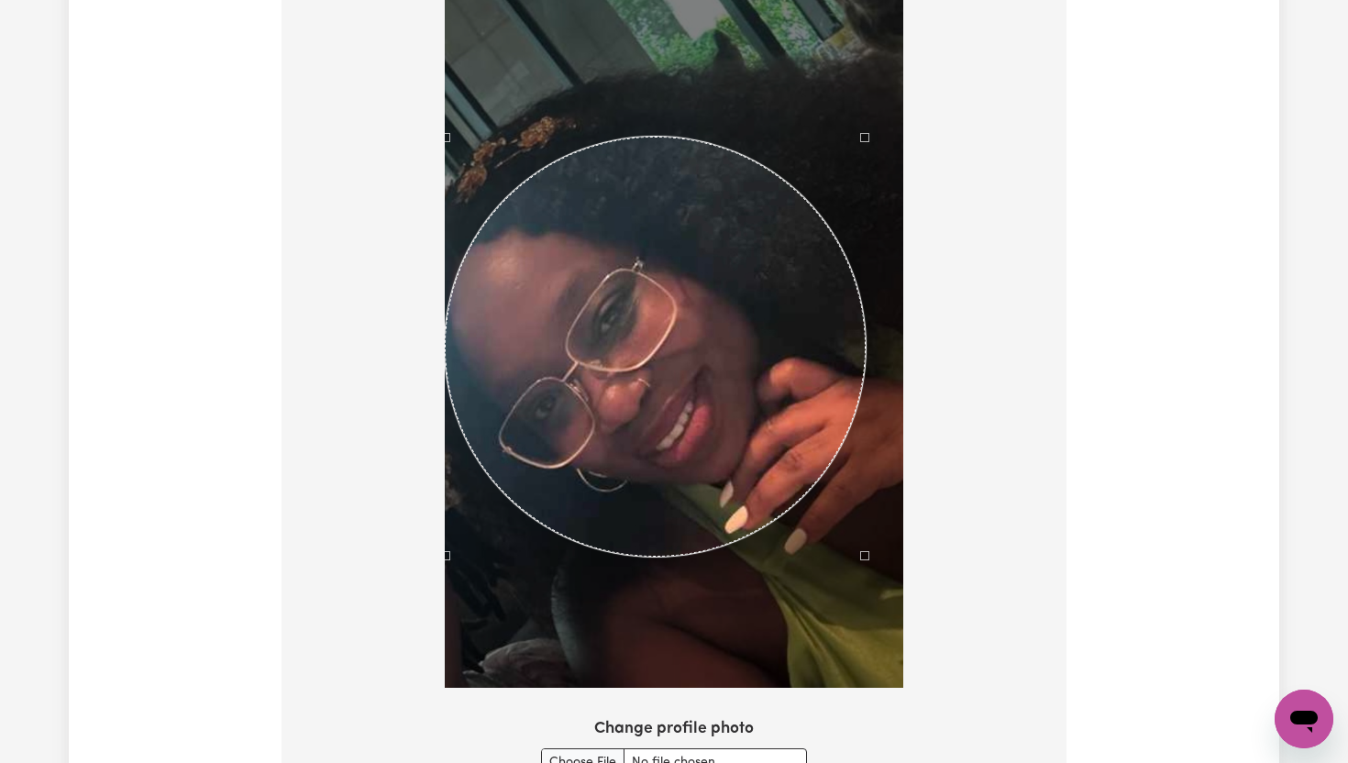
click at [575, 162] on div "Use the arrow keys to move the crop selection area" at bounding box center [655, 347] width 421 height 421
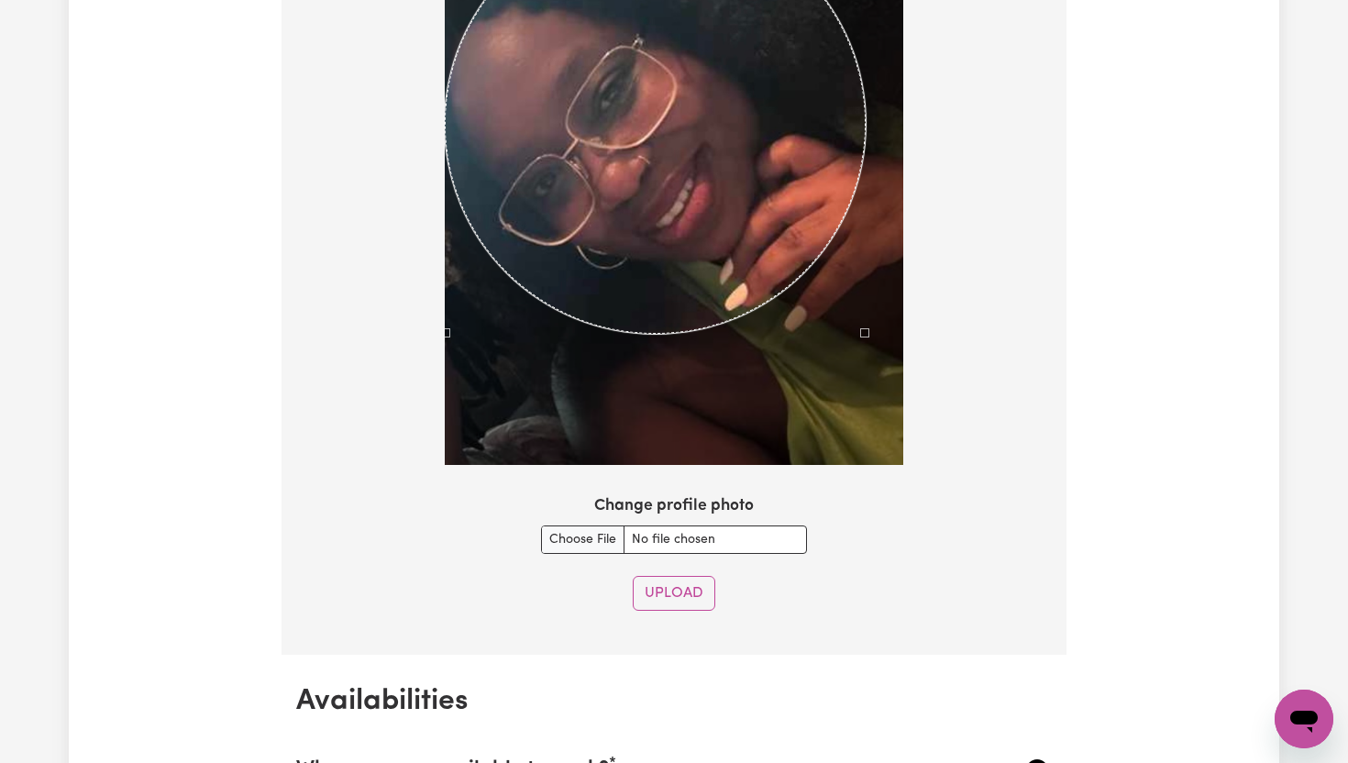
scroll to position [1755, 0]
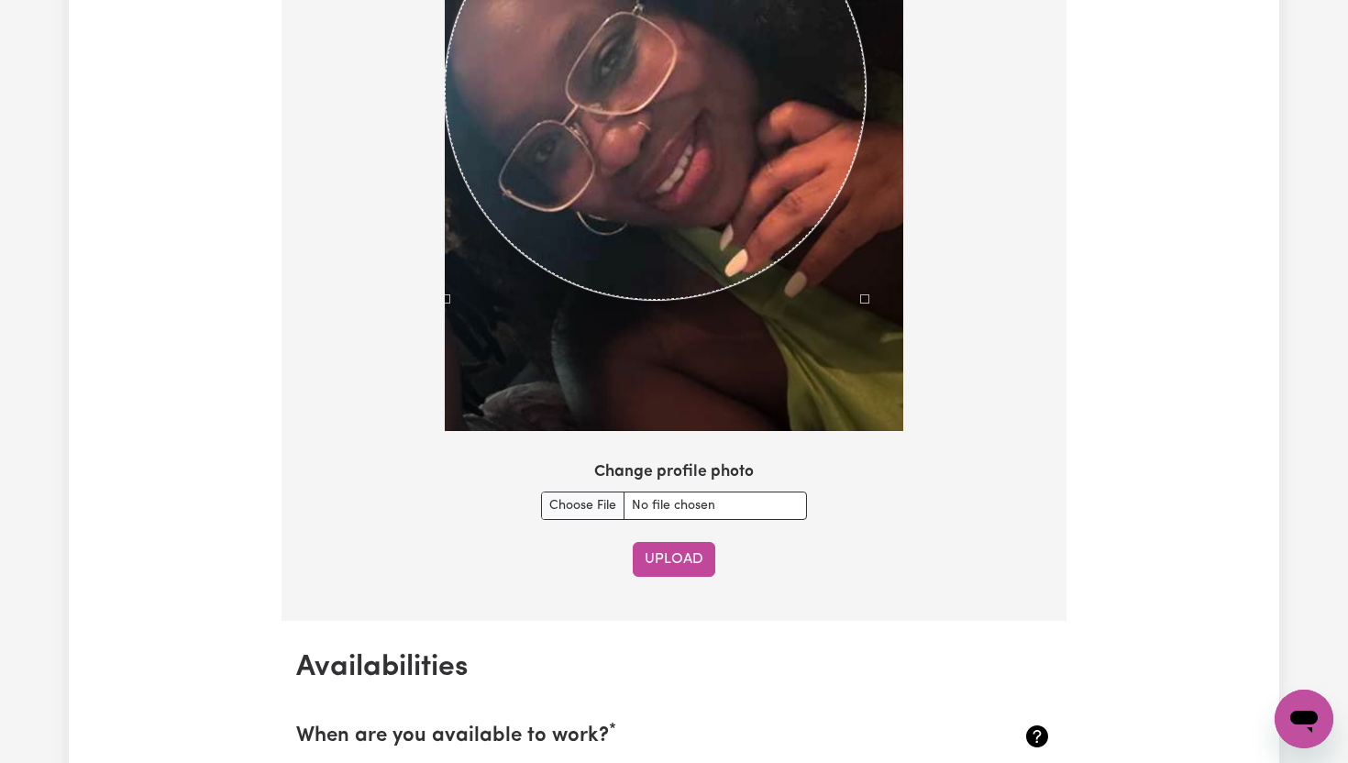
click at [690, 556] on button "Upload" at bounding box center [674, 559] width 83 height 35
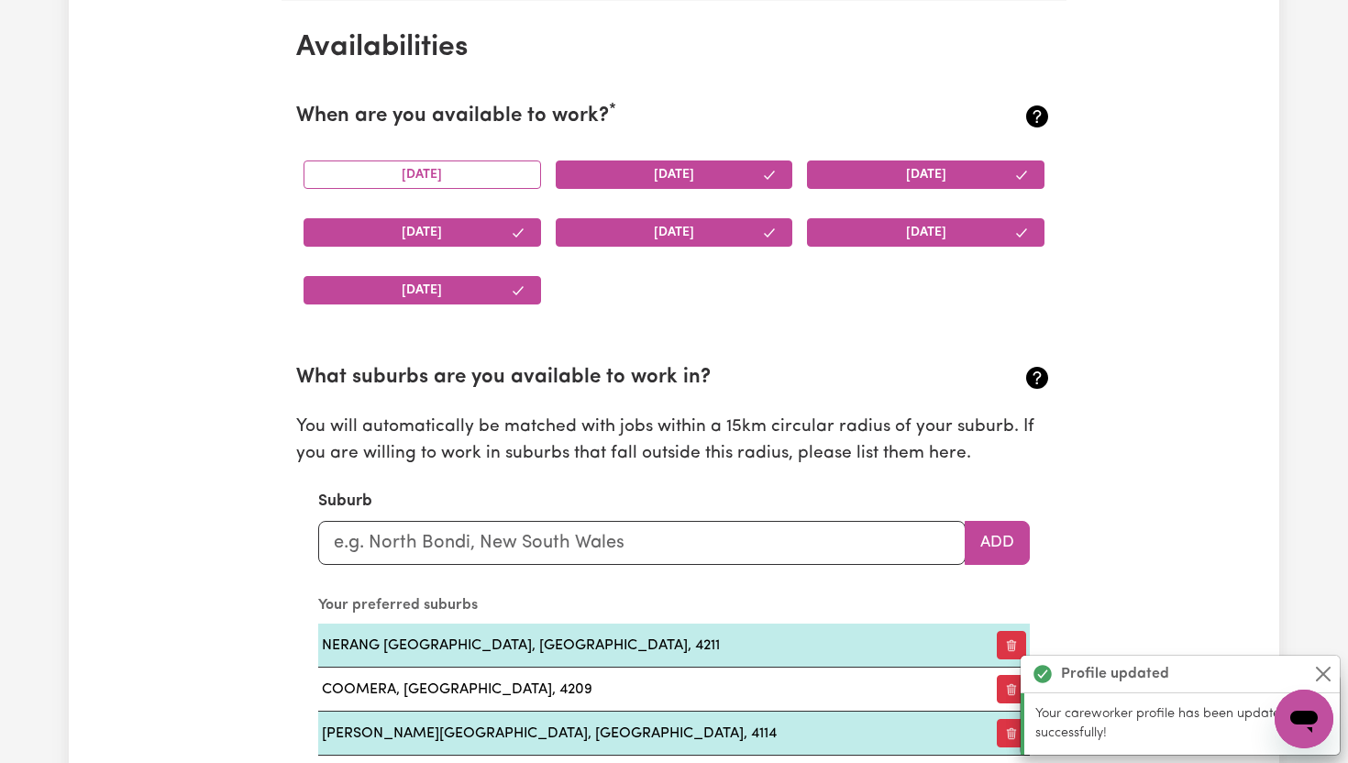
scroll to position [1718, 0]
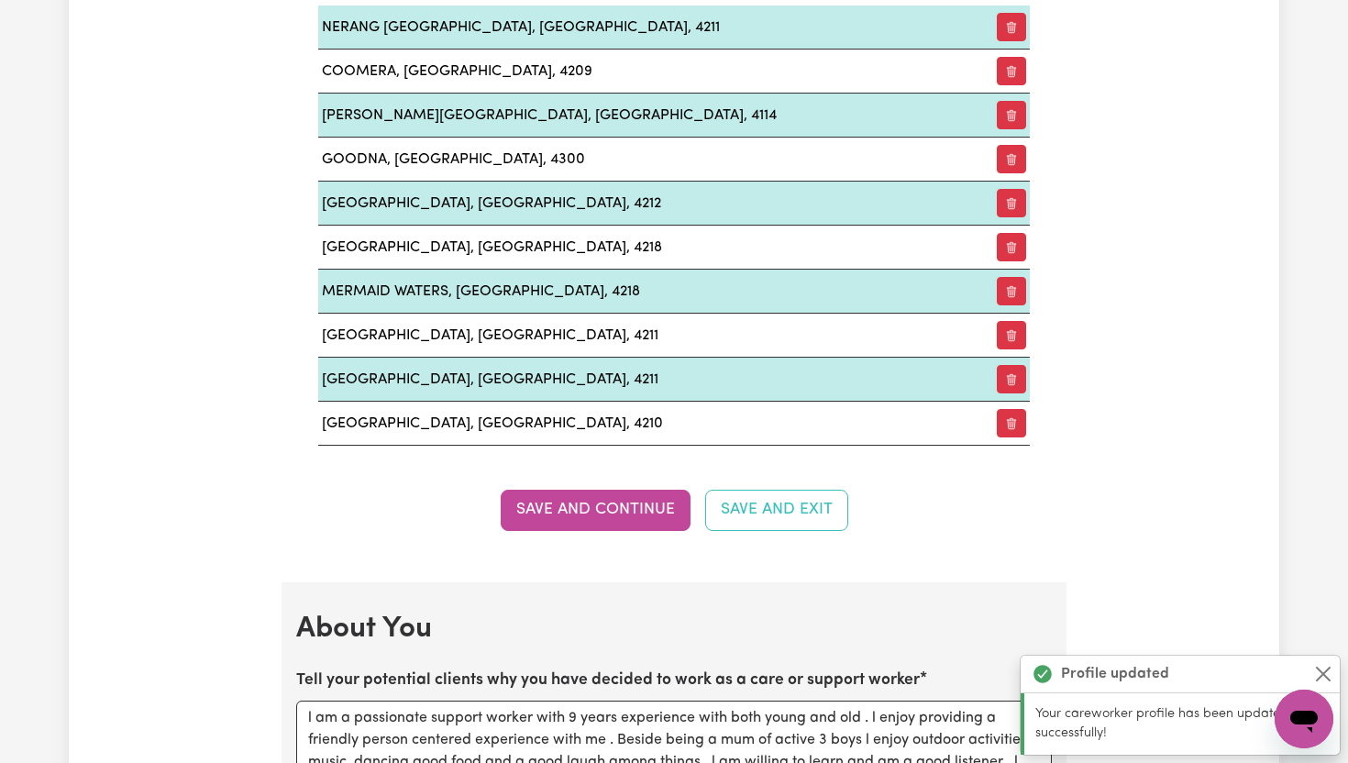
scroll to position [2415, 0]
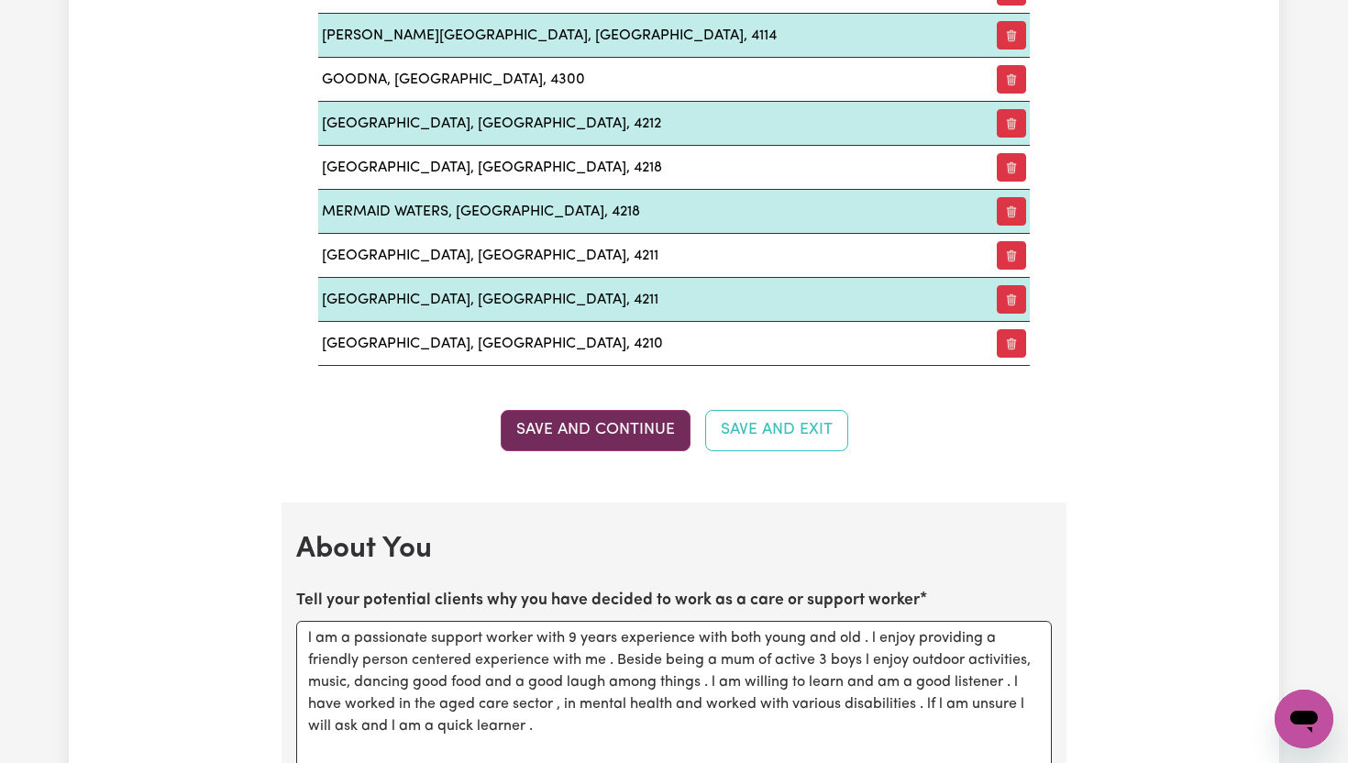
click at [588, 422] on button "Save and Continue" at bounding box center [596, 430] width 190 height 40
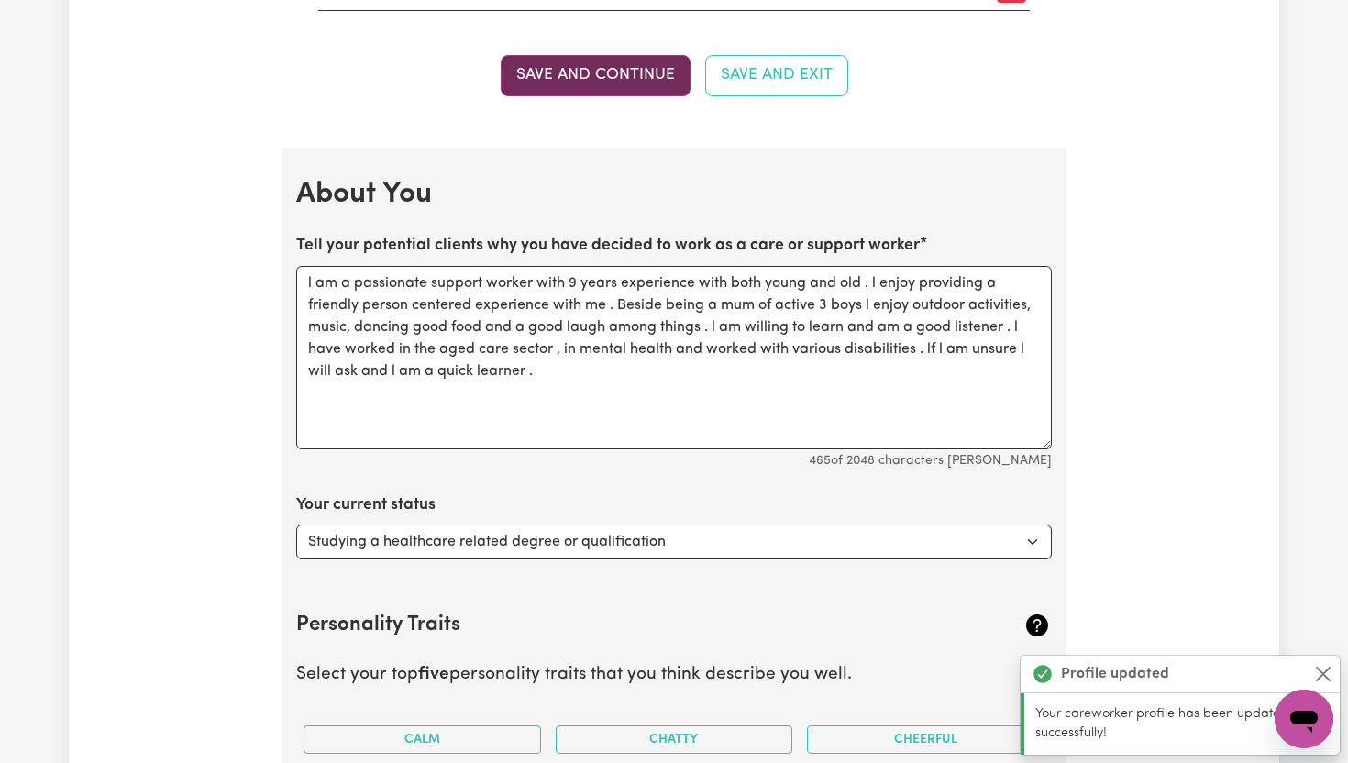
click at [588, 422] on div "Personal Details We need to have your identification and contact details on fil…" at bounding box center [673, 100] width 785 height 4886
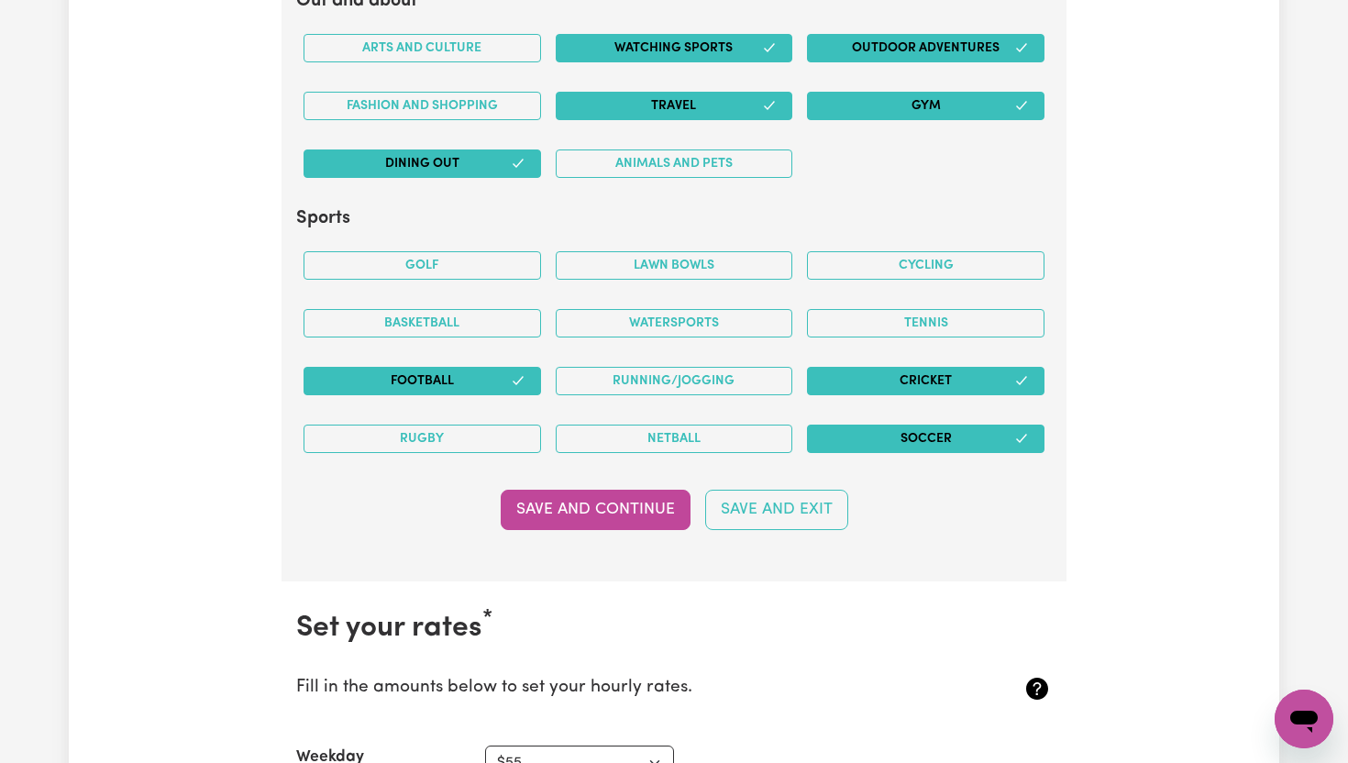
scroll to position [4089, 0]
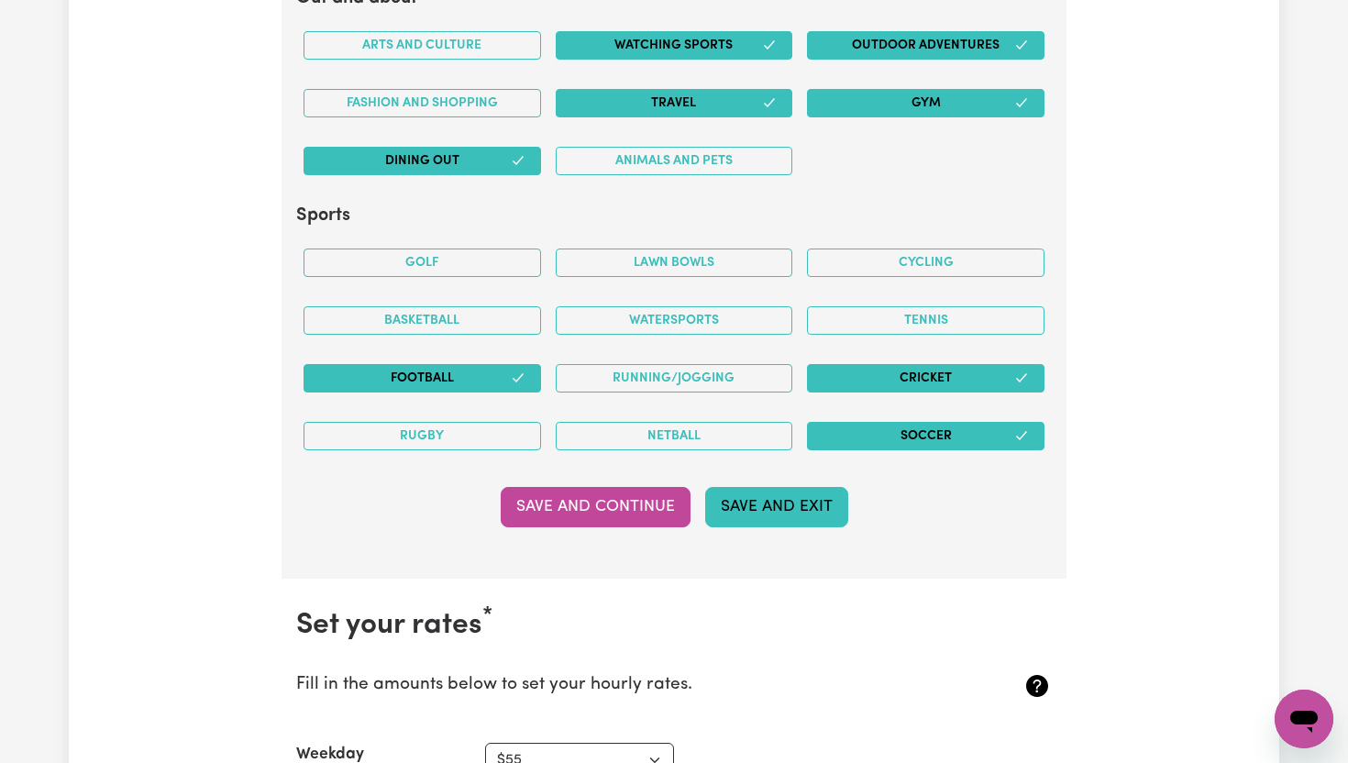
click at [785, 499] on button "Save and Exit" at bounding box center [776, 507] width 143 height 40
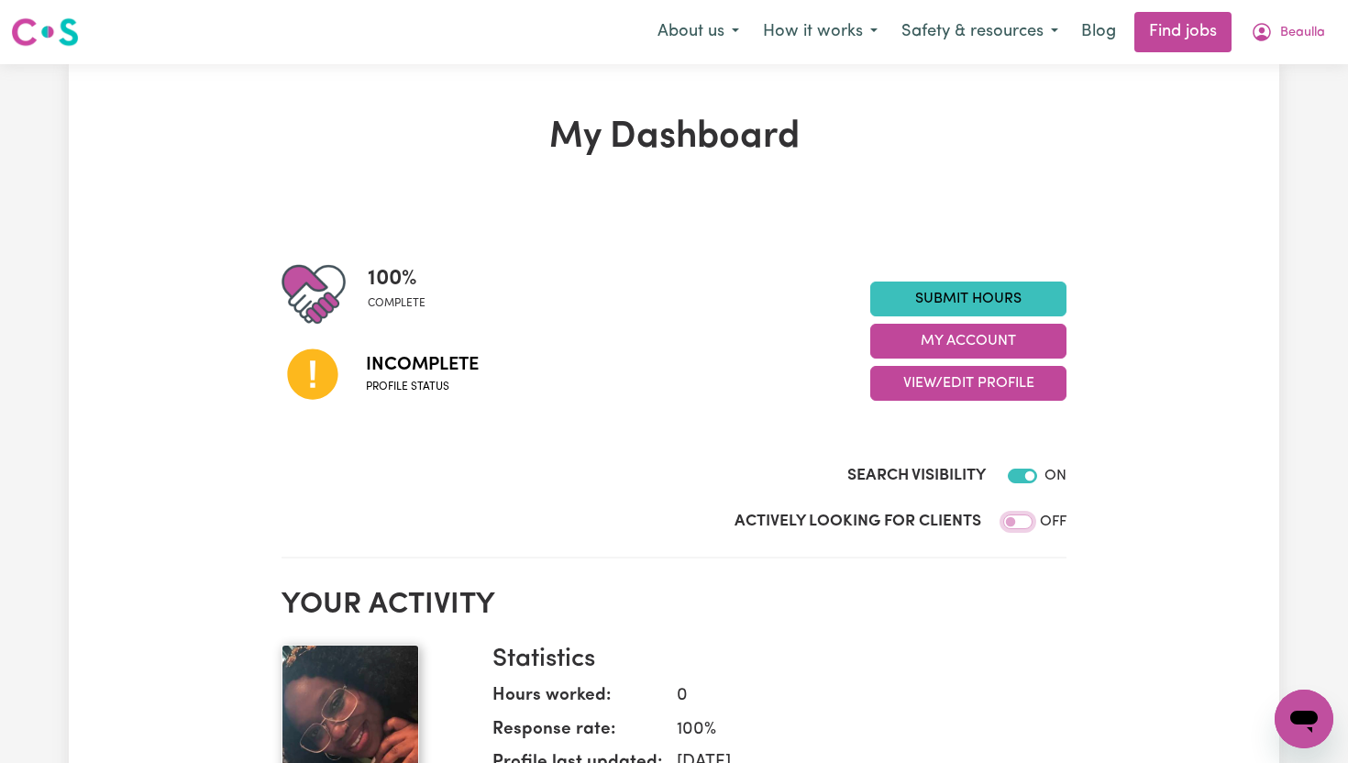
click at [1018, 522] on input "Actively Looking for Clients" at bounding box center [1017, 521] width 29 height 15
checkbox input "true"
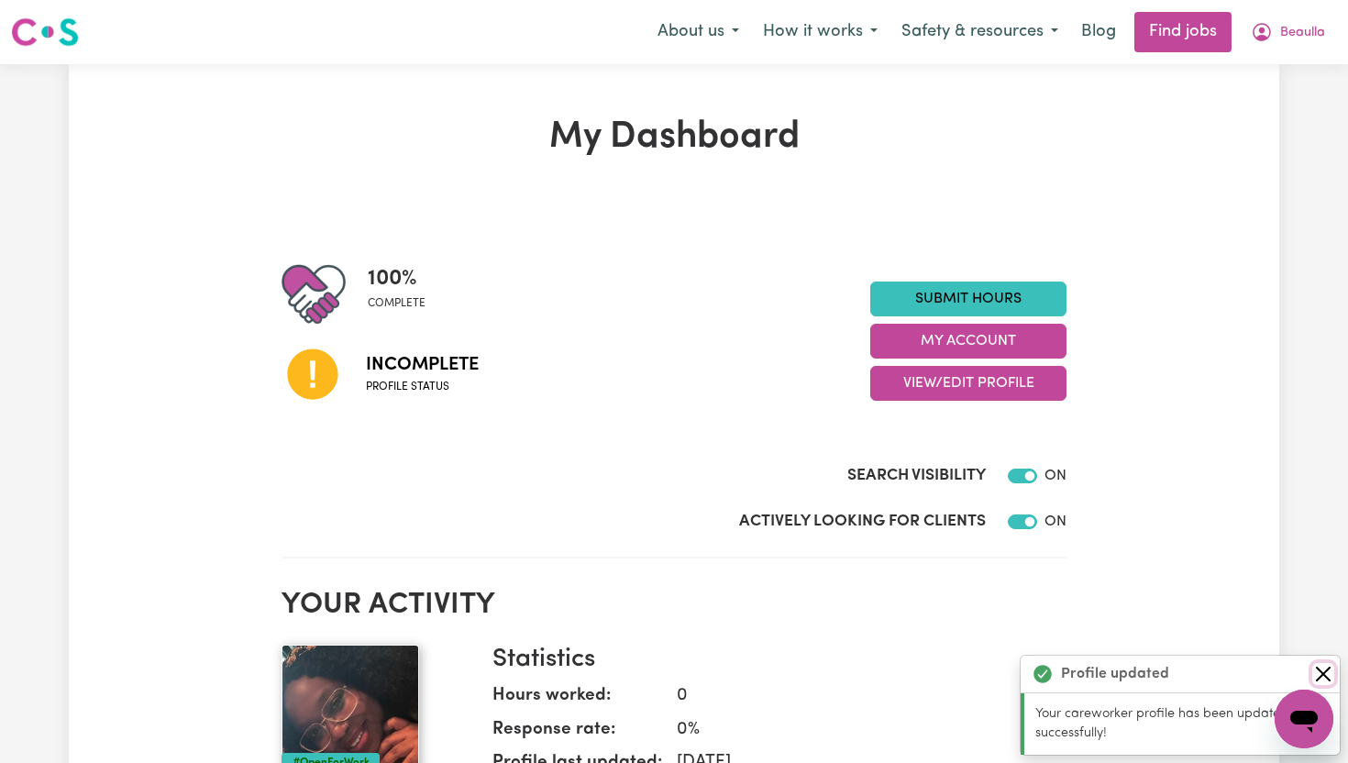
click at [1318, 677] on button "Close" at bounding box center [1323, 674] width 22 height 22
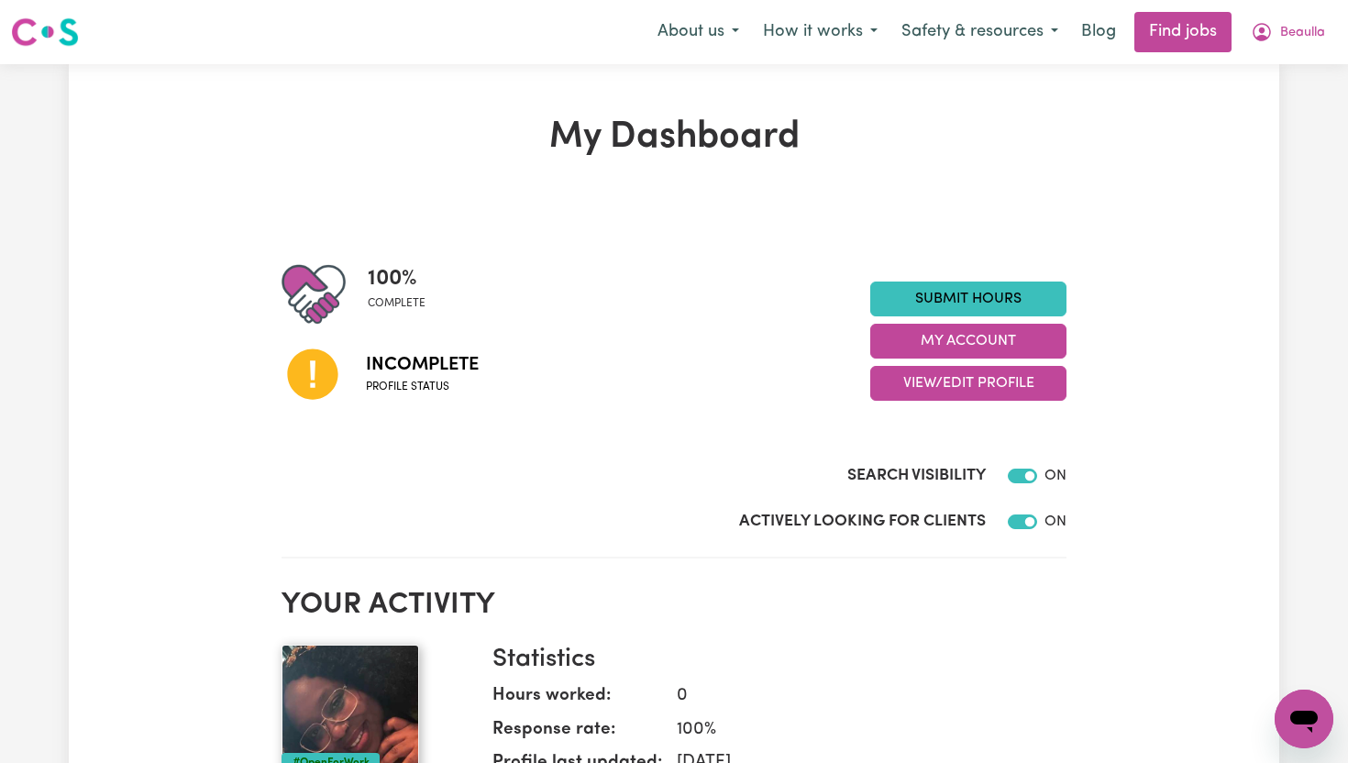
click at [738, 310] on div "100 % complete" at bounding box center [575, 294] width 589 height 64
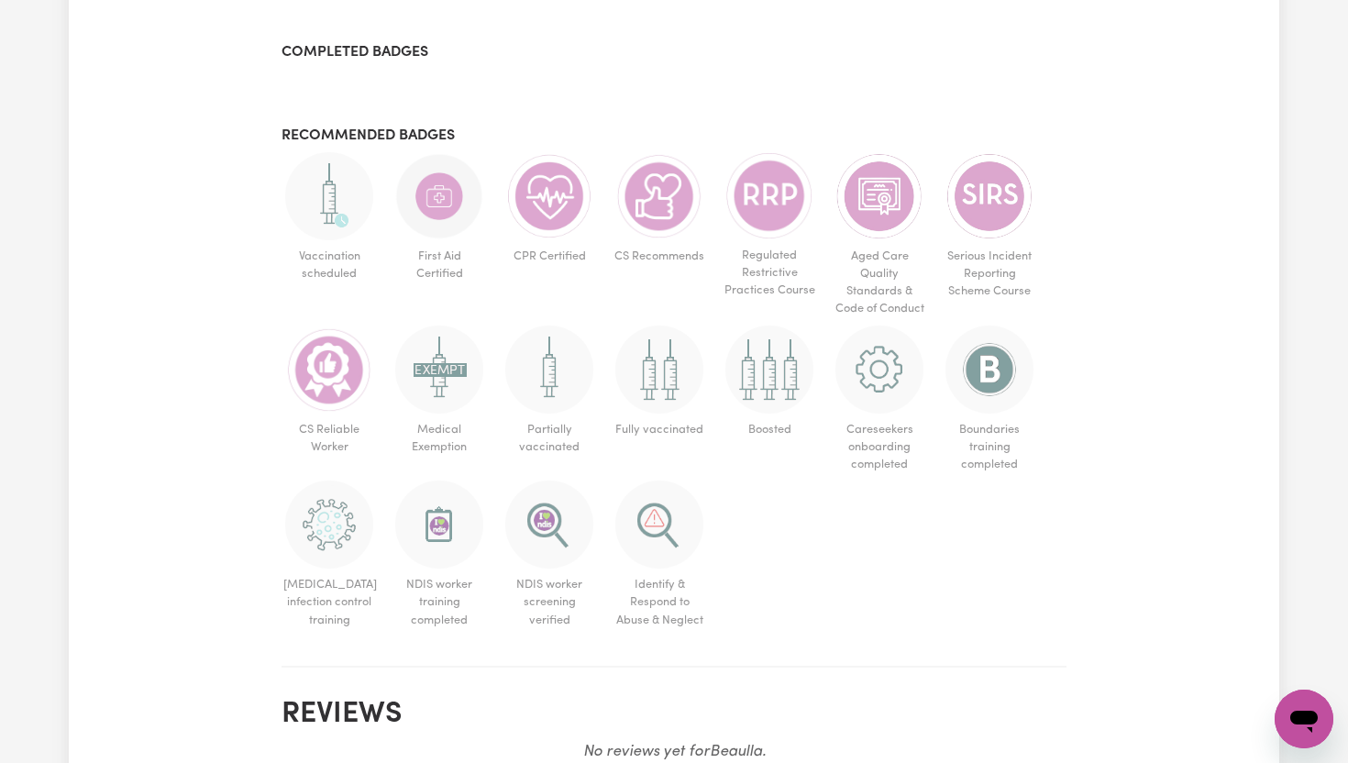
scroll to position [917, 0]
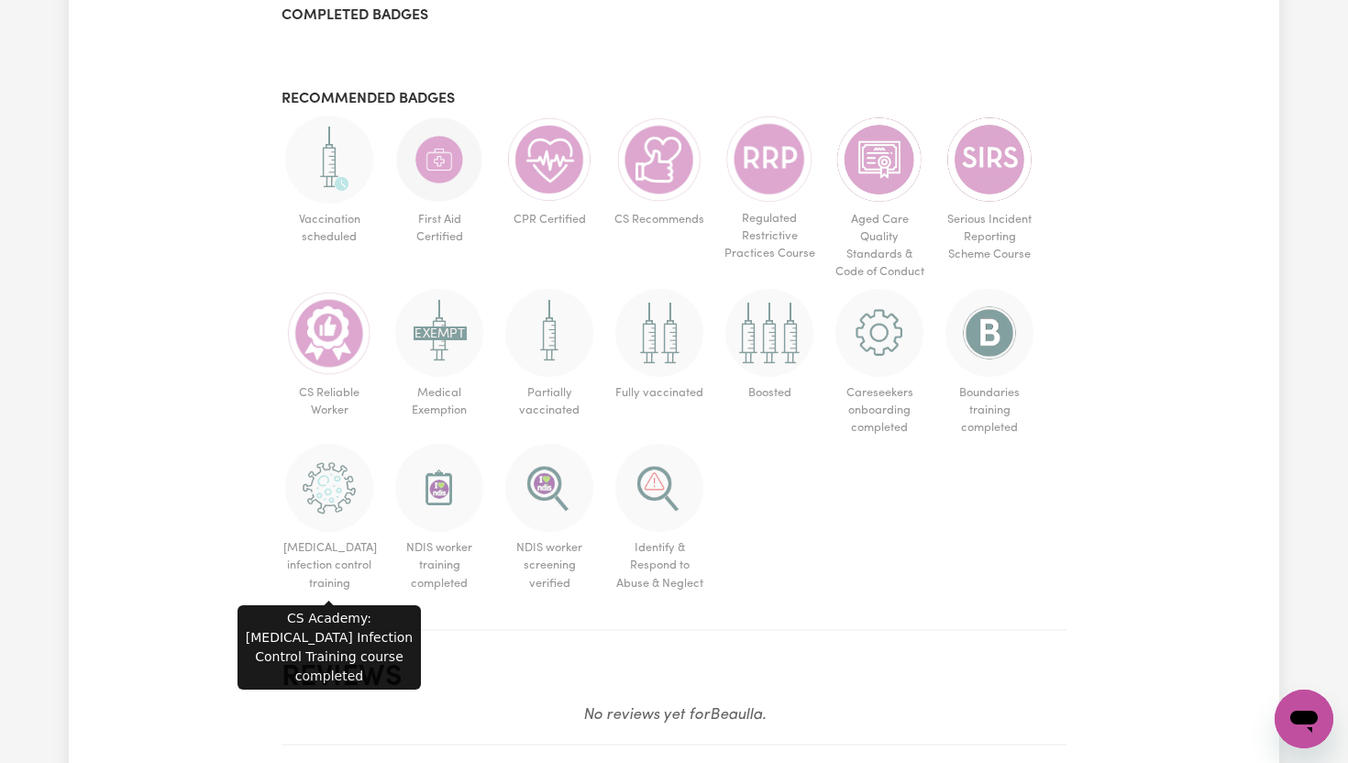
click at [331, 494] on img at bounding box center [329, 488] width 88 height 88
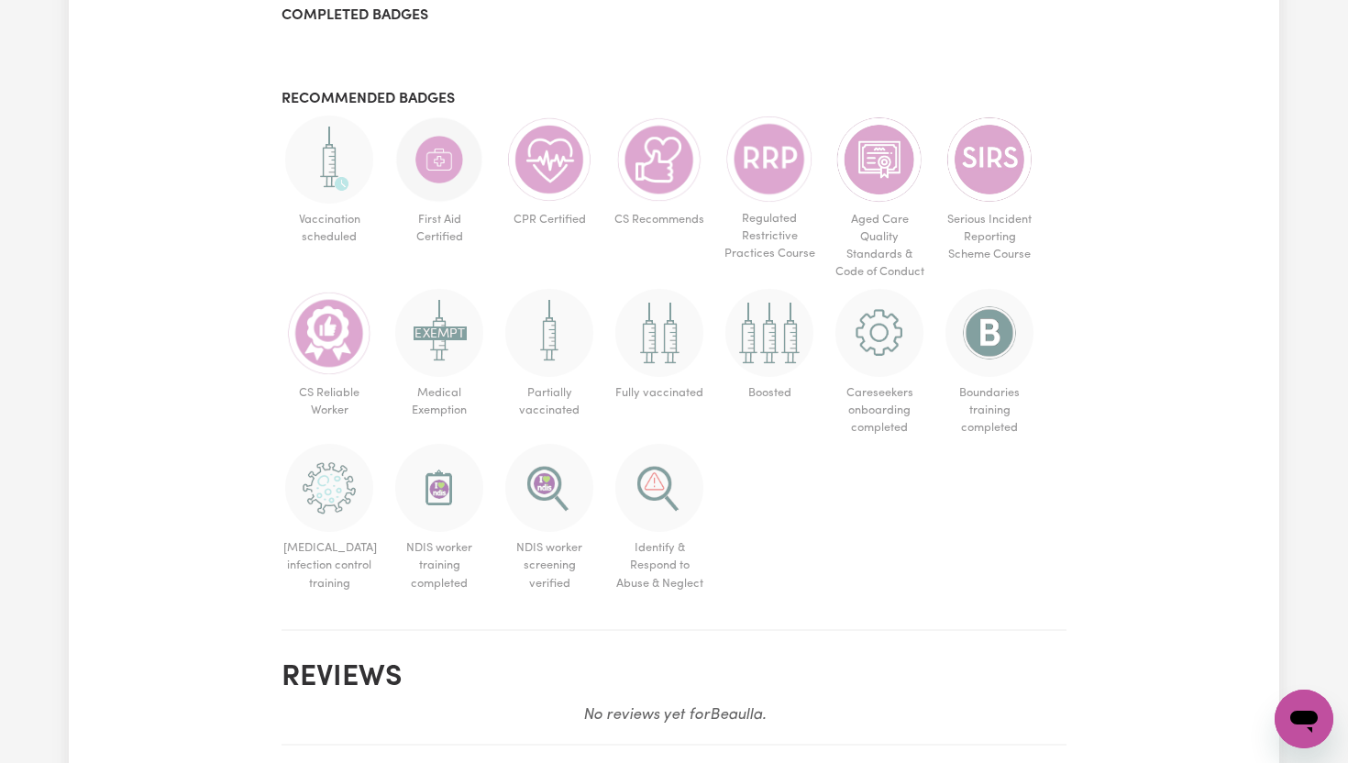
click at [331, 494] on img at bounding box center [329, 488] width 88 height 88
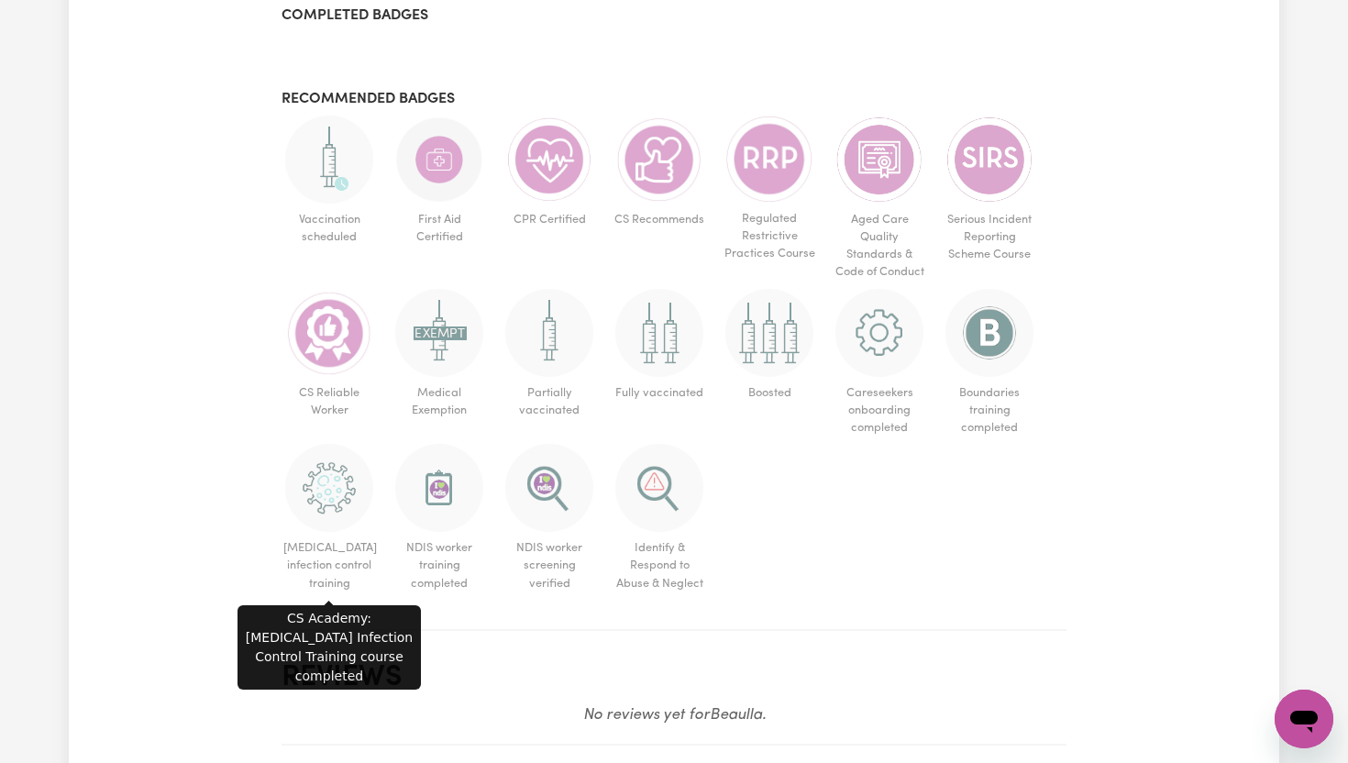
click at [346, 572] on span "[MEDICAL_DATA] infection control training" at bounding box center [328, 566] width 95 height 68
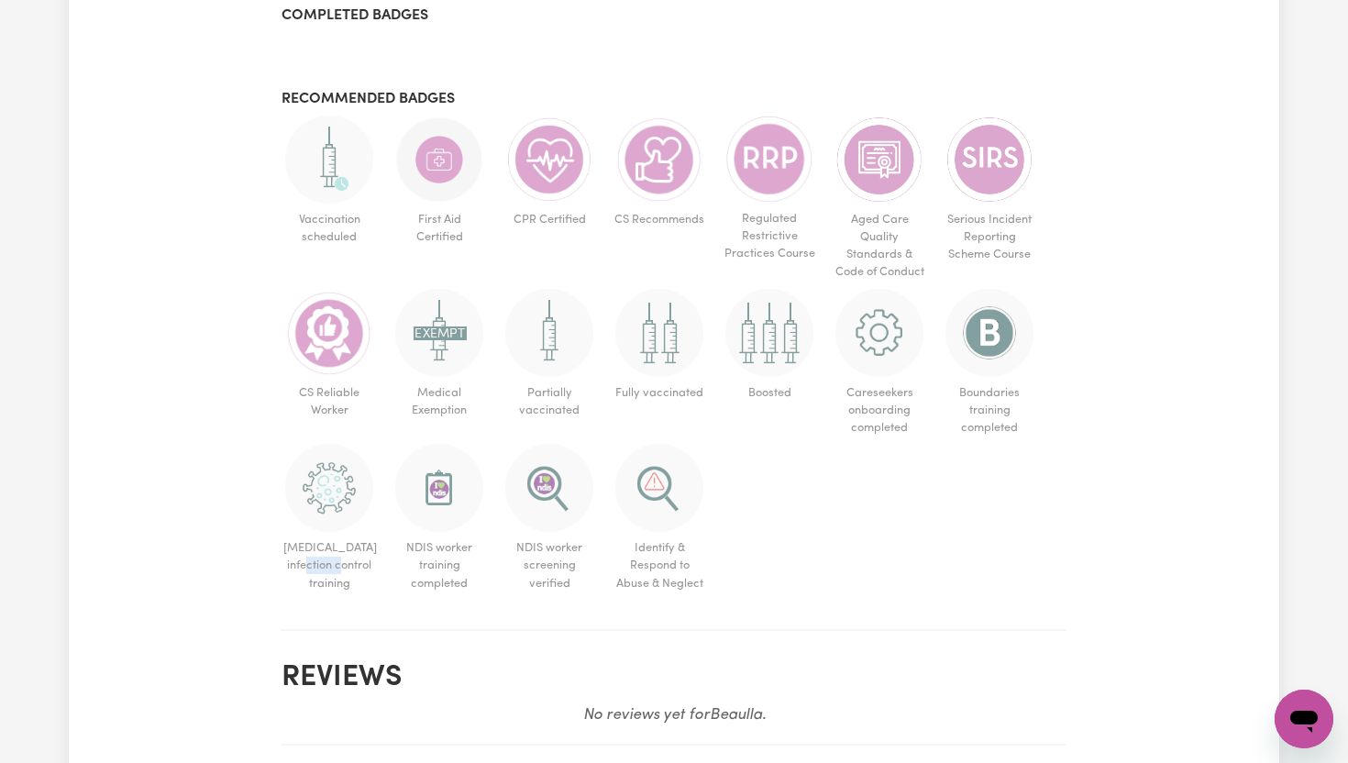
click at [346, 572] on span "[MEDICAL_DATA] infection control training" at bounding box center [328, 566] width 95 height 68
click at [893, 534] on ul "Vaccination scheduled First Aid Certified CPR Certified CS Recommends Regulated…" at bounding box center [673, 358] width 785 height 484
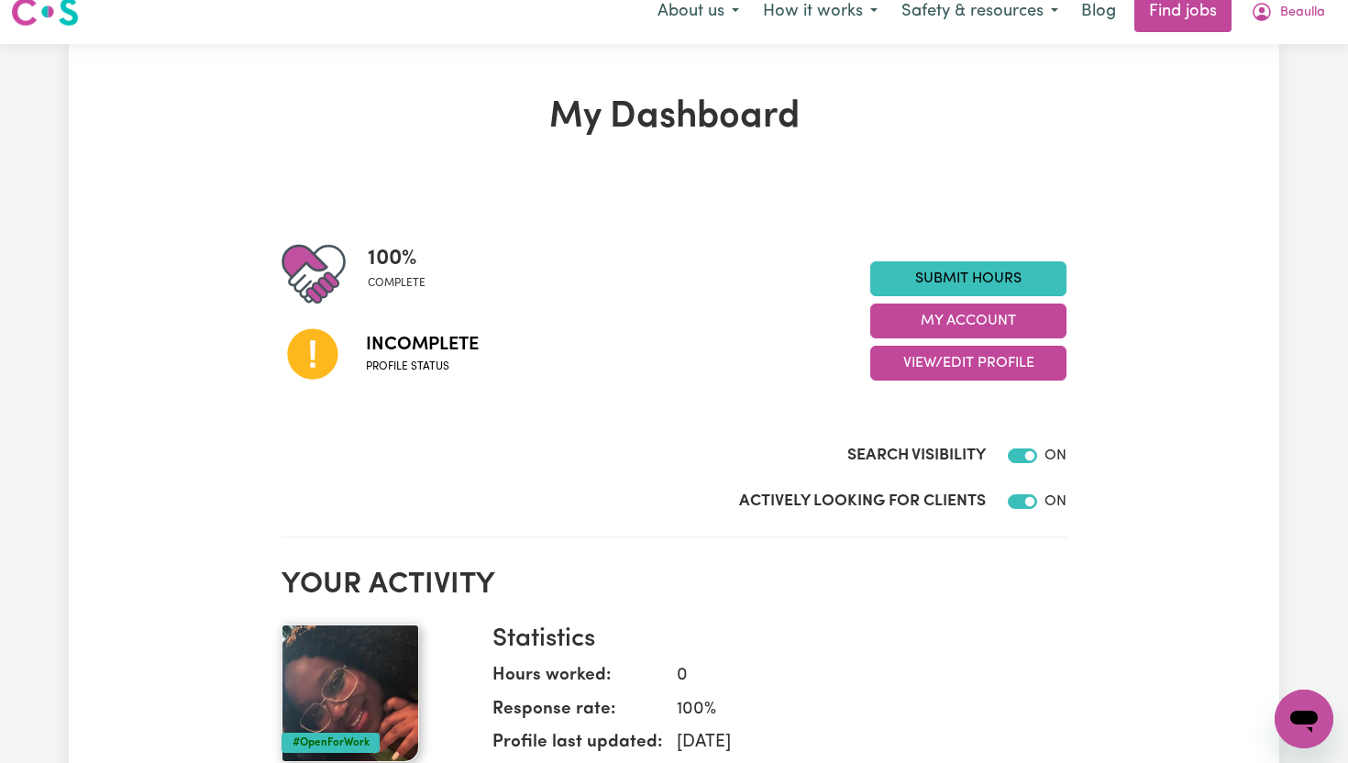
scroll to position [0, 0]
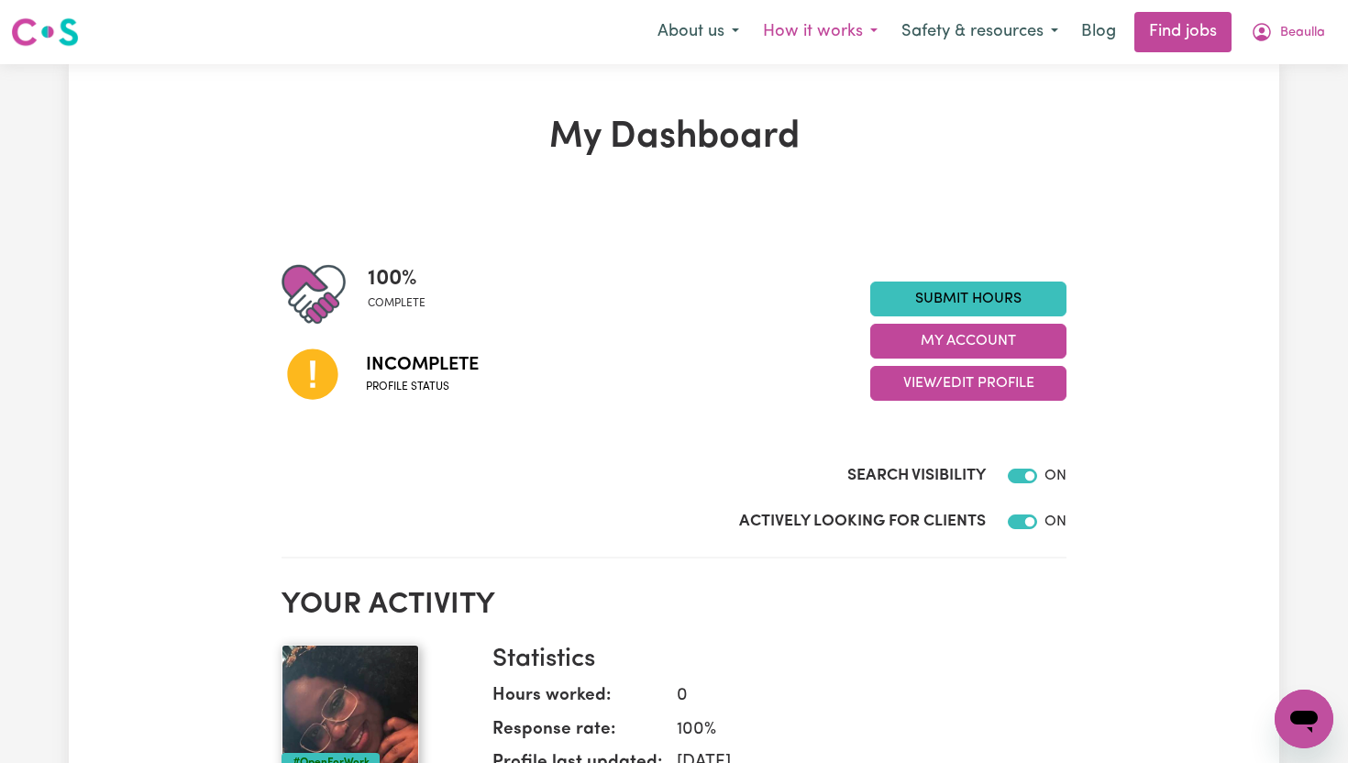
click at [861, 32] on button "How it works" at bounding box center [820, 32] width 138 height 39
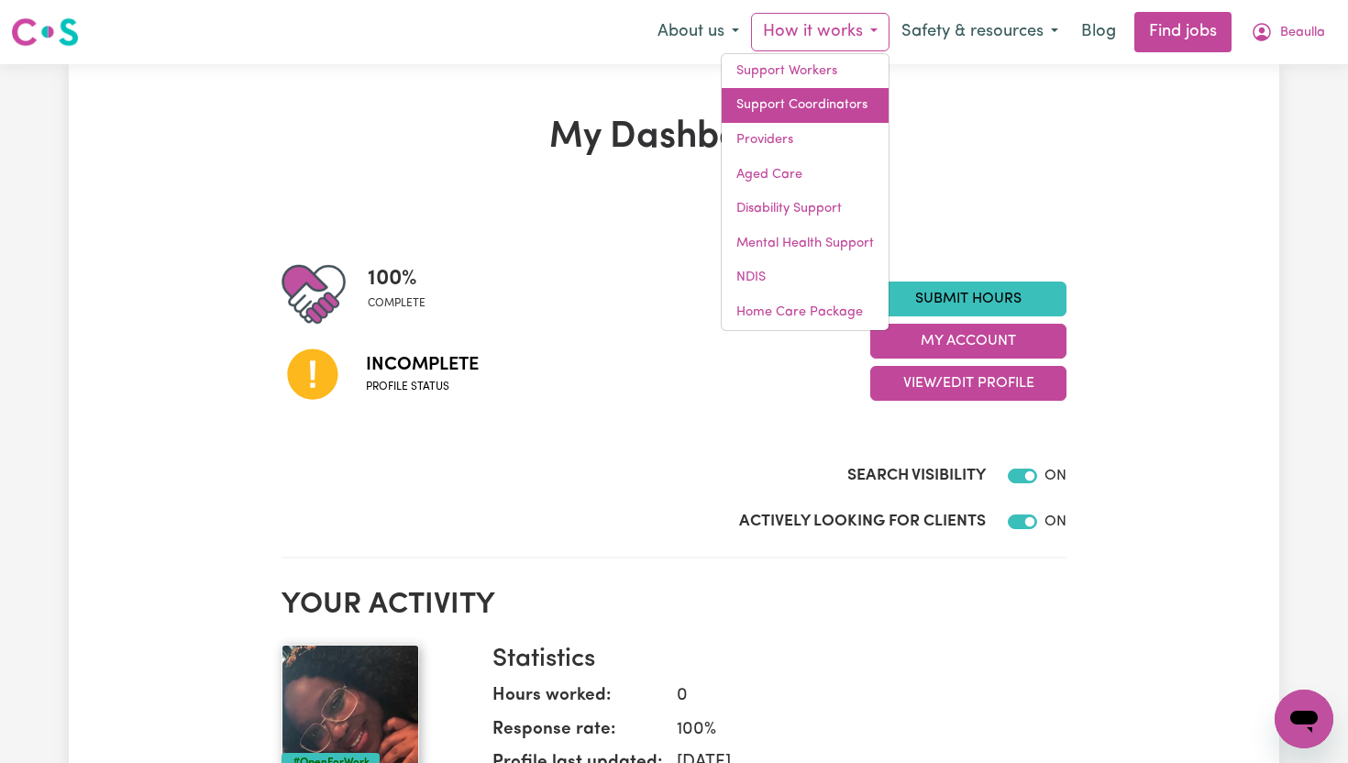
click at [839, 102] on link "Support Coordinators" at bounding box center [804, 105] width 167 height 35
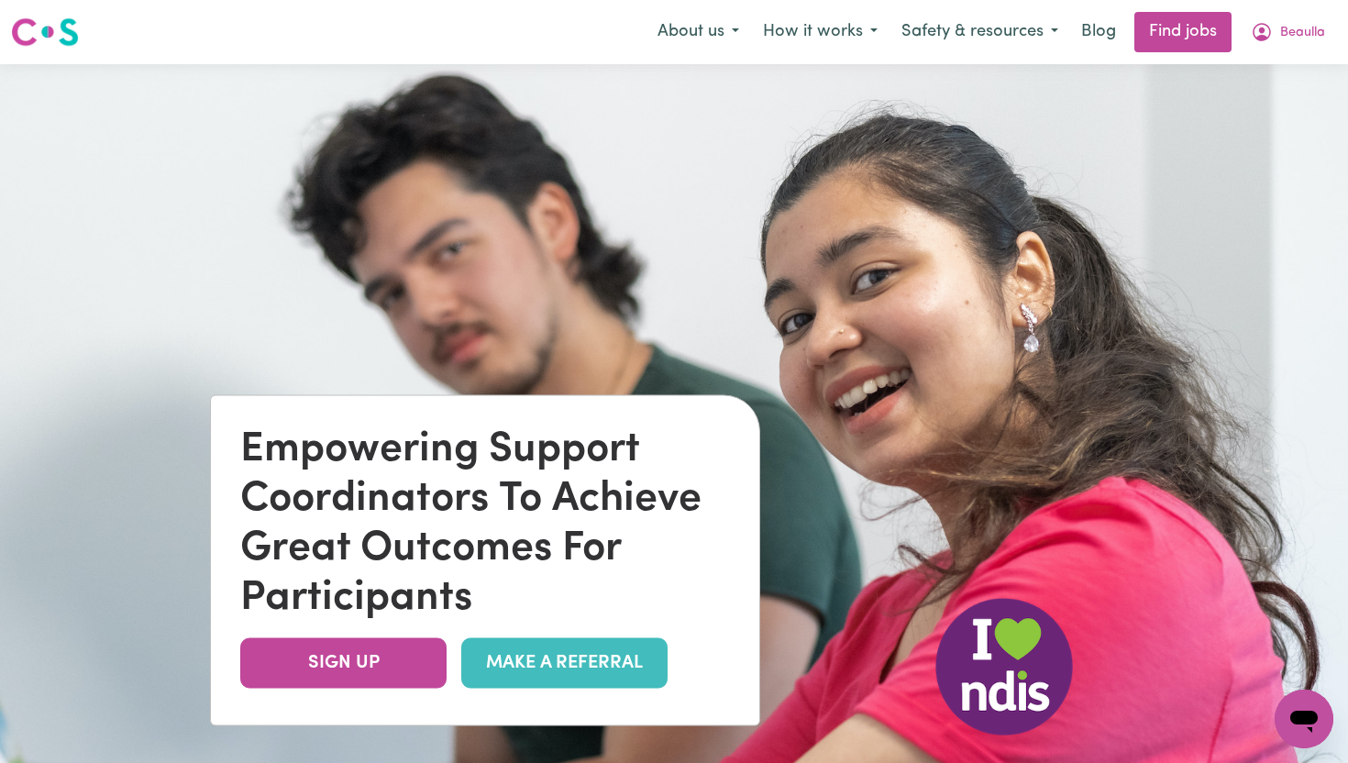
click at [819, 199] on img at bounding box center [674, 445] width 1348 height 763
click at [857, 31] on button "How it works" at bounding box center [820, 32] width 138 height 39
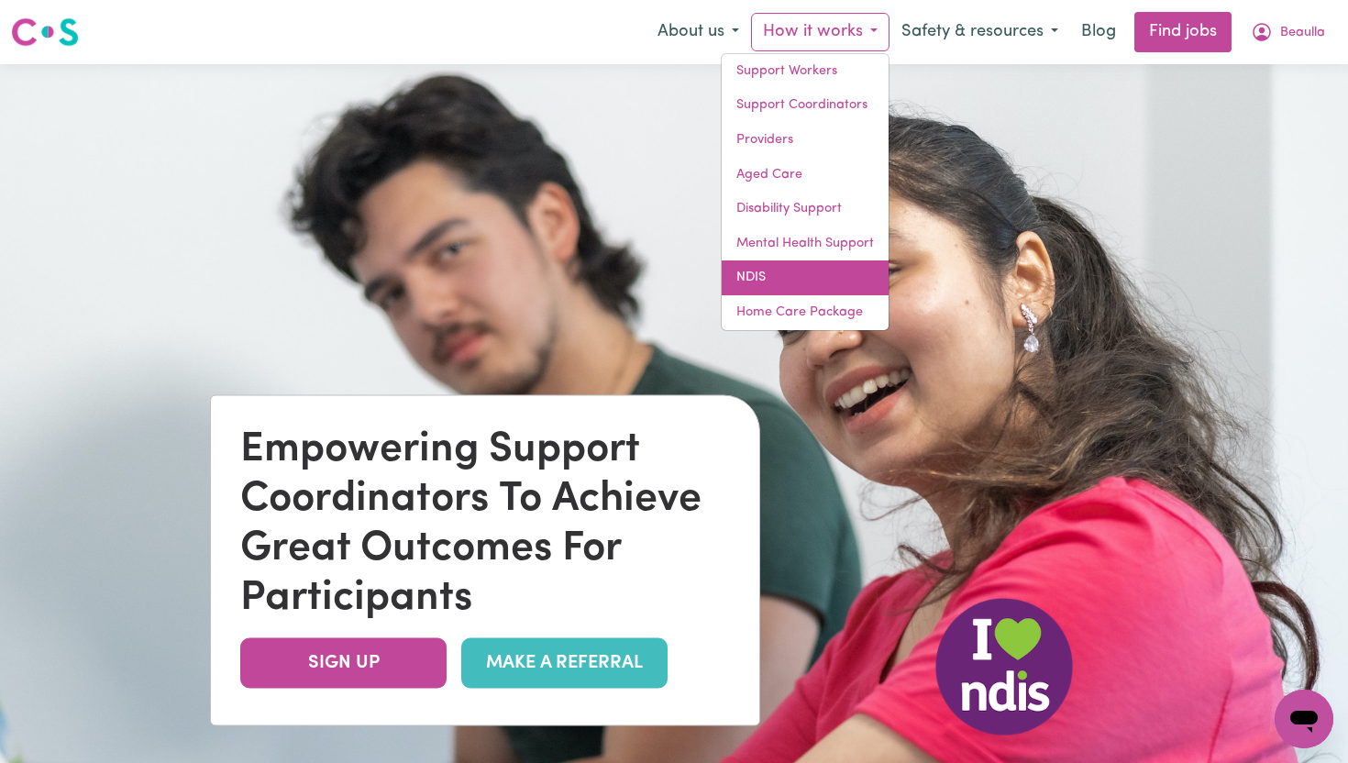
click at [792, 273] on link "NDIS" at bounding box center [804, 277] width 167 height 35
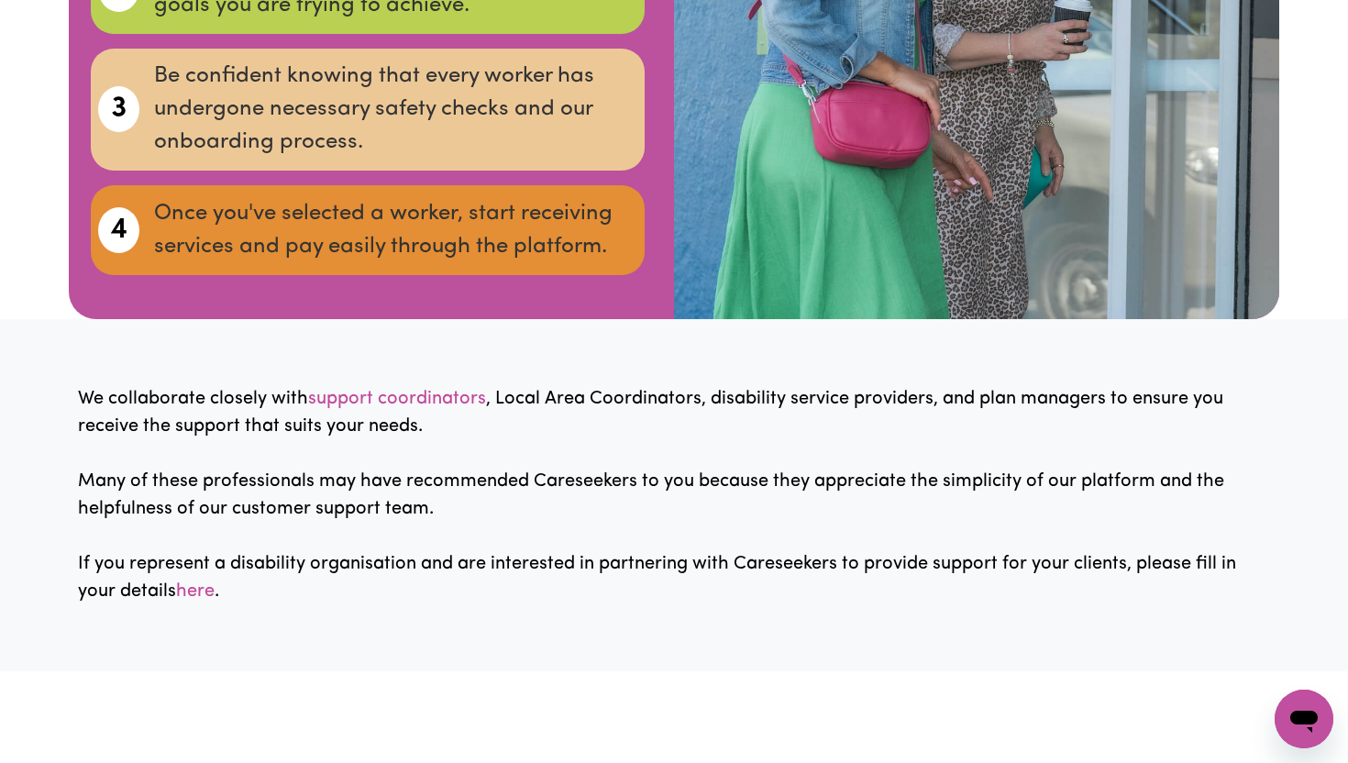
scroll to position [2163, 0]
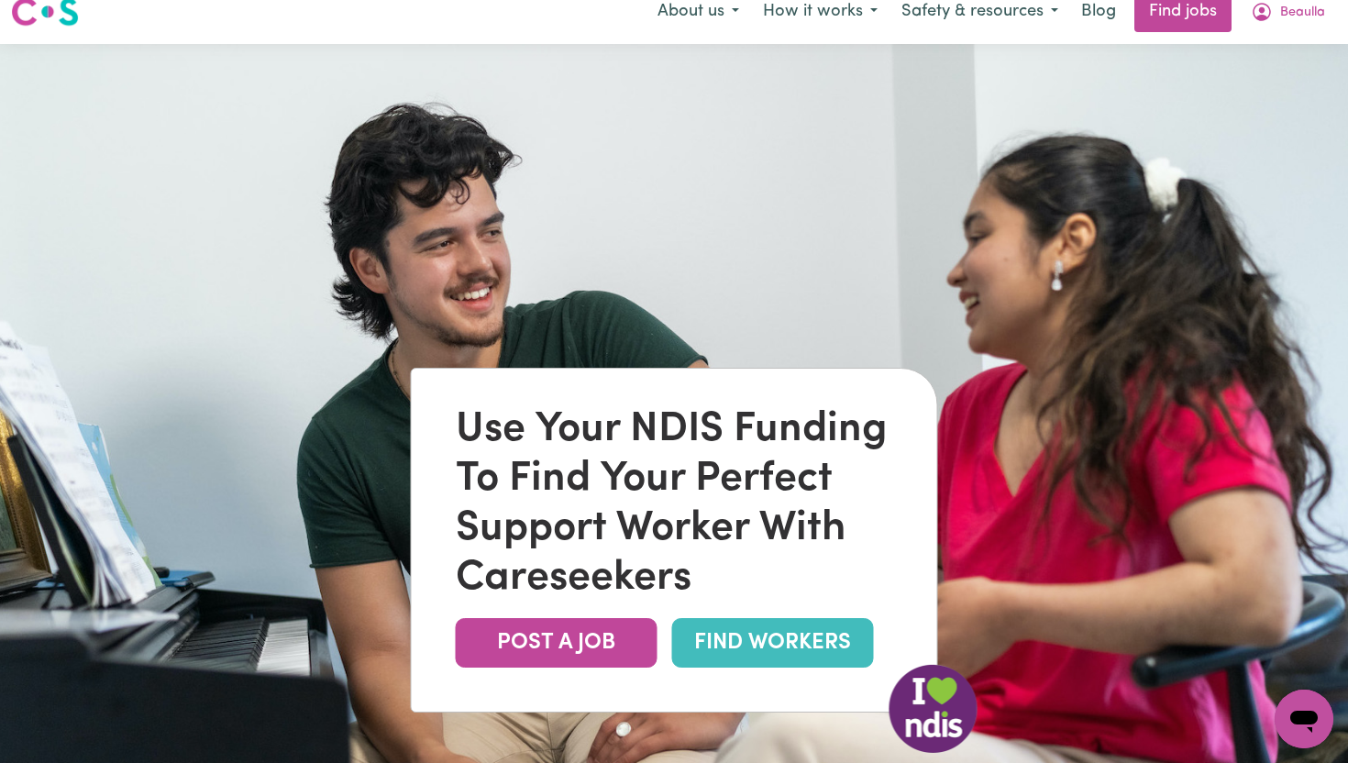
scroll to position [0, 0]
